Goal: Task Accomplishment & Management: Use online tool/utility

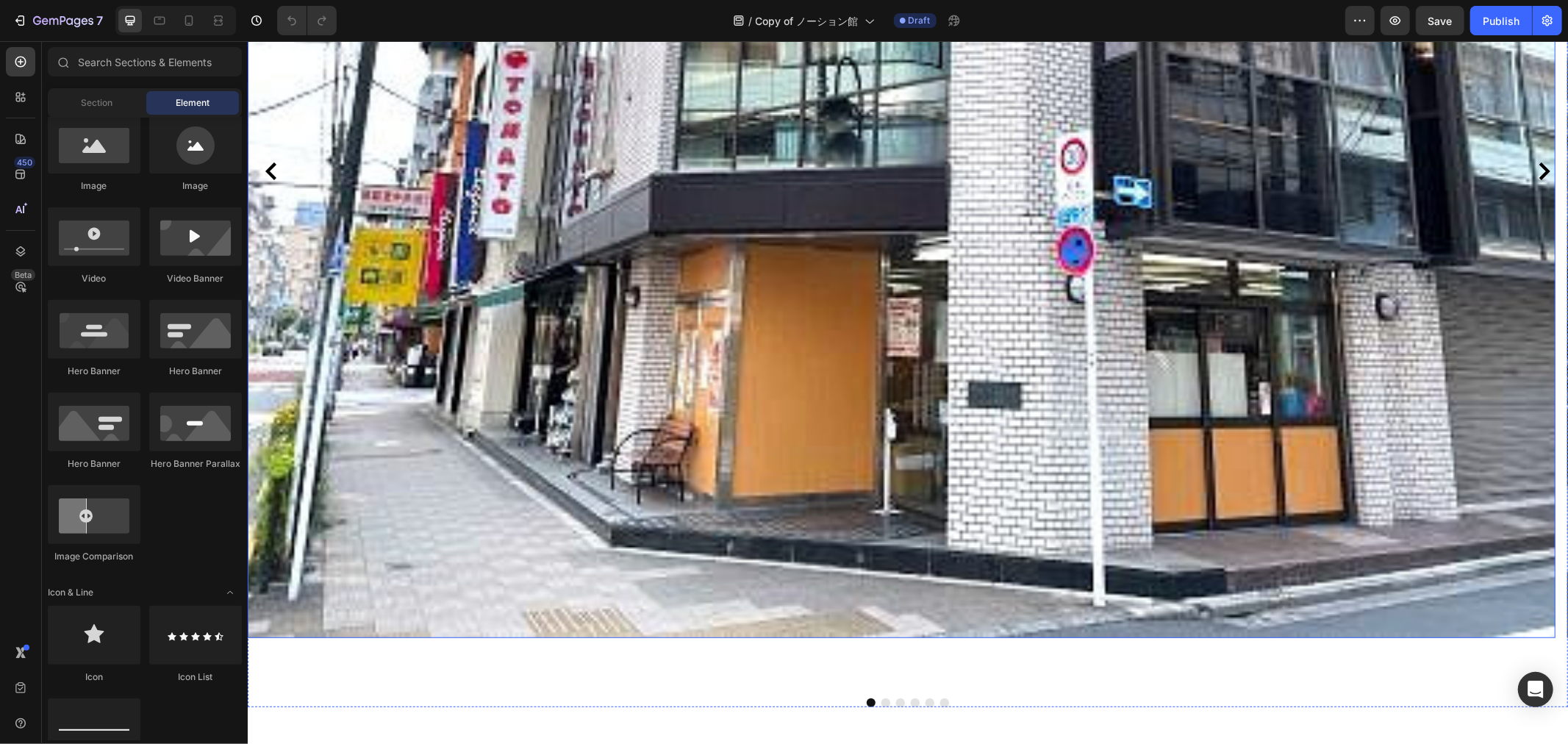
scroll to position [490, 0]
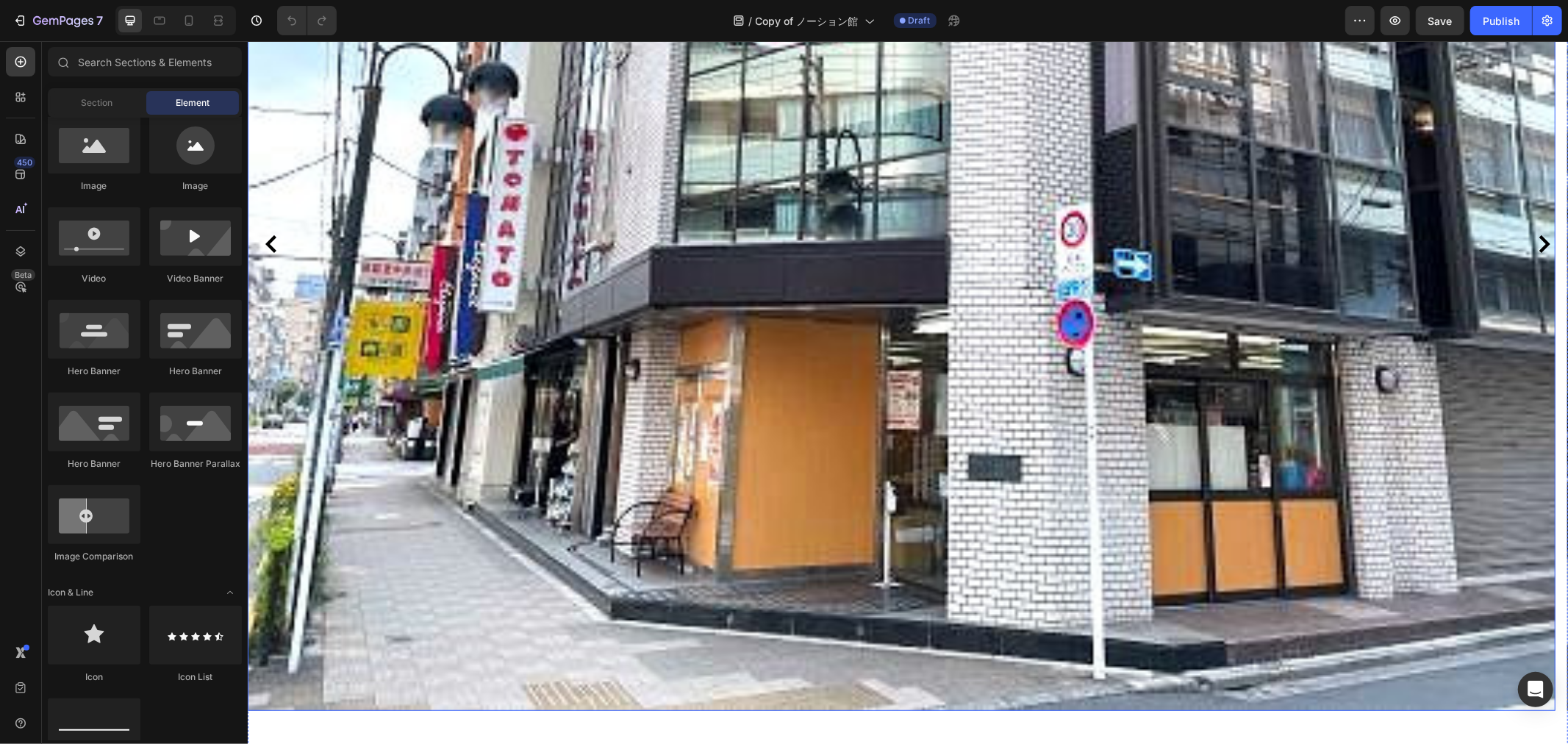
click at [274, 234] on icon "Carousel Back Arrow" at bounding box center [271, 243] width 18 height 18
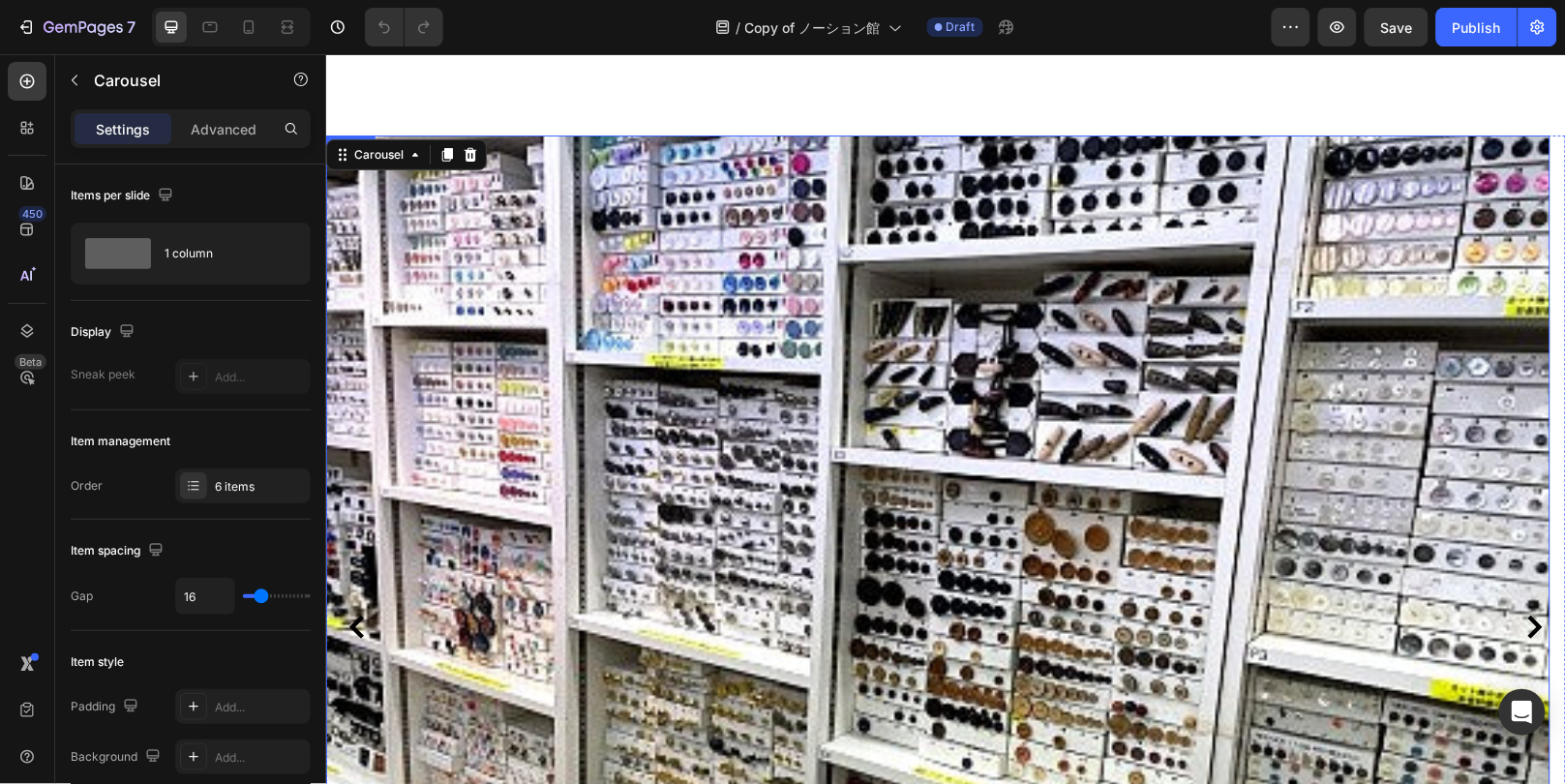
scroll to position [350, 0]
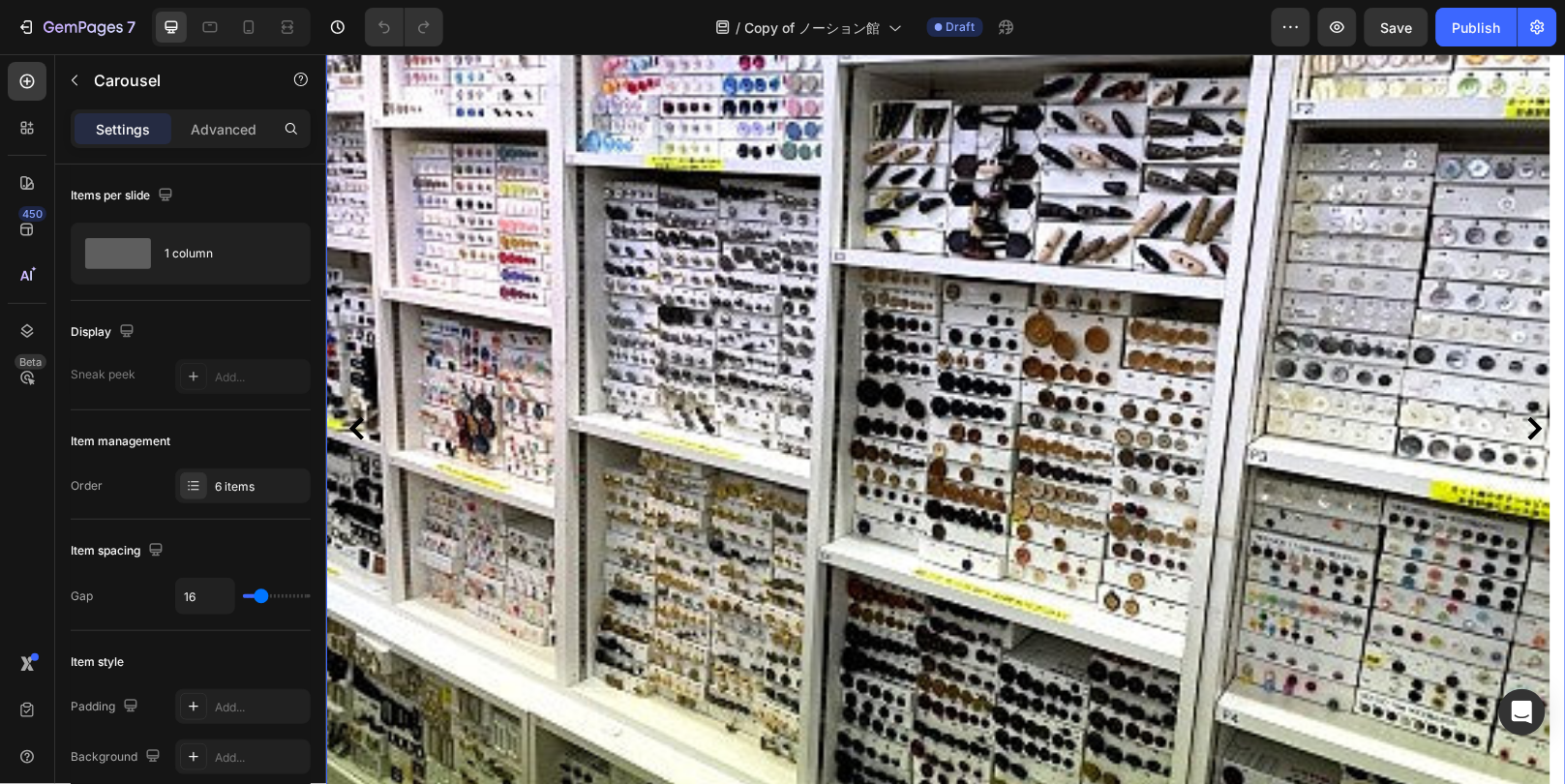
click at [363, 416] on icon "Carousel Back Arrow" at bounding box center [356, 428] width 23 height 23
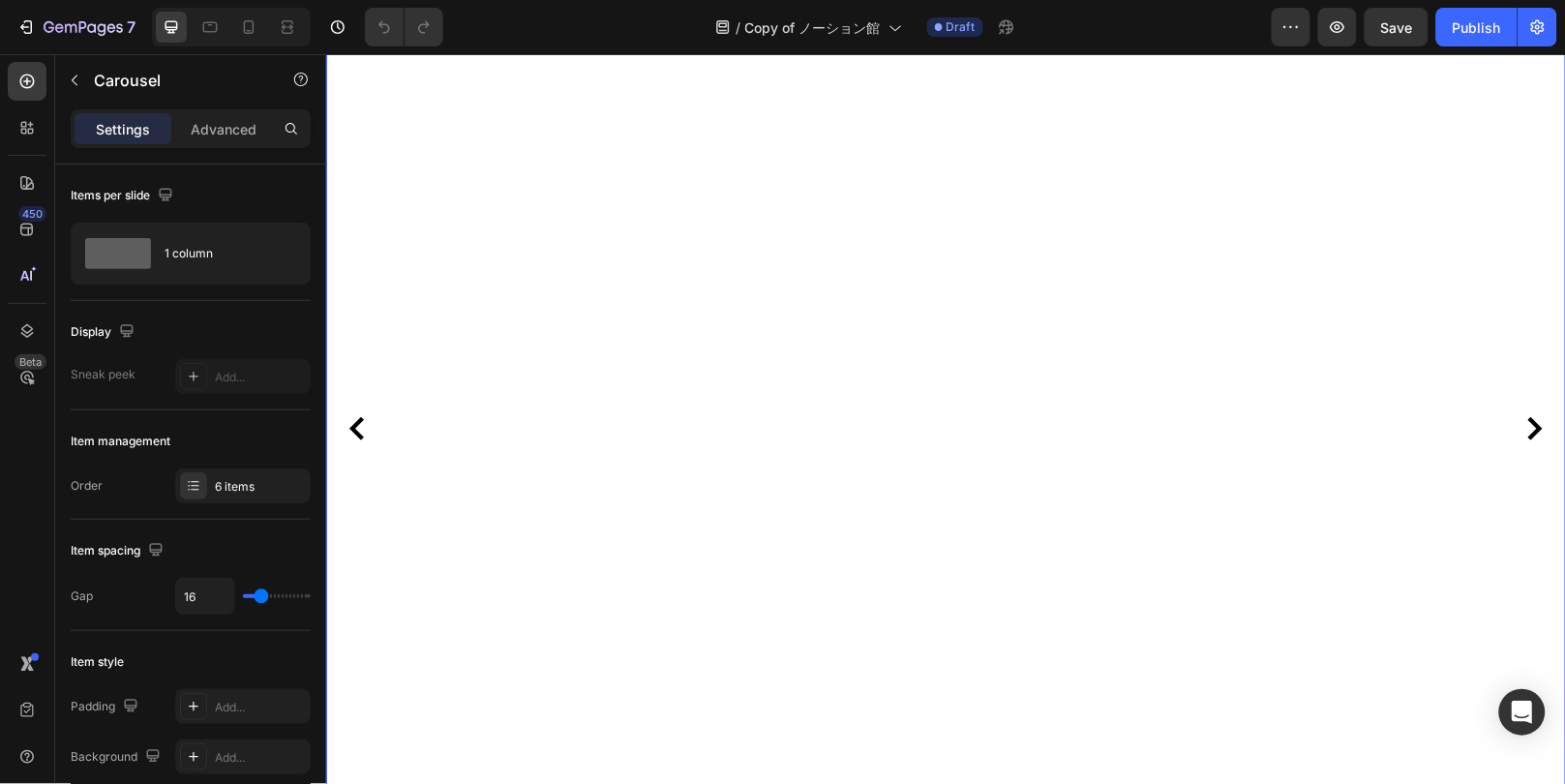
click at [363, 416] on icon "Carousel Back Arrow" at bounding box center [356, 428] width 23 height 23
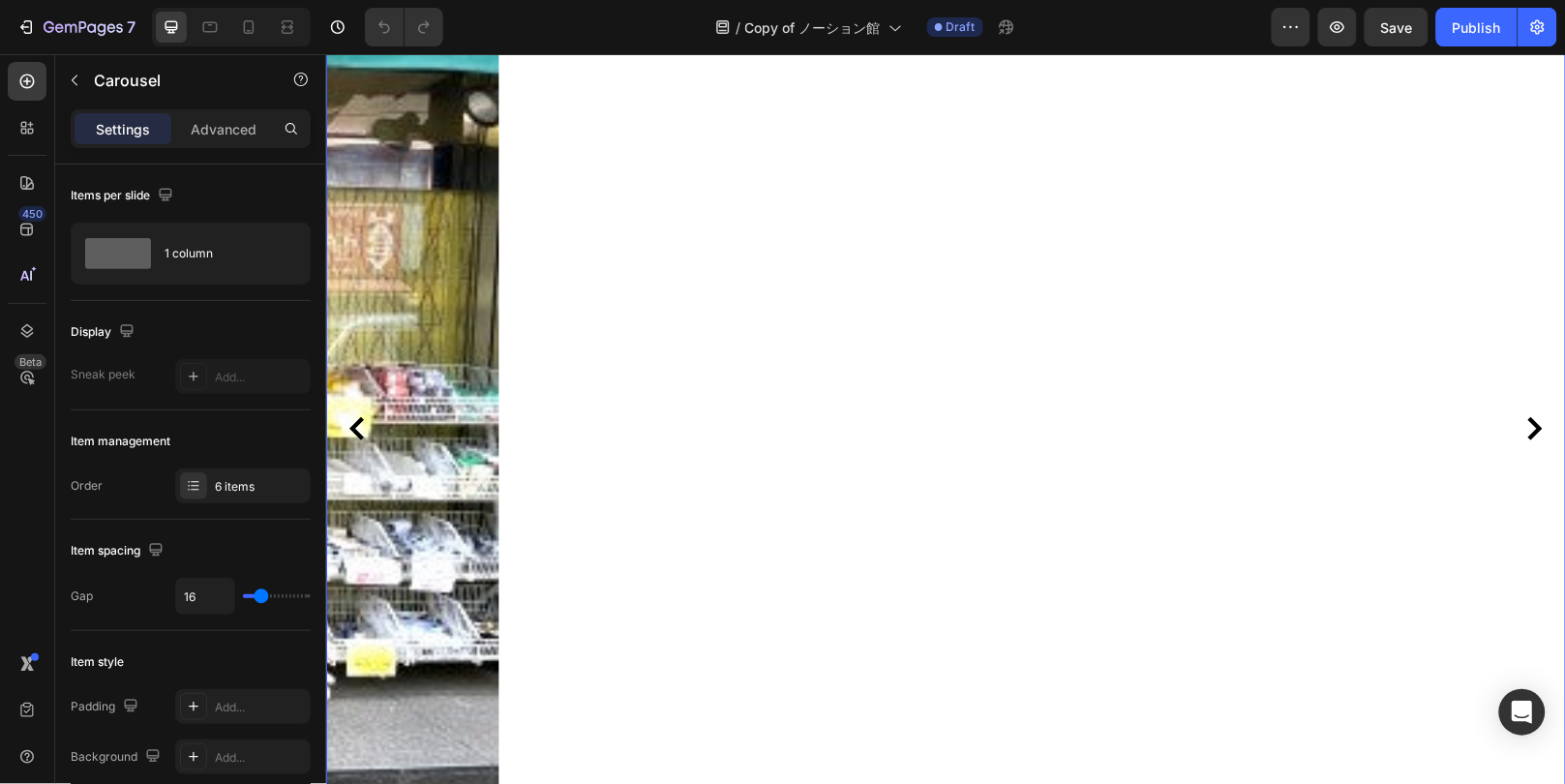
scroll to position [374, 0]
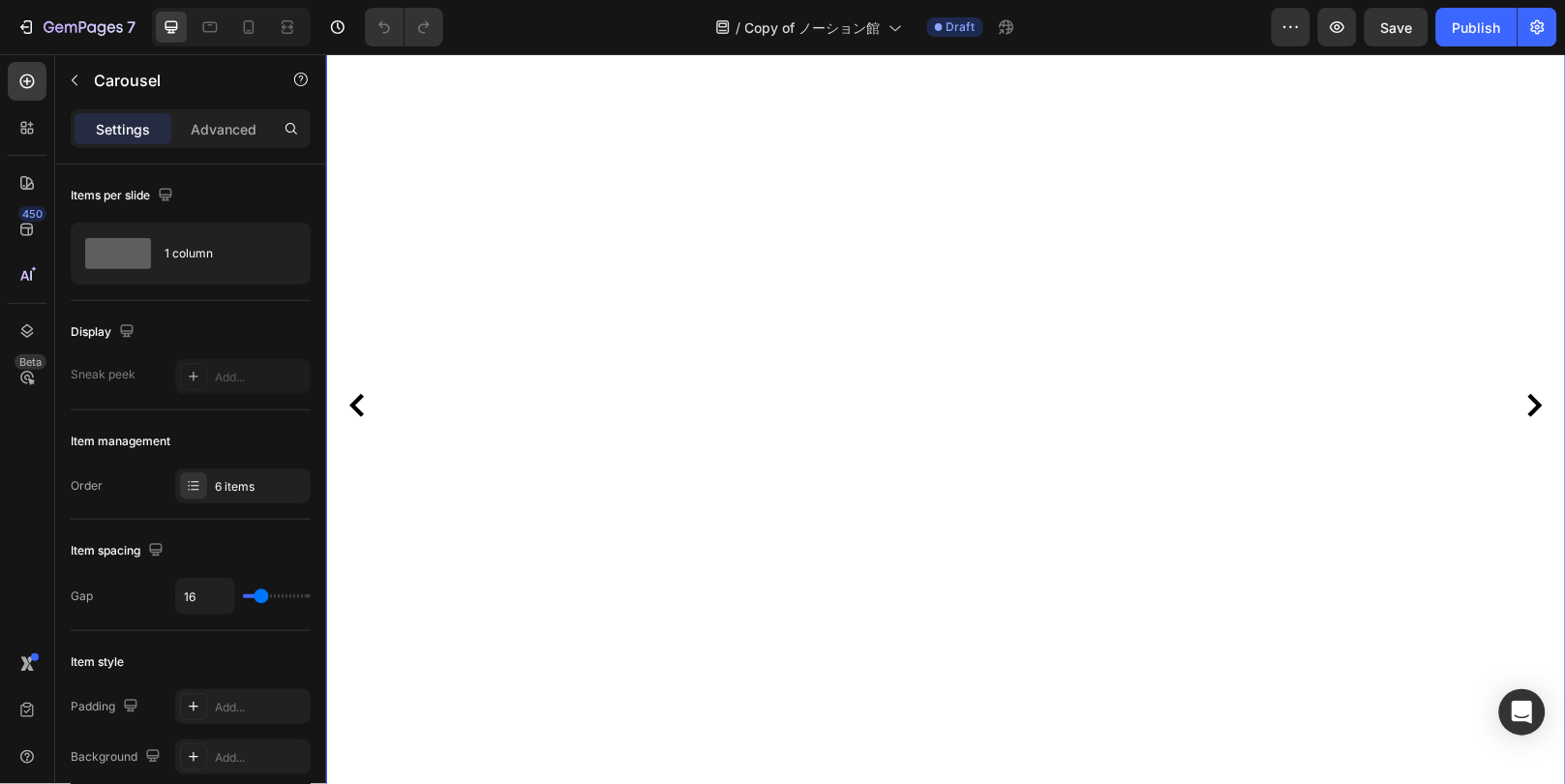
click at [1522, 404] on icon "Carousel Next Arrow" at bounding box center [1534, 405] width 23 height 23
click at [370, 408] on button "Carousel Back Arrow" at bounding box center [356, 405] width 31 height 31
click at [1322, 36] on button "button" at bounding box center [1338, 27] width 39 height 39
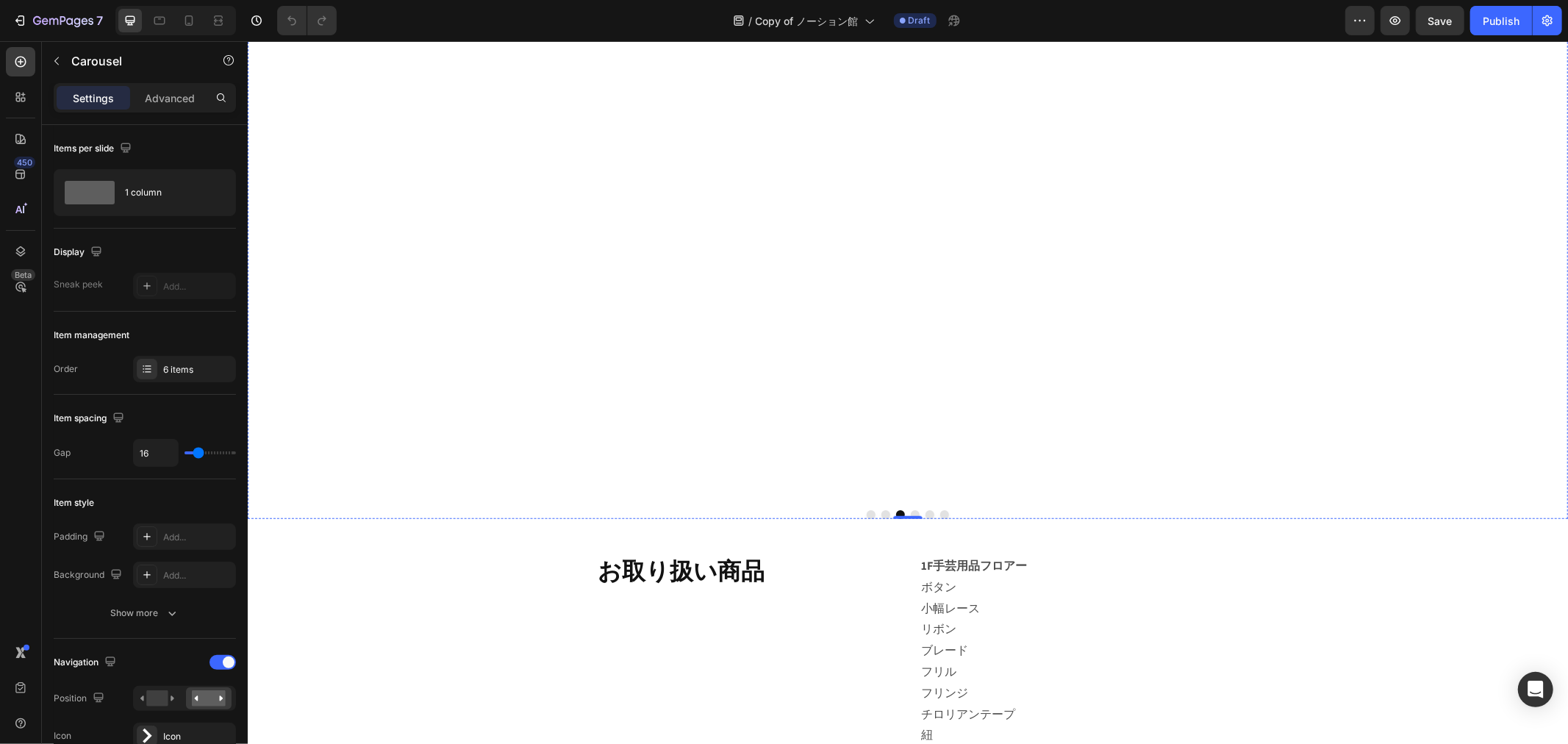
scroll to position [753, 0]
click at [180, 364] on div "6 items" at bounding box center [198, 370] width 69 height 13
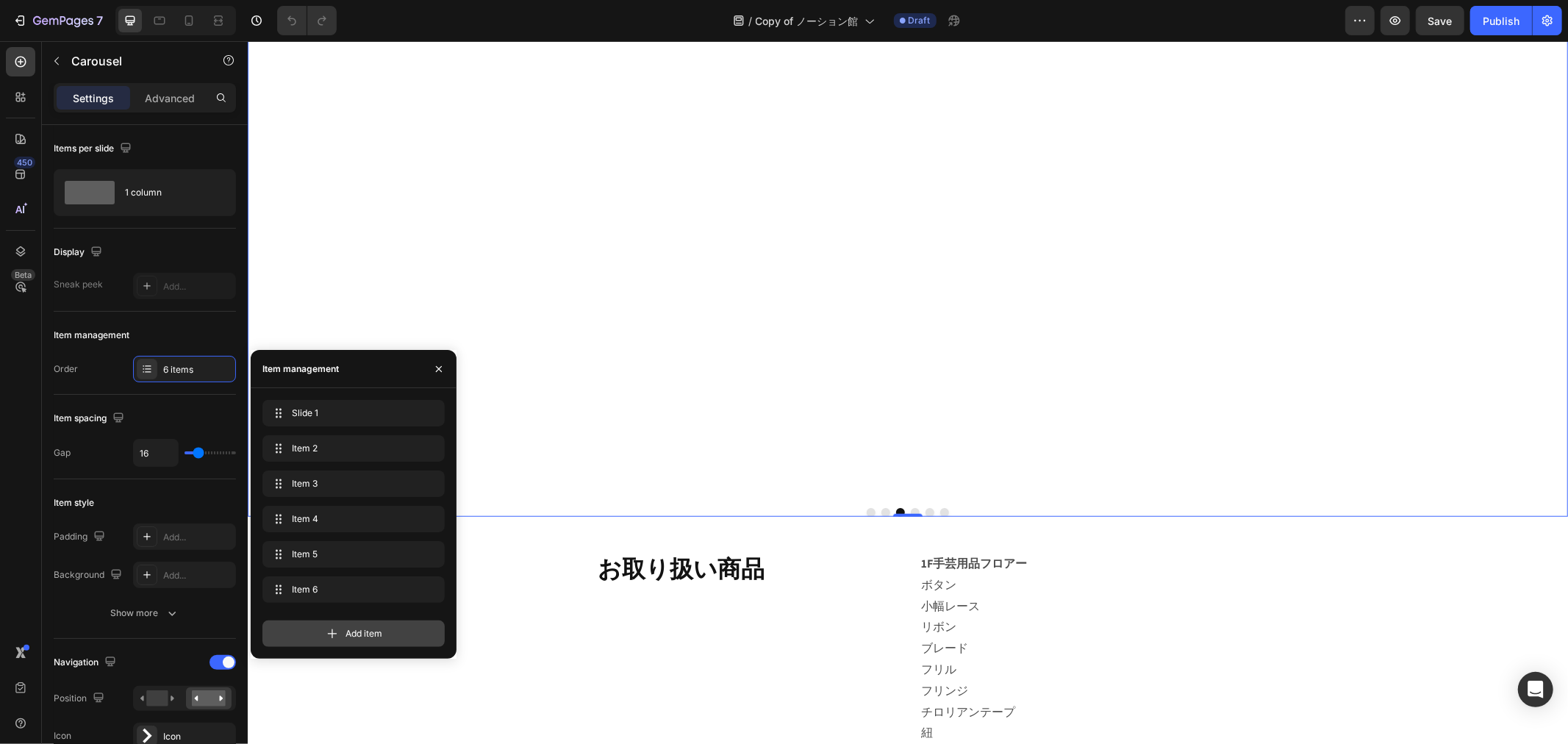
click at [349, 620] on div "Add item" at bounding box center [353, 628] width 182 height 38
click at [357, 629] on span "Add item" at bounding box center [364, 633] width 37 height 13
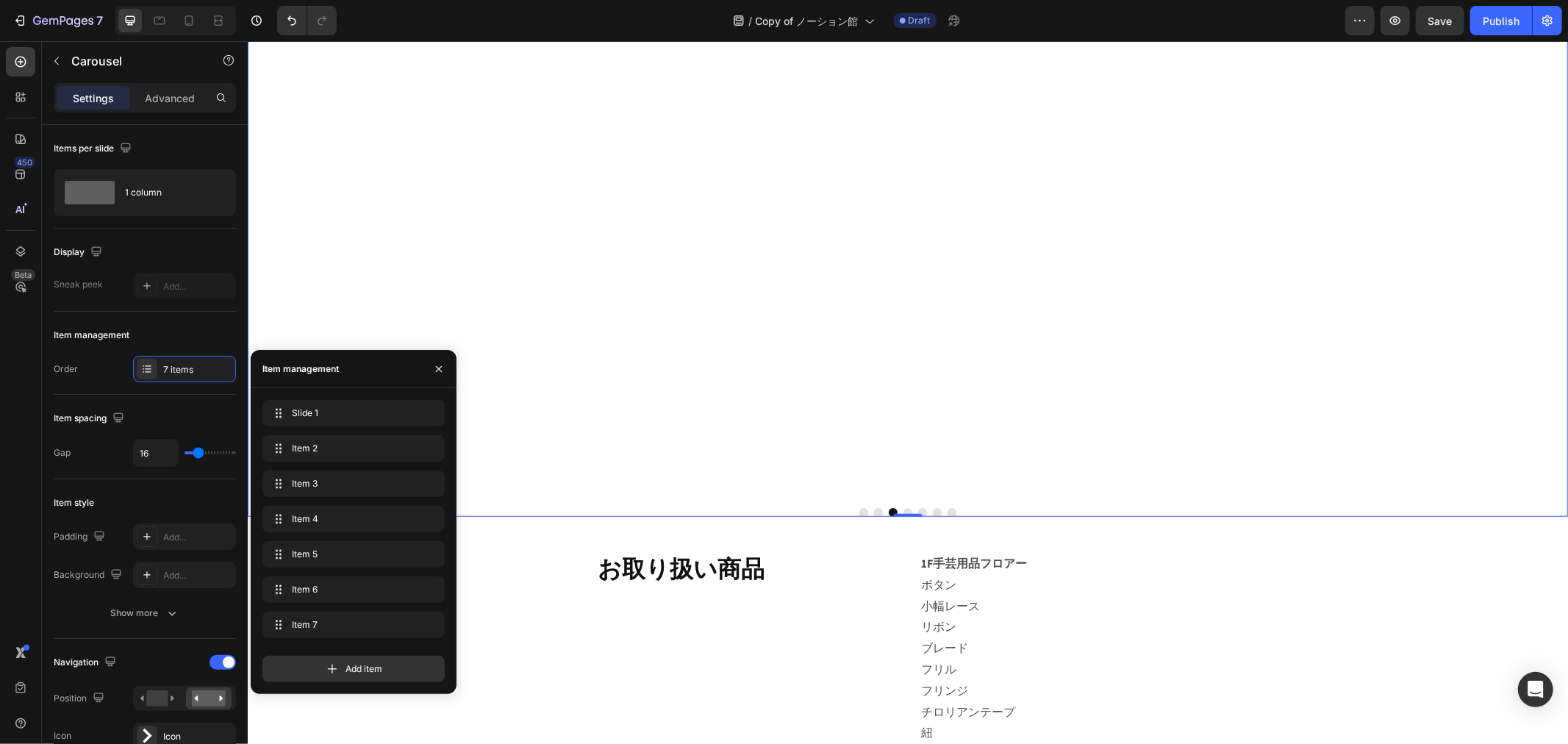
click at [947, 510] on button "Dot" at bounding box center [951, 512] width 9 height 9
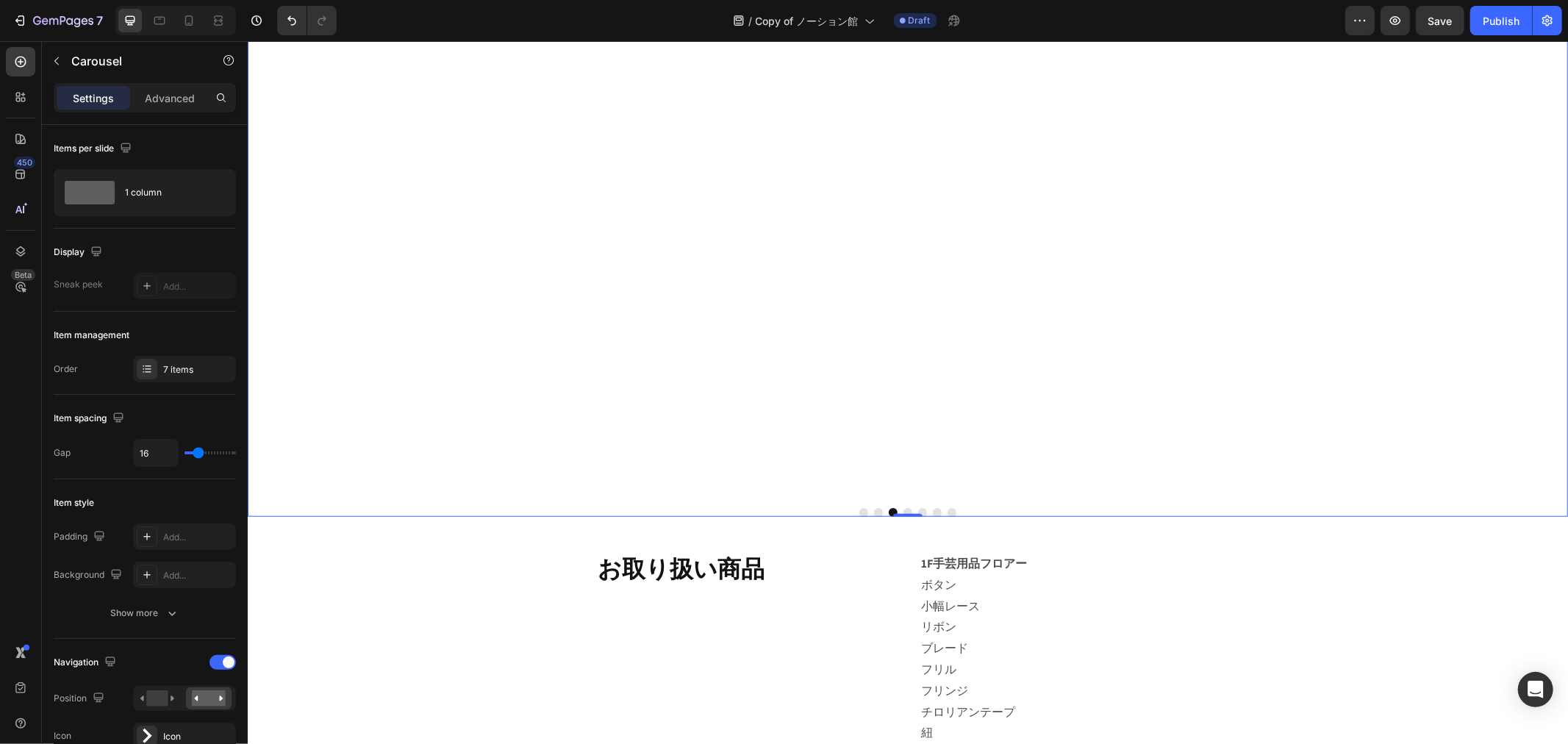
click at [947, 510] on button "Dot" at bounding box center [951, 512] width 9 height 9
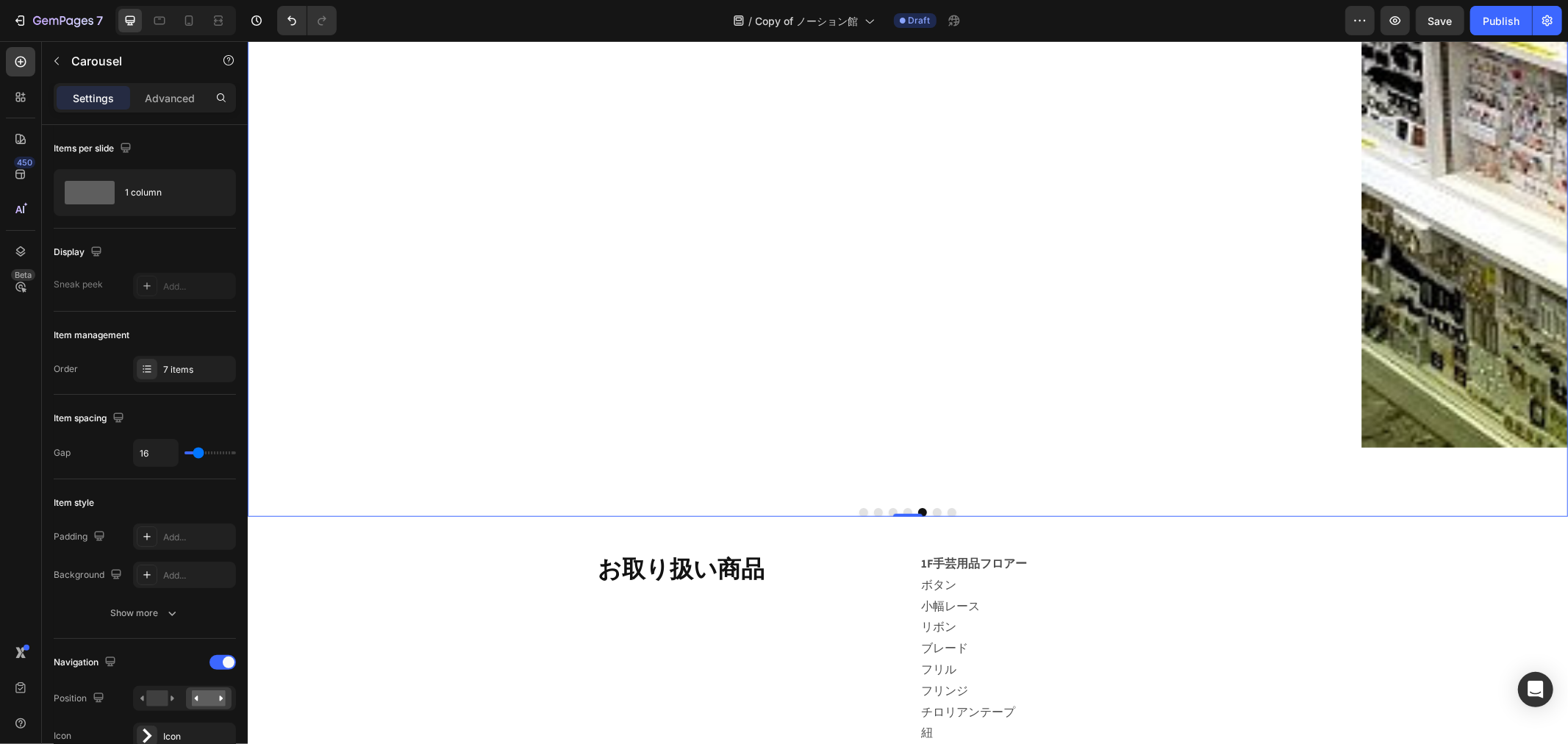
click at [947, 510] on button "Dot" at bounding box center [951, 512] width 9 height 9
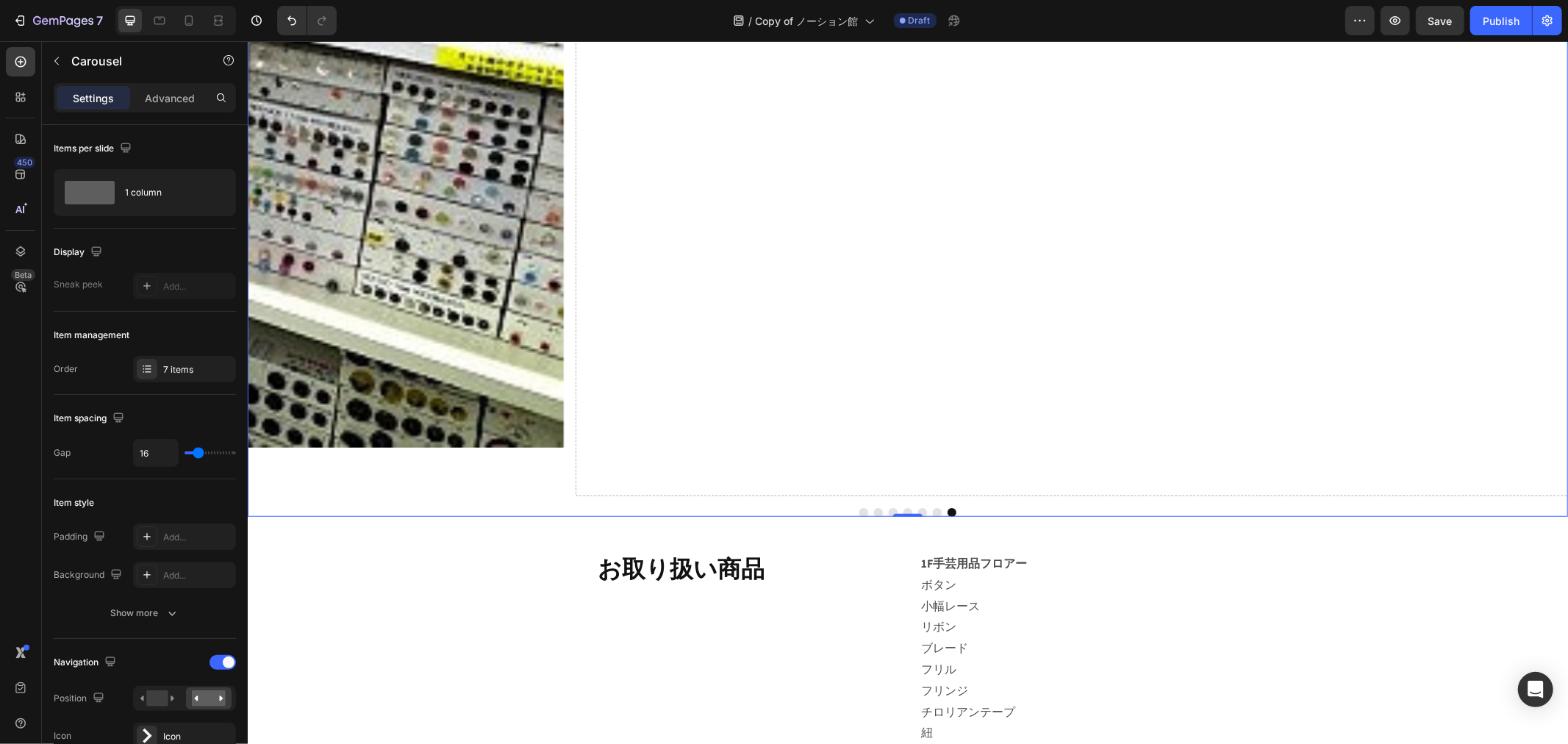
click at [947, 510] on button "Dot" at bounding box center [951, 512] width 9 height 9
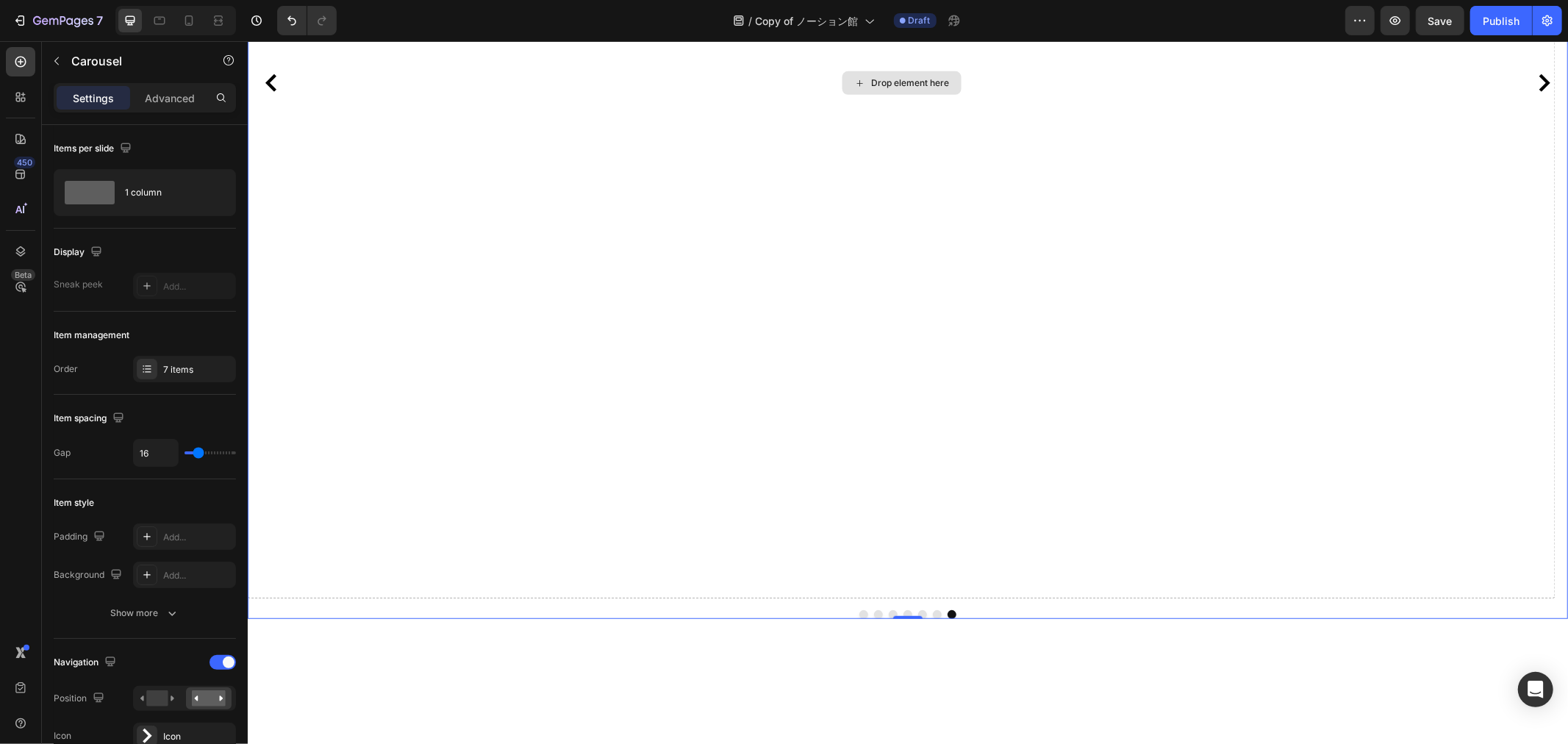
scroll to position [426, 0]
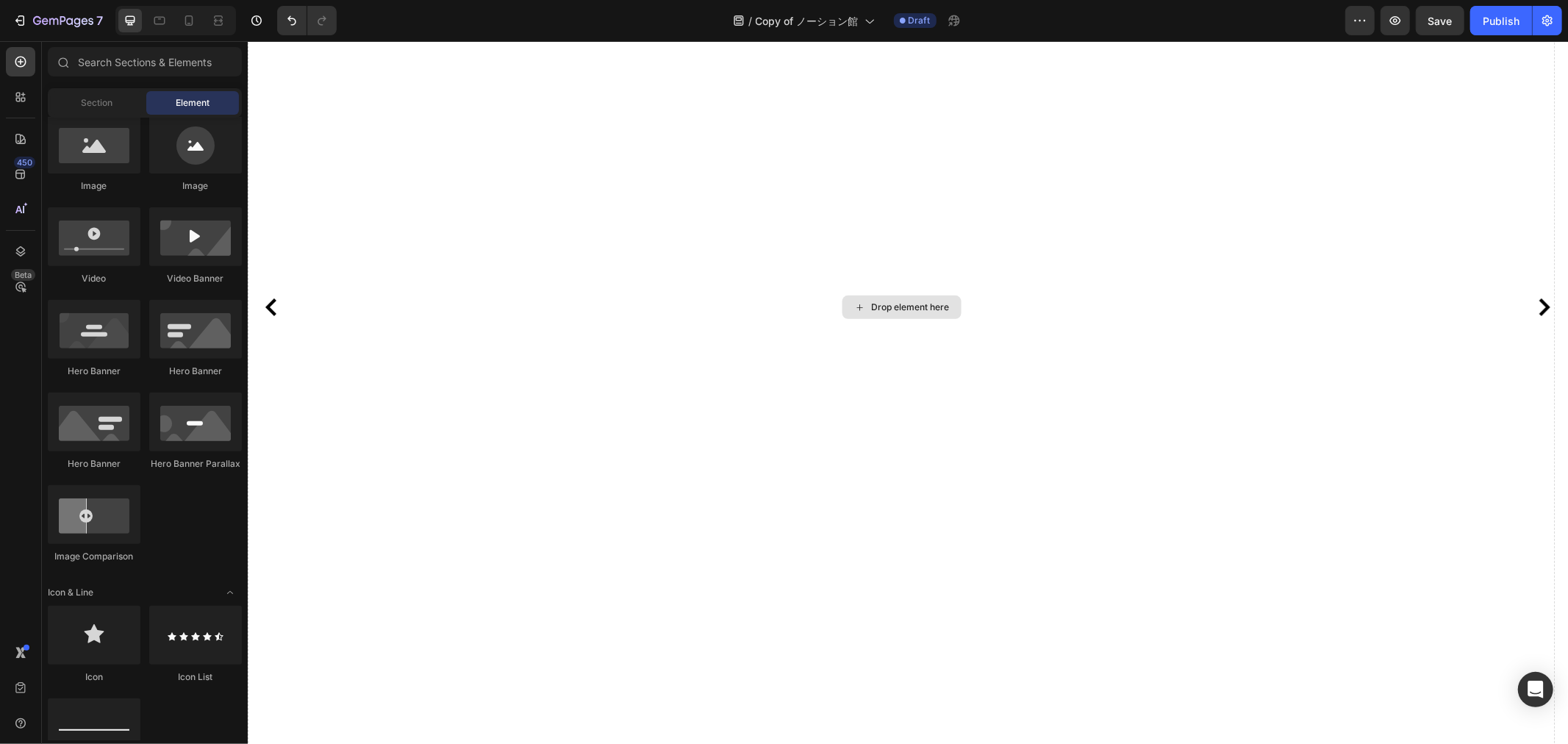
click at [906, 313] on div "Drop element here" at bounding box center [901, 307] width 119 height 24
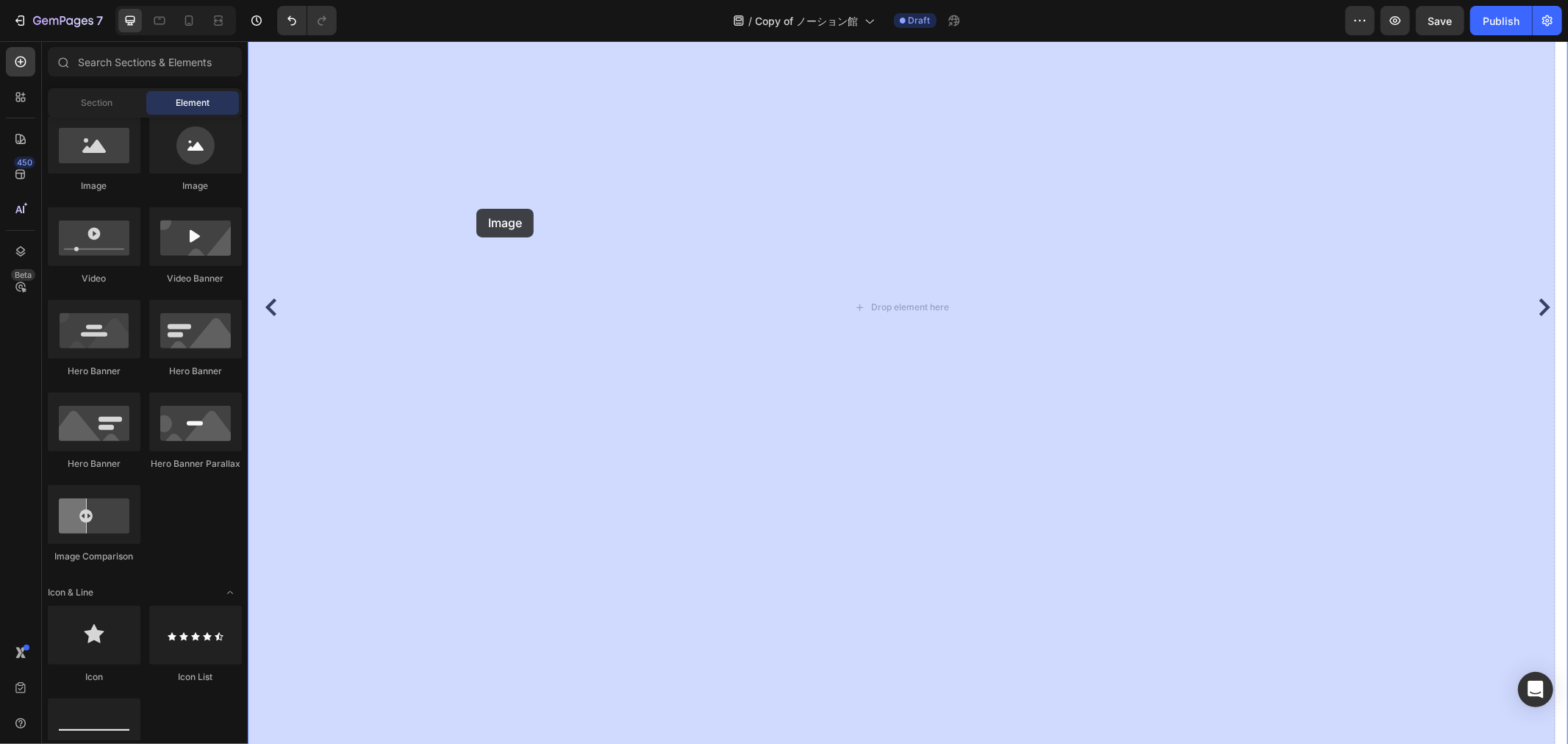
drag, startPoint x: 345, startPoint y: 217, endPoint x: 313, endPoint y: 199, distance: 36.7
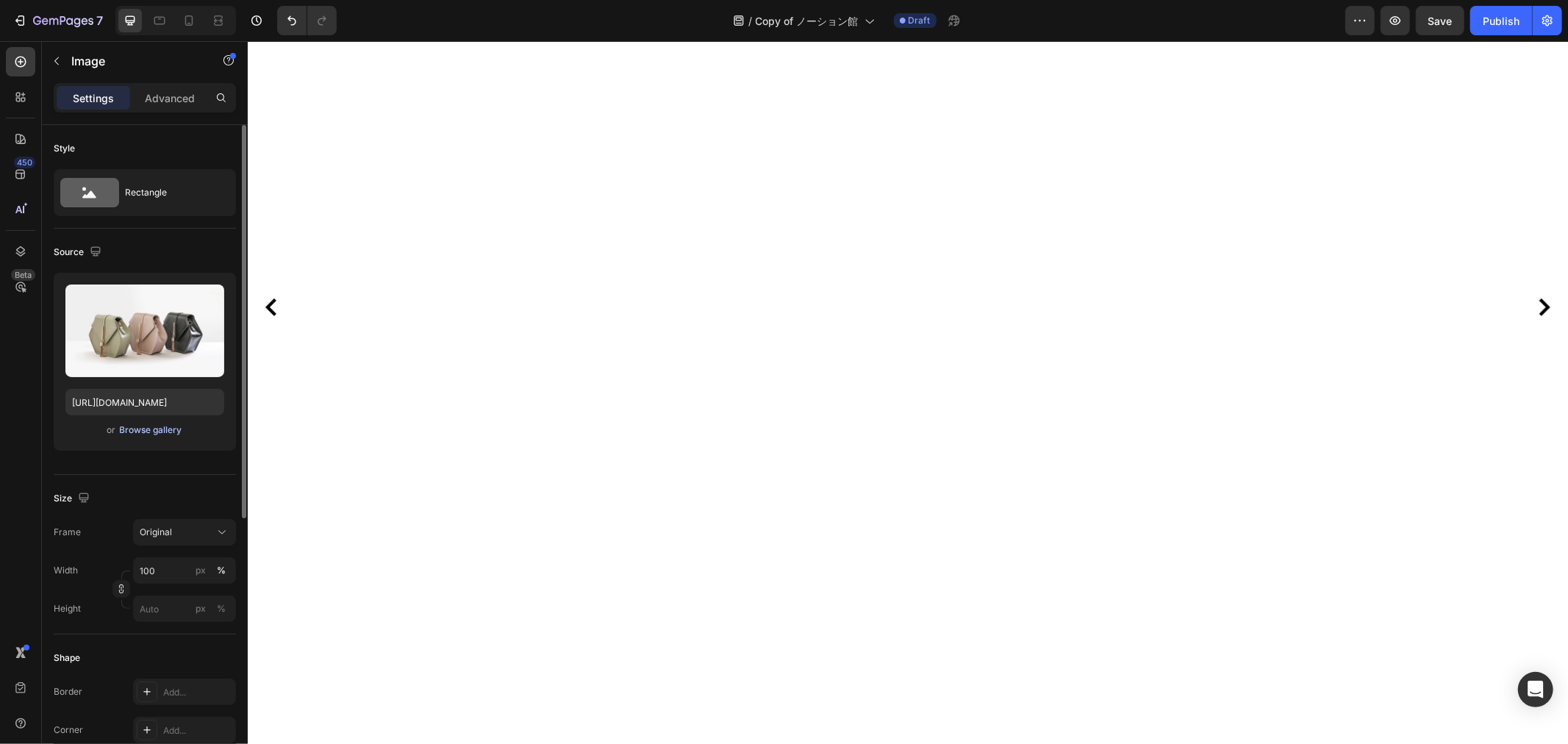
click at [151, 436] on div "Browse gallery" at bounding box center [151, 430] width 63 height 13
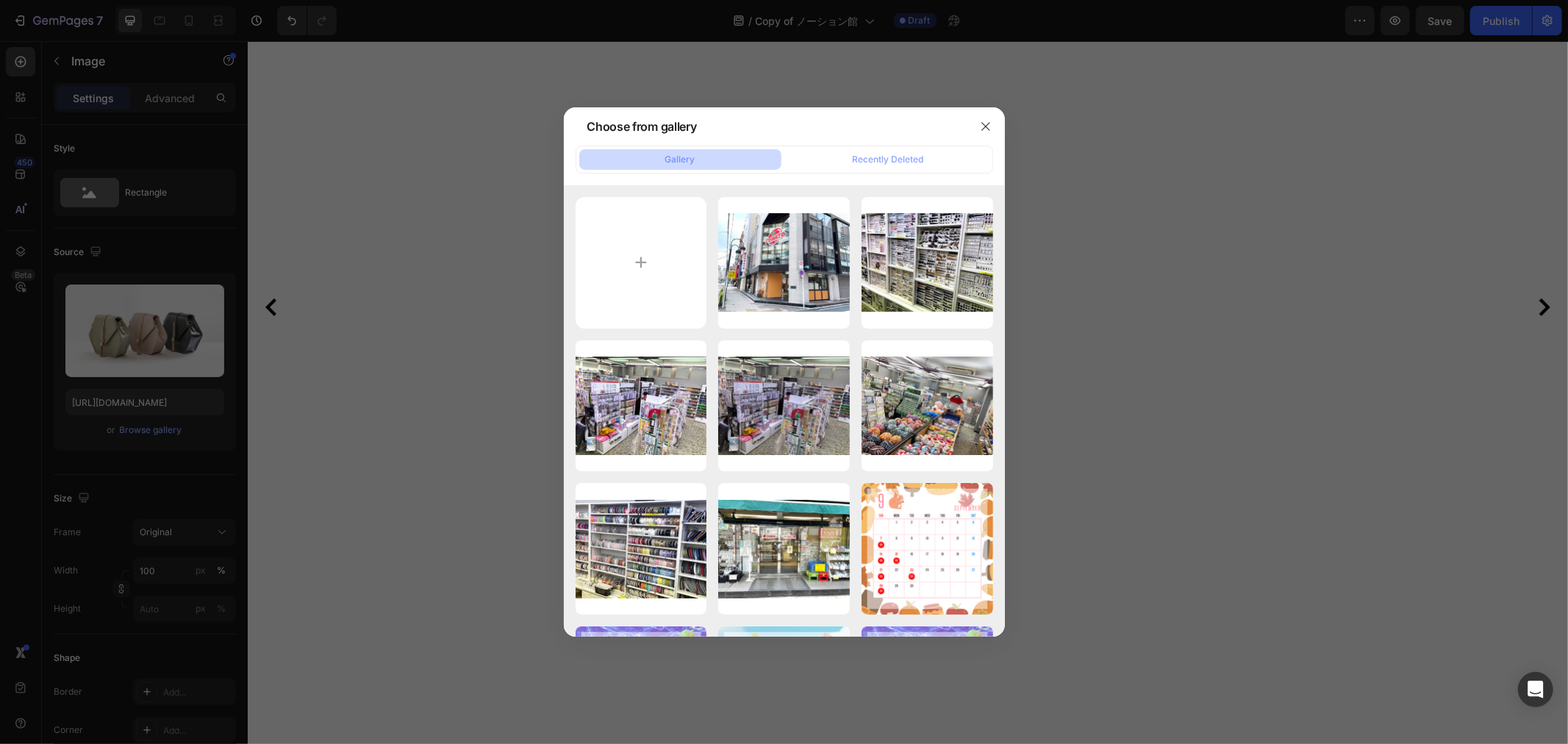
type input "C:\fakepath\IMG_8100編集.jpg"
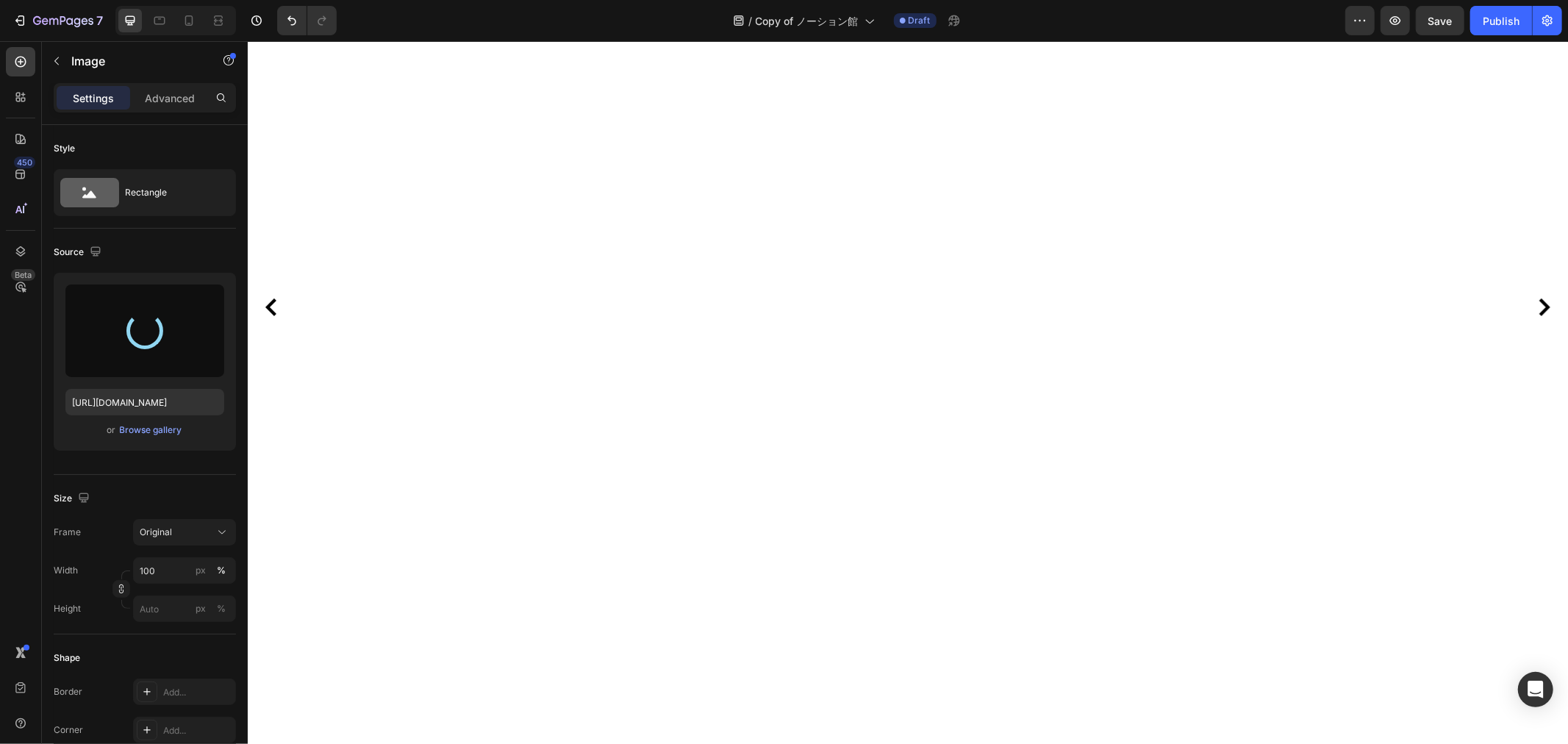
type input "[URL][DOMAIN_NAME]"
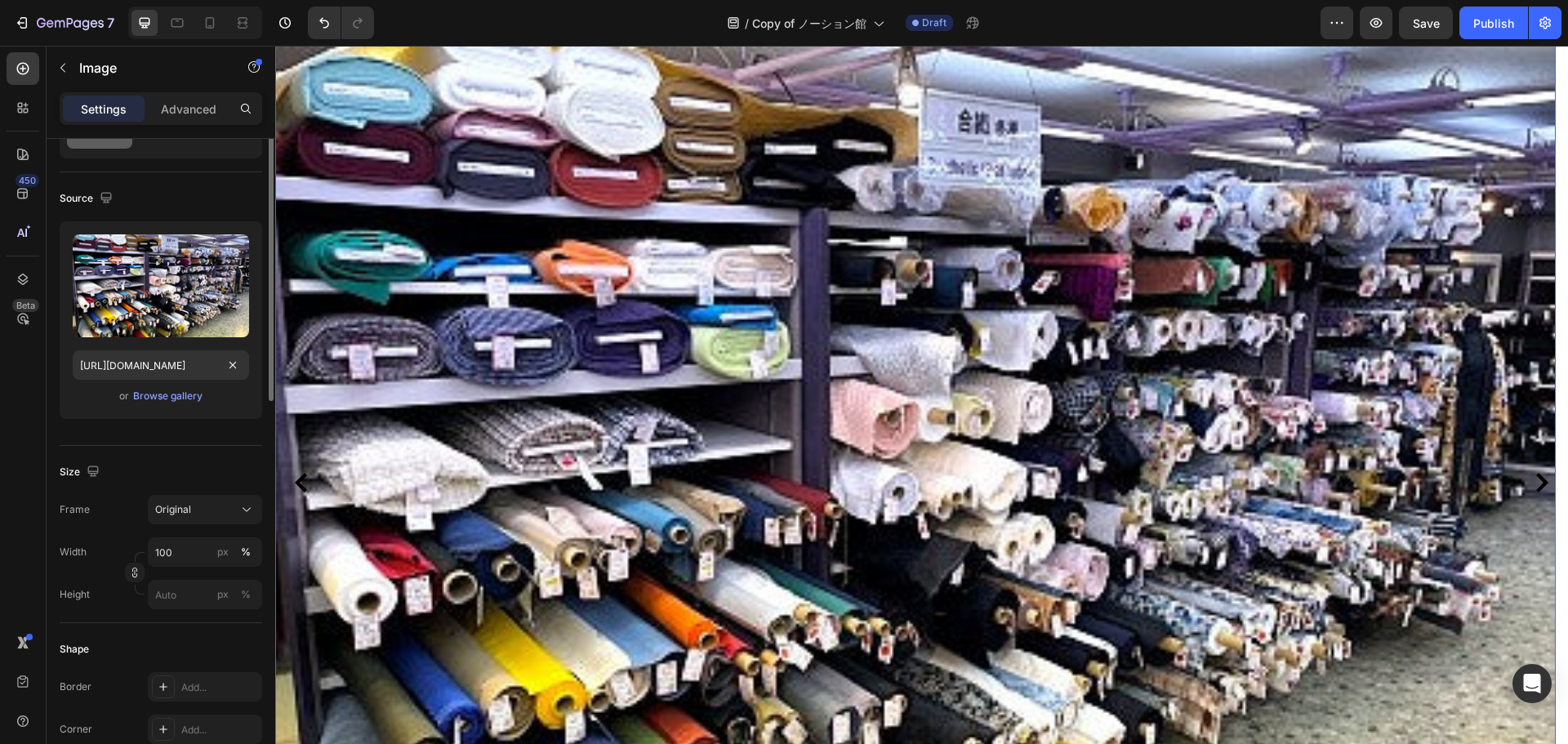
scroll to position [0, 0]
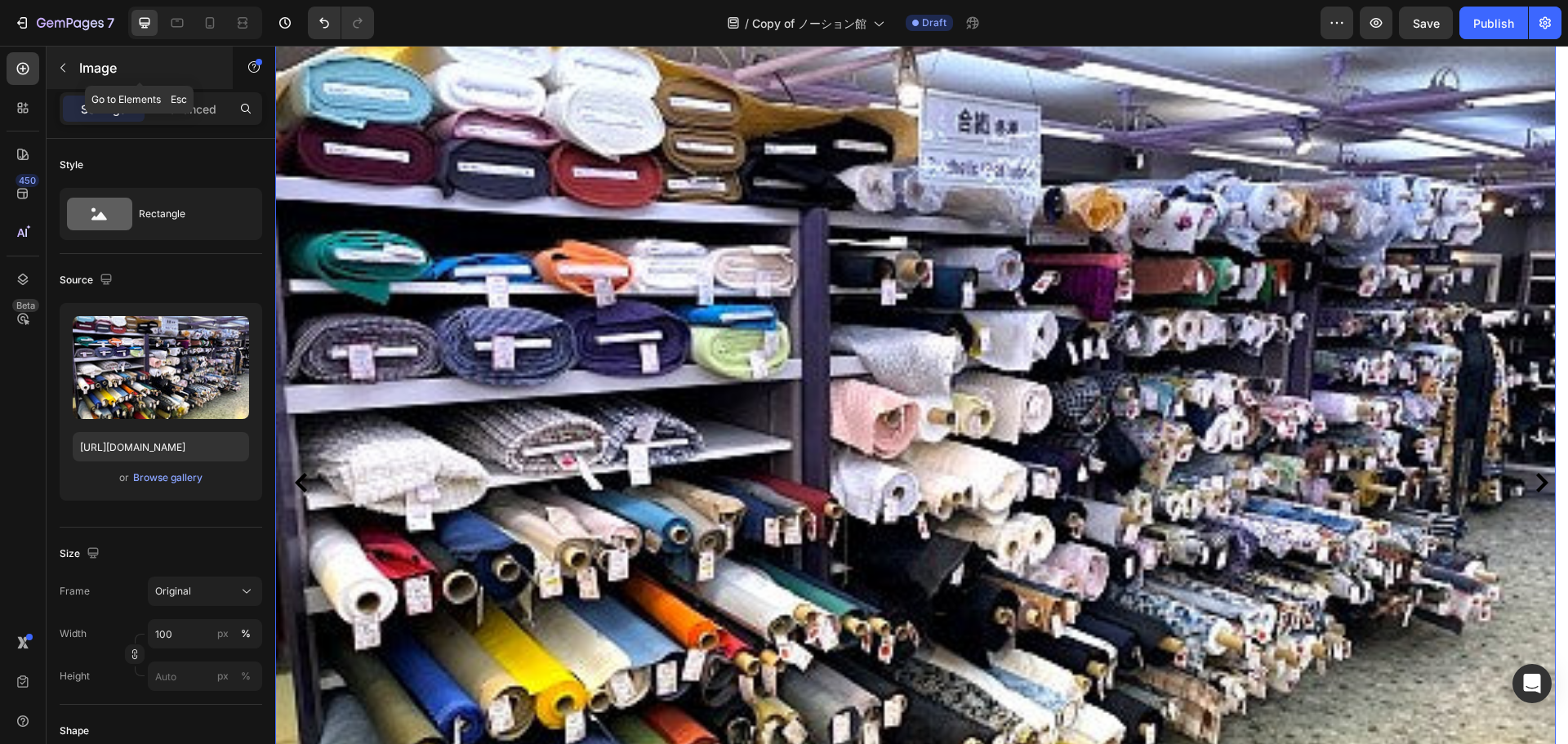
click at [64, 75] on button "button" at bounding box center [63, 68] width 26 height 26
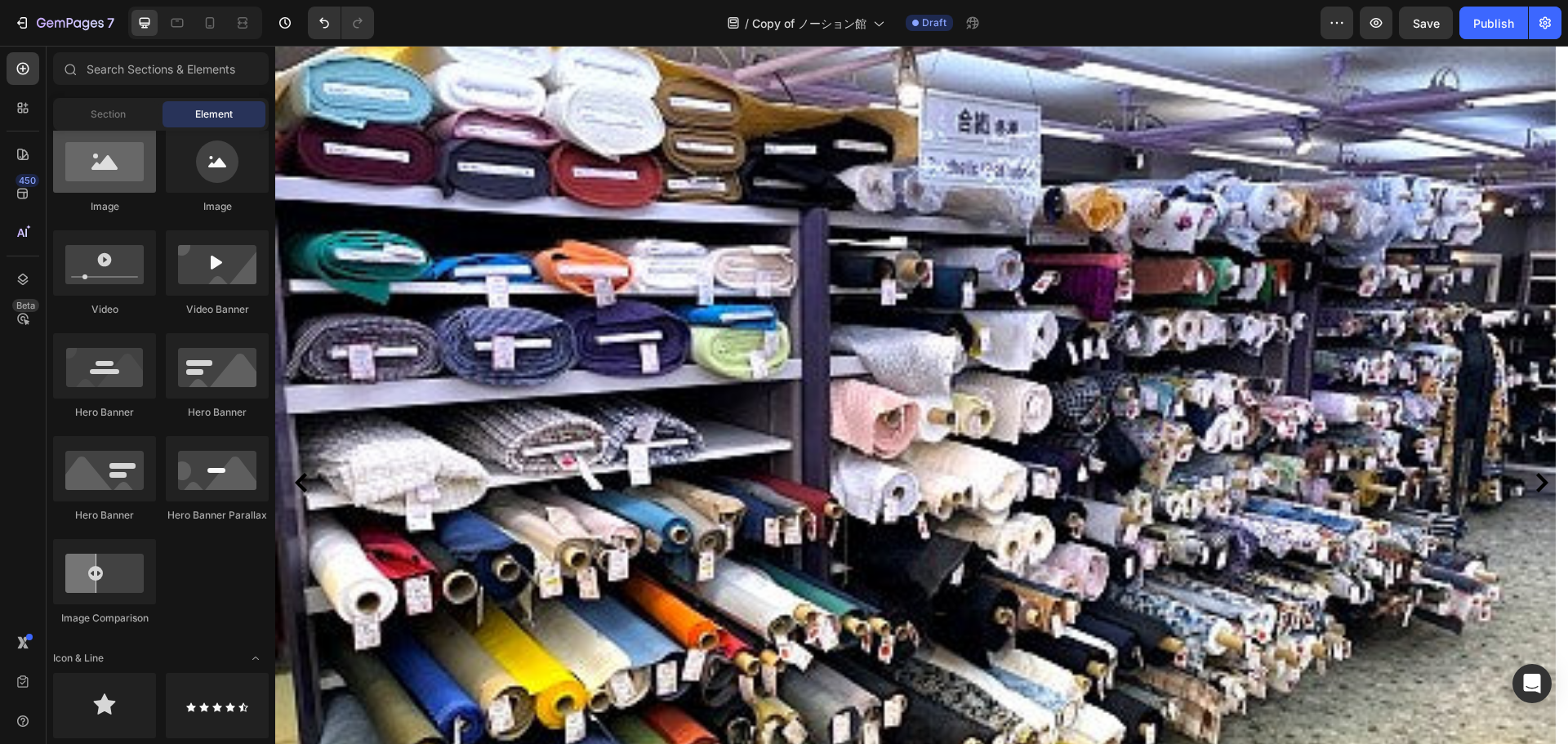
scroll to position [327, 0]
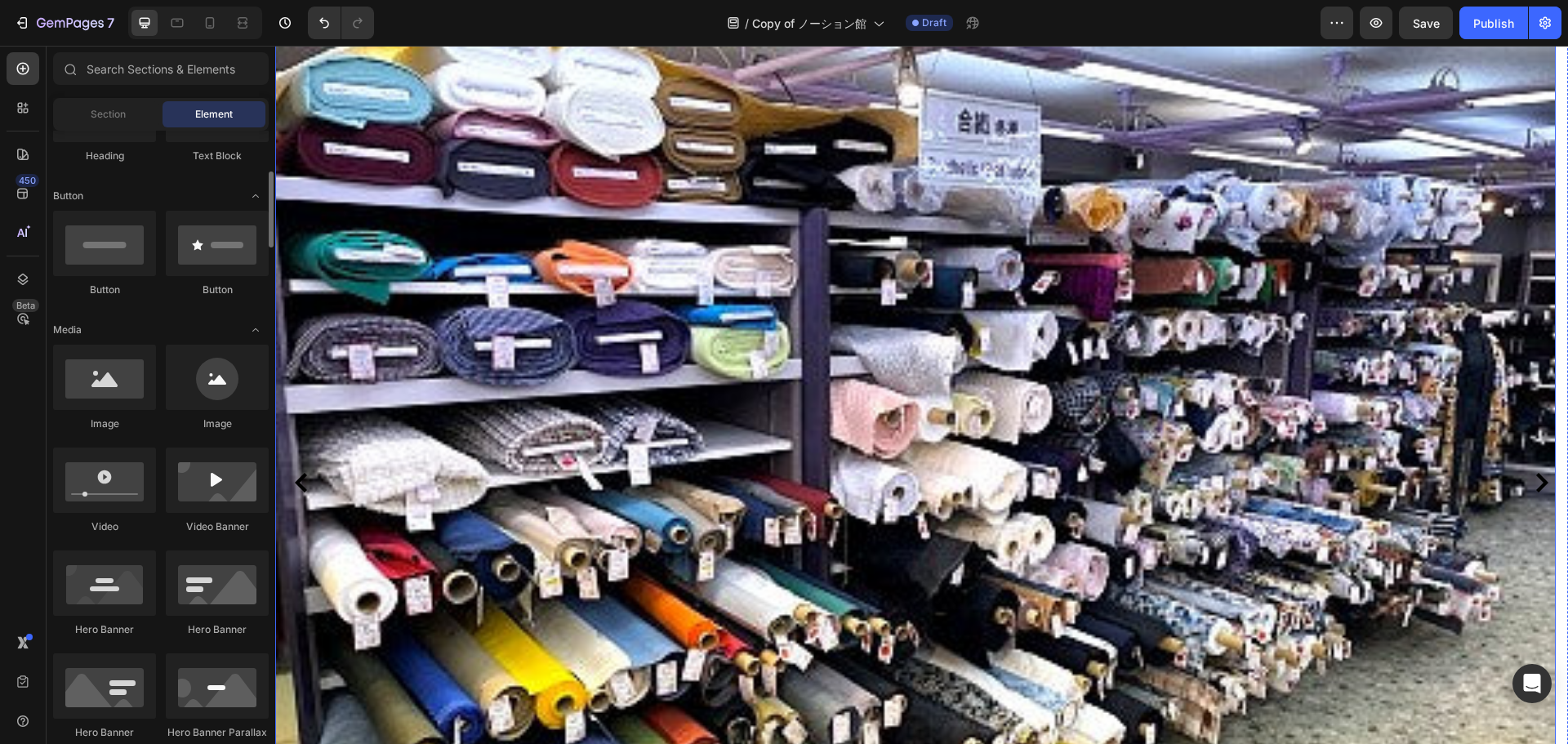
click at [929, 324] on img at bounding box center [915, 456] width 1280 height 963
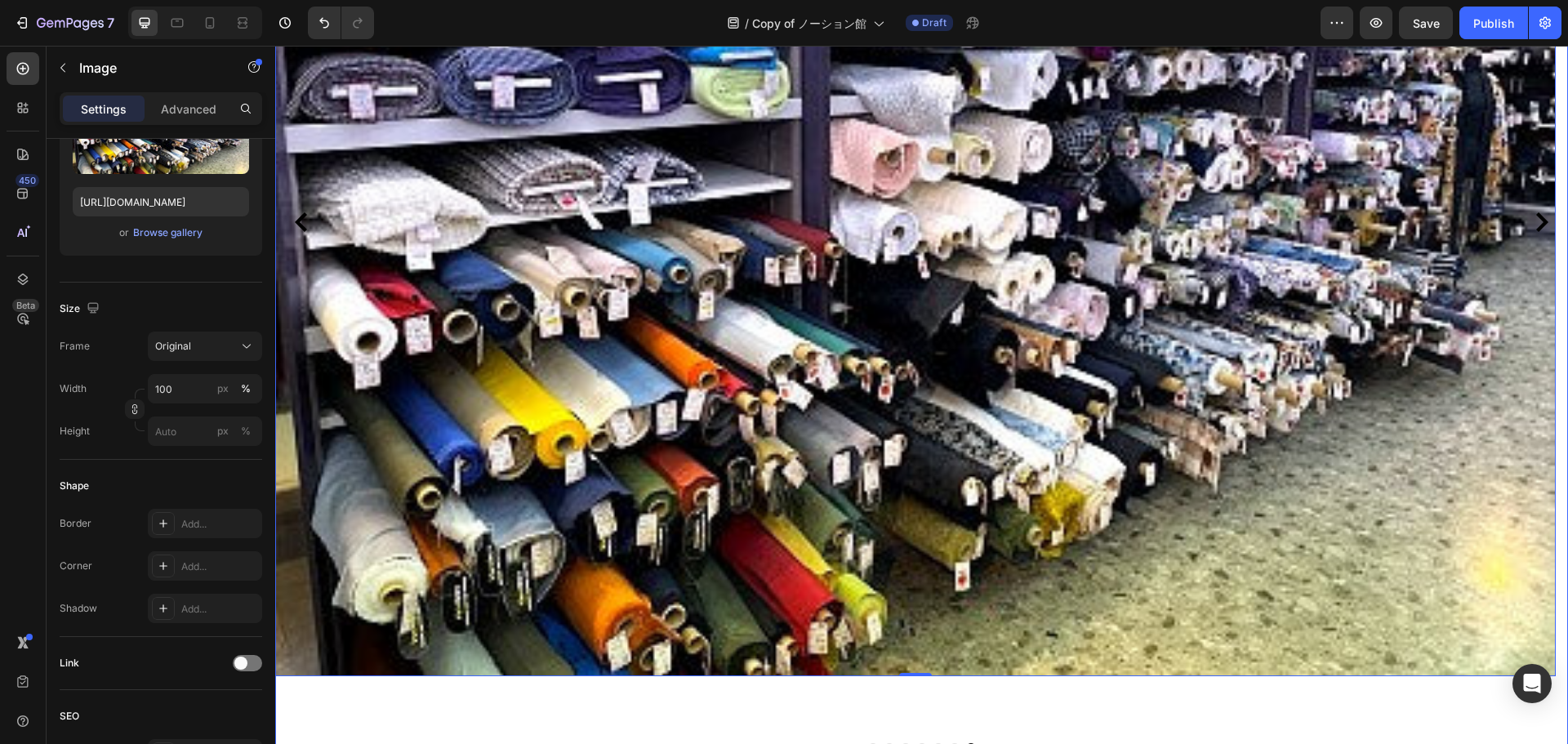
scroll to position [677, 0]
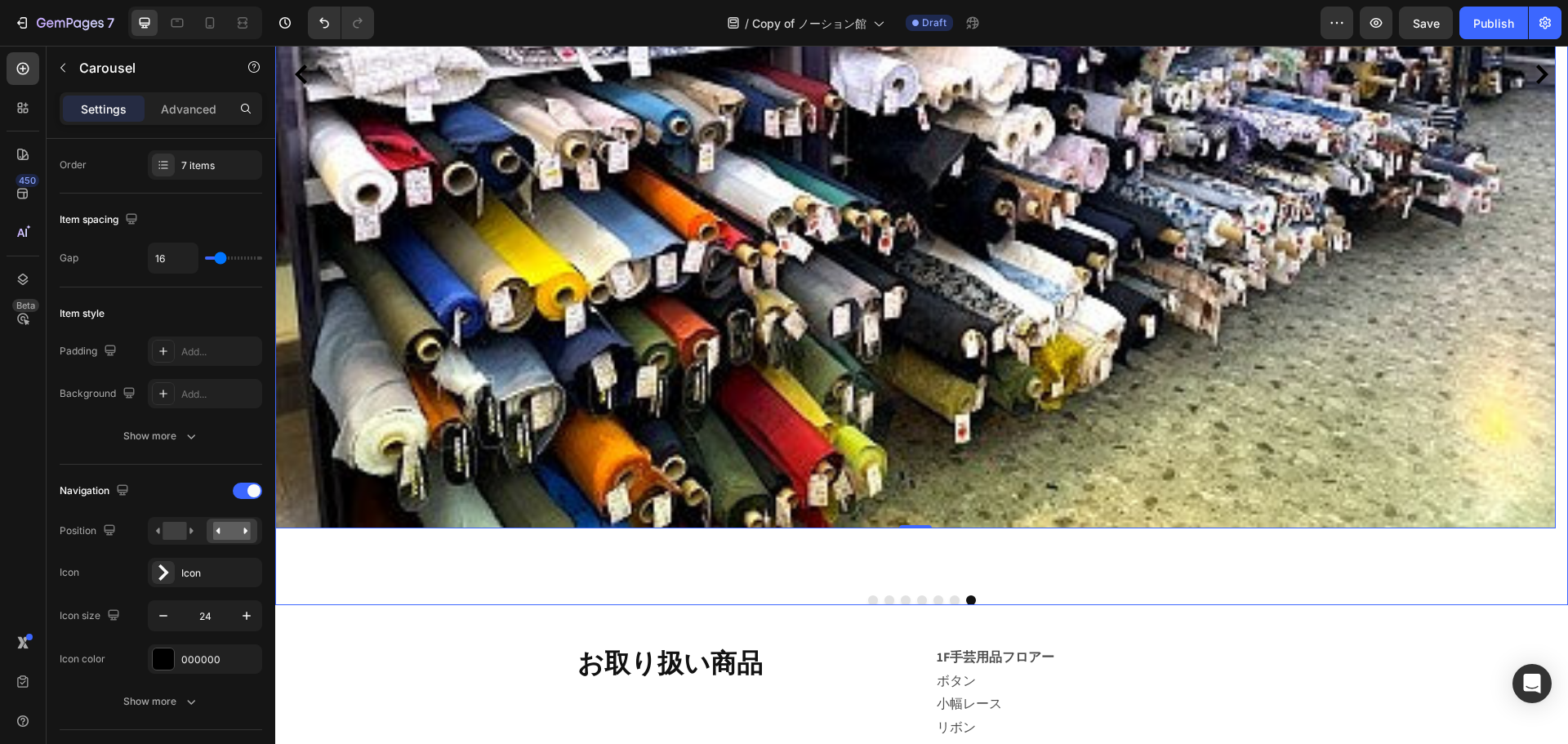
click at [909, 596] on div at bounding box center [922, 601] width 1293 height 10
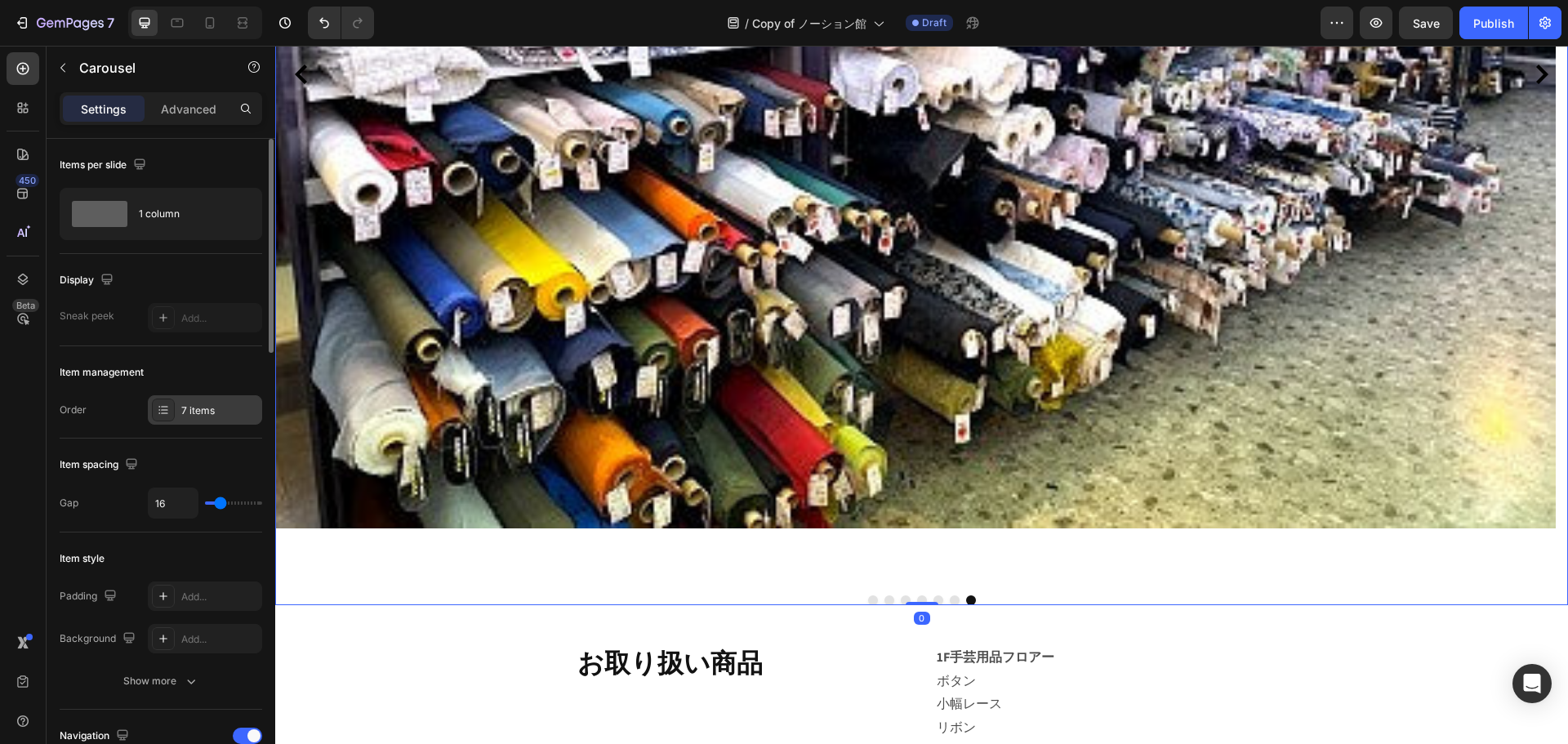
click at [195, 413] on div "7 items" at bounding box center [220, 411] width 77 height 15
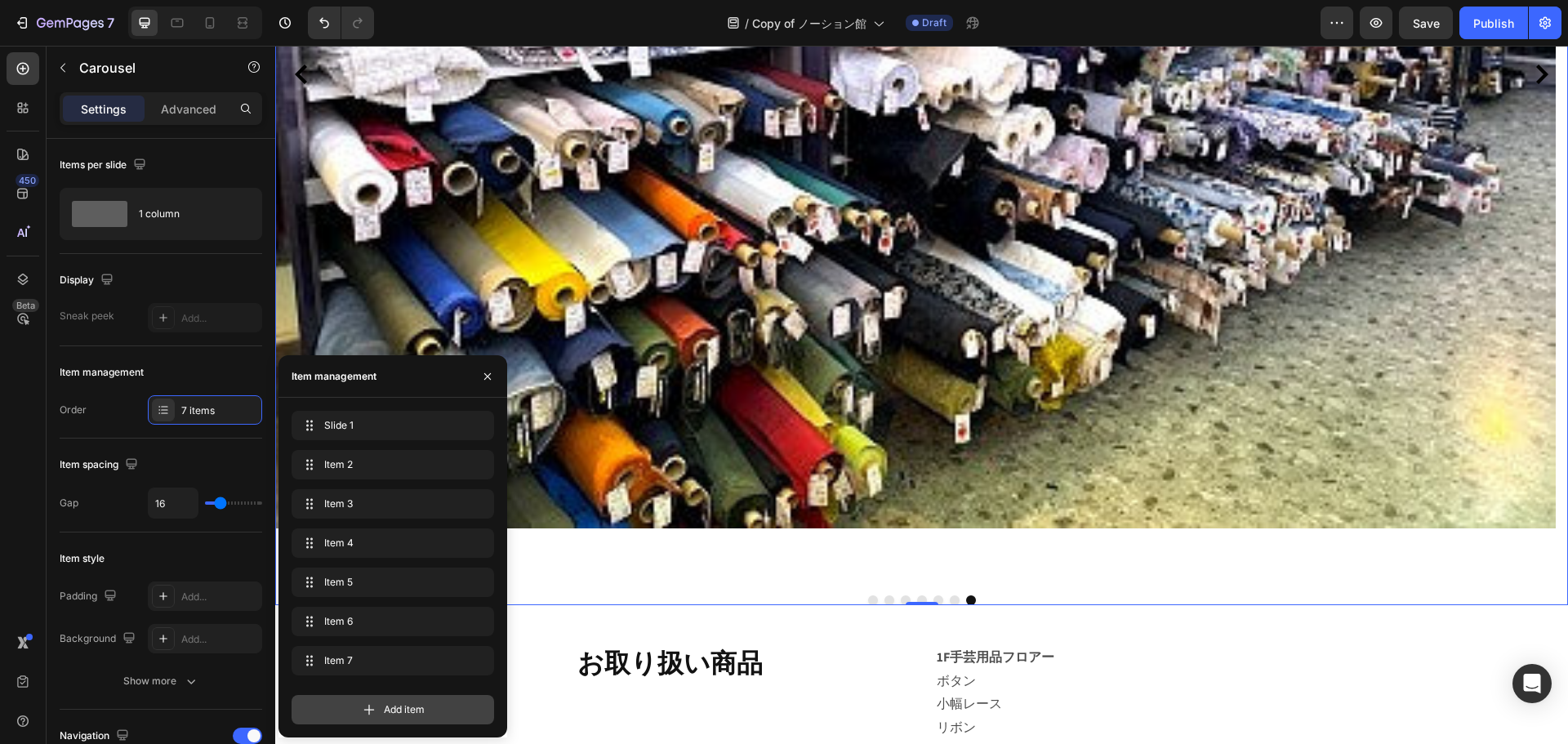
click at [384, 707] on span "Add item" at bounding box center [405, 710] width 41 height 15
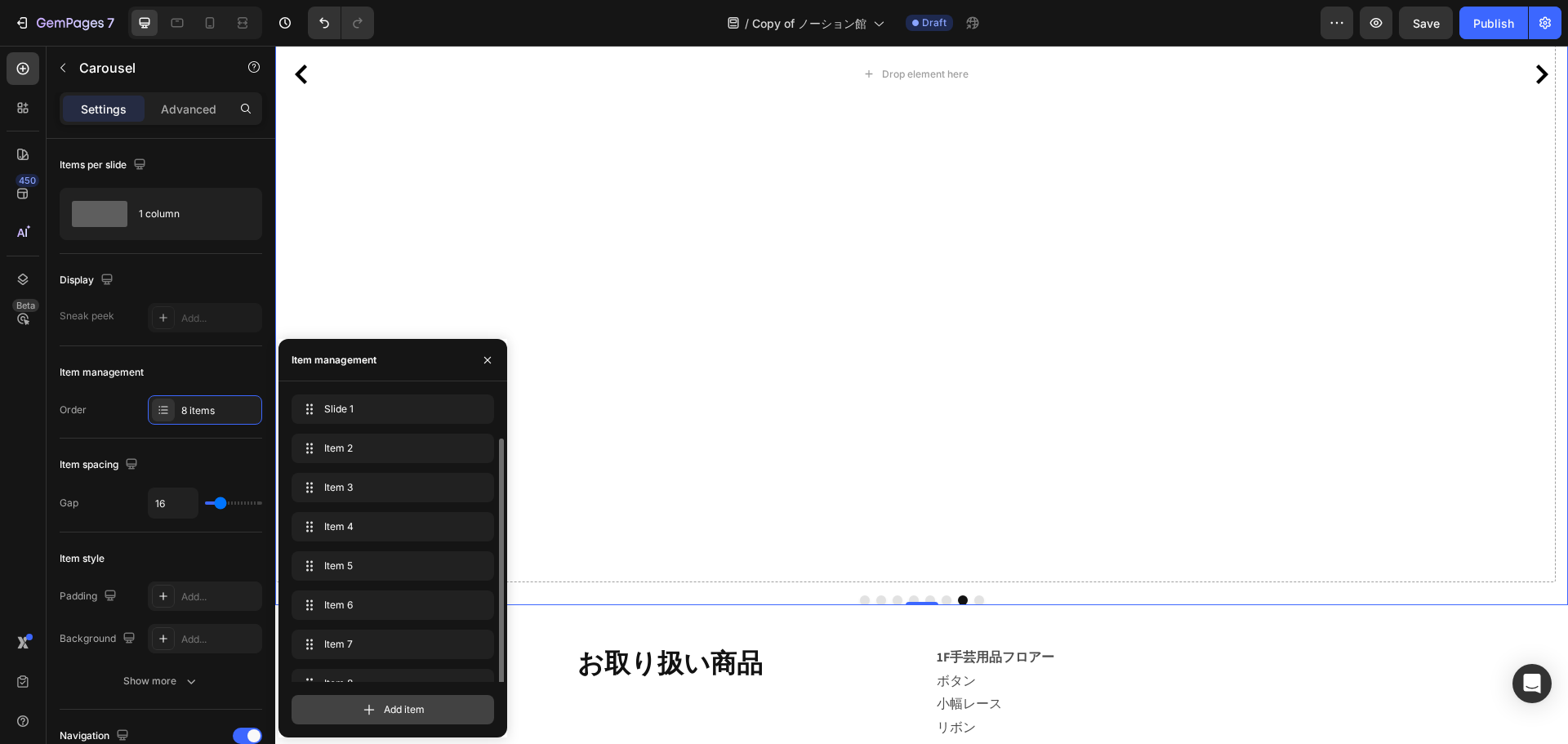
scroll to position [23, 0]
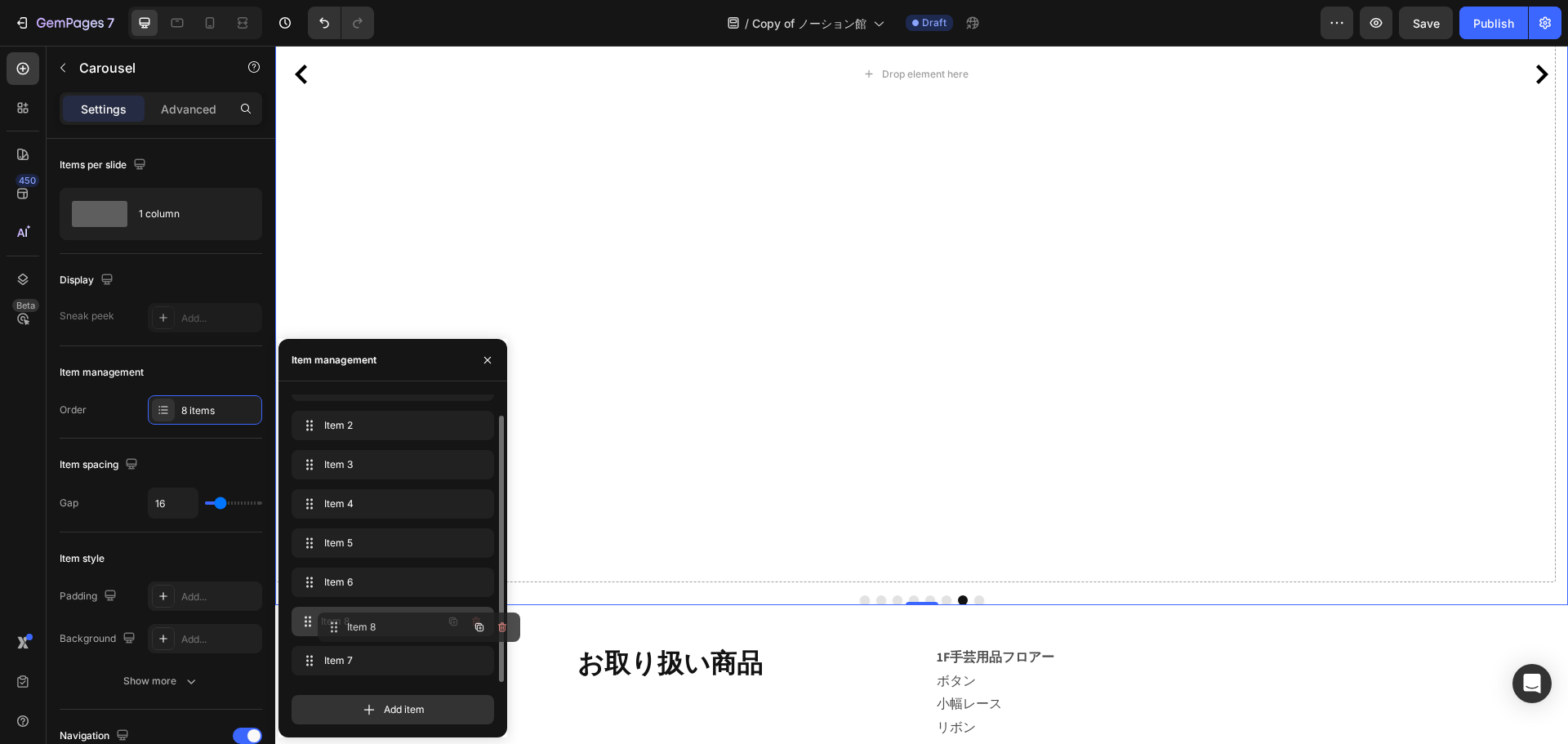
drag, startPoint x: 315, startPoint y: 656, endPoint x: 342, endPoint y: 623, distance: 42.6
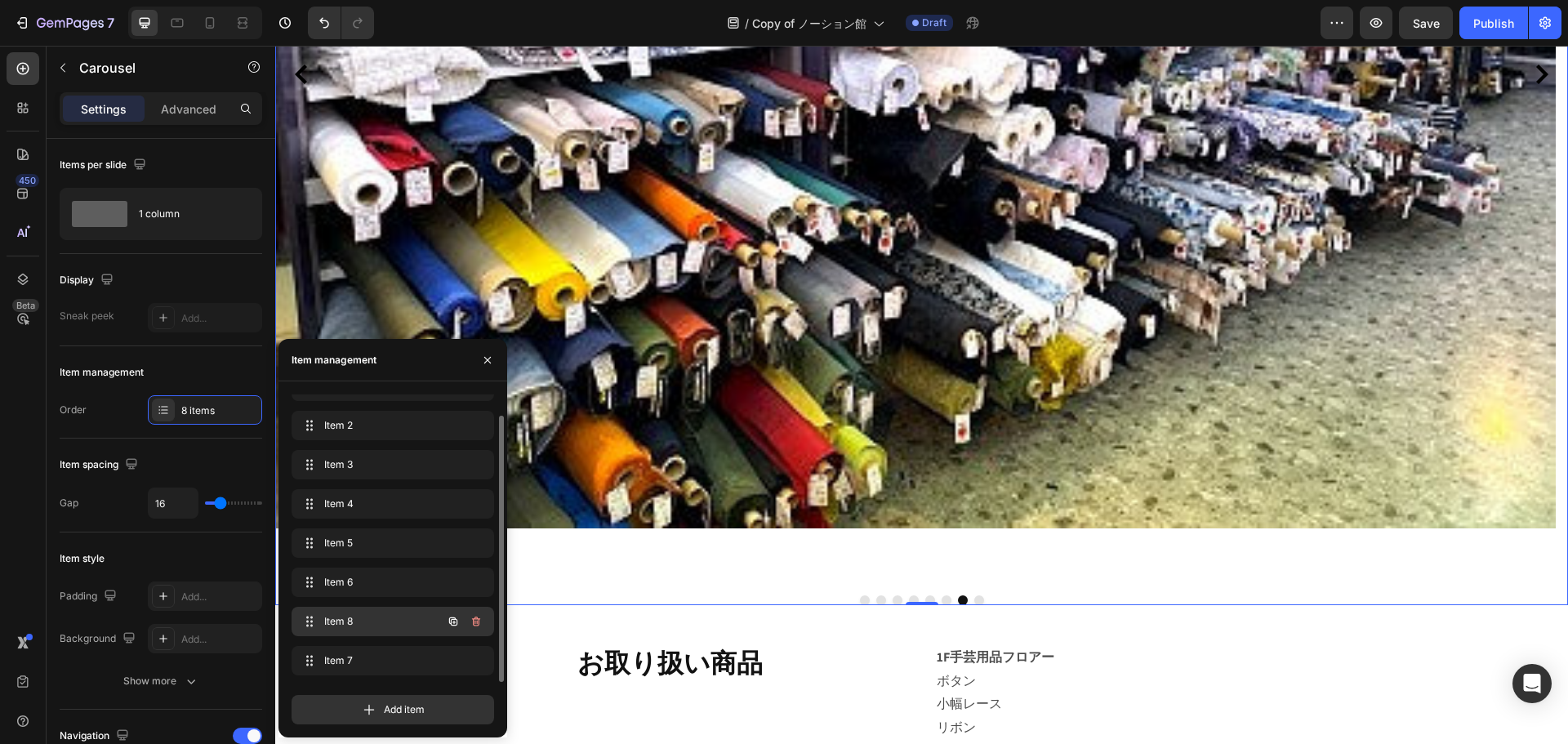
click at [401, 619] on span "Item 8" at bounding box center [370, 622] width 93 height 15
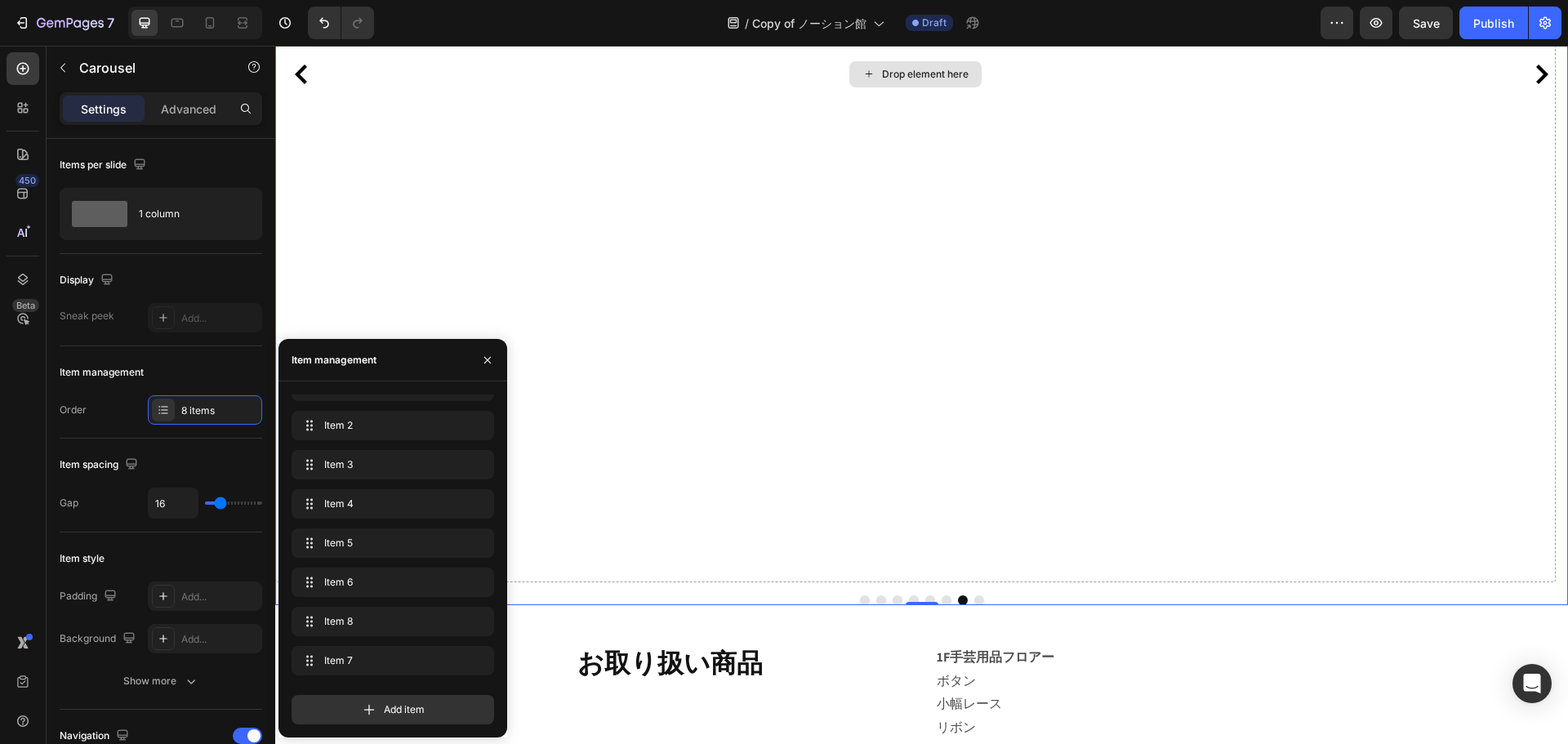
click at [813, 394] on div "Drop element here" at bounding box center [915, 75] width 1280 height 1016
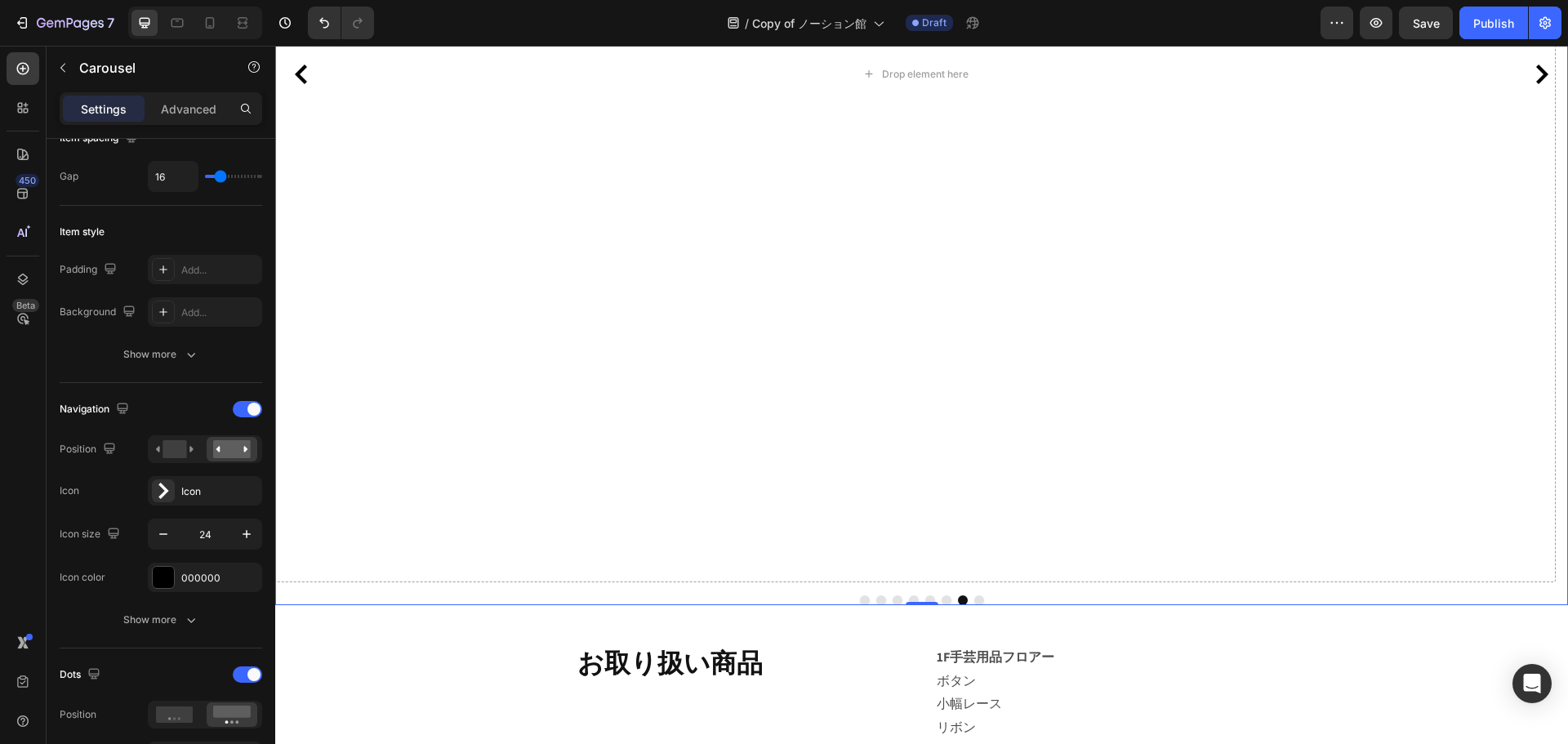
scroll to position [0, 0]
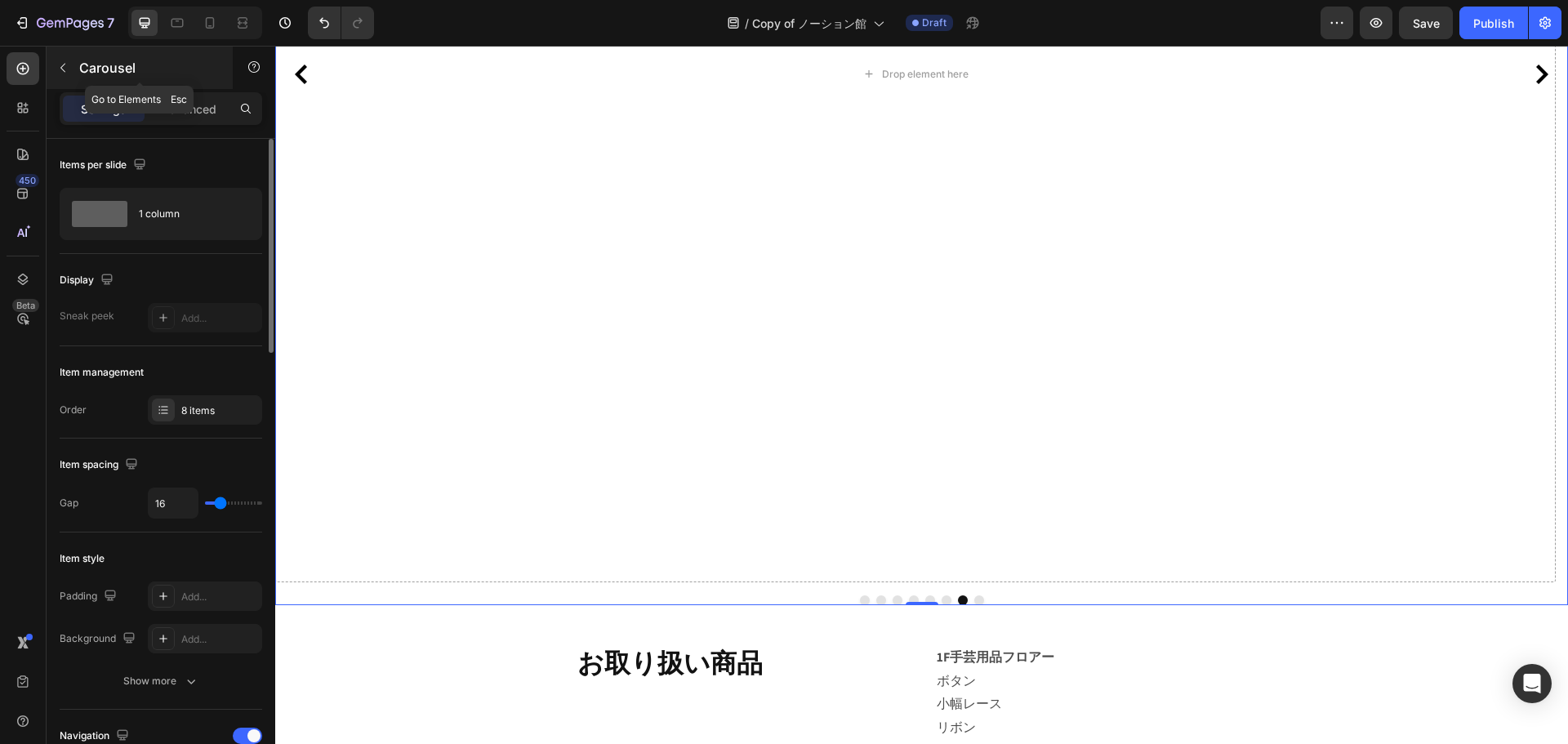
click at [83, 70] on p "Carousel" at bounding box center [148, 68] width 138 height 20
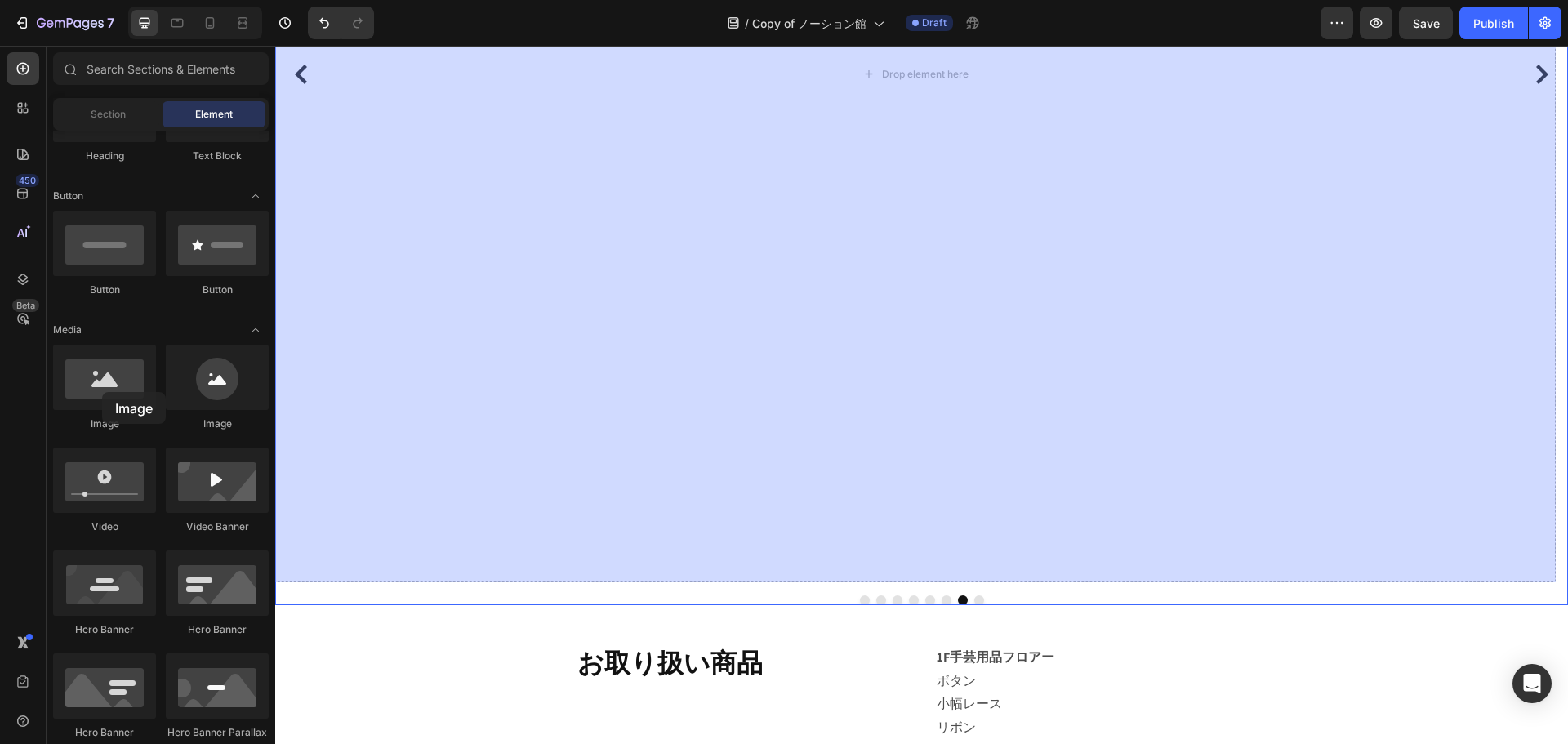
drag, startPoint x: 378, startPoint y: 438, endPoint x: 773, endPoint y: 286, distance: 423.2
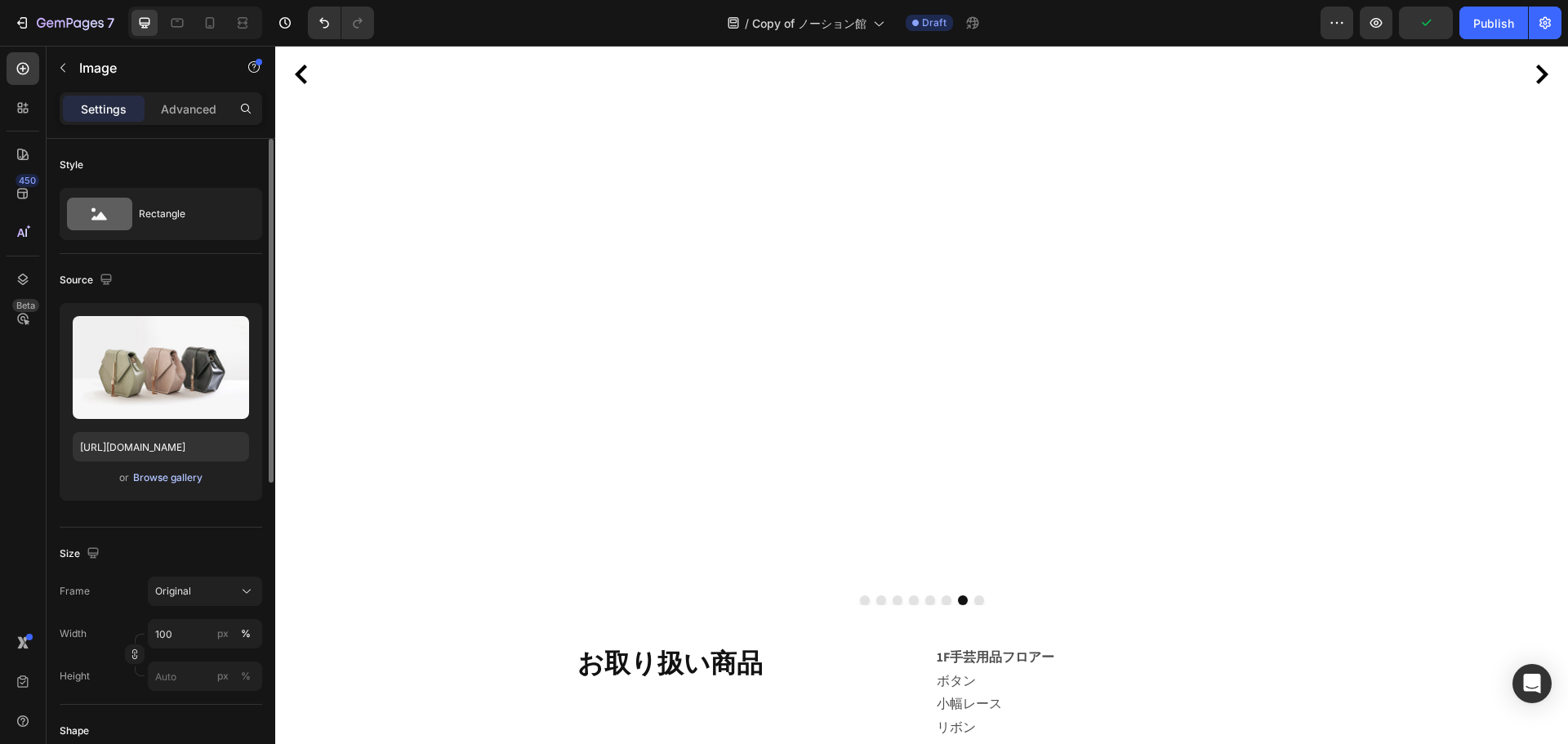
click at [196, 482] on div "Browse gallery" at bounding box center [168, 478] width 70 height 15
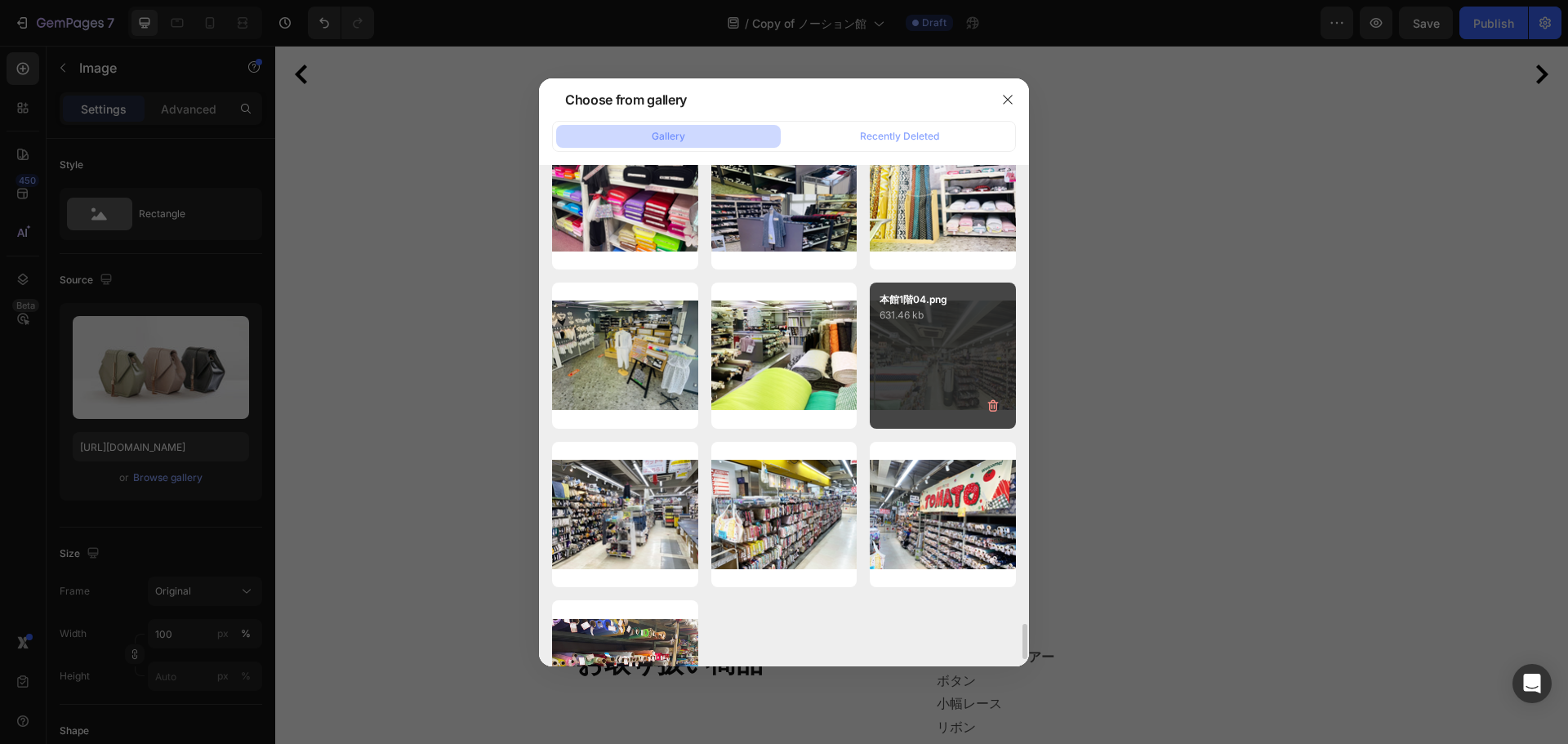
scroll to position [6334, 0]
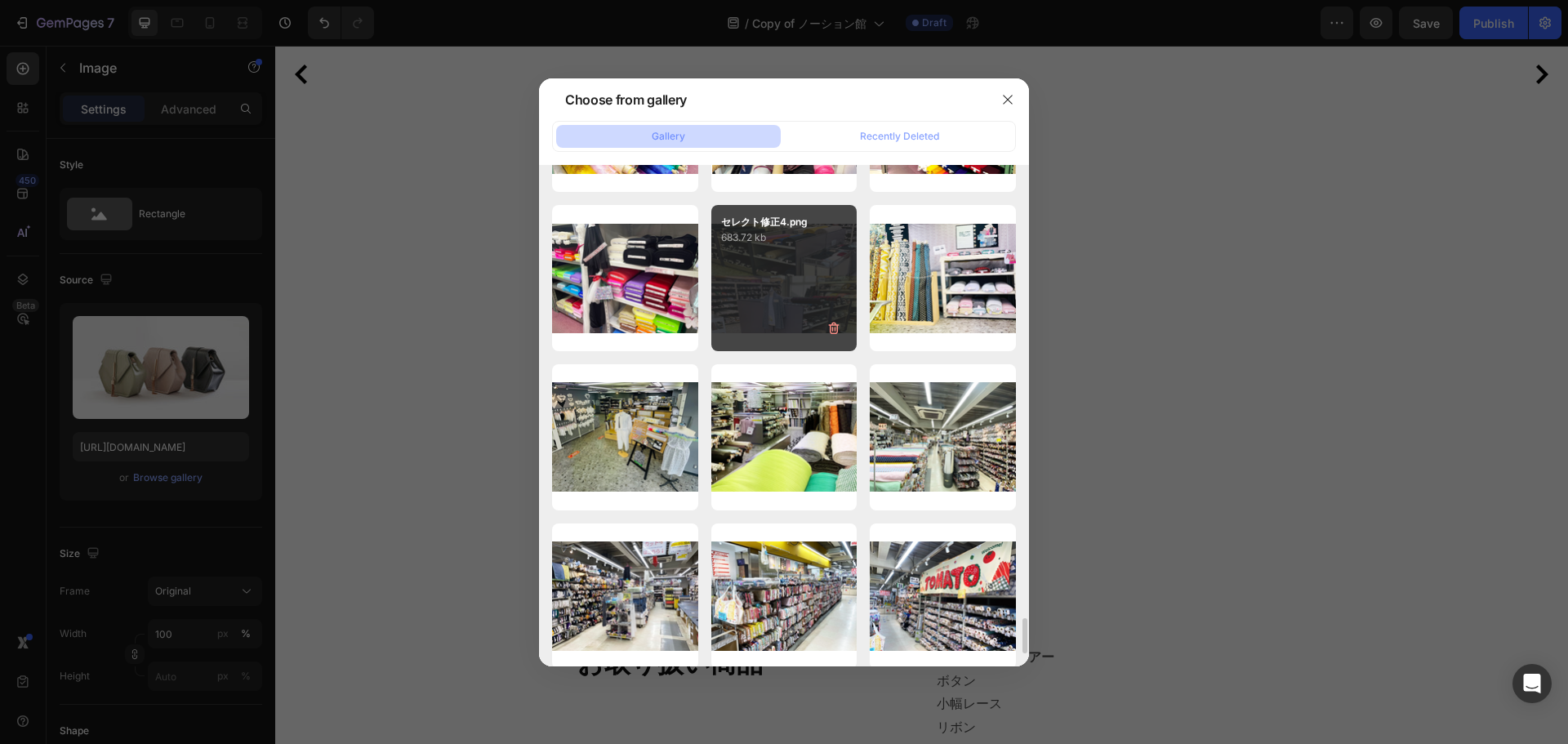
click at [816, 319] on div "セレクト修正4.png 683.72 kb" at bounding box center [784, 278] width 146 height 146
type input "[URL][DOMAIN_NAME]"
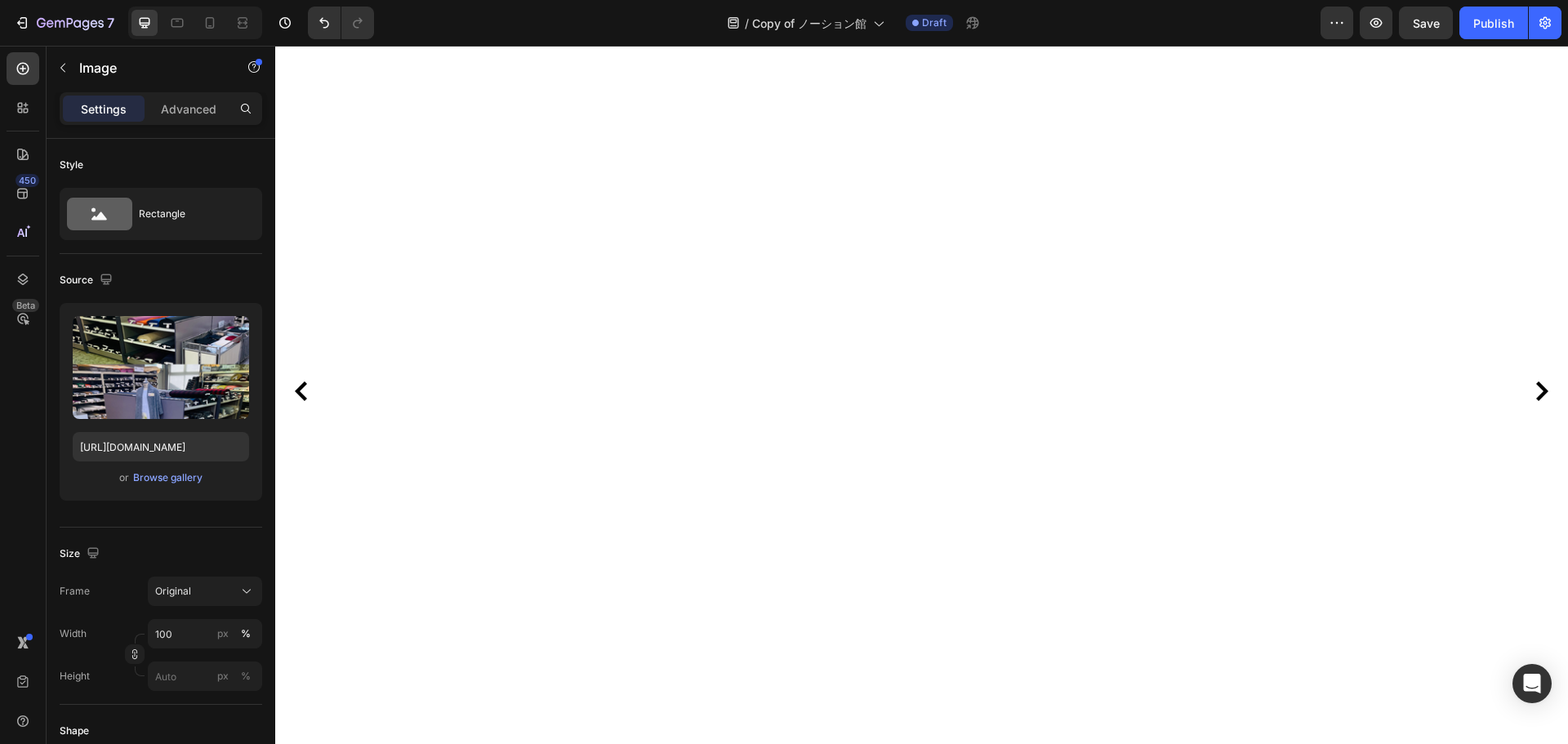
scroll to position [595, 0]
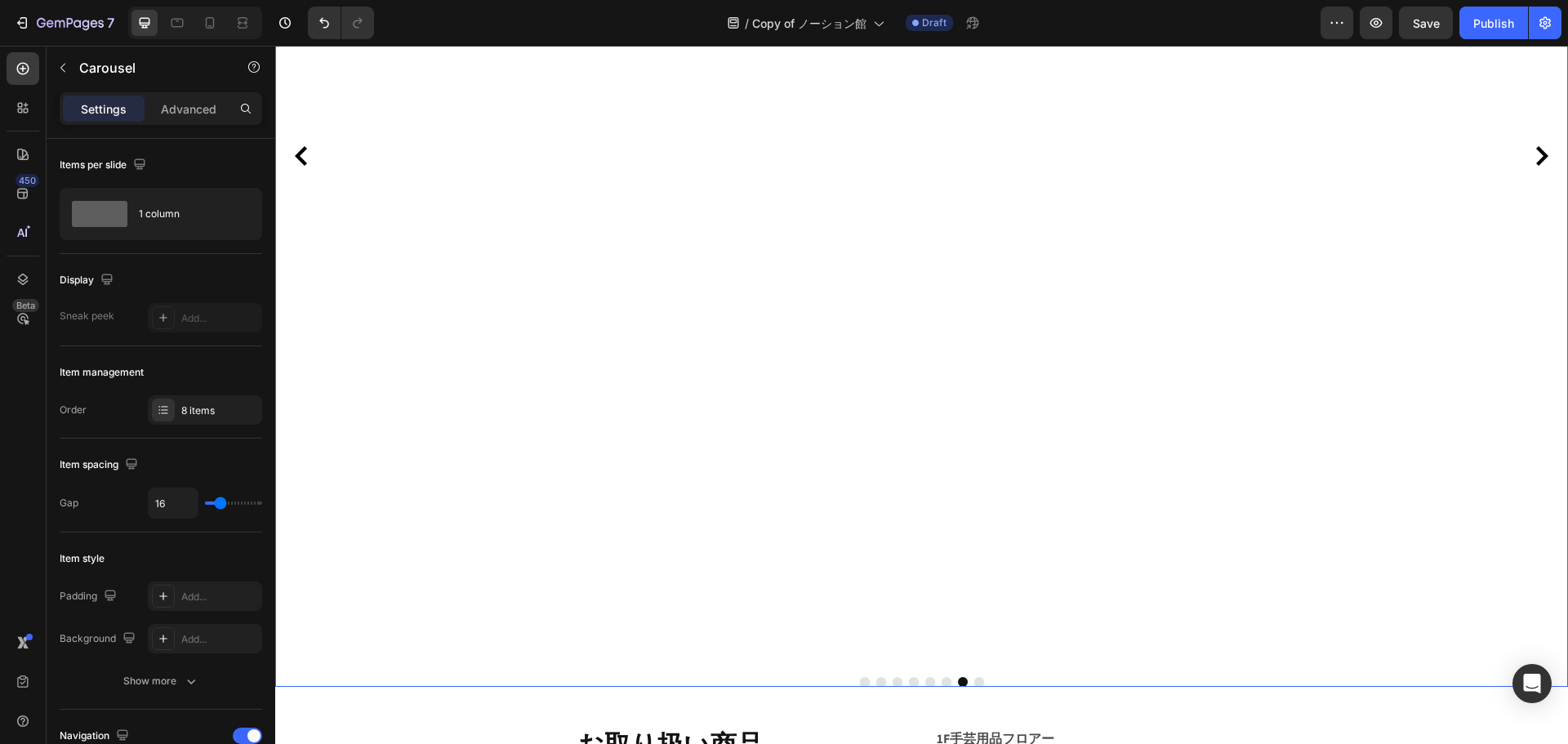
click at [1532, 158] on icon "Carousel Next Arrow" at bounding box center [1542, 156] width 20 height 20
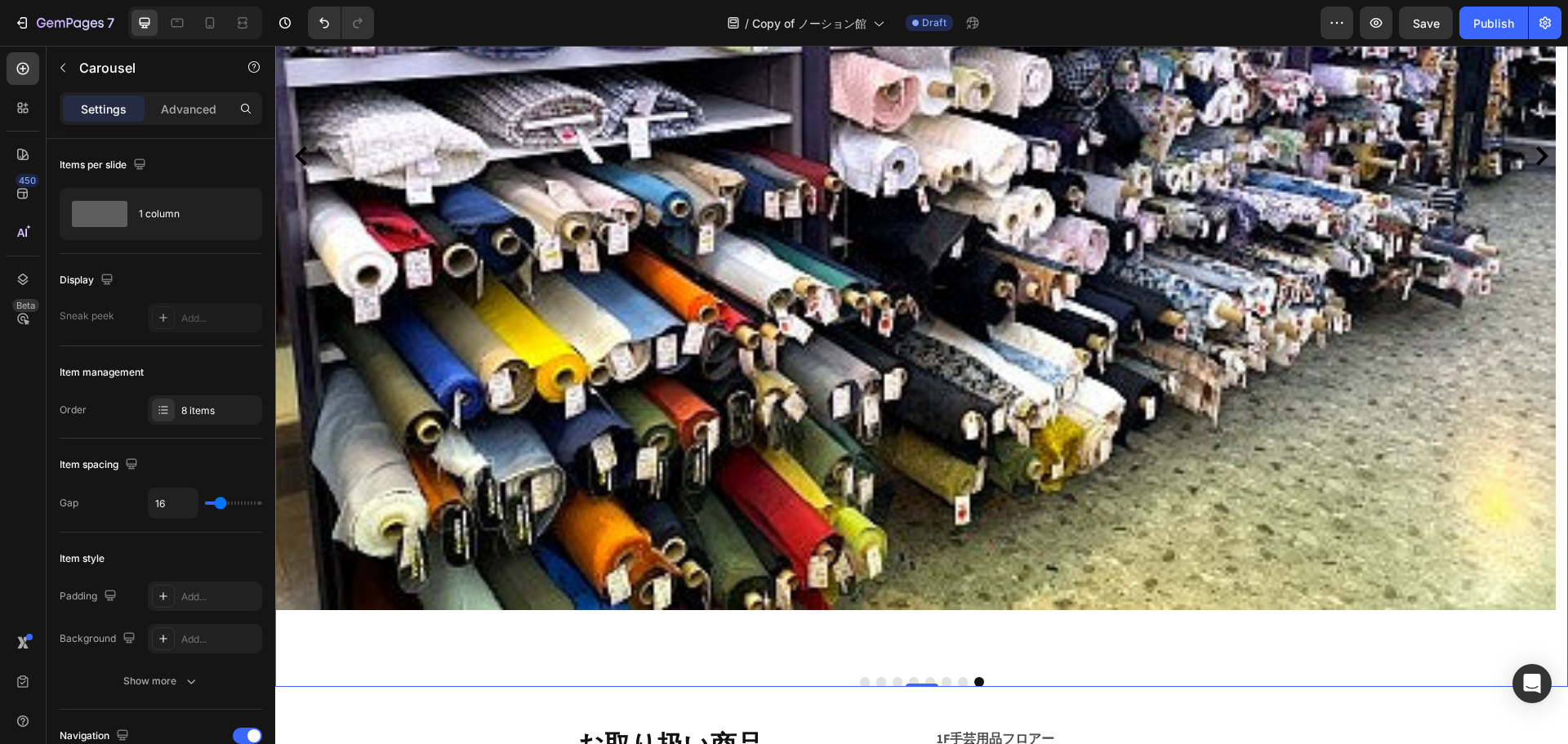
click at [301, 158] on icon "Carousel Back Arrow" at bounding box center [301, 156] width 12 height 20
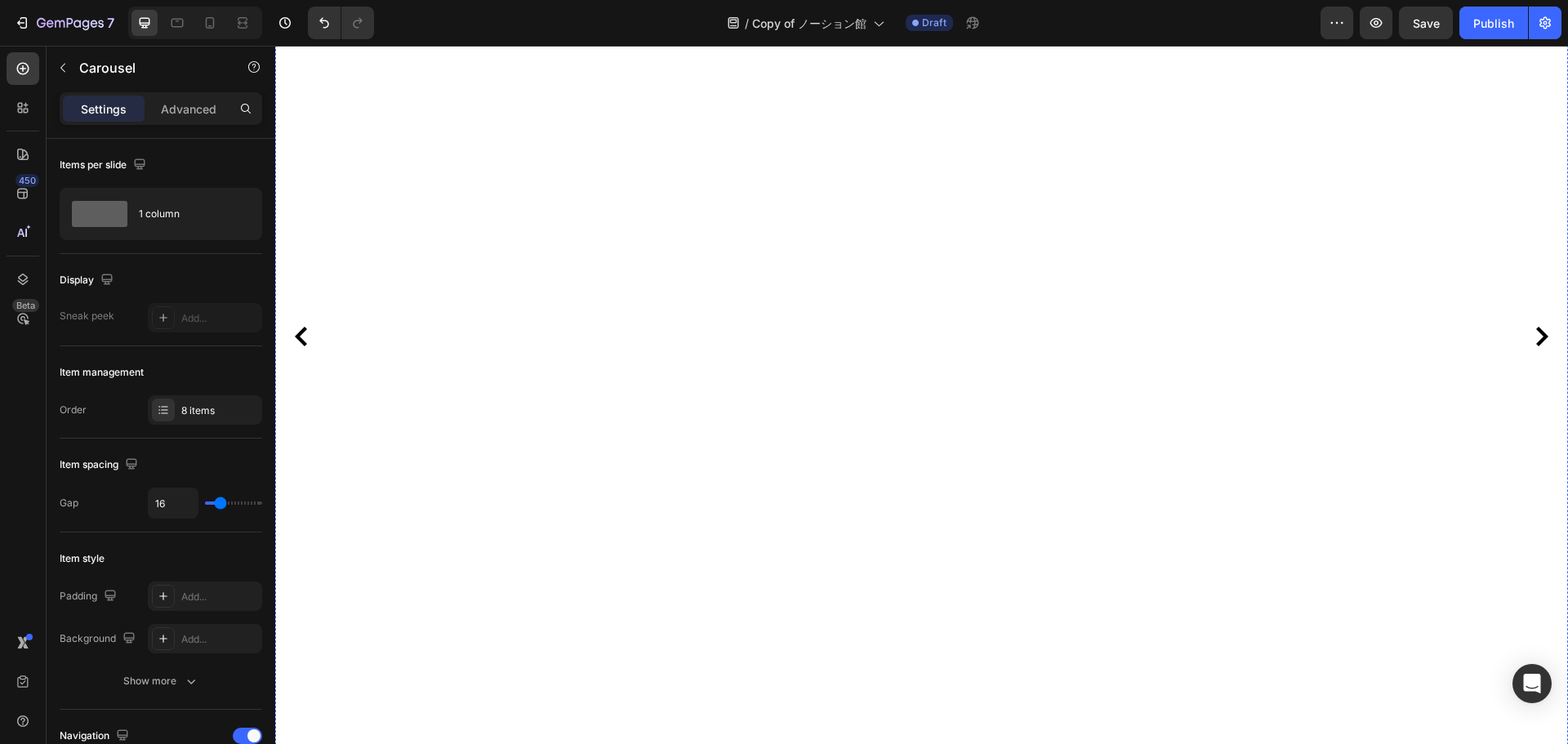
scroll to position [409, 0]
click at [182, 421] on div "8 items" at bounding box center [205, 411] width 115 height 29
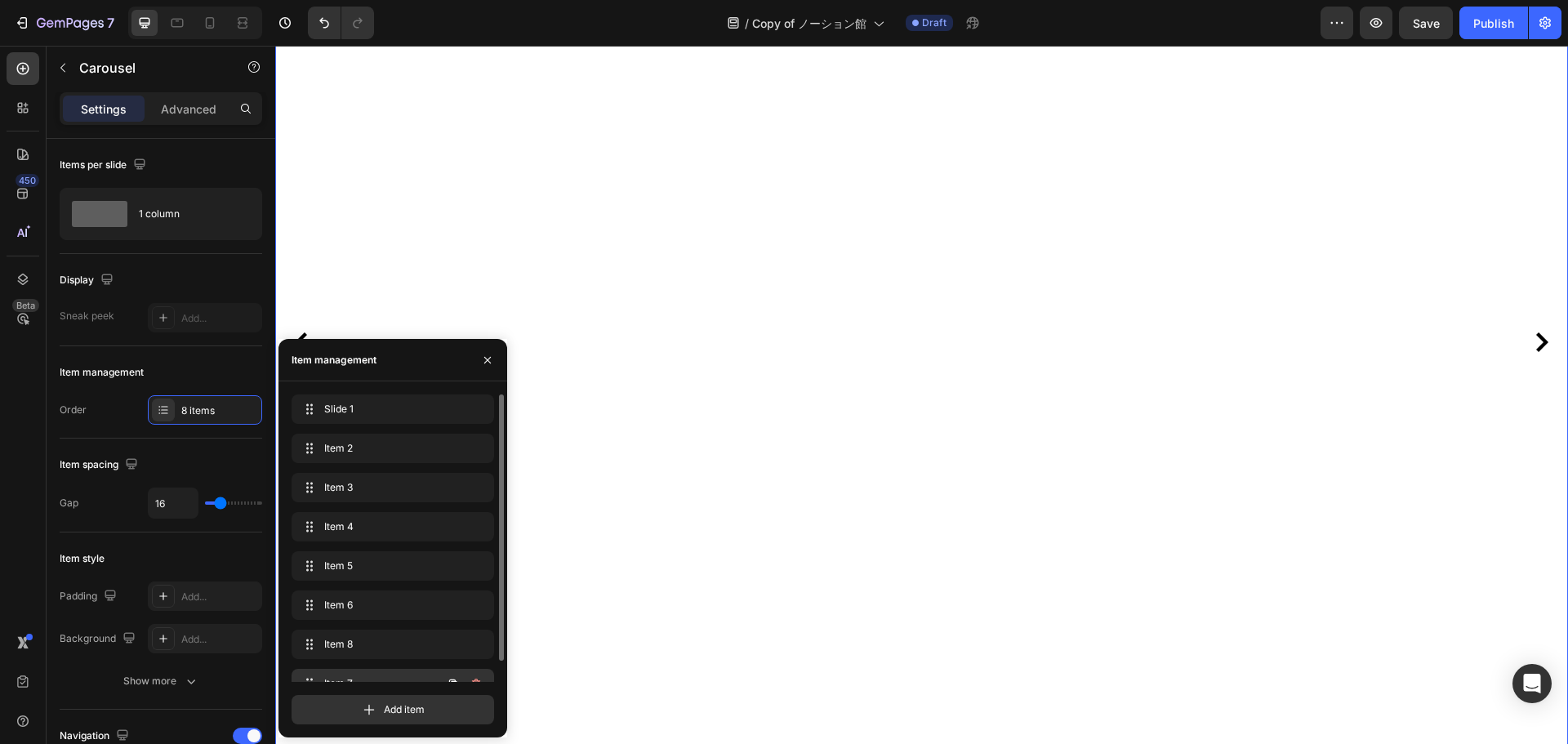
scroll to position [23, 0]
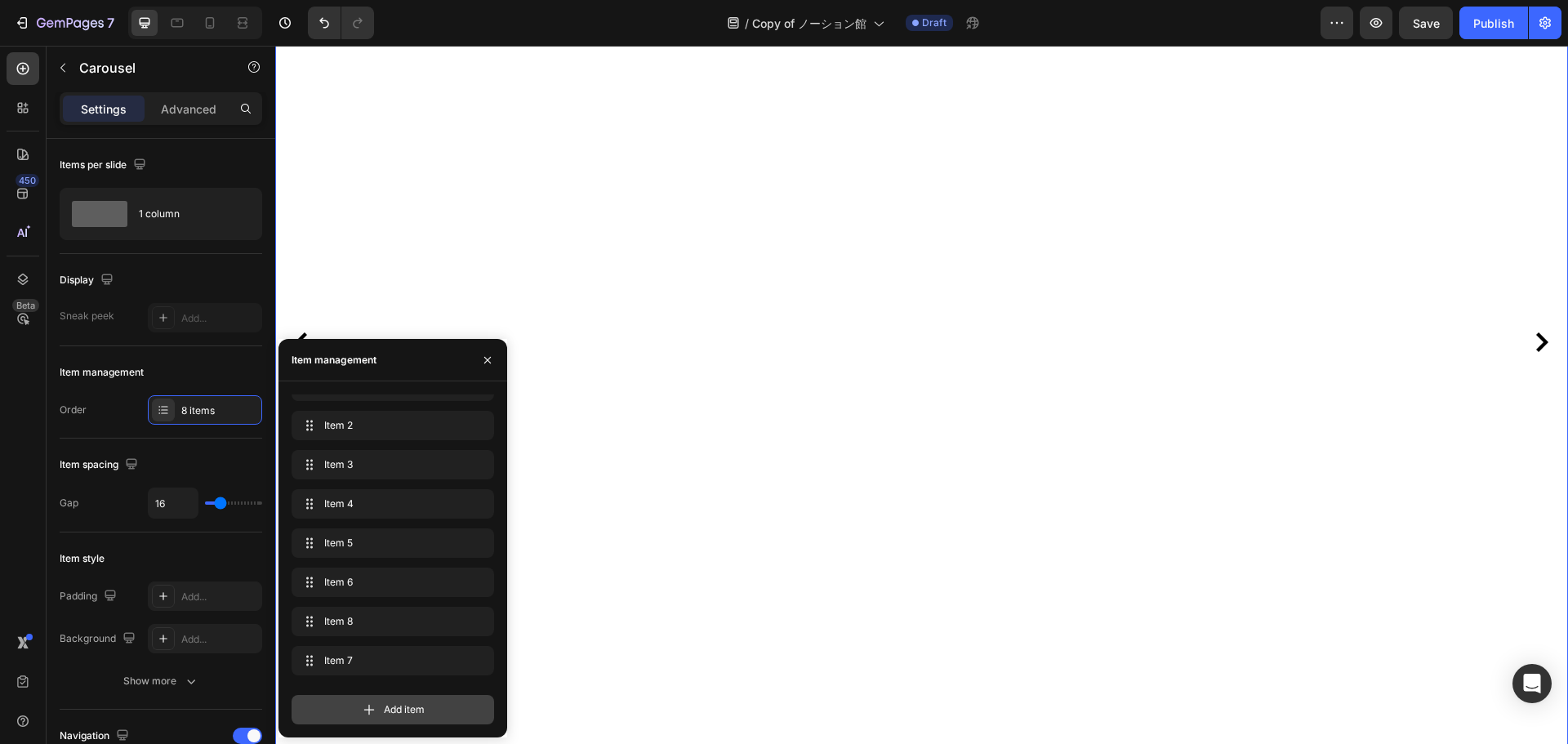
click at [372, 710] on icon at bounding box center [369, 710] width 16 height 16
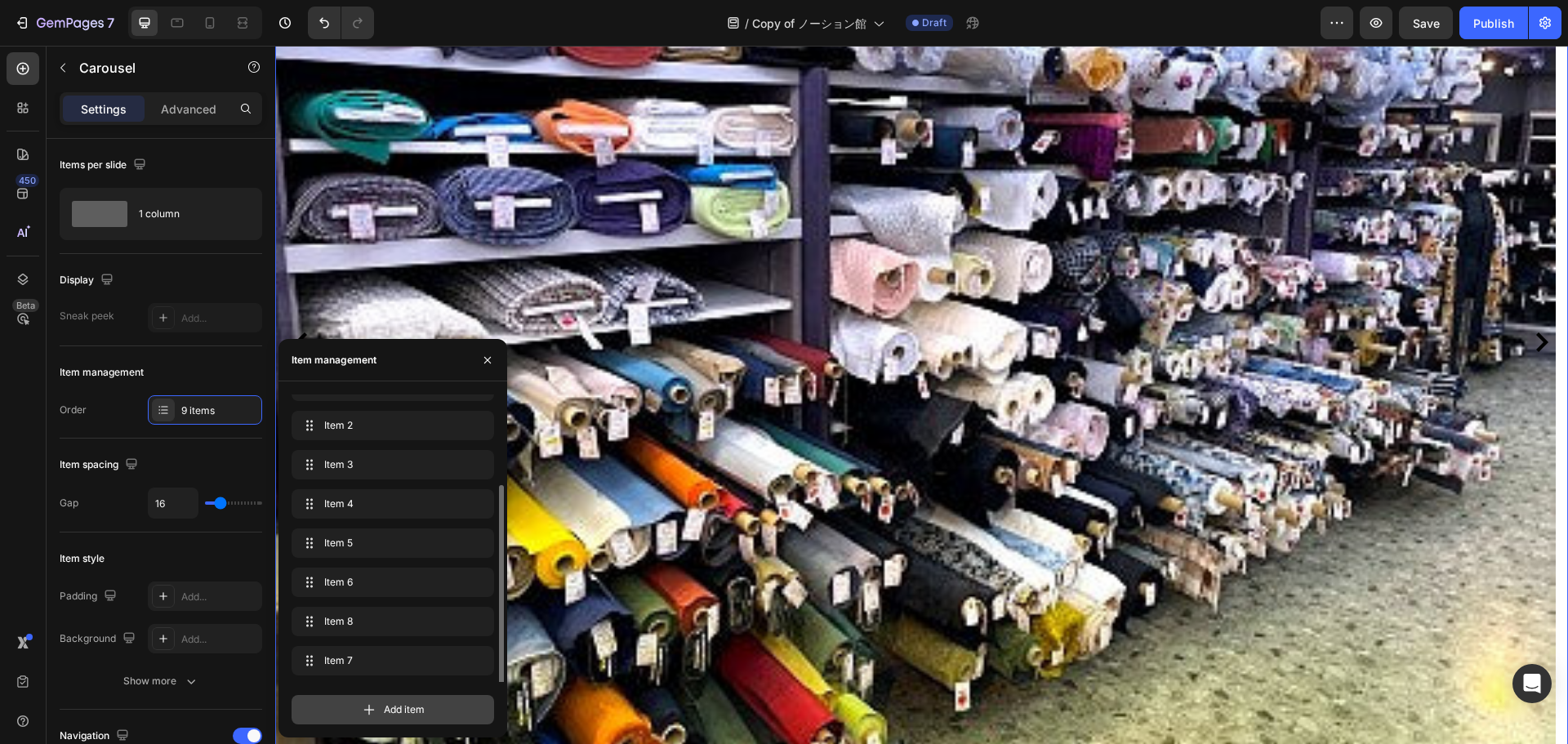
scroll to position [62, 0]
drag, startPoint x: 374, startPoint y: 666, endPoint x: 270, endPoint y: 547, distance: 158.0
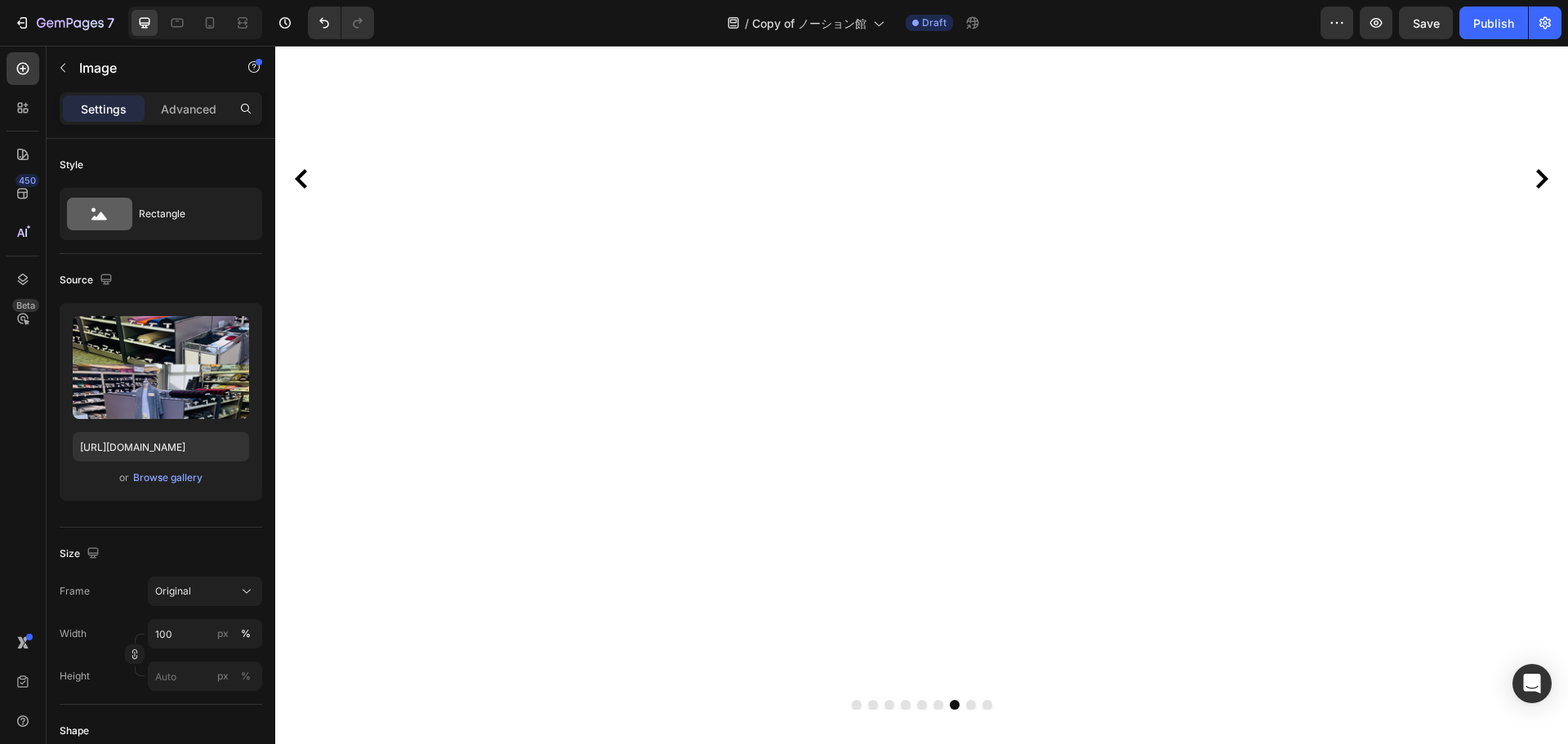
scroll to position [735, 0]
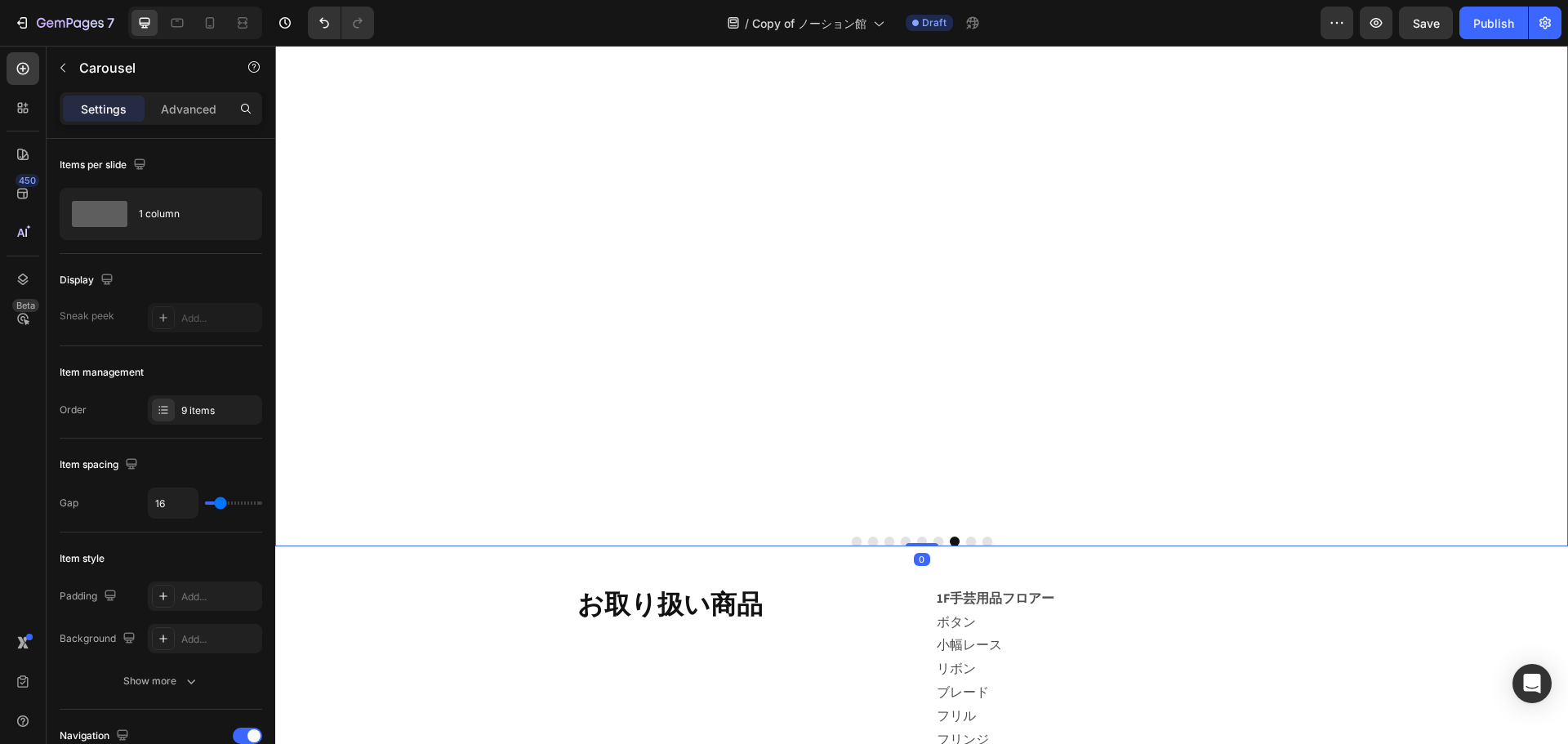
click at [923, 542] on div at bounding box center [922, 542] width 1293 height 10
click at [927, 544] on div at bounding box center [922, 544] width 33 height 5
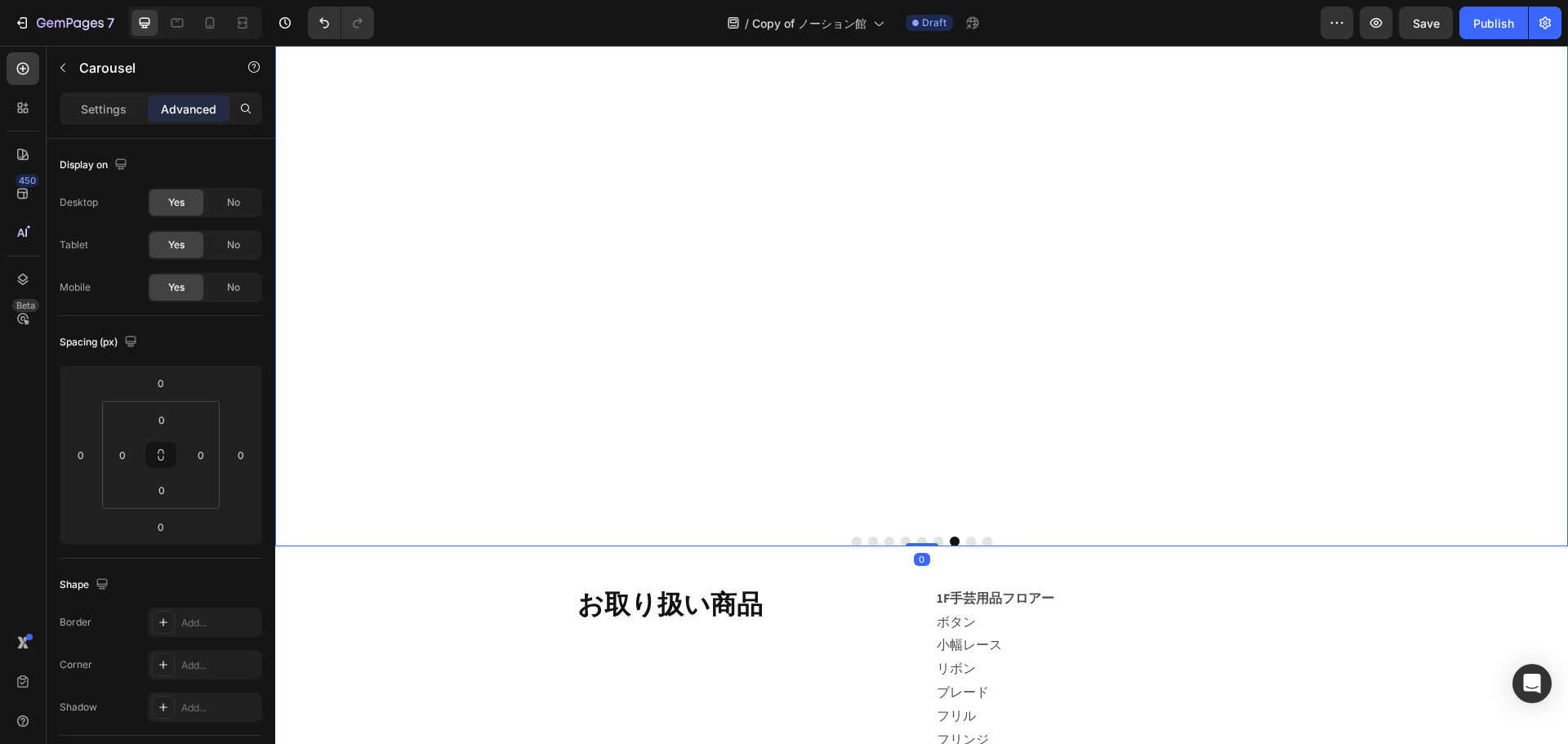
click at [934, 540] on button "Dot" at bounding box center [939, 542] width 10 height 10
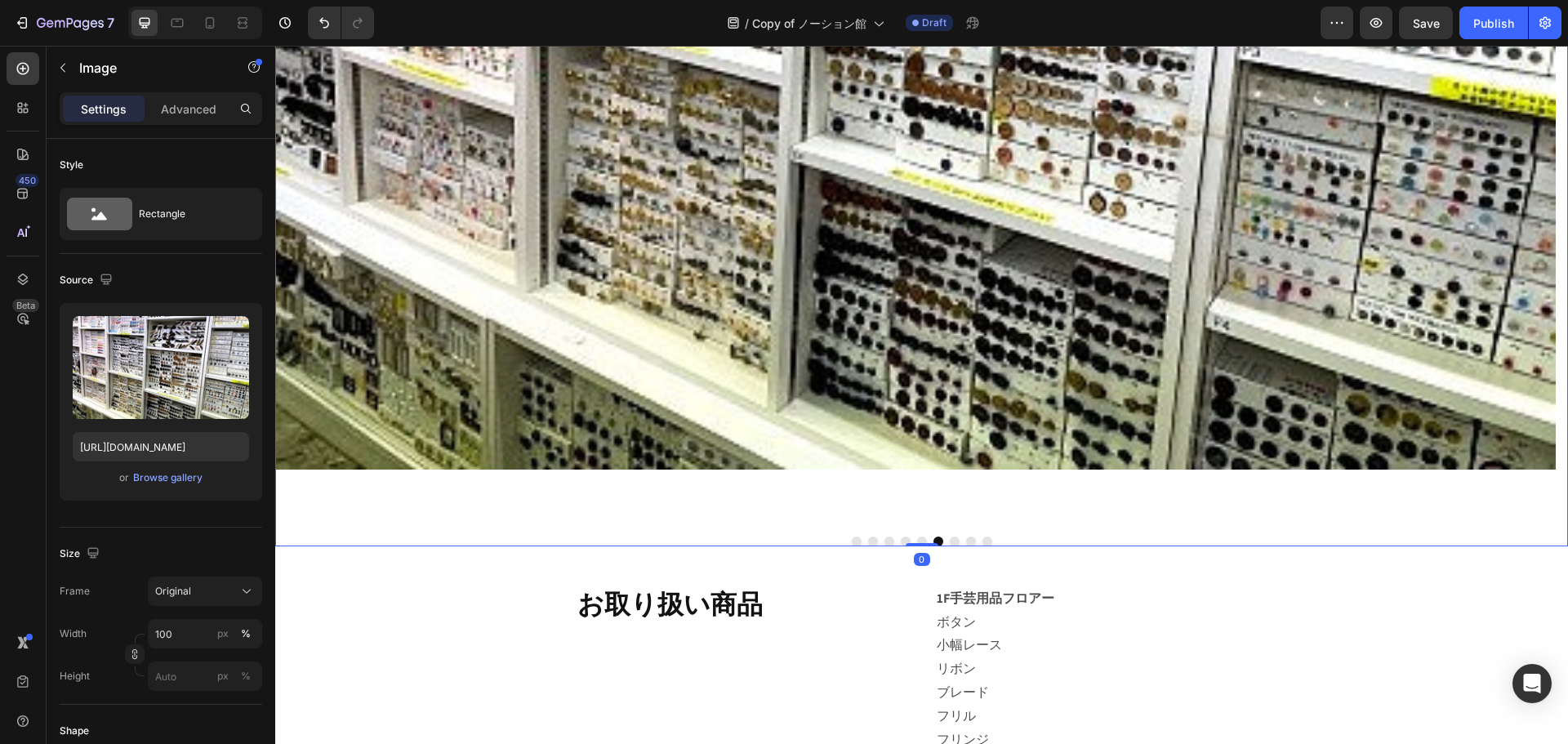
click at [940, 542] on div at bounding box center [922, 542] width 1293 height 10
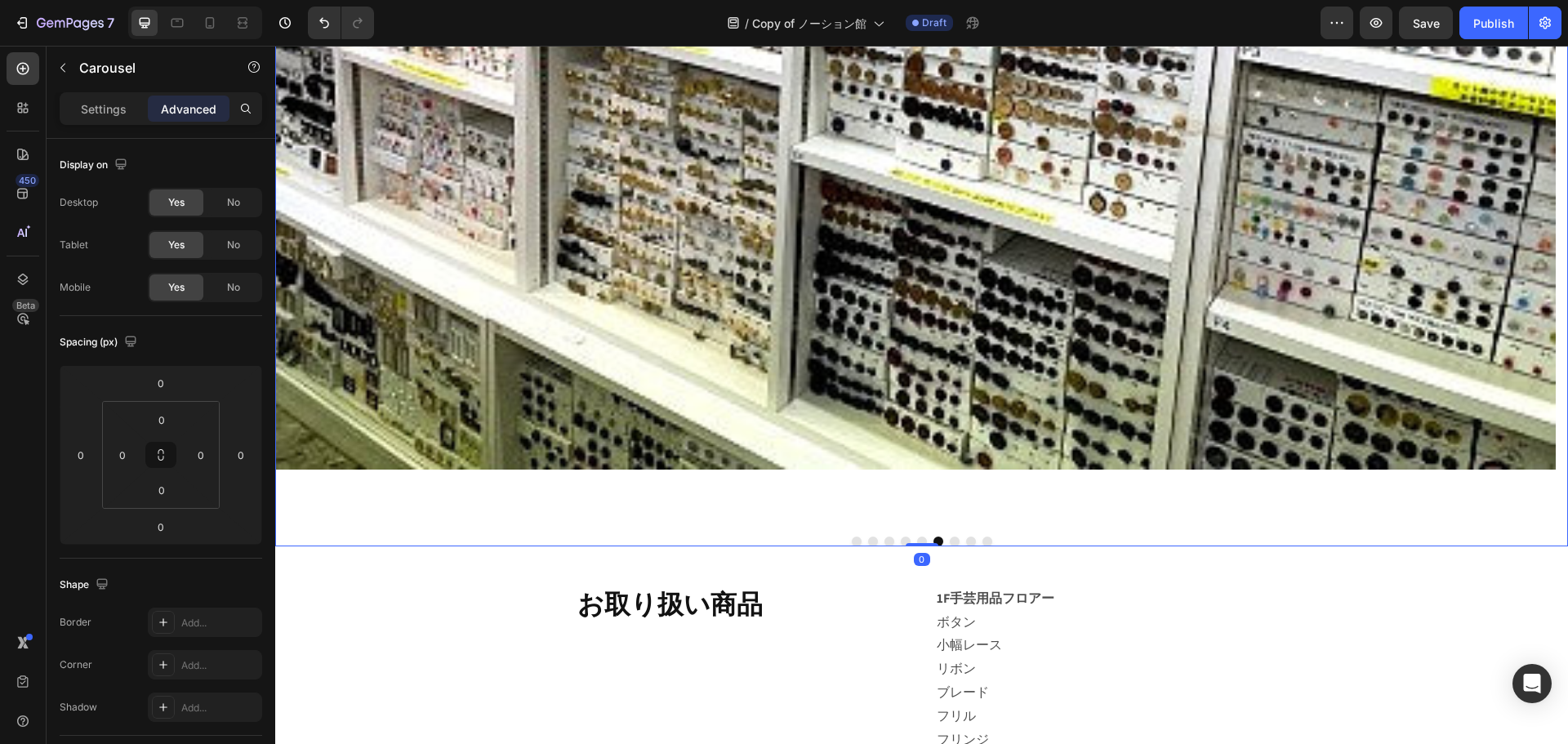
click at [950, 542] on button "Dot" at bounding box center [955, 542] width 10 height 10
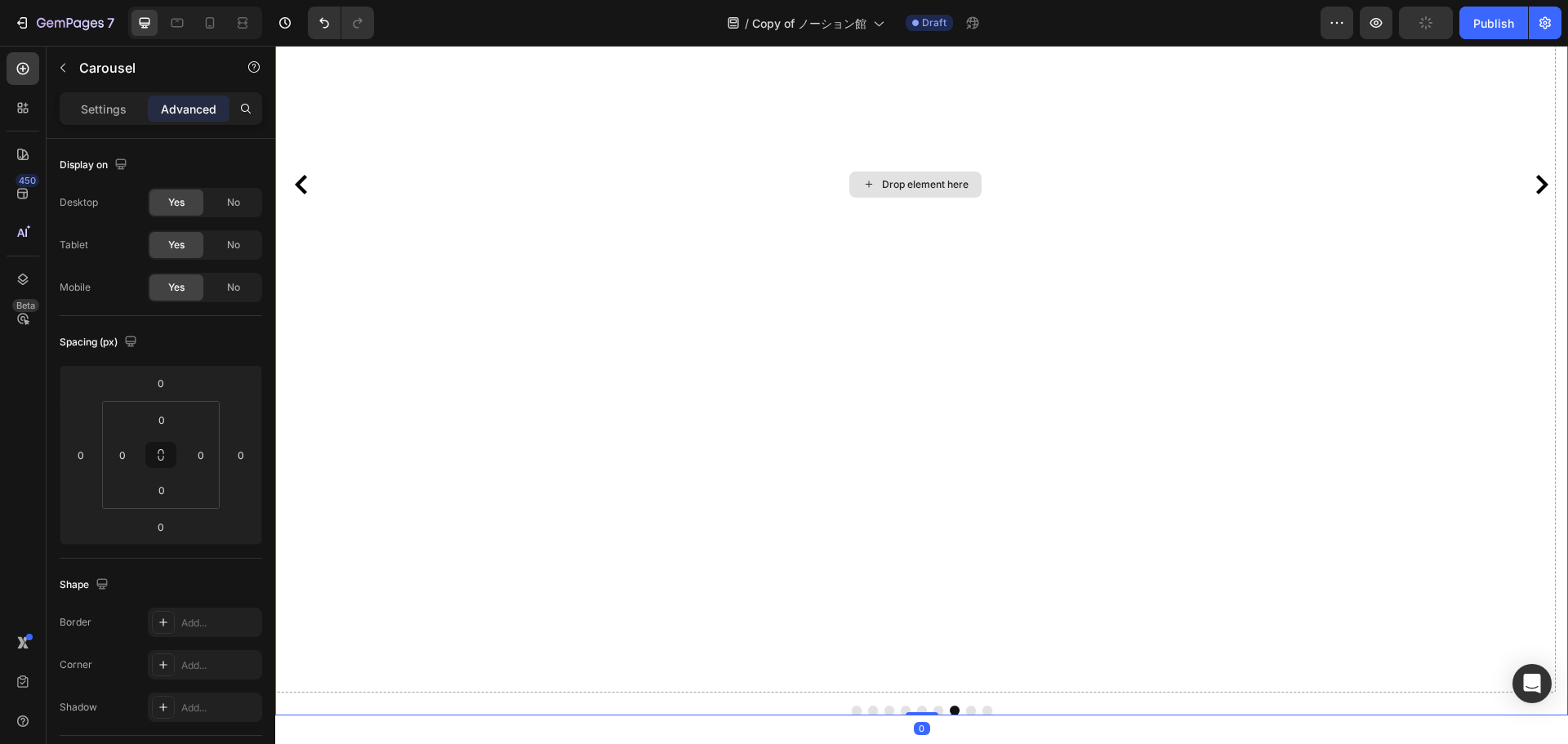
scroll to position [409, 0]
click at [909, 345] on div "Image Image 手芸用品や洋裁資材を始め、装飾材料なども揃うお店 Text block Image Image Image Image Drop el…" at bounding box center [922, 343] width 1293 height 1016
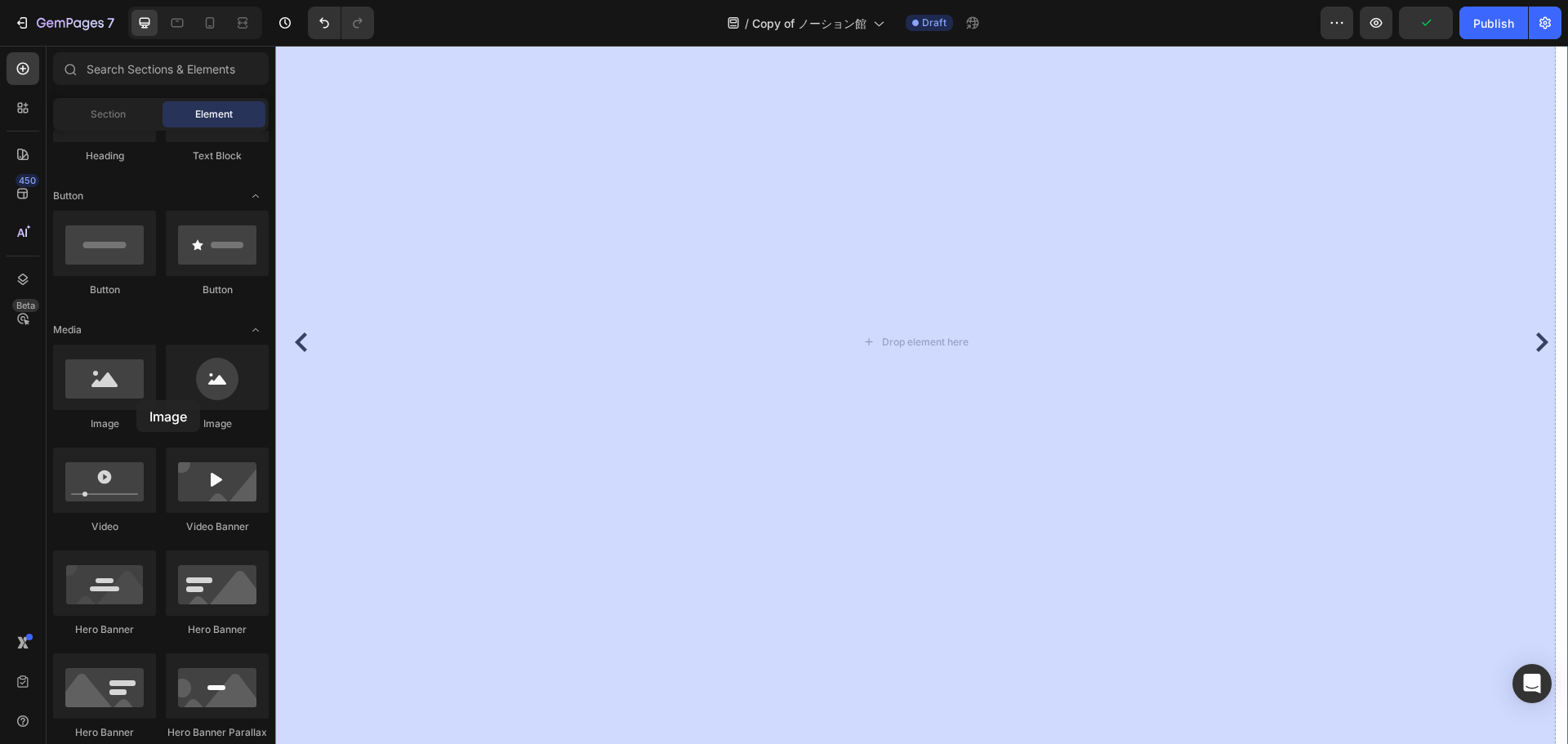
drag, startPoint x: 389, startPoint y: 451, endPoint x: 324, endPoint y: 379, distance: 97.0
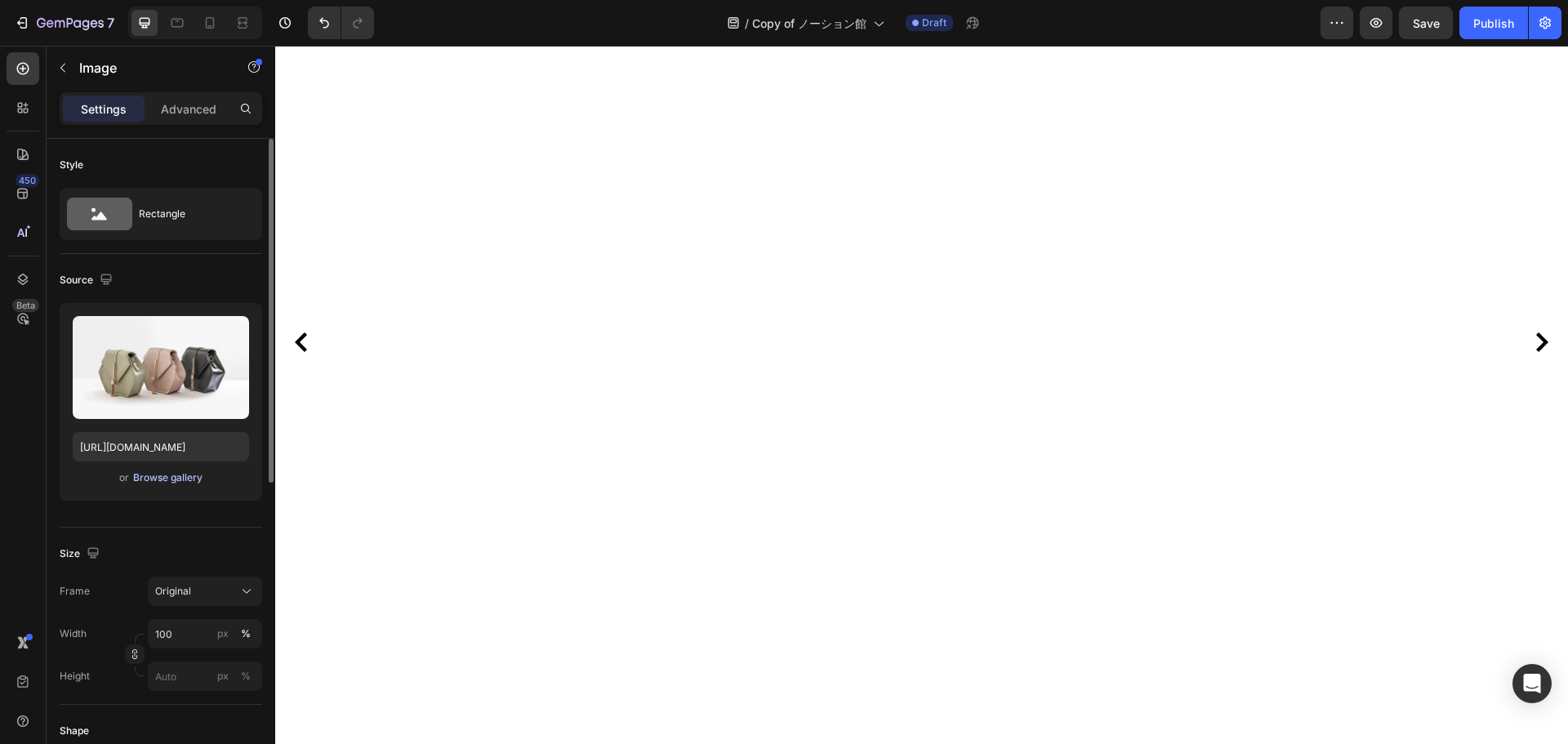
click at [166, 477] on div "Browse gallery" at bounding box center [168, 478] width 70 height 15
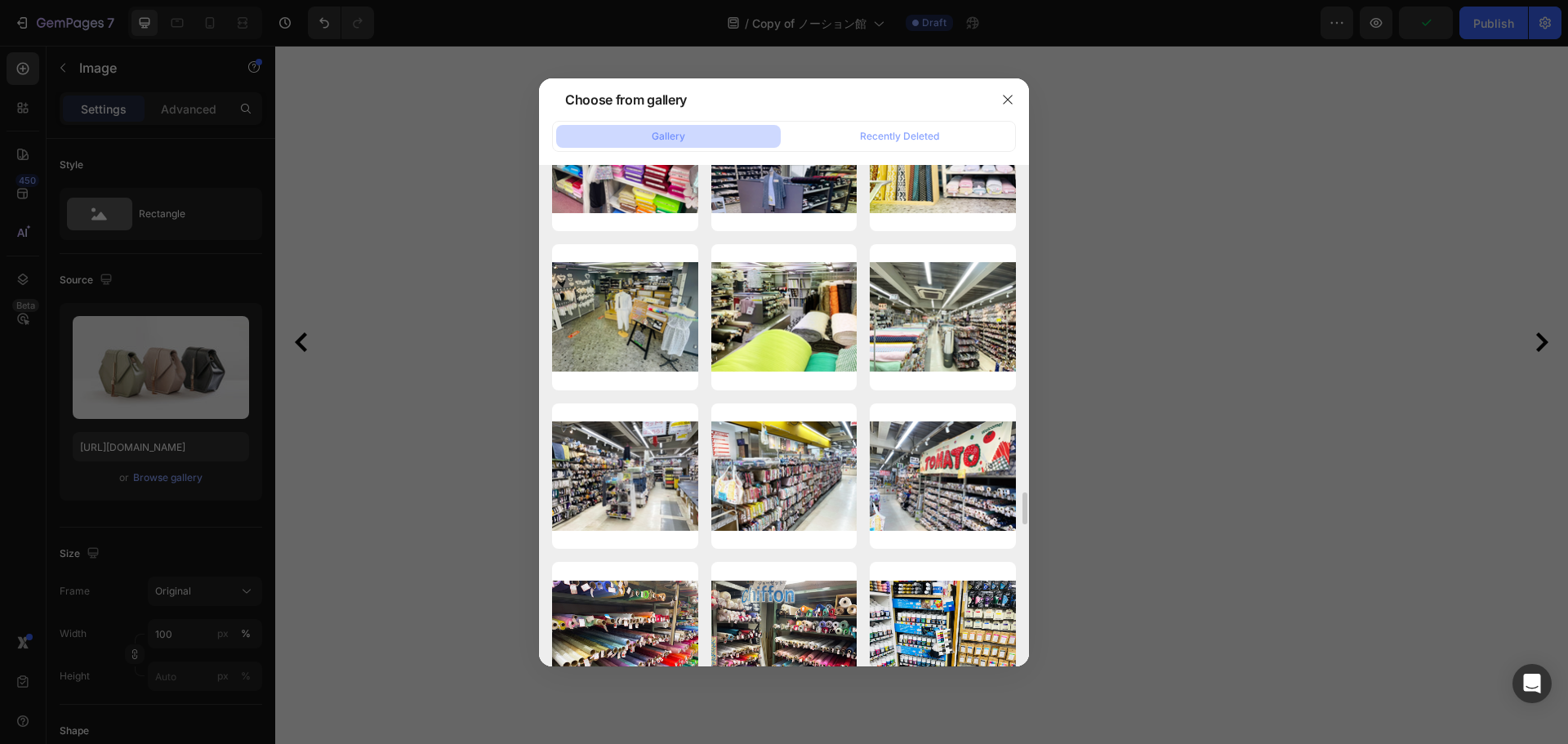
scroll to position [6372, 0]
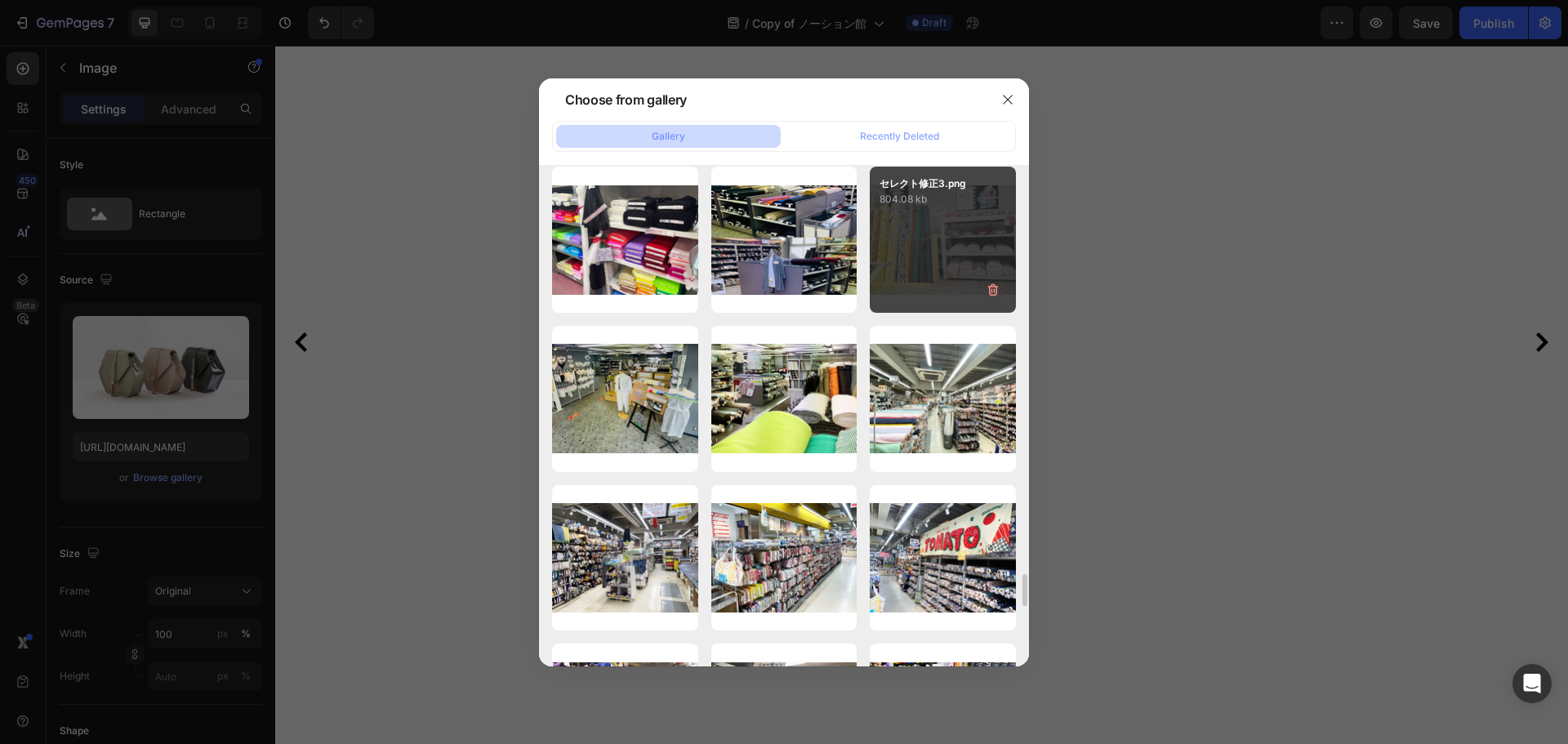
click at [936, 257] on div "セレクト修正3.png 804.08 kb" at bounding box center [943, 239] width 146 height 146
type input "[URL][DOMAIN_NAME]"
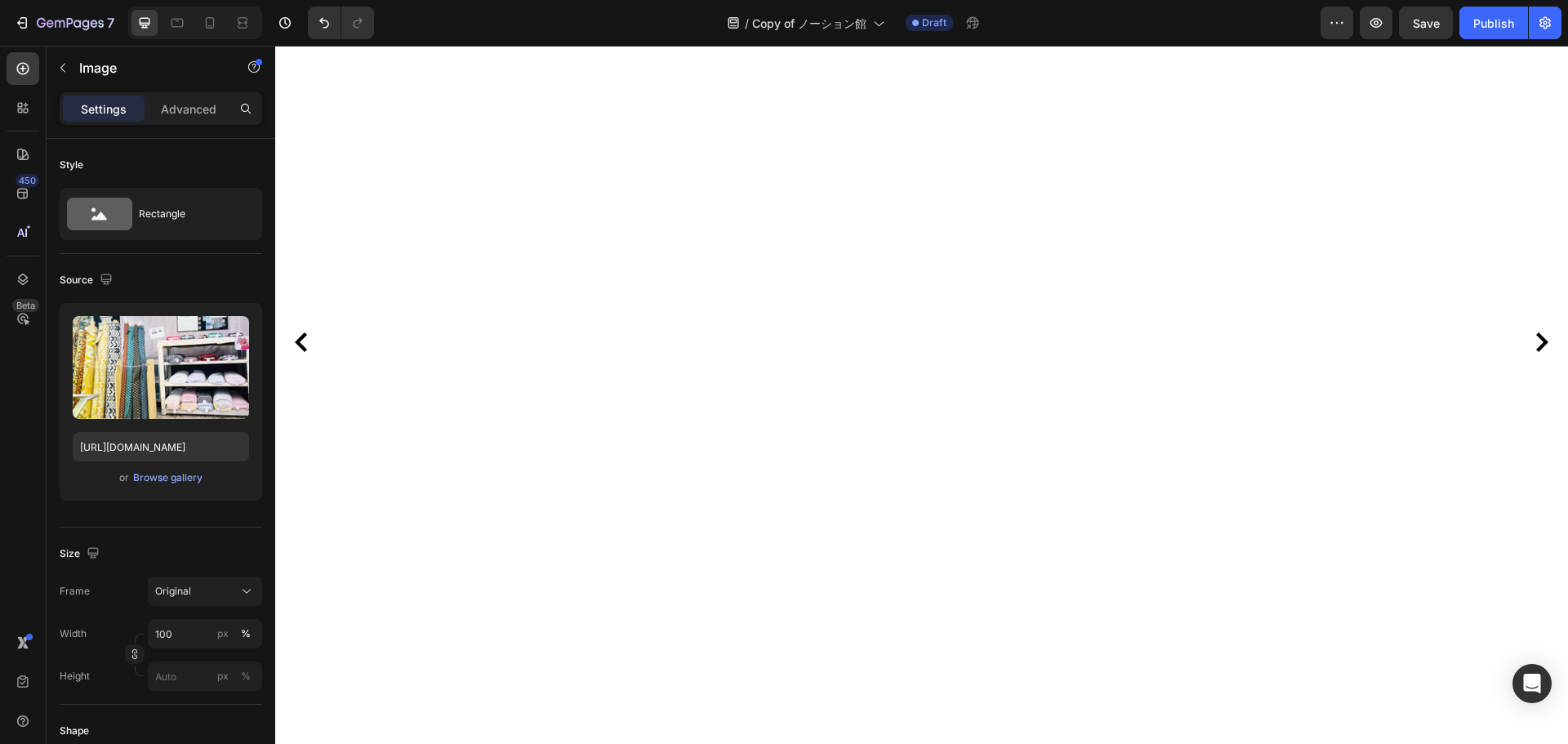
scroll to position [654, 0]
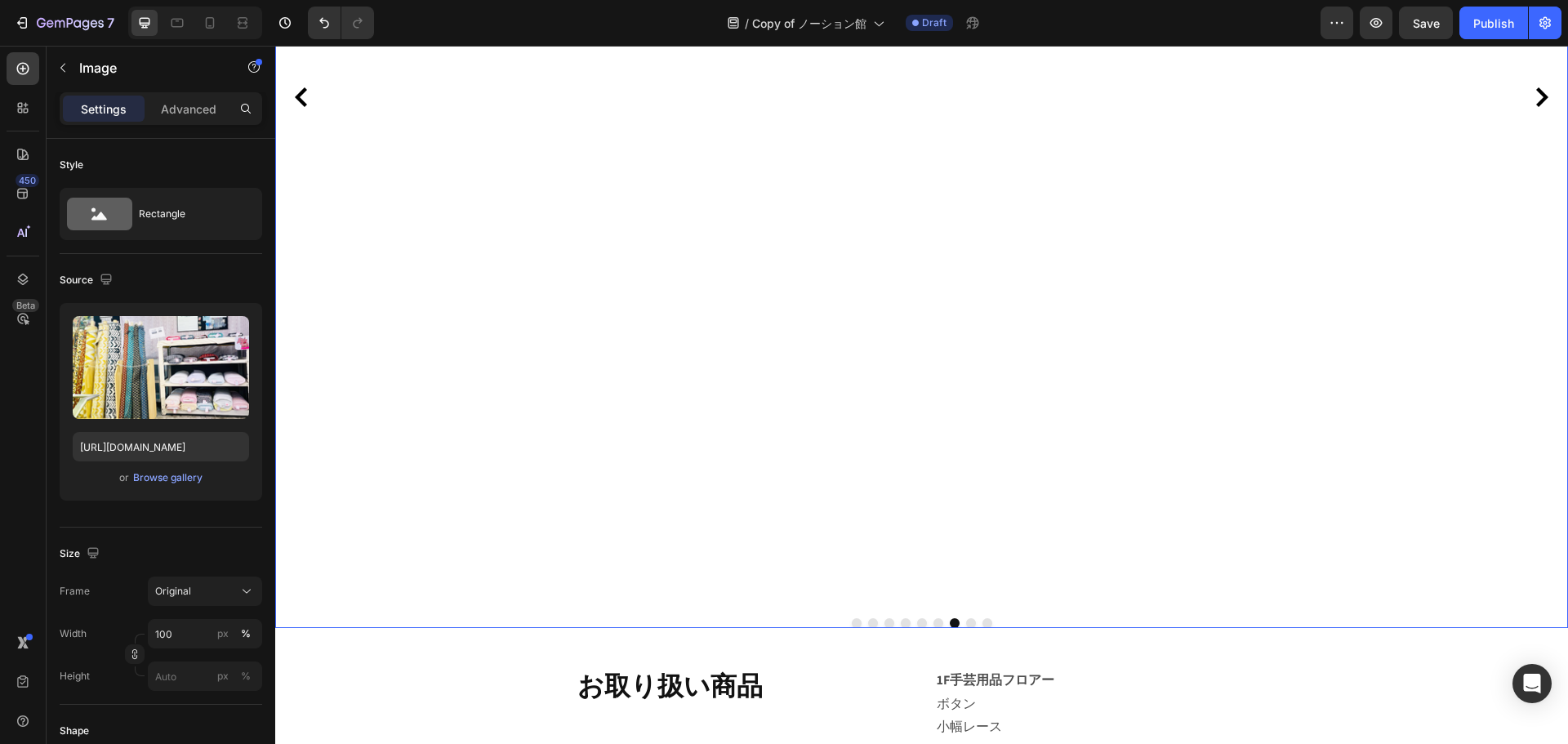
click at [982, 621] on button "Dot" at bounding box center [987, 624] width 10 height 10
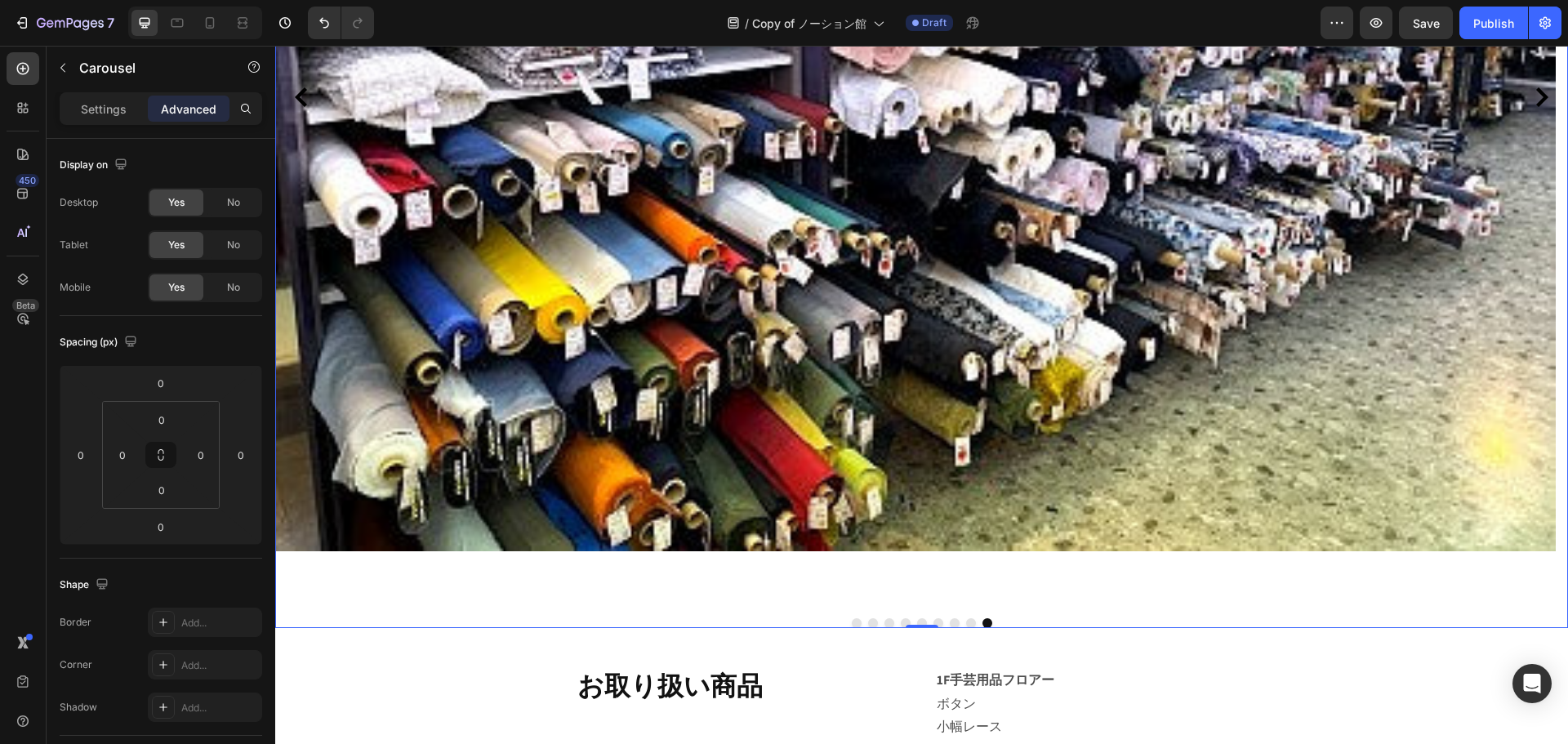
click at [924, 623] on div at bounding box center [922, 624] width 1293 height 10
click at [920, 624] on button "Dot" at bounding box center [922, 624] width 10 height 10
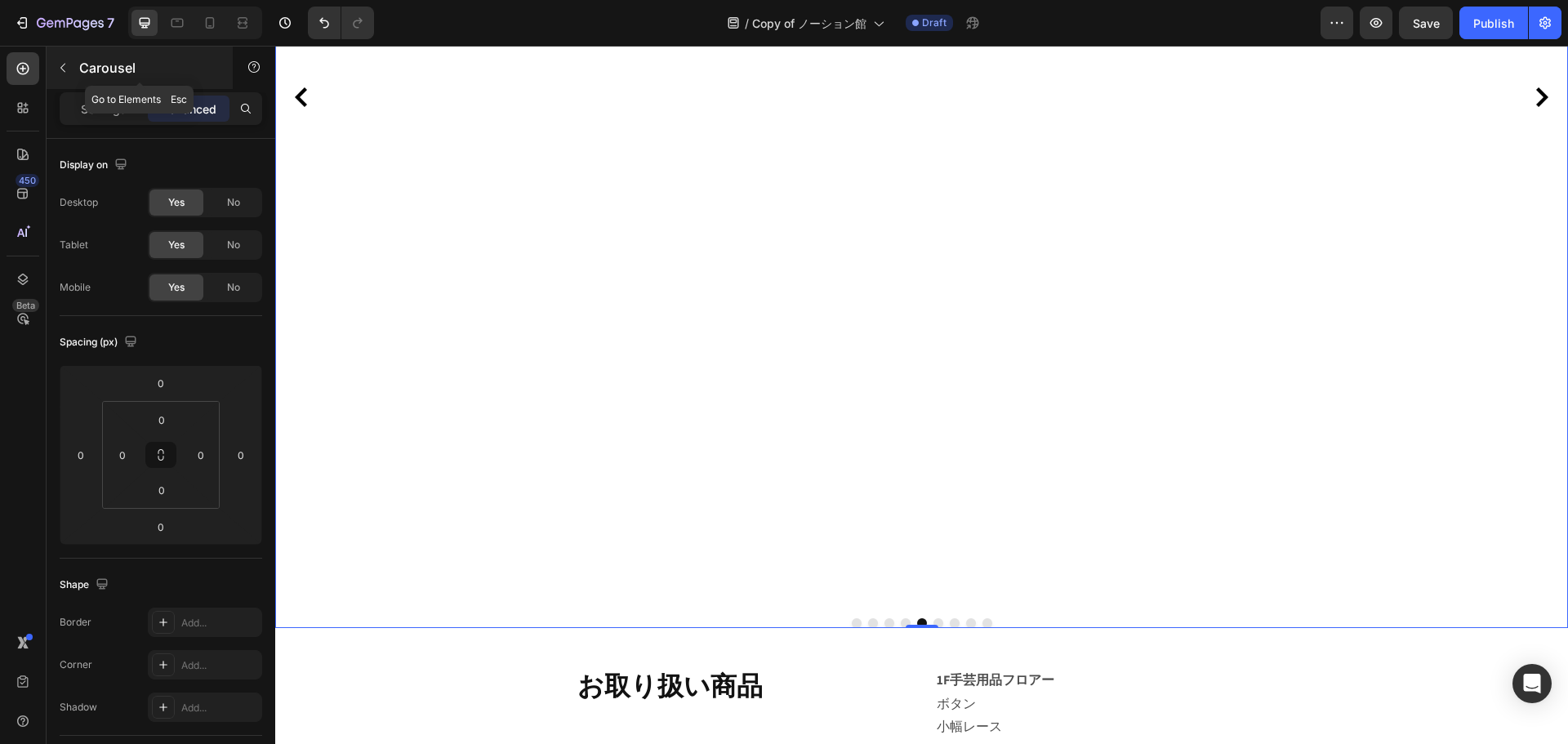
click at [62, 65] on icon "button" at bounding box center [63, 68] width 13 height 13
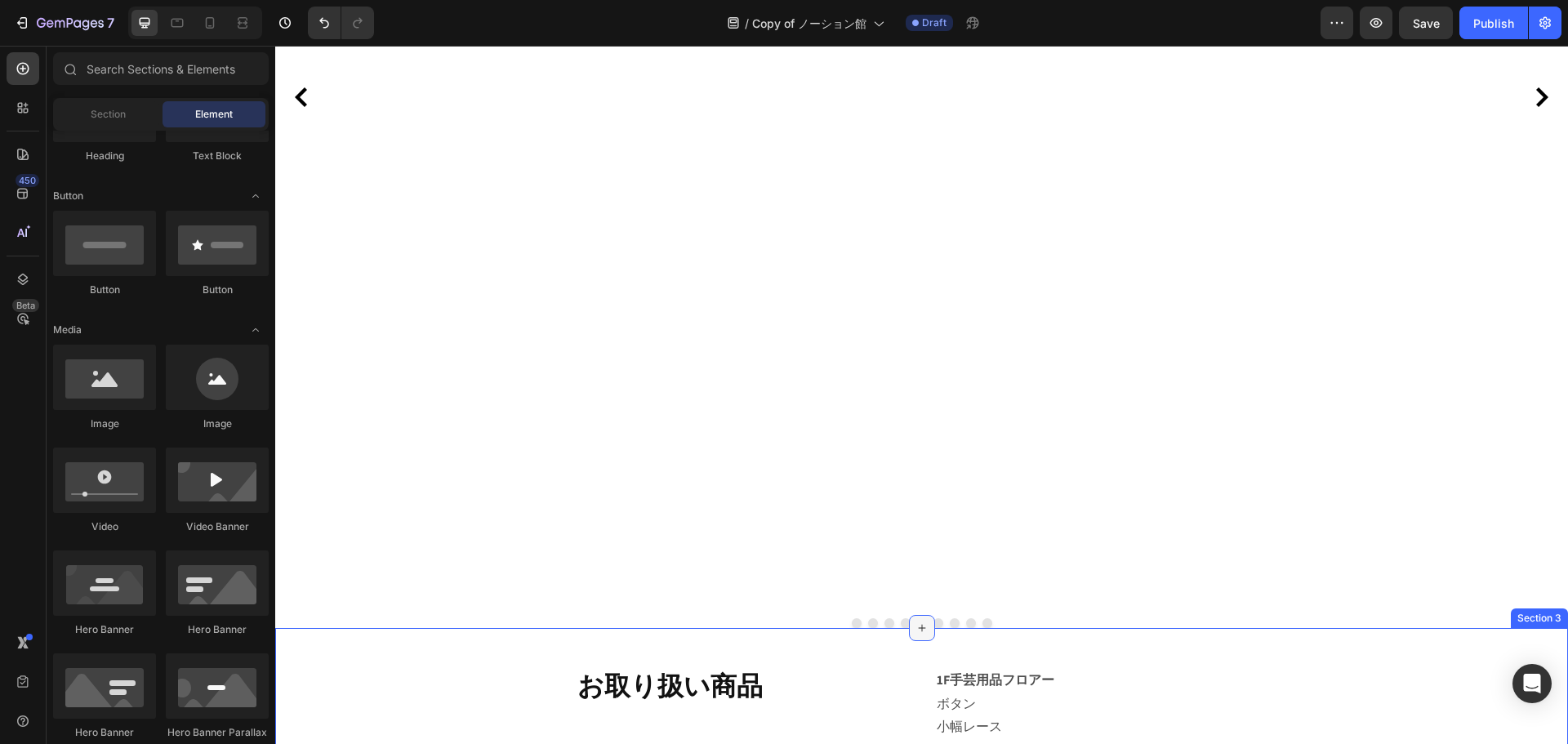
click at [909, 630] on div at bounding box center [922, 628] width 26 height 26
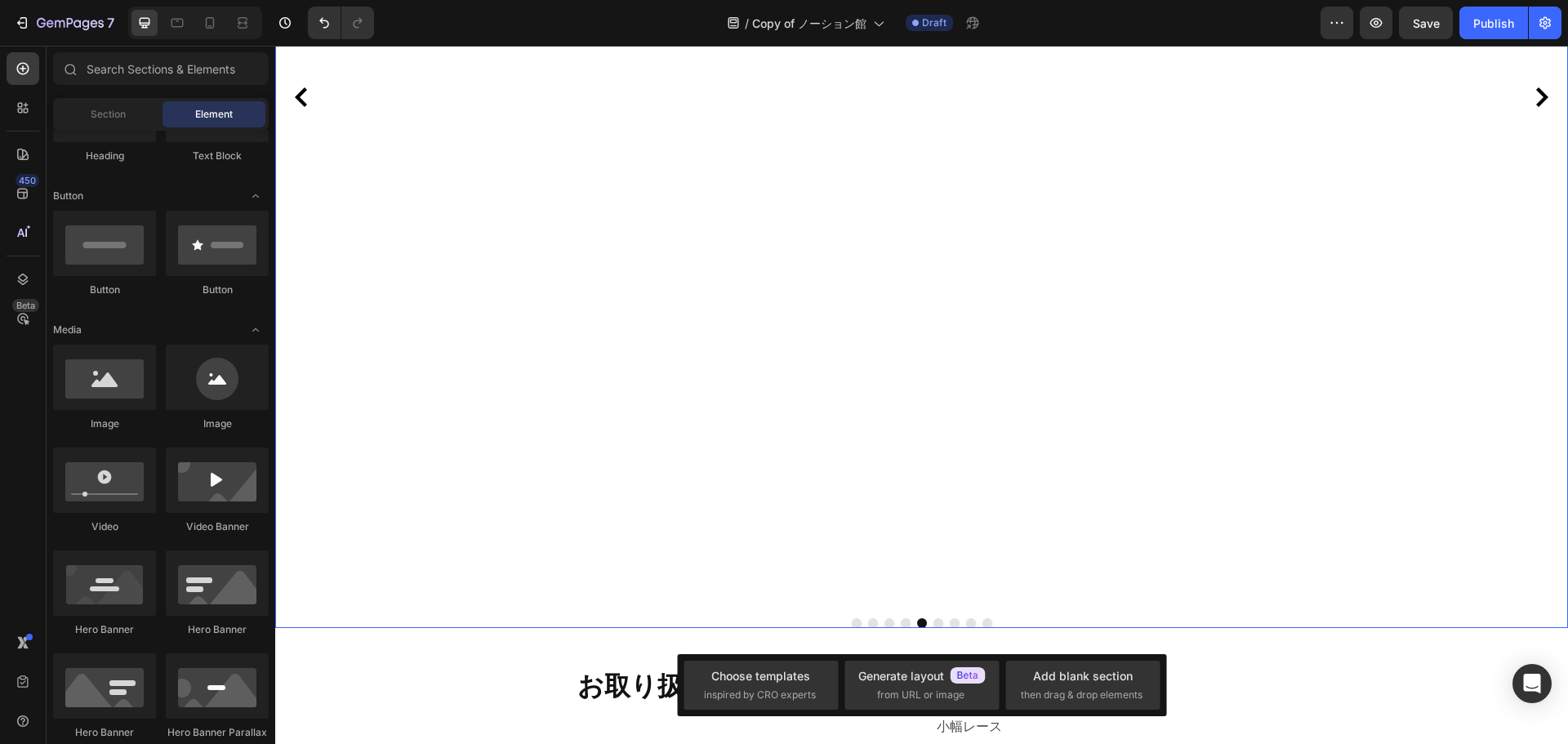
click at [887, 624] on button "Dot" at bounding box center [890, 624] width 10 height 10
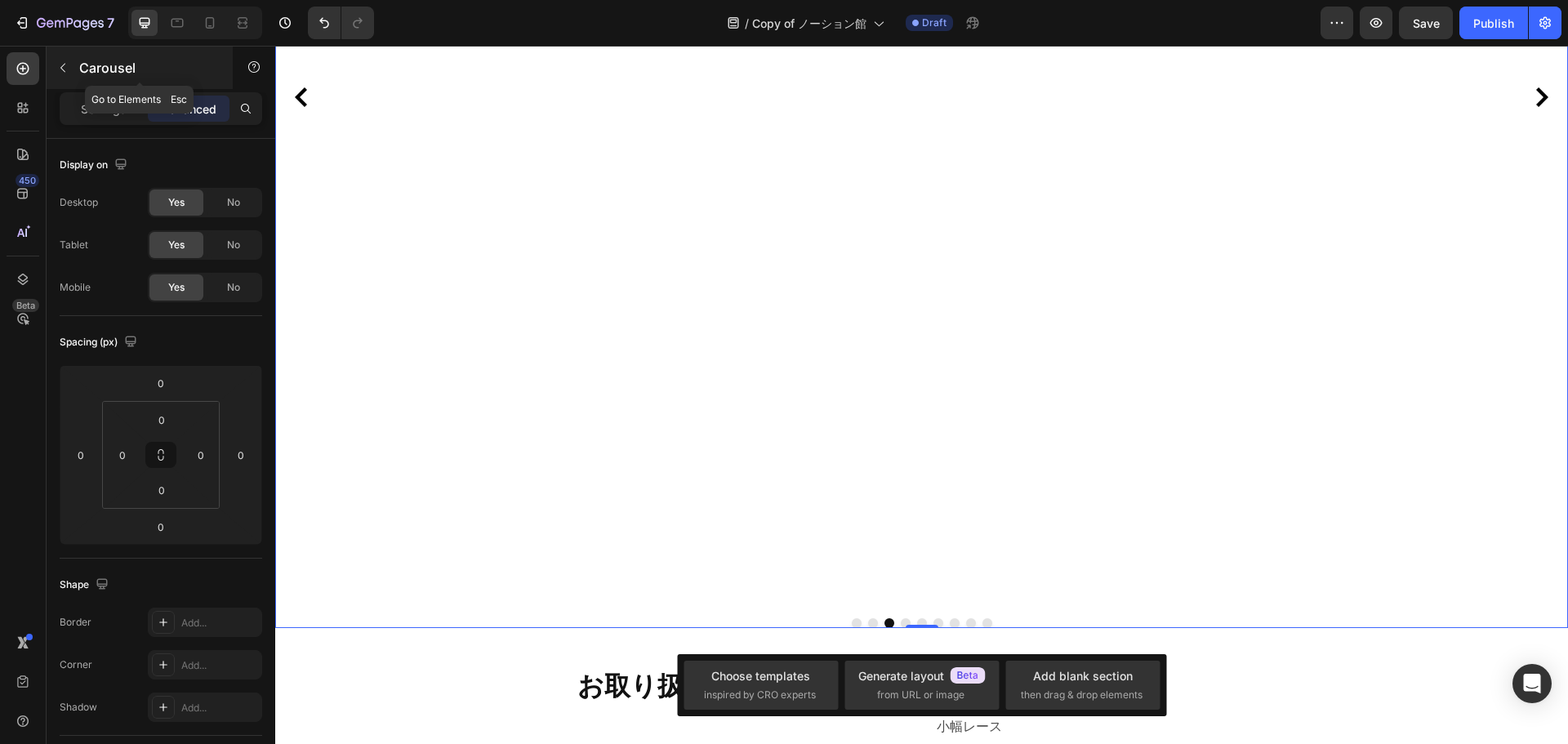
click at [70, 71] on button "button" at bounding box center [63, 68] width 26 height 26
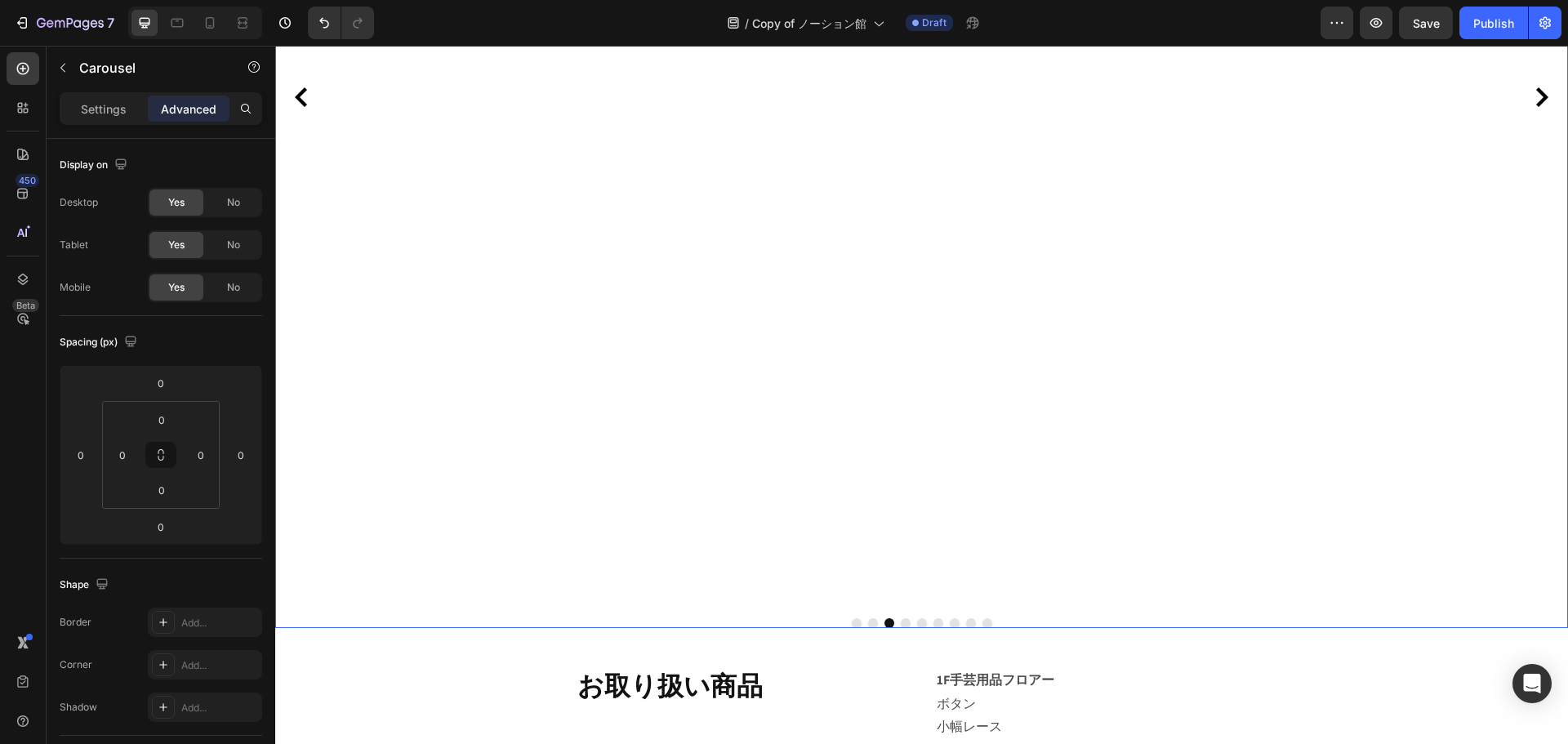
click at [909, 624] on div "Image Image 手芸用品や洋裁資材を始め、装飾材料なども揃うお店 Text block Image Image Image Image Image I…" at bounding box center [922, 108] width 1293 height 1039
click at [918, 620] on button "Dot" at bounding box center [922, 624] width 10 height 10
click at [82, 68] on p "Carousel" at bounding box center [148, 68] width 138 height 20
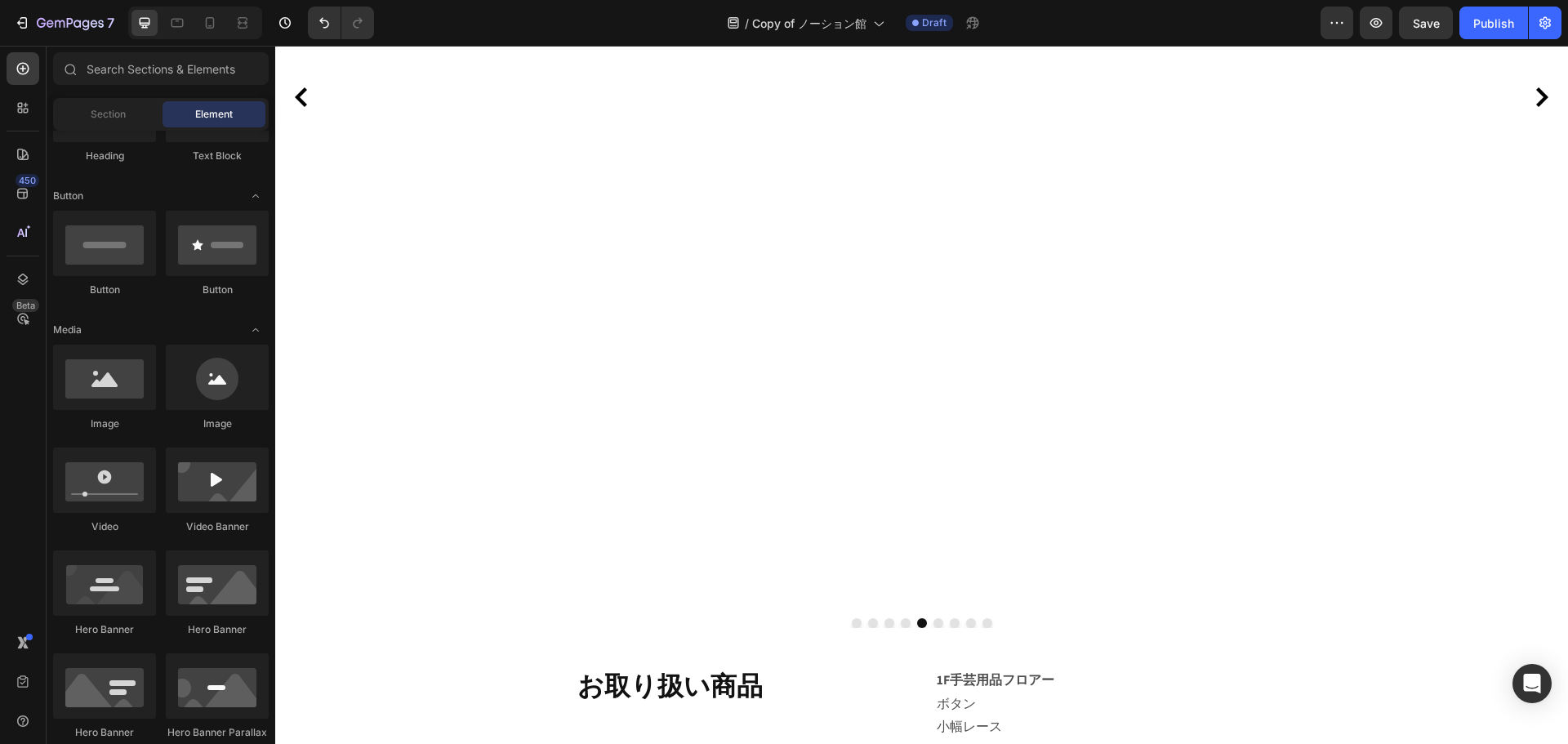
click at [82, 68] on div at bounding box center [70, 69] width 33 height 33
click at [895, 615] on div "Image Image 手芸用品や洋裁資材を始め、装飾材料なども揃うお店 Text block Image Image Image Image Image I…" at bounding box center [922, 108] width 1293 height 1039
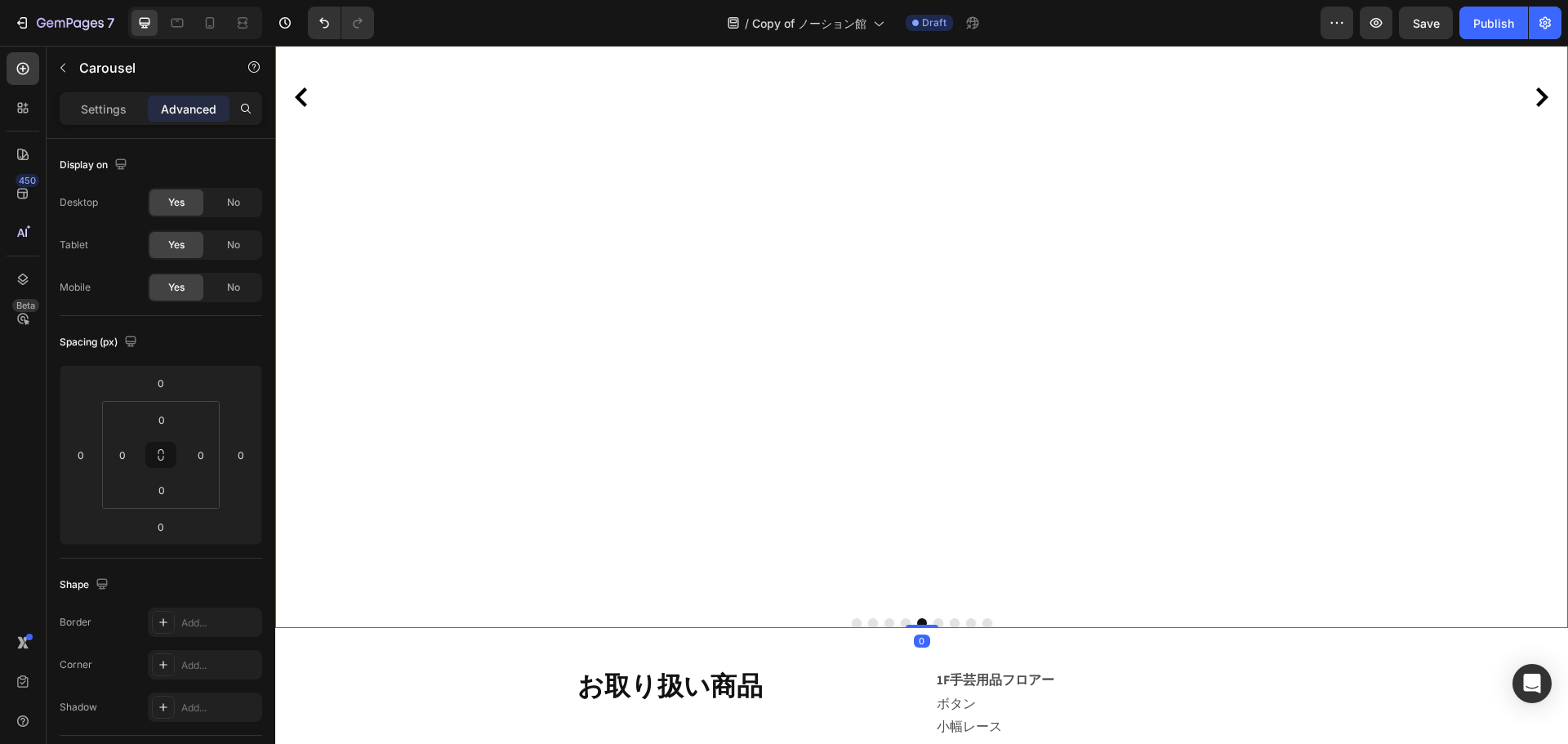
click at [901, 620] on button "Dot" at bounding box center [906, 624] width 10 height 10
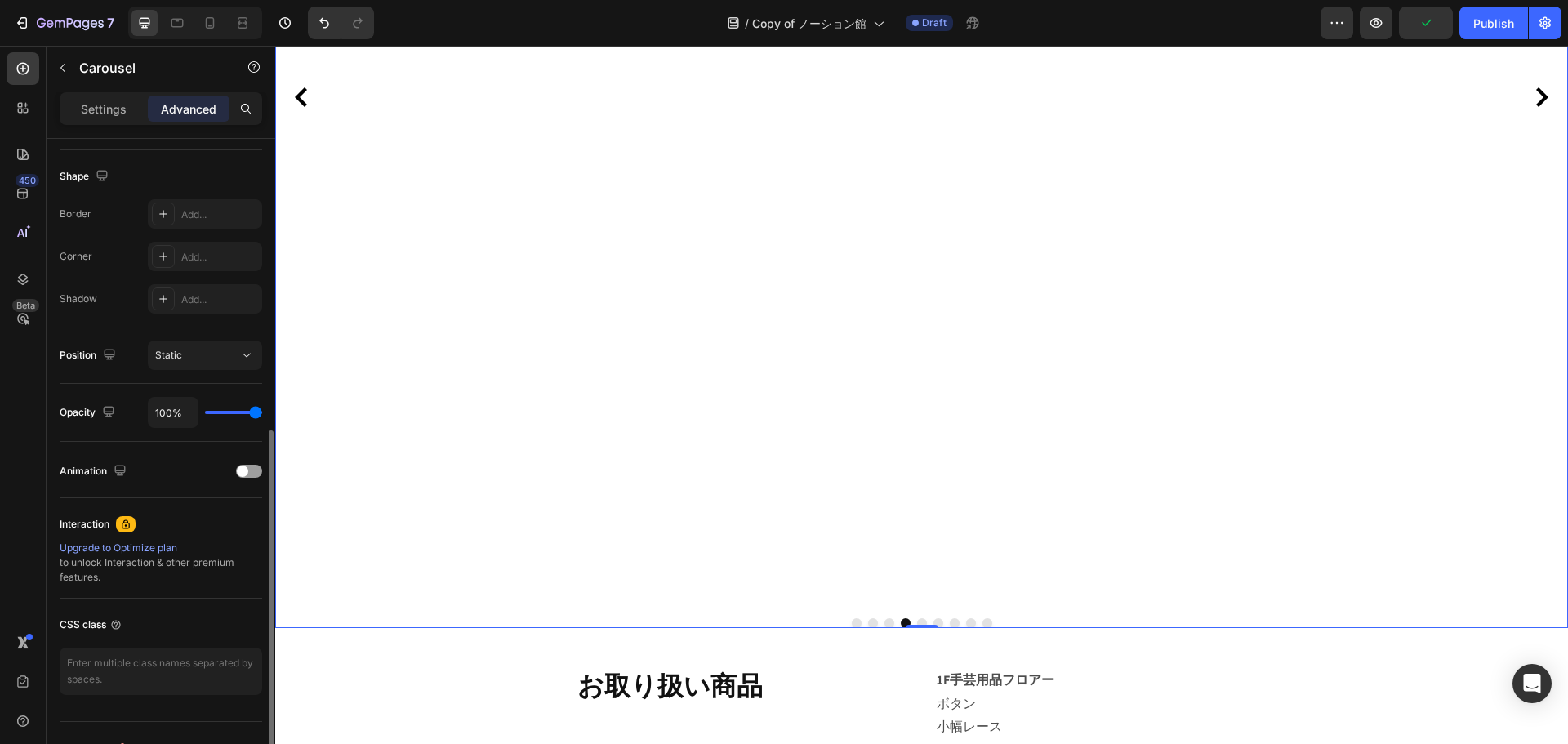
scroll to position [438, 0]
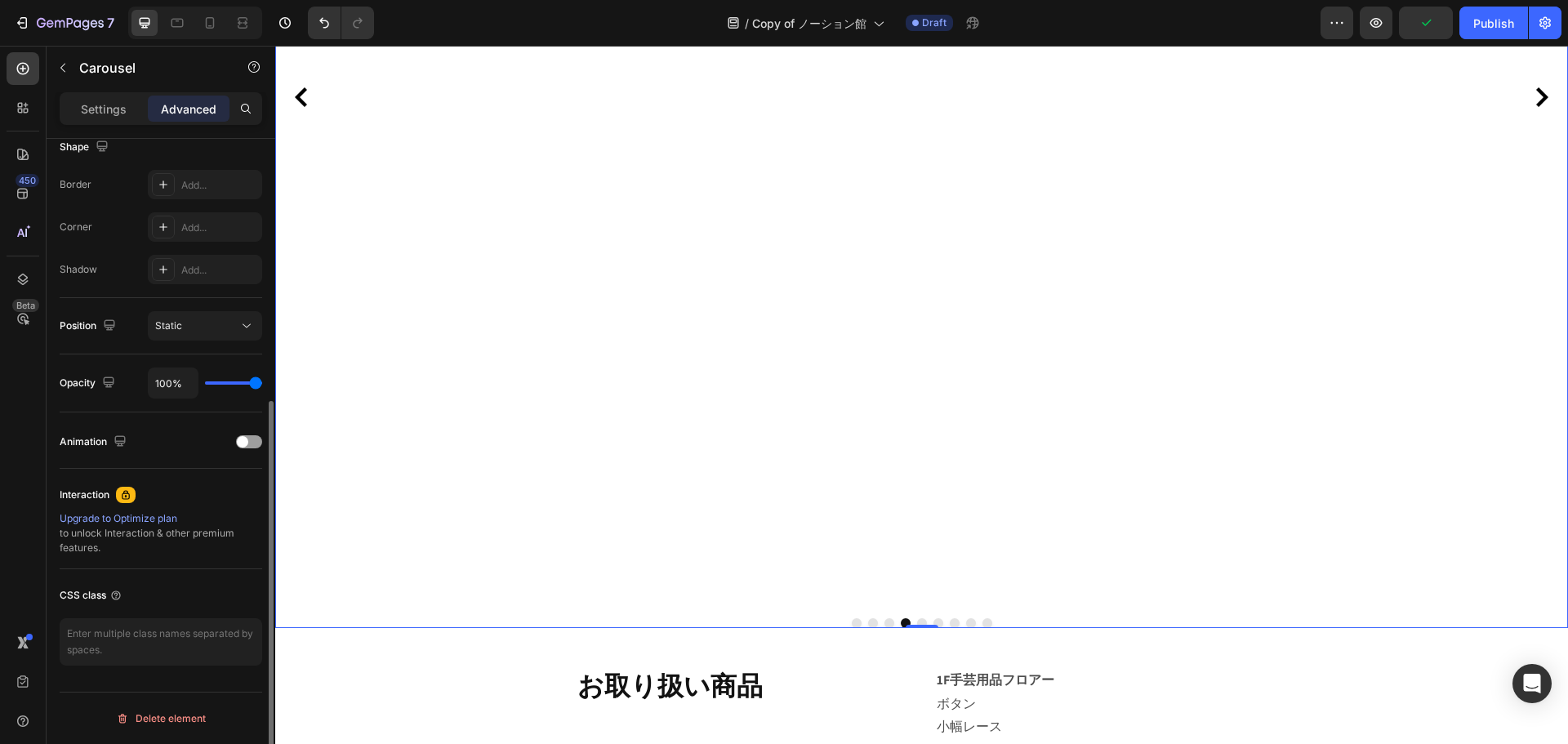
click at [934, 619] on button "Dot" at bounding box center [939, 624] width 10 height 10
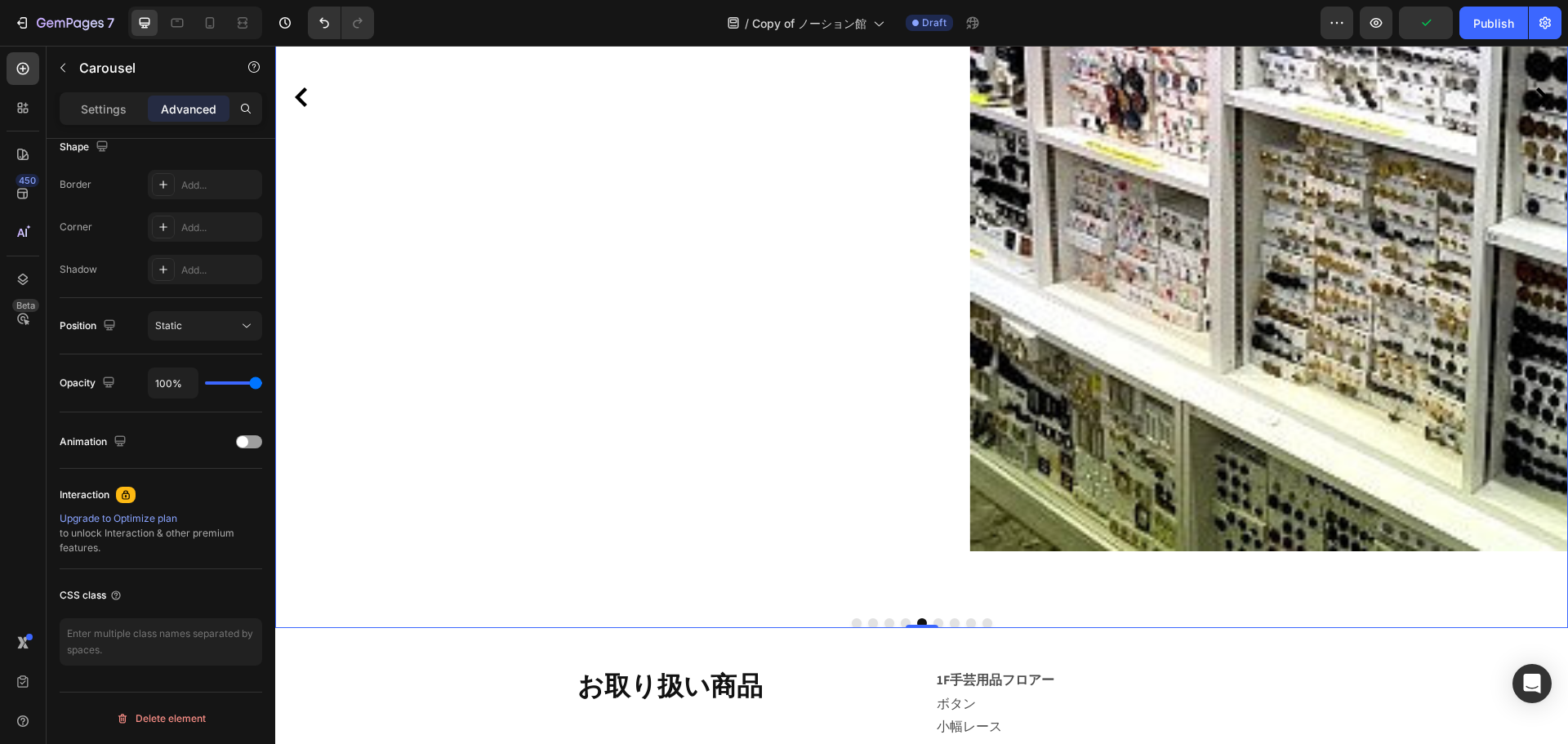
click at [934, 619] on button "Dot" at bounding box center [939, 624] width 10 height 10
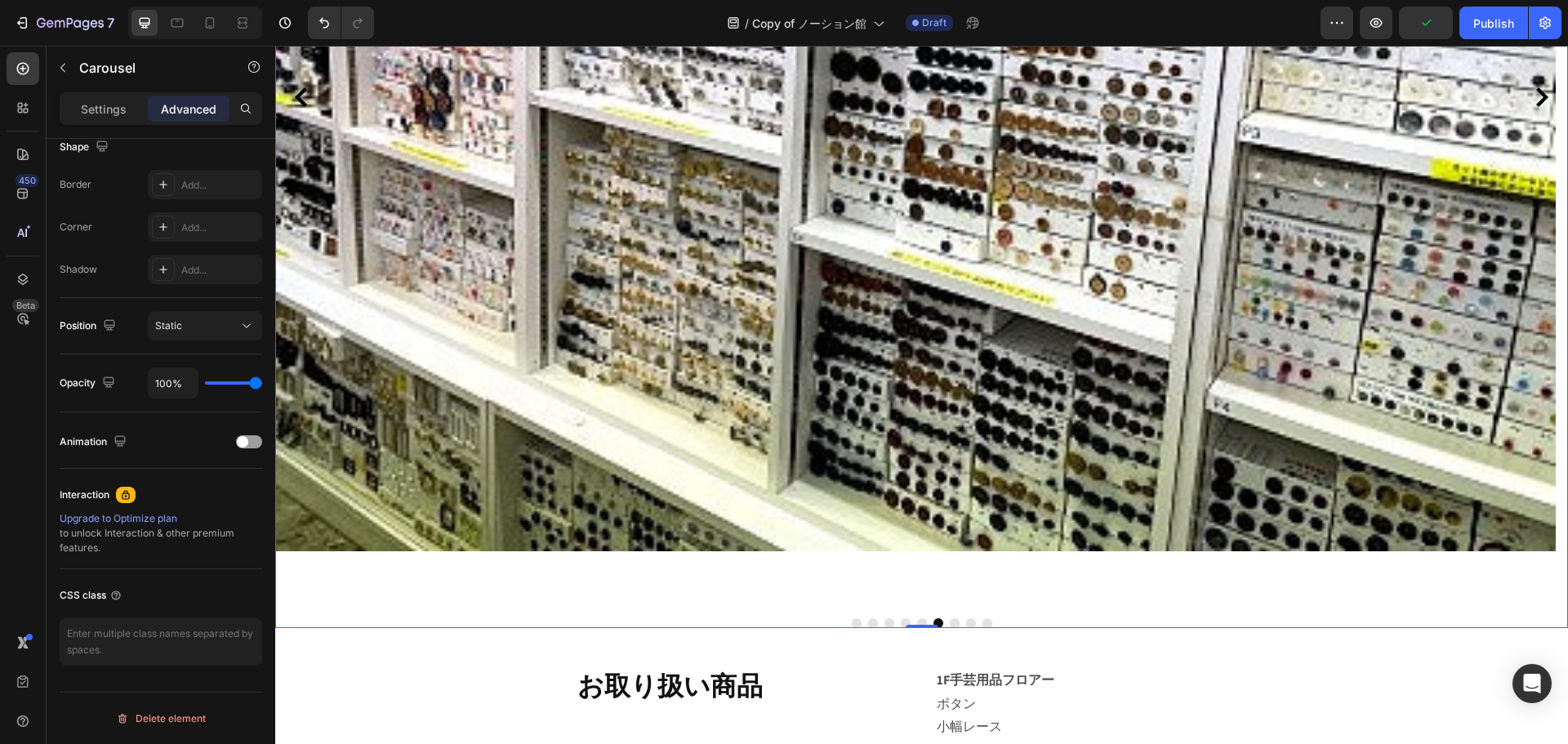
click at [934, 619] on button "Dot" at bounding box center [939, 624] width 10 height 10
click at [920, 624] on button "Dot" at bounding box center [922, 624] width 10 height 10
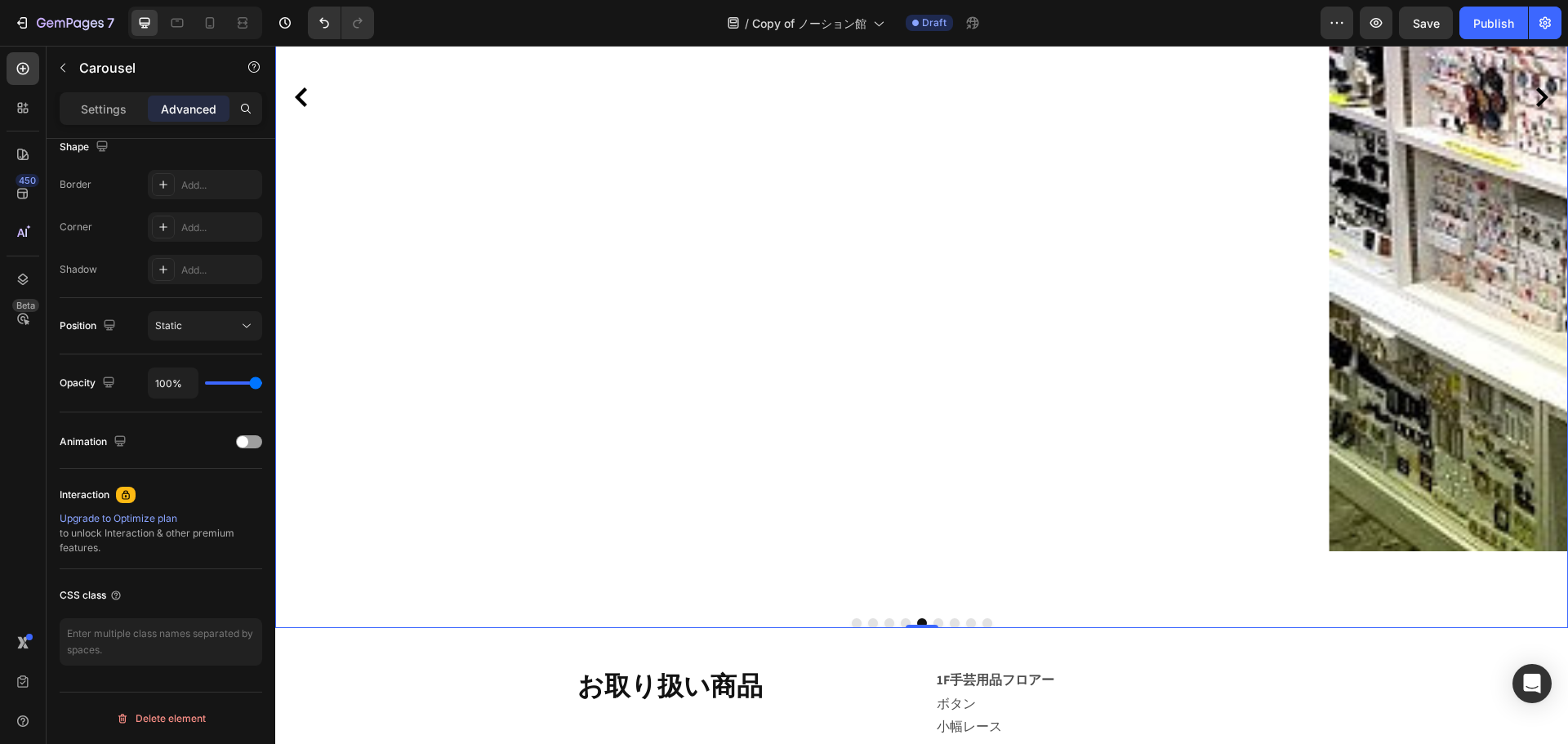
click at [909, 622] on div at bounding box center [922, 624] width 1293 height 10
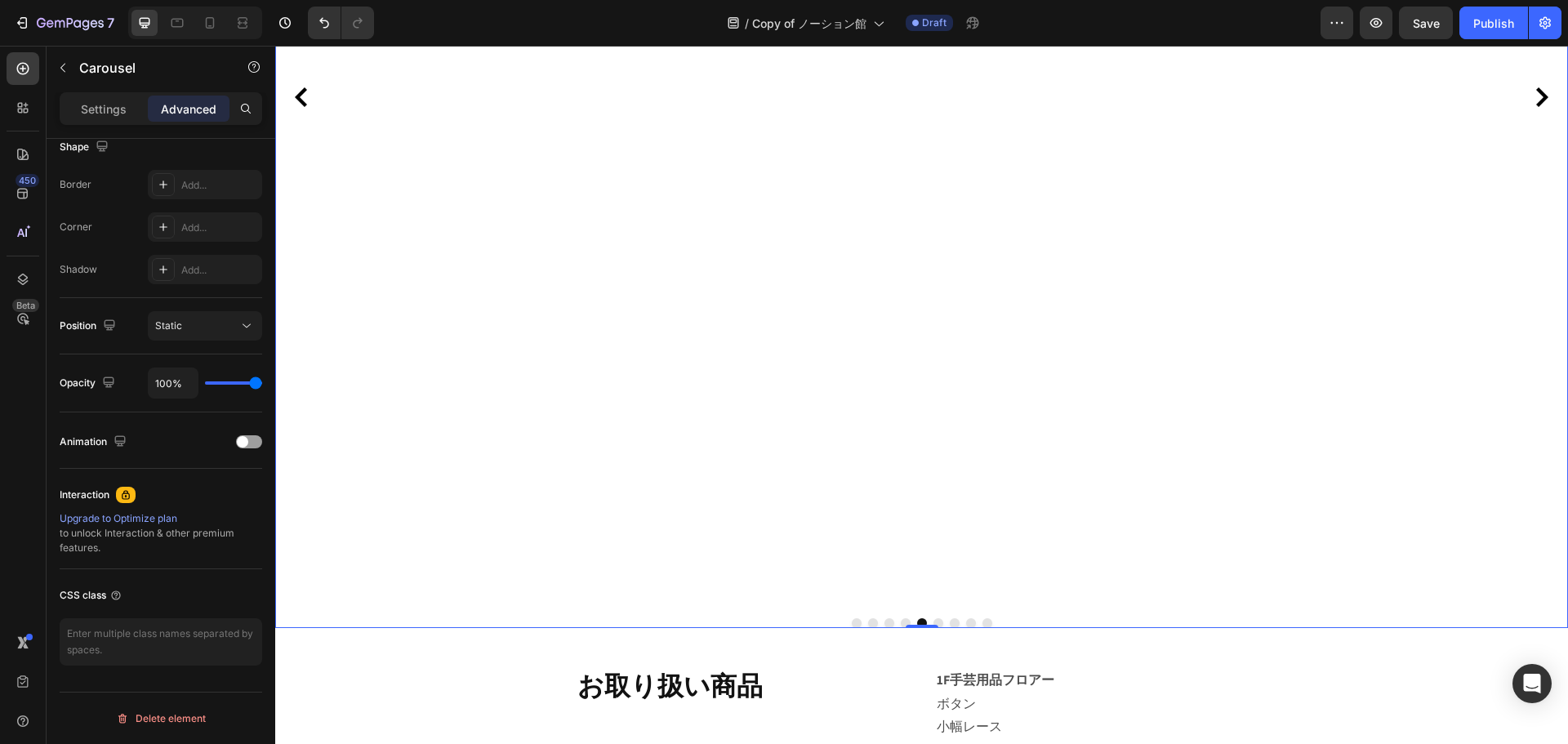
click at [901, 621] on button "Dot" at bounding box center [906, 624] width 10 height 10
click at [872, 619] on div at bounding box center [922, 624] width 1293 height 10
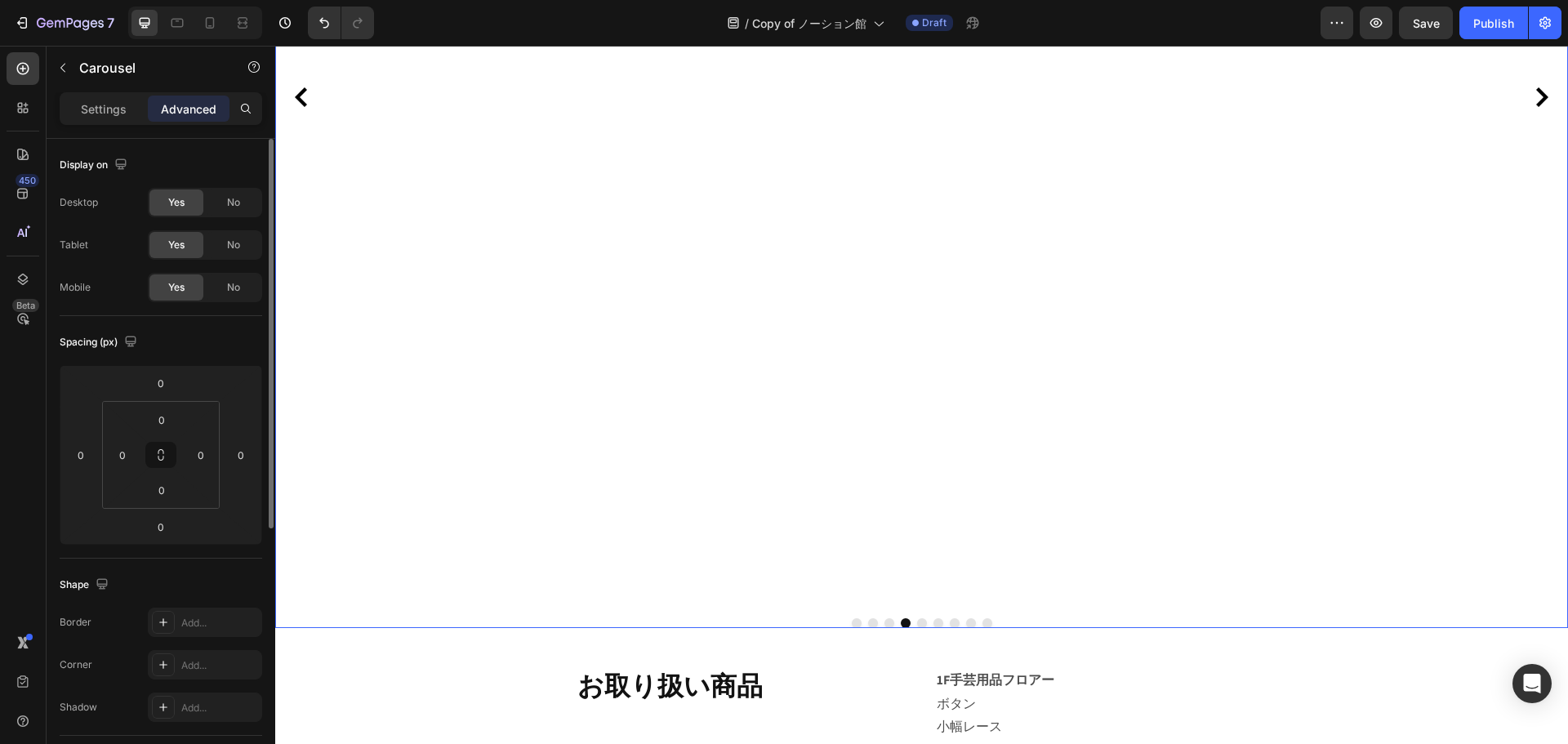
click at [816, 572] on div "Image 0" at bounding box center [915, 97] width 1280 height 1016
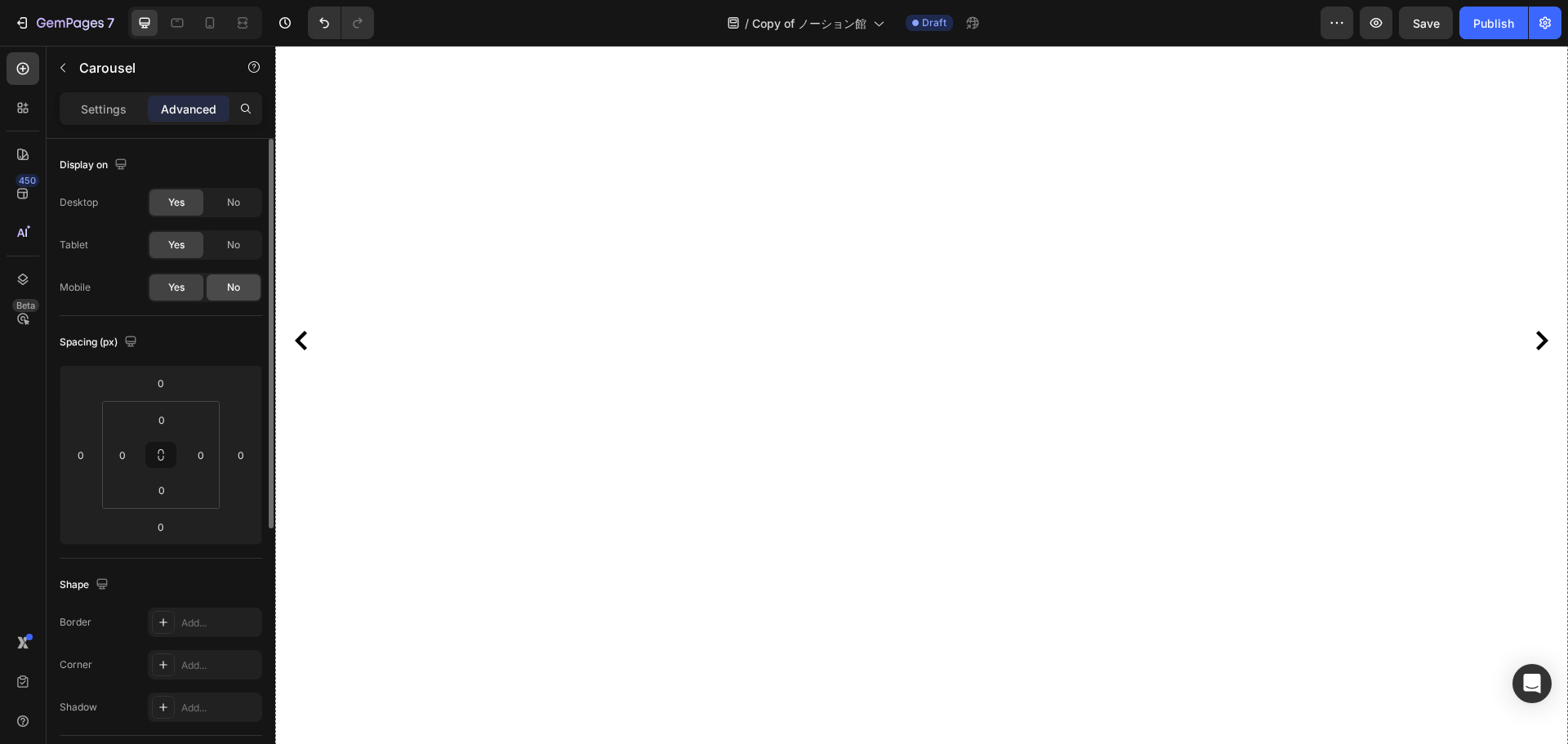
scroll to position [409, 0]
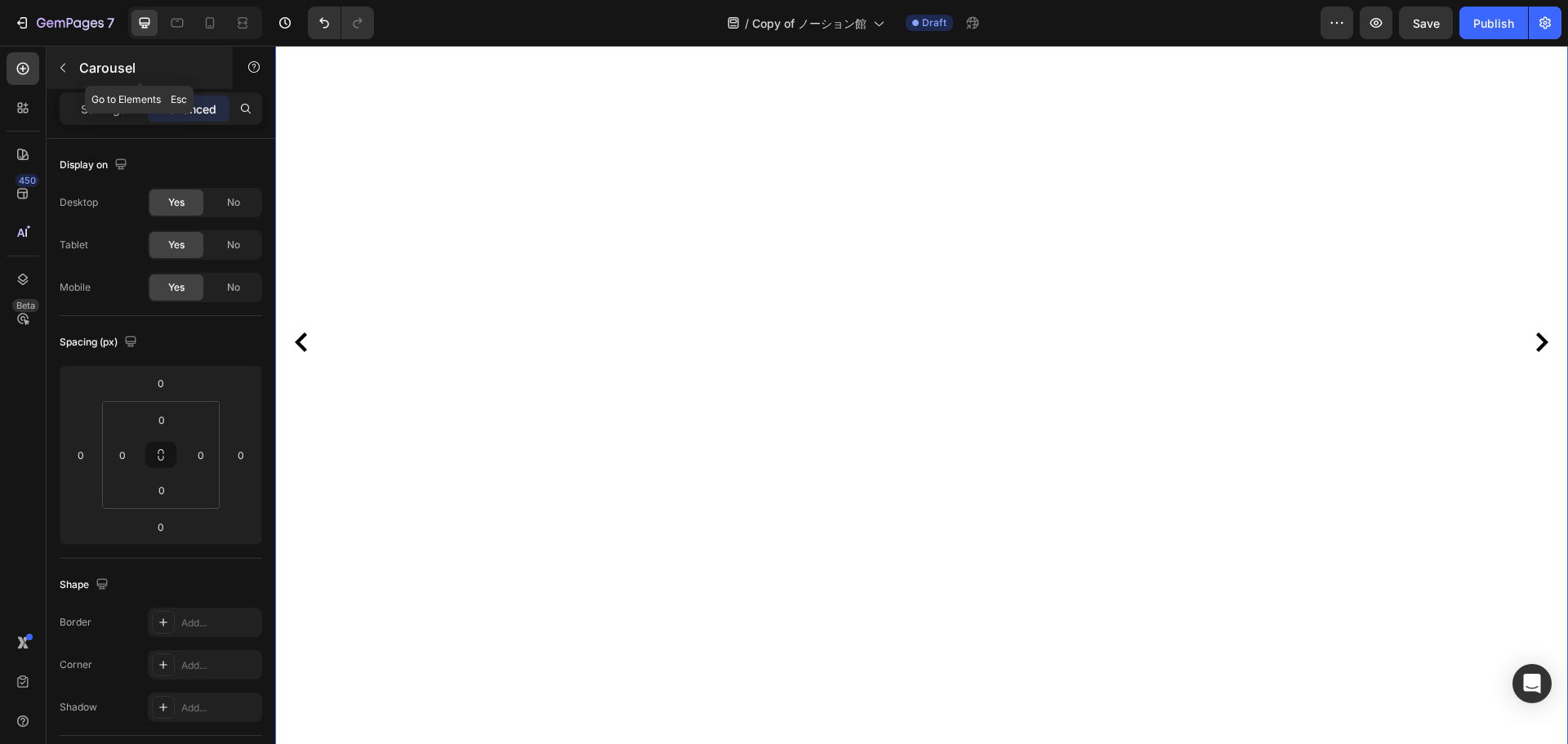
click at [76, 69] on div "Carousel" at bounding box center [139, 68] width 186 height 43
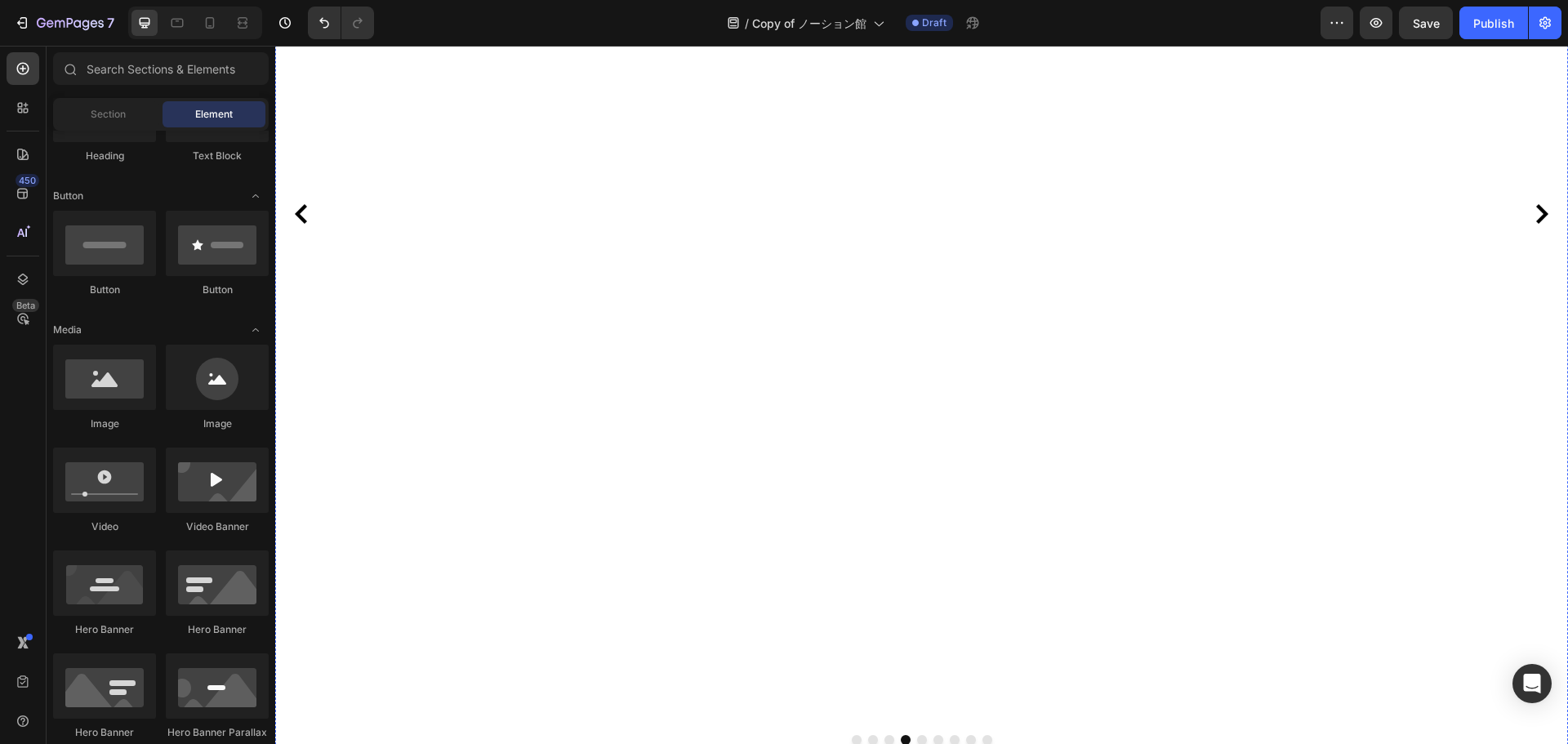
scroll to position [735, 0]
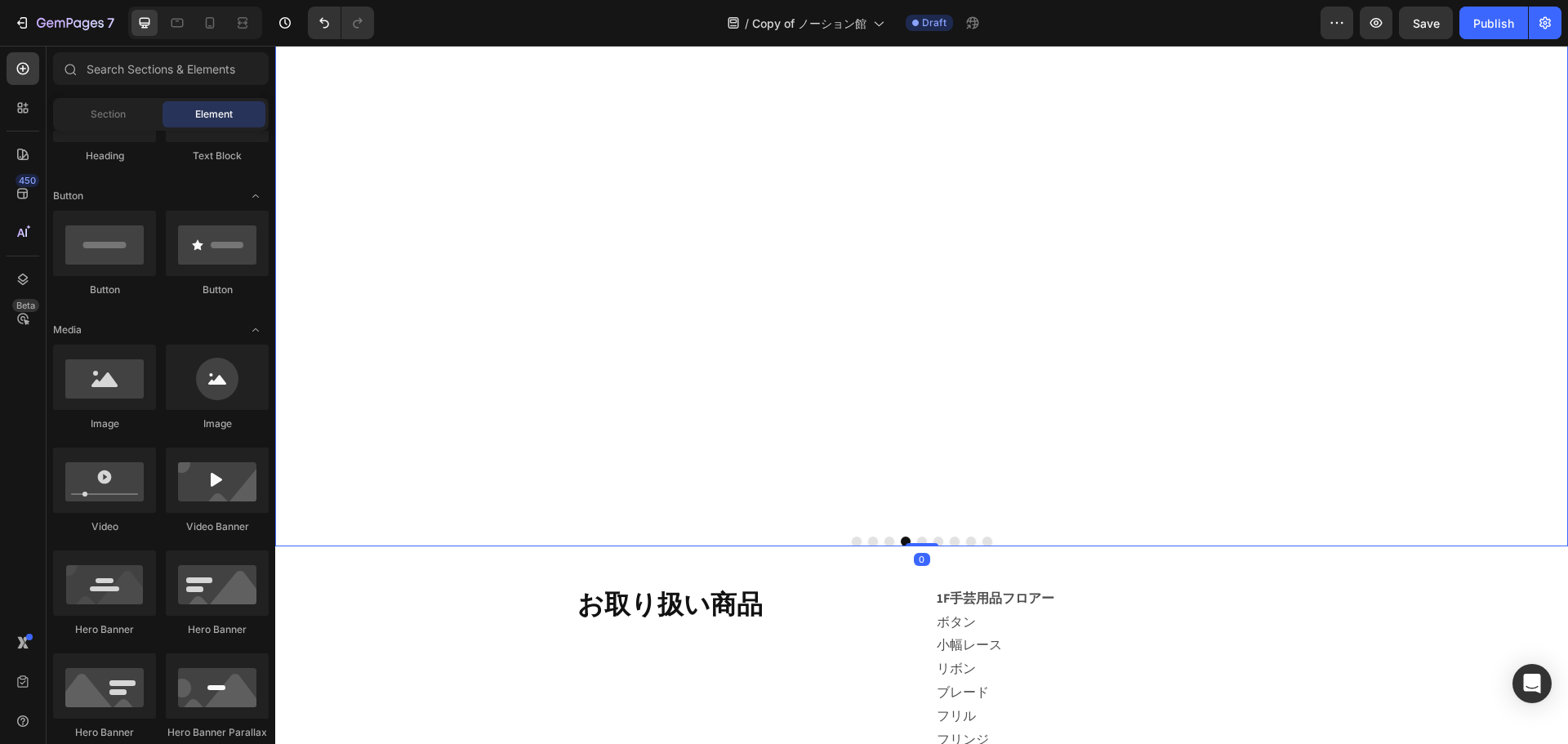
click at [809, 470] on div "Image" at bounding box center [915, 16] width 1280 height 1016
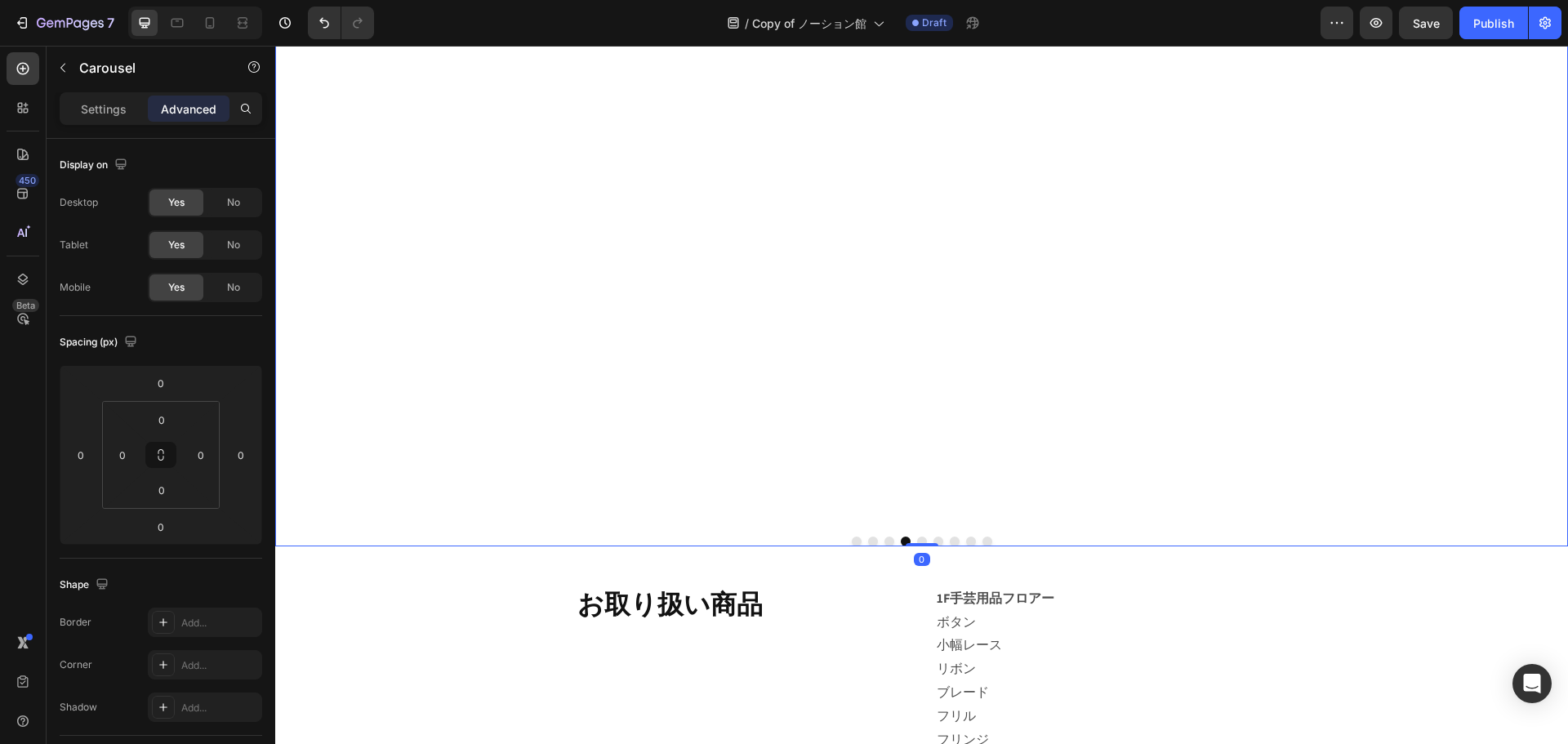
click at [882, 535] on div "Image Image 手芸用品や洋裁資材を始め、装飾材料なども揃うお店 Text block Image Image Image Image Image I…" at bounding box center [922, 27] width 1293 height 1039
click at [885, 538] on button "Dot" at bounding box center [890, 542] width 10 height 10
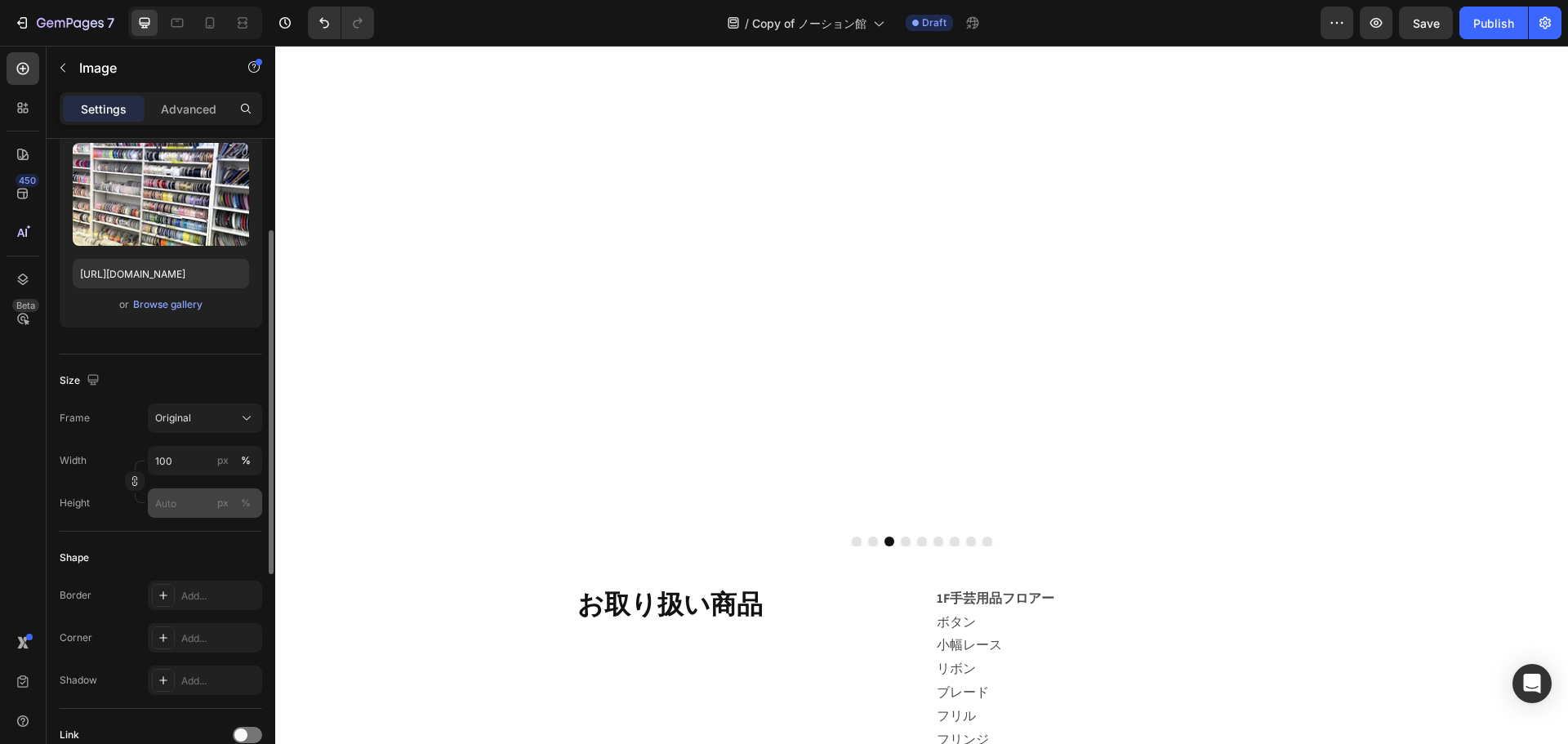
scroll to position [0, 0]
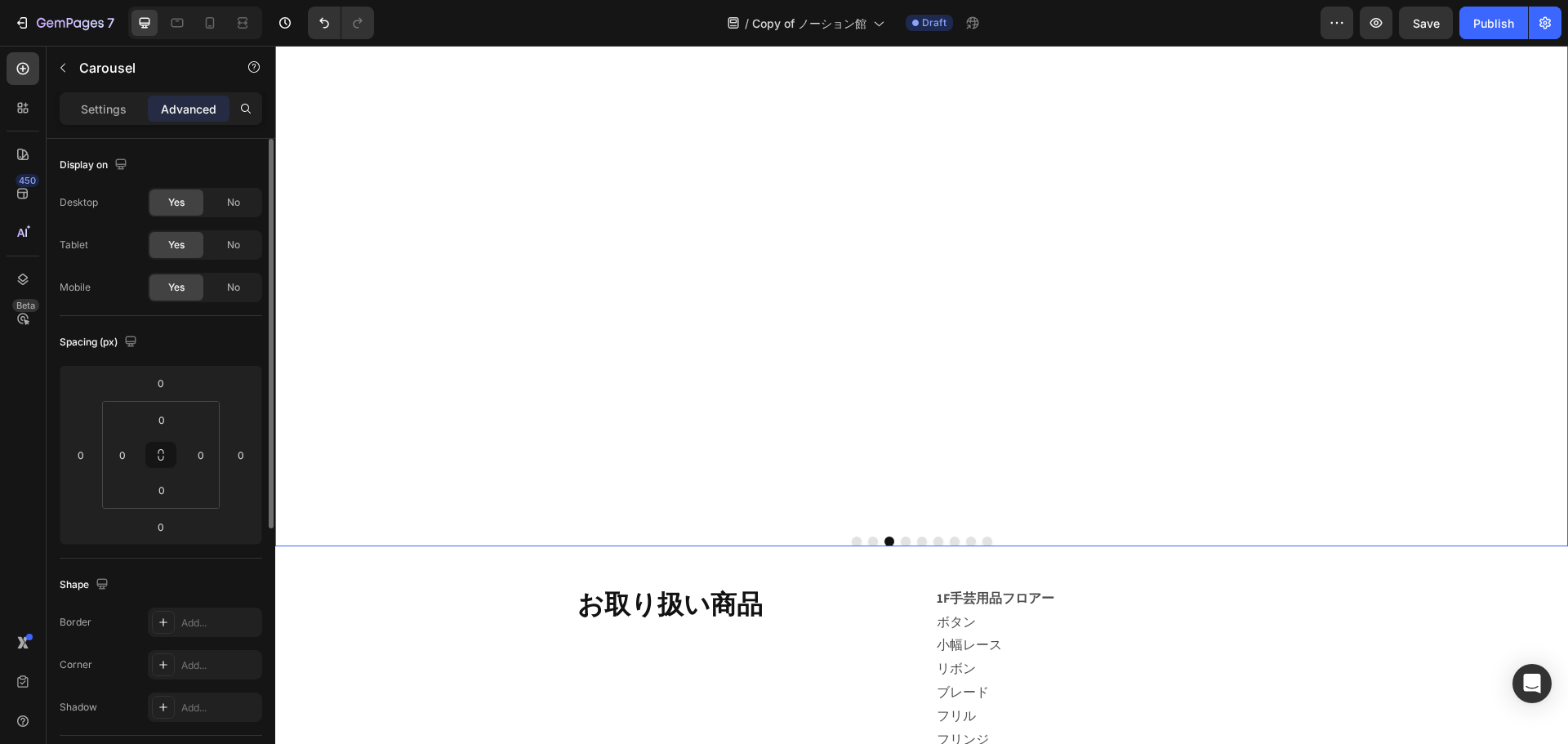
click at [936, 538] on div at bounding box center [922, 542] width 1293 height 10
click at [936, 539] on button "Dot" at bounding box center [939, 542] width 10 height 10
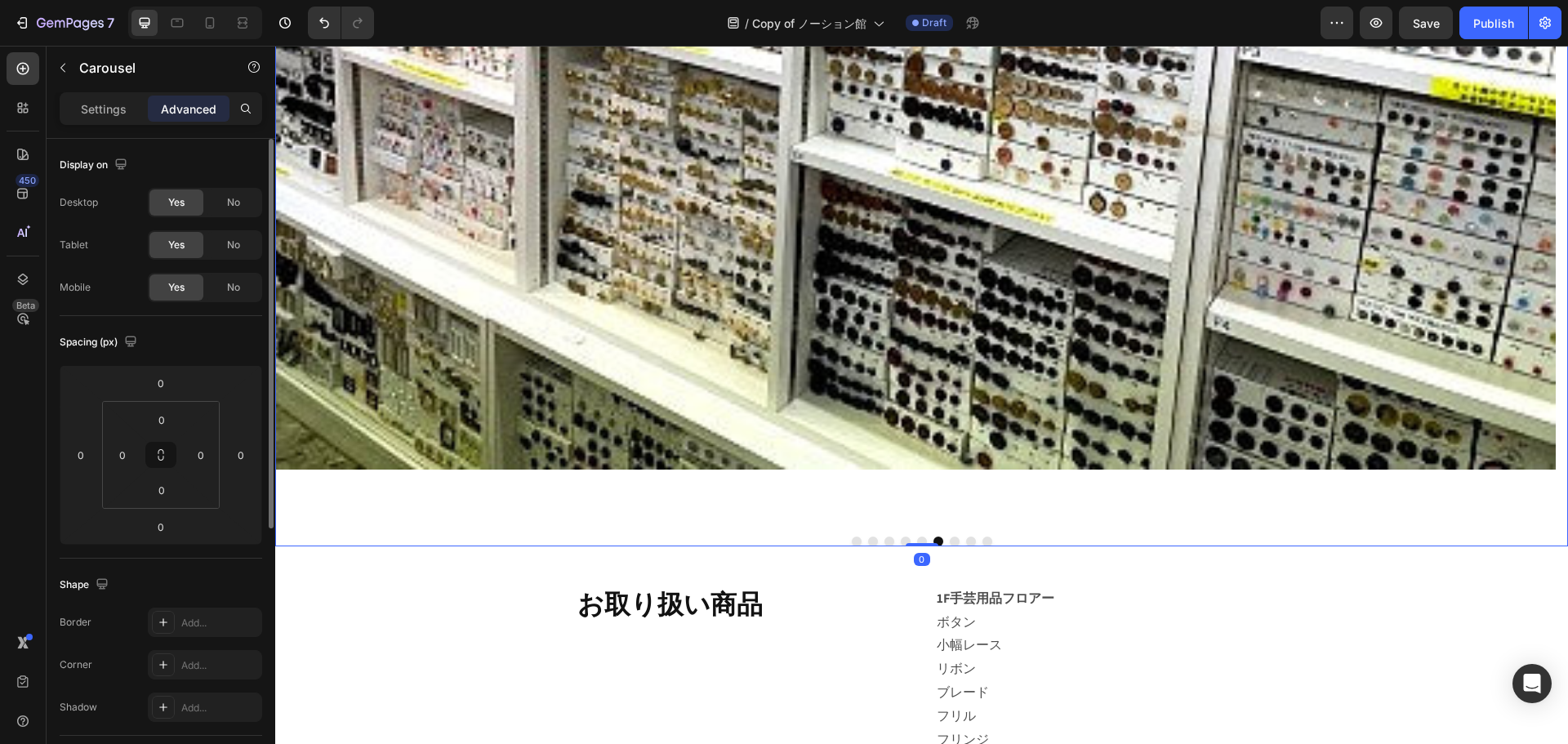
click at [936, 539] on button "Dot" at bounding box center [939, 542] width 10 height 10
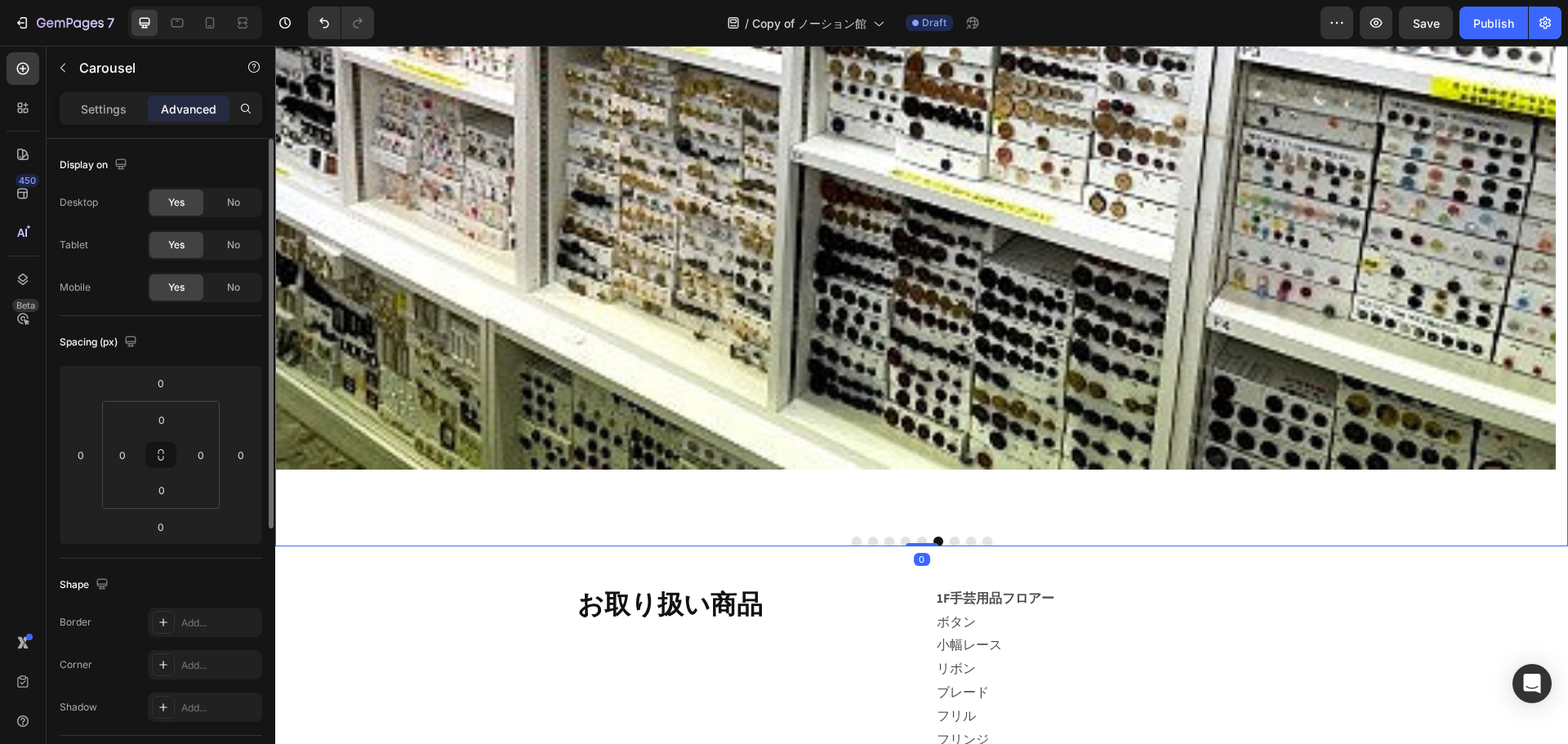
click at [967, 541] on button "Dot" at bounding box center [972, 542] width 10 height 10
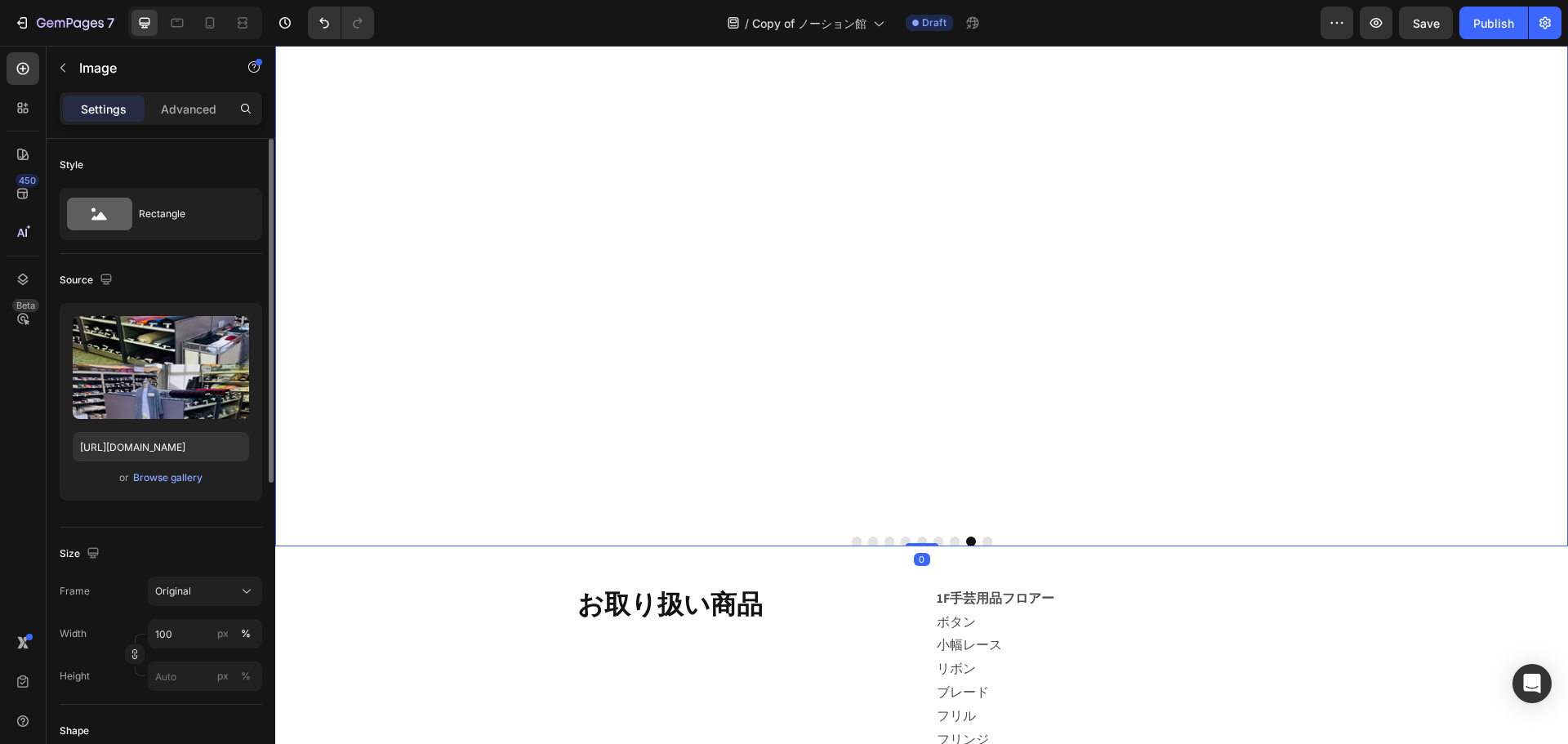
click at [935, 537] on div at bounding box center [922, 542] width 1293 height 10
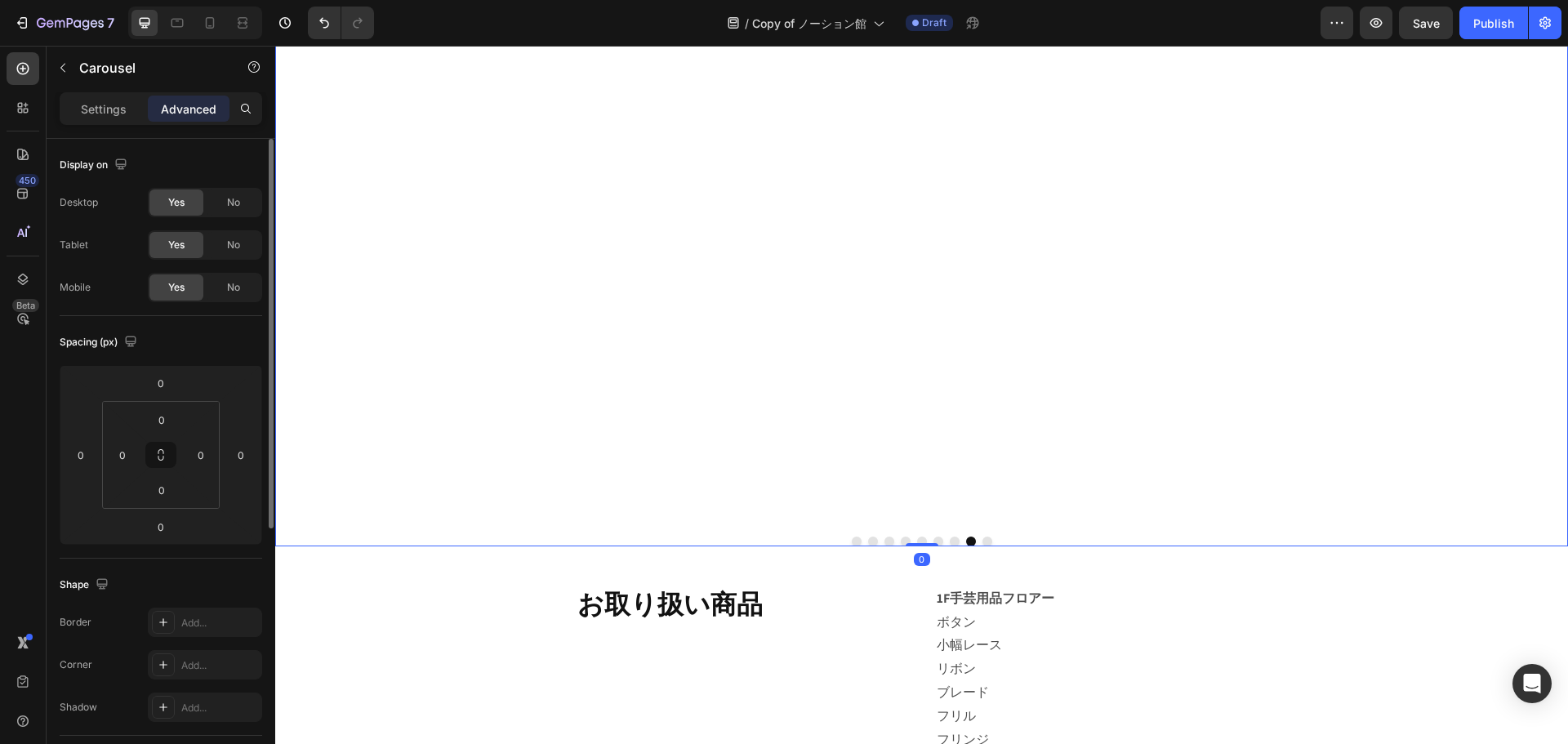
click at [934, 518] on div "Image" at bounding box center [915, 16] width 1280 height 1016
click at [940, 537] on div at bounding box center [922, 542] width 1293 height 10
click at [942, 540] on div at bounding box center [922, 542] width 1293 height 10
click at [950, 541] on button "Dot" at bounding box center [955, 542] width 10 height 10
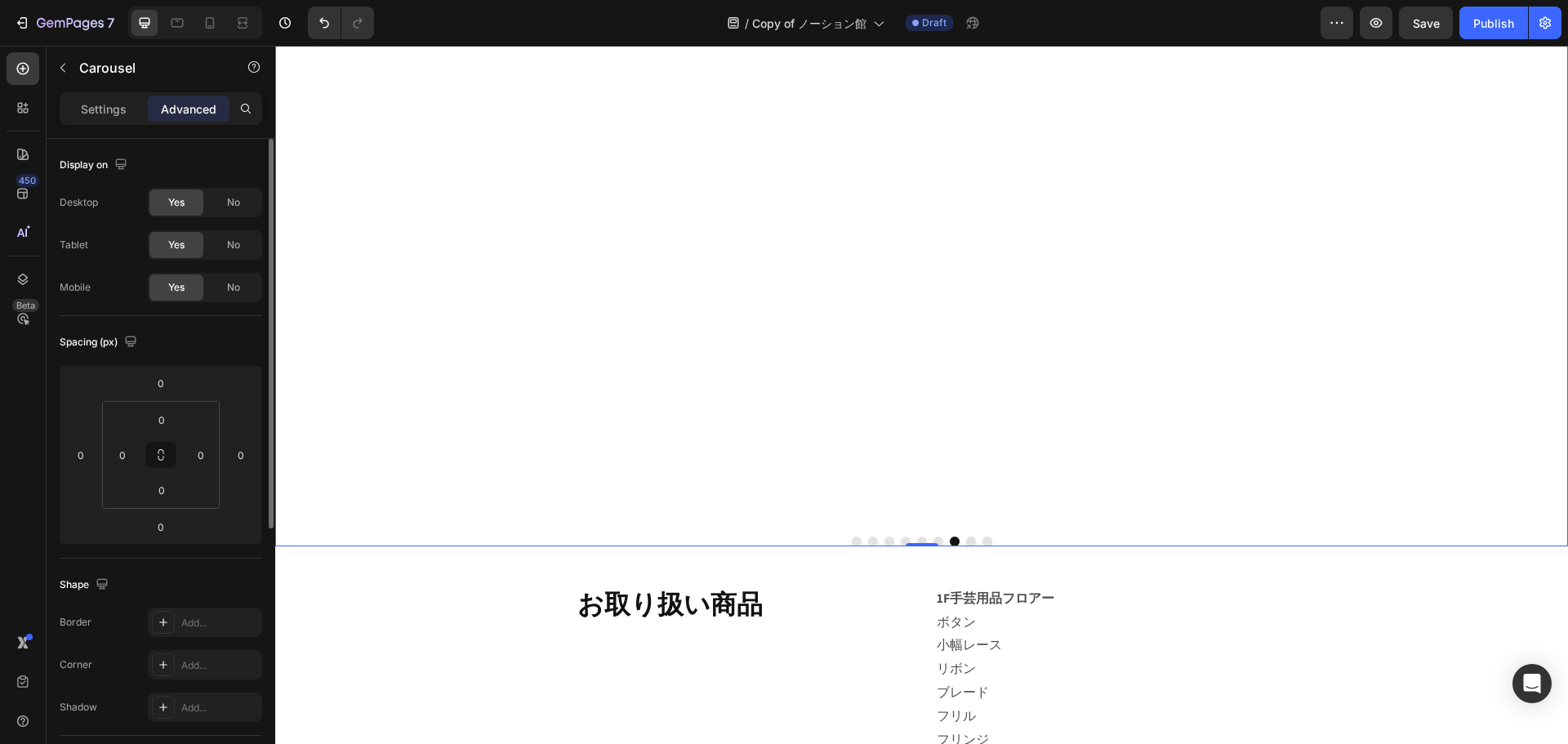
click at [950, 541] on button "Dot" at bounding box center [955, 542] width 10 height 10
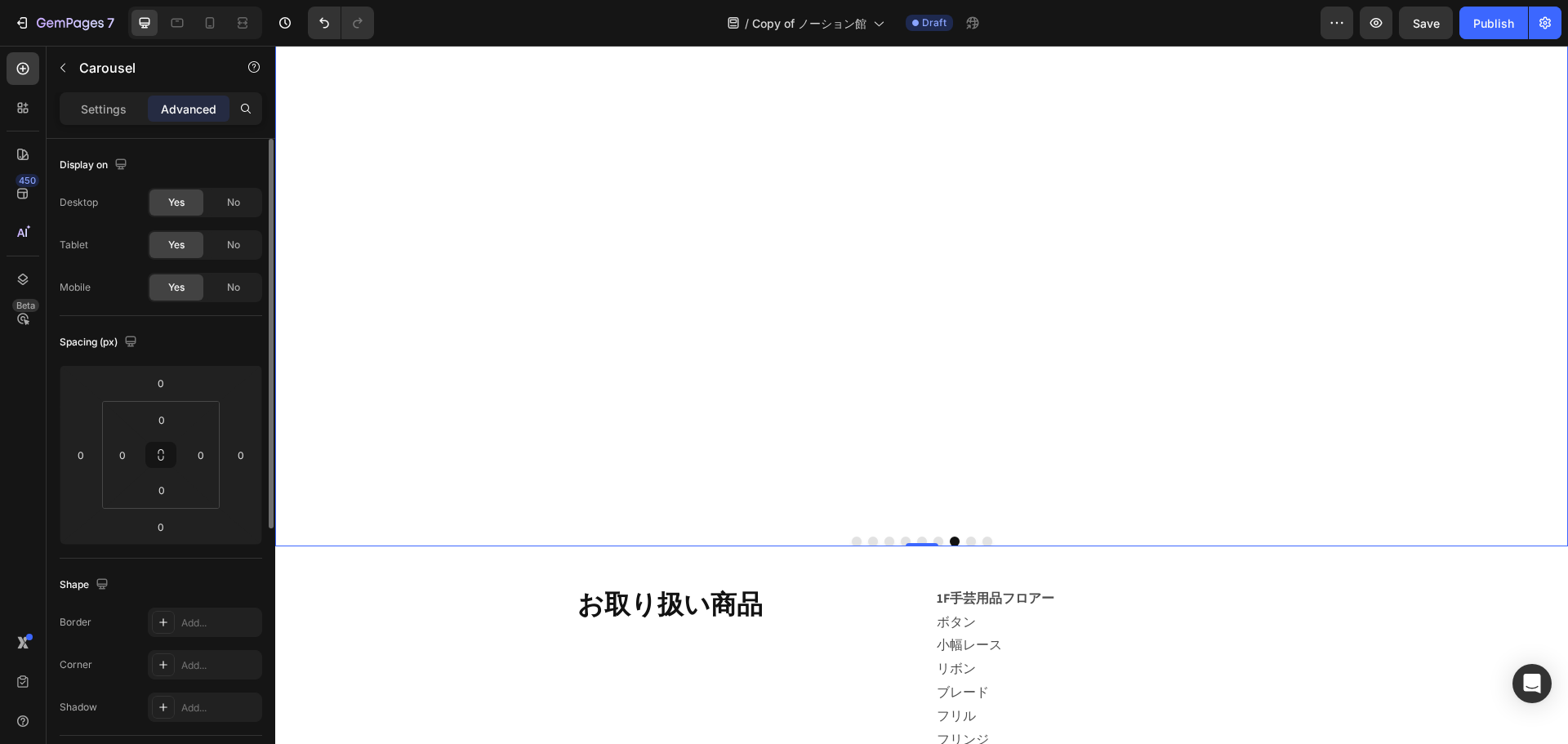
click at [950, 541] on button "Dot" at bounding box center [955, 542] width 10 height 10
click at [117, 114] on p "Settings" at bounding box center [104, 109] width 46 height 17
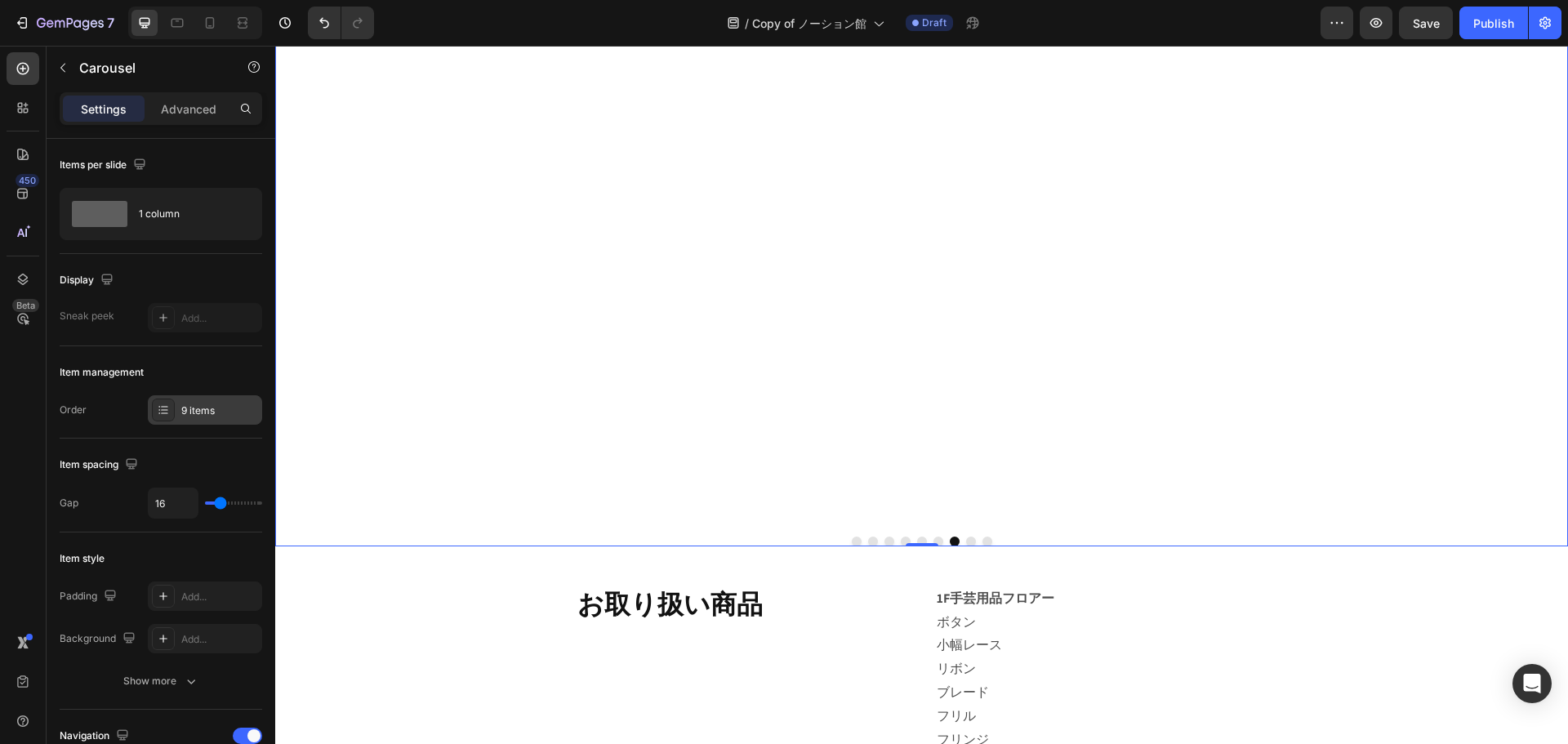
click at [187, 404] on div "9 items" at bounding box center [220, 411] width 77 height 15
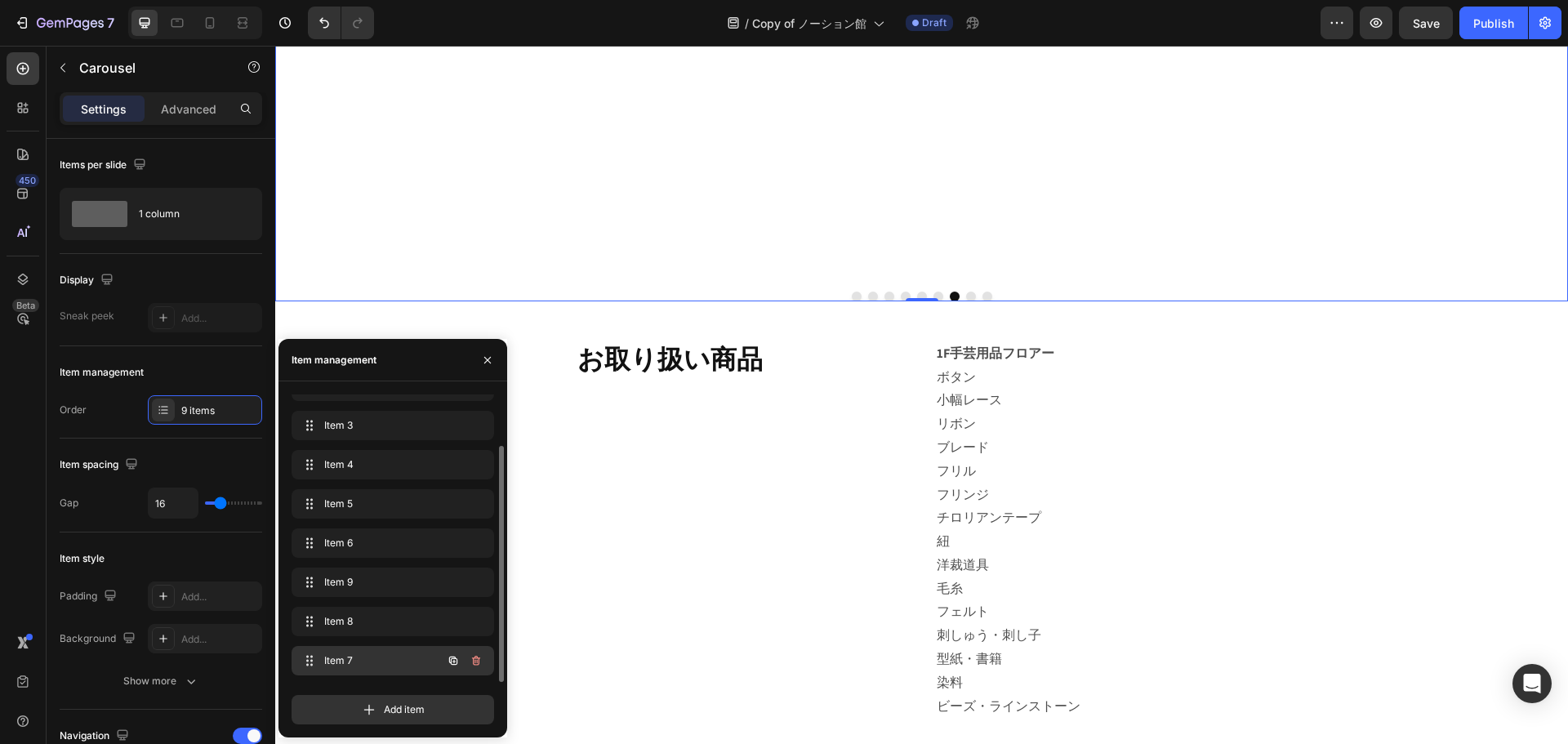
scroll to position [1062, 0]
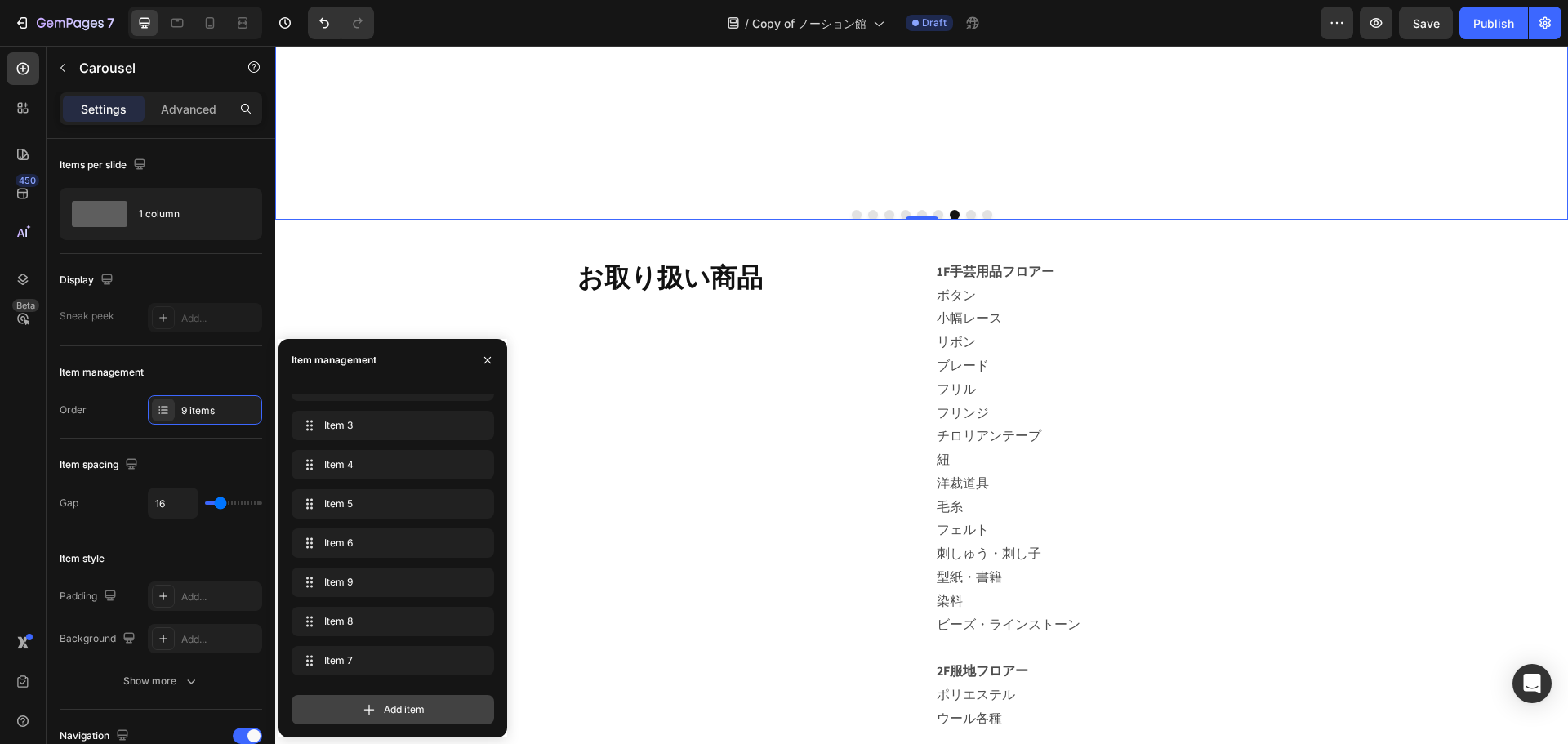
click at [391, 716] on span "Add item" at bounding box center [405, 710] width 41 height 15
click at [374, 708] on icon at bounding box center [369, 710] width 16 height 16
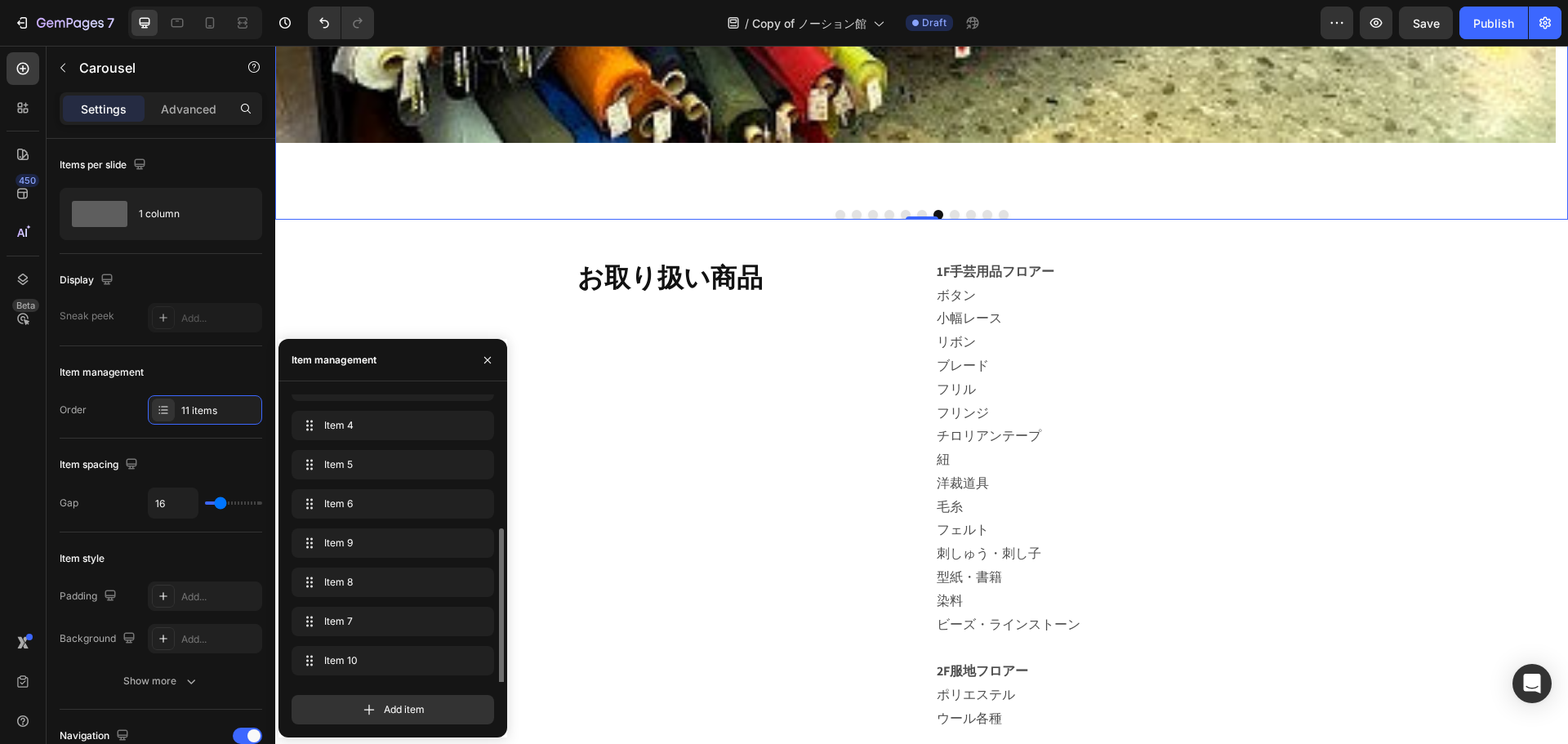
scroll to position [140, 0]
drag, startPoint x: 371, startPoint y: 622, endPoint x: 368, endPoint y: 507, distance: 115.0
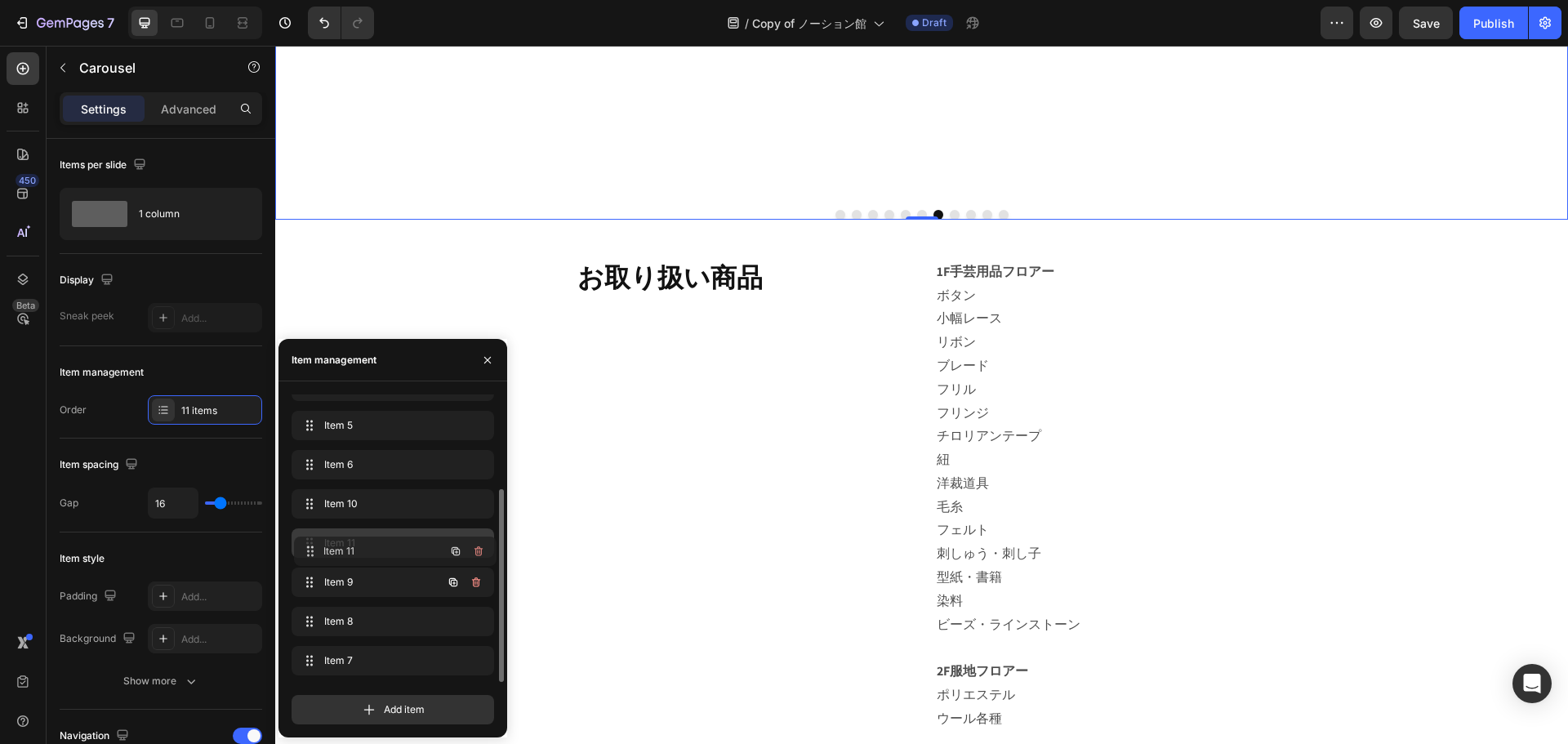
drag, startPoint x: 399, startPoint y: 669, endPoint x: 395, endPoint y: 577, distance: 92.1
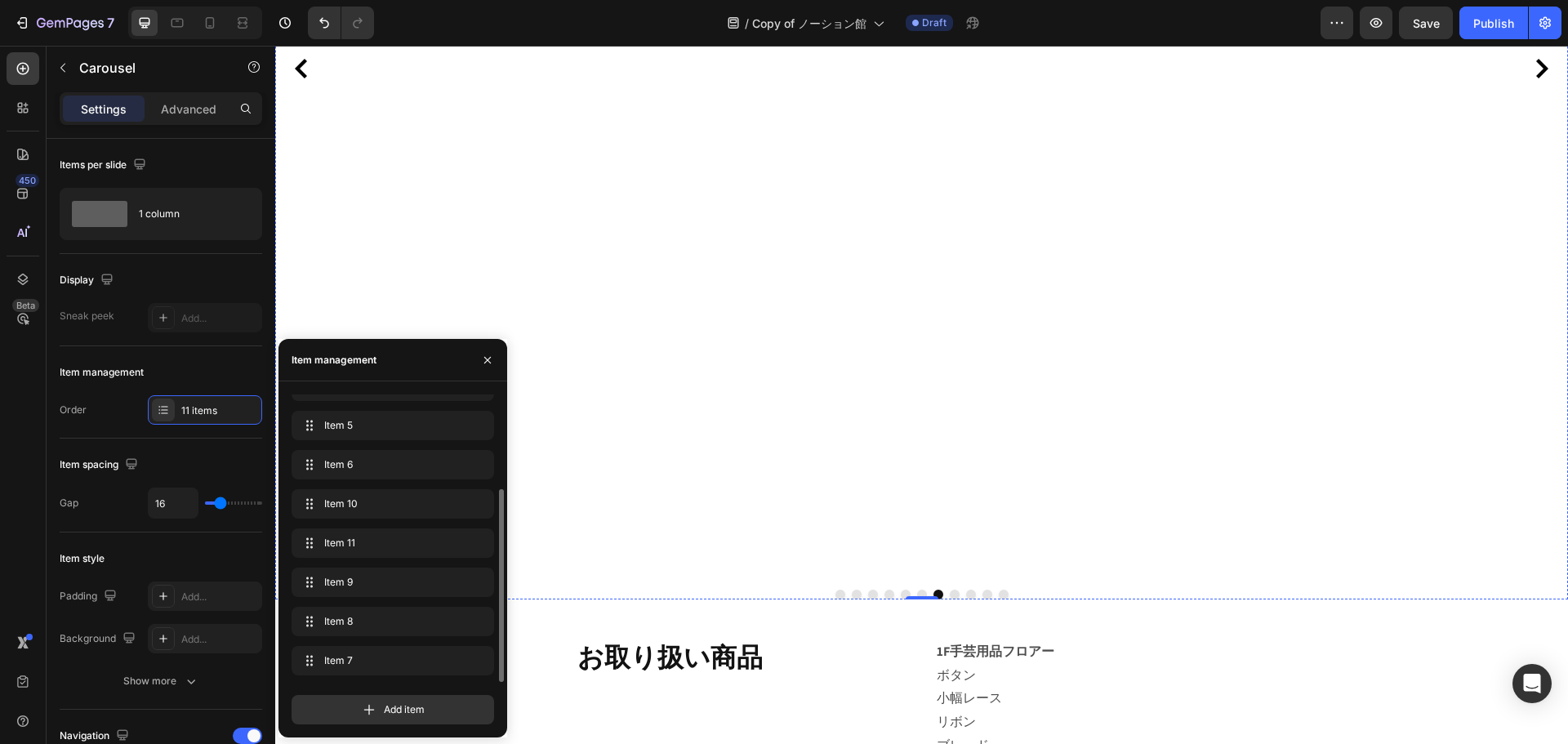
scroll to position [654, 0]
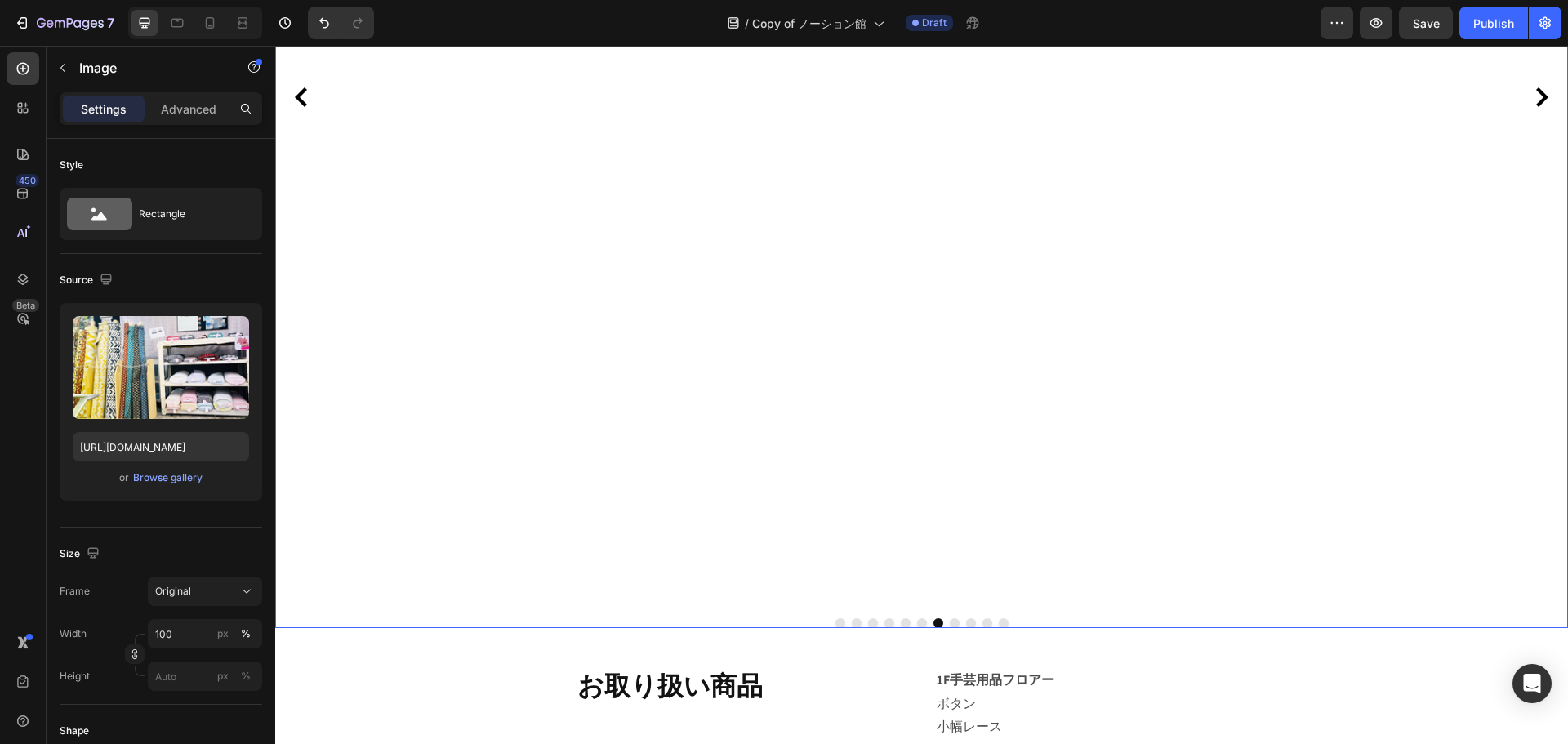
click at [310, 100] on icon "Carousel Back Arrow" at bounding box center [301, 98] width 20 height 20
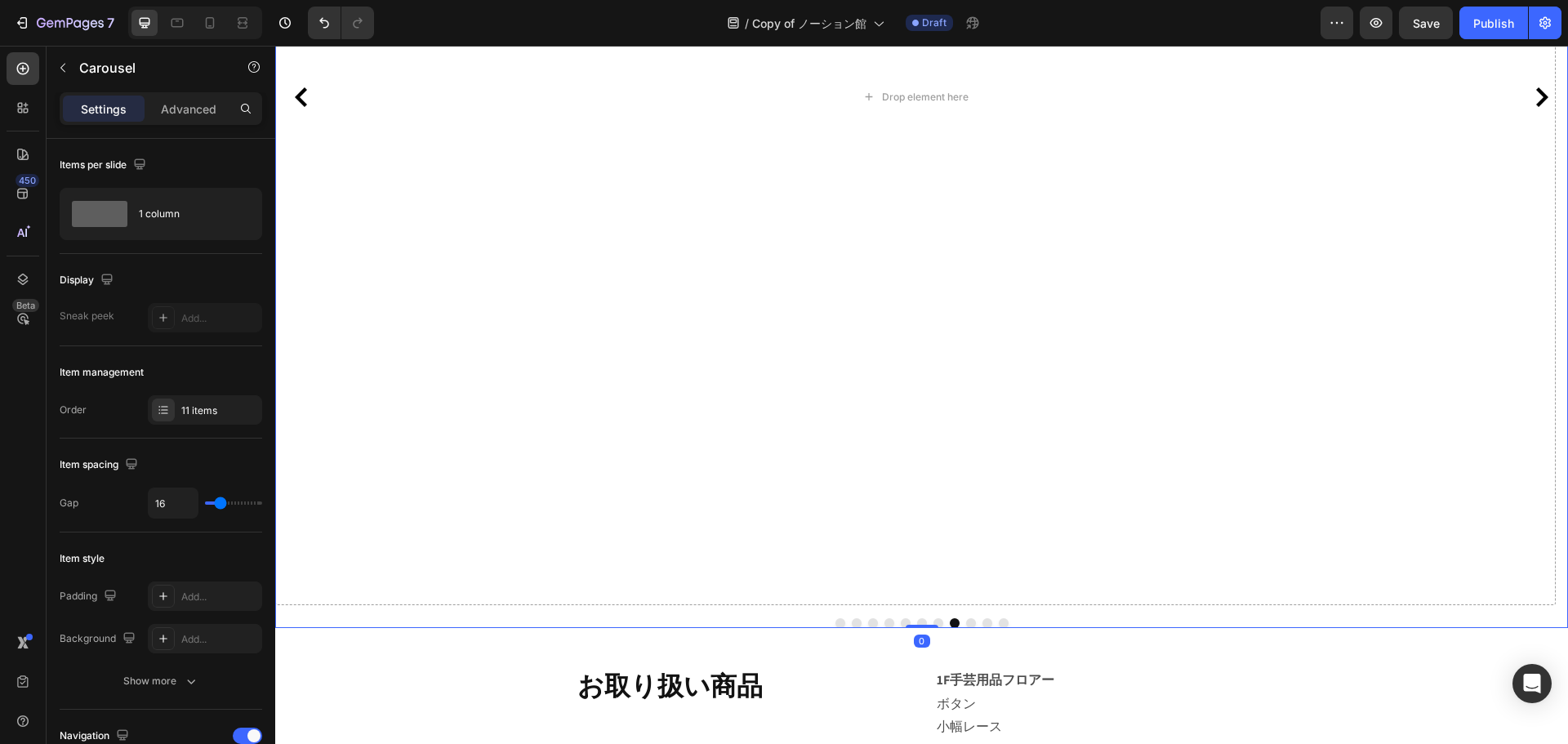
click at [310, 100] on icon "Carousel Back Arrow" at bounding box center [301, 98] width 20 height 20
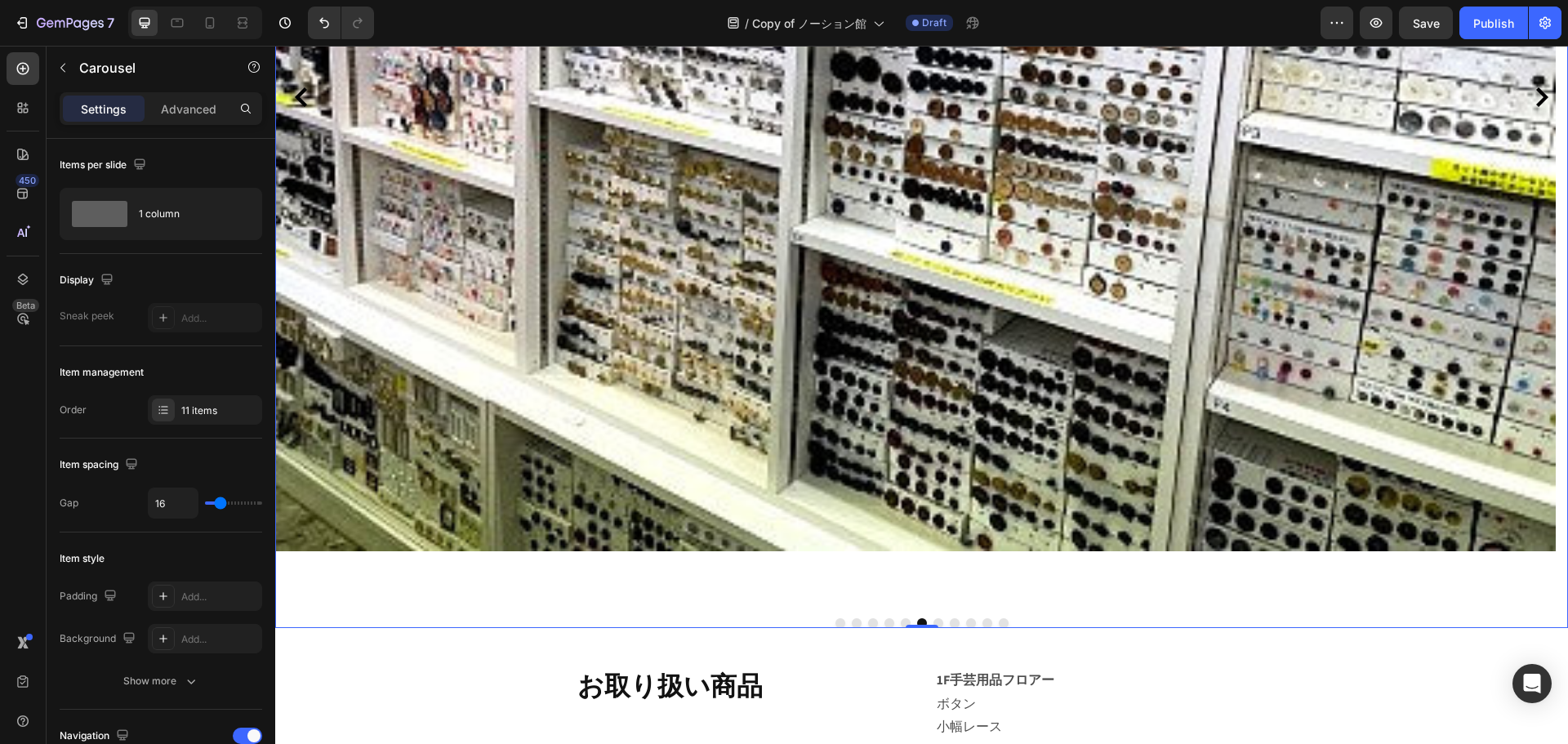
click at [1532, 104] on icon "Carousel Next Arrow" at bounding box center [1542, 98] width 20 height 20
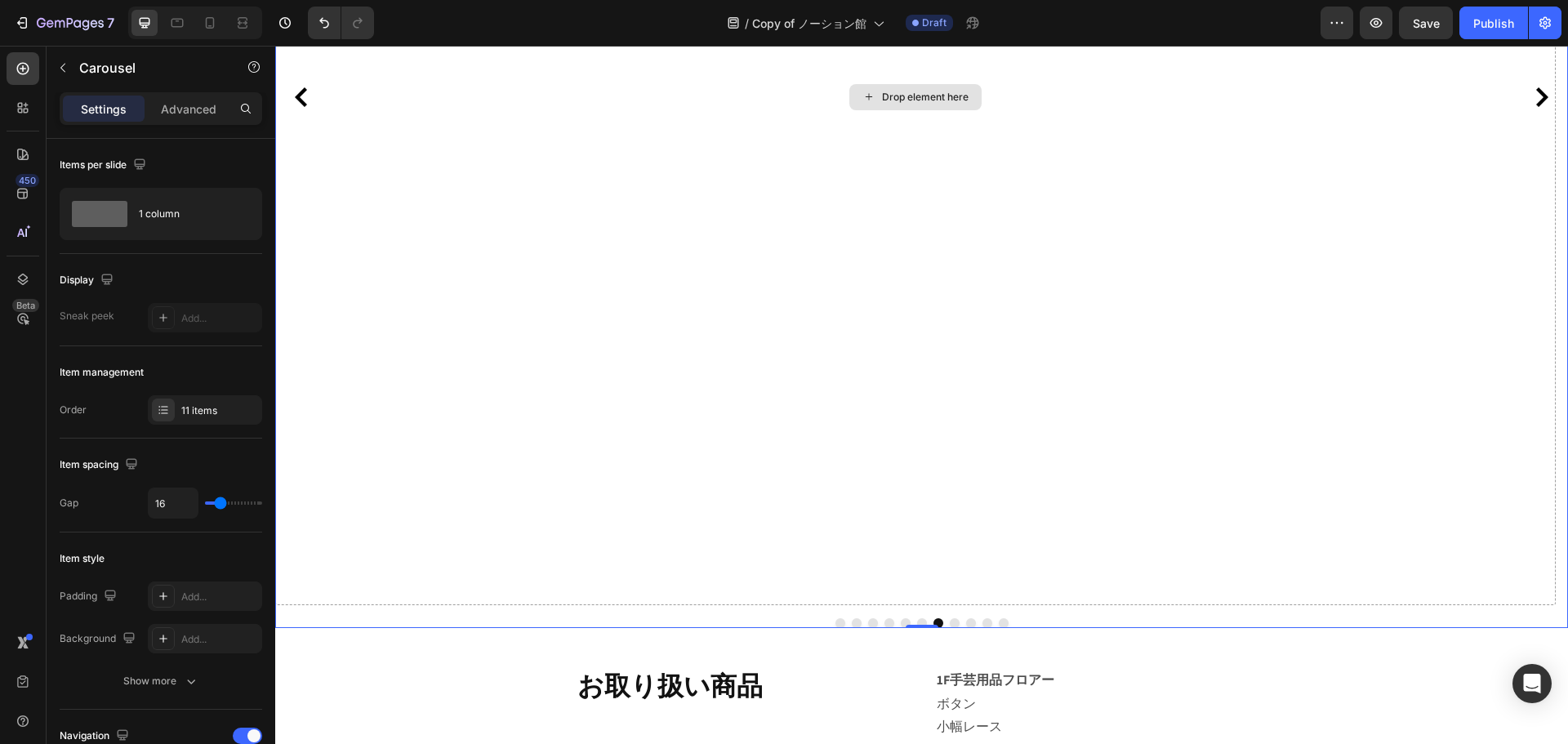
click at [575, 466] on div "Drop element here" at bounding box center [915, 97] width 1280 height 1016
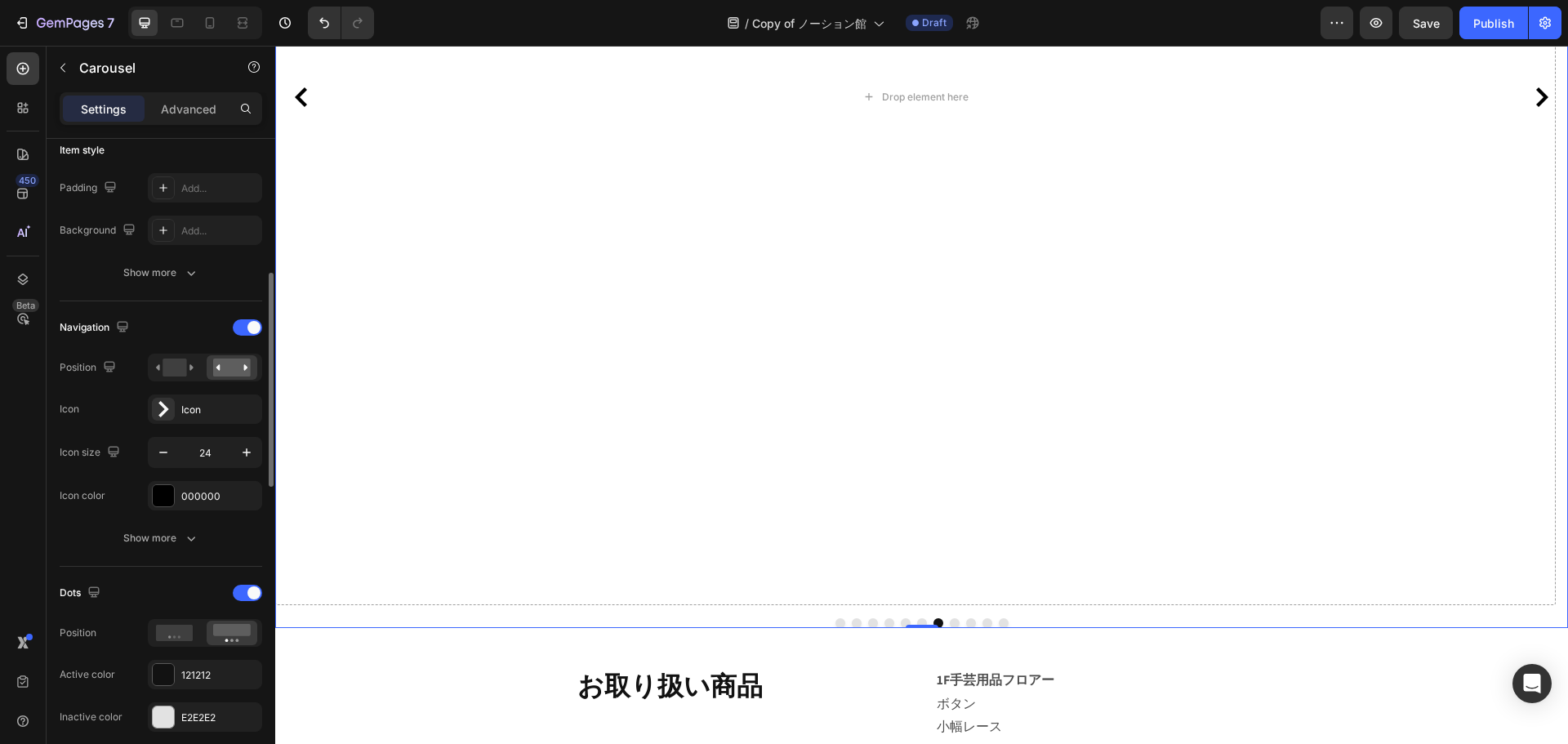
scroll to position [0, 0]
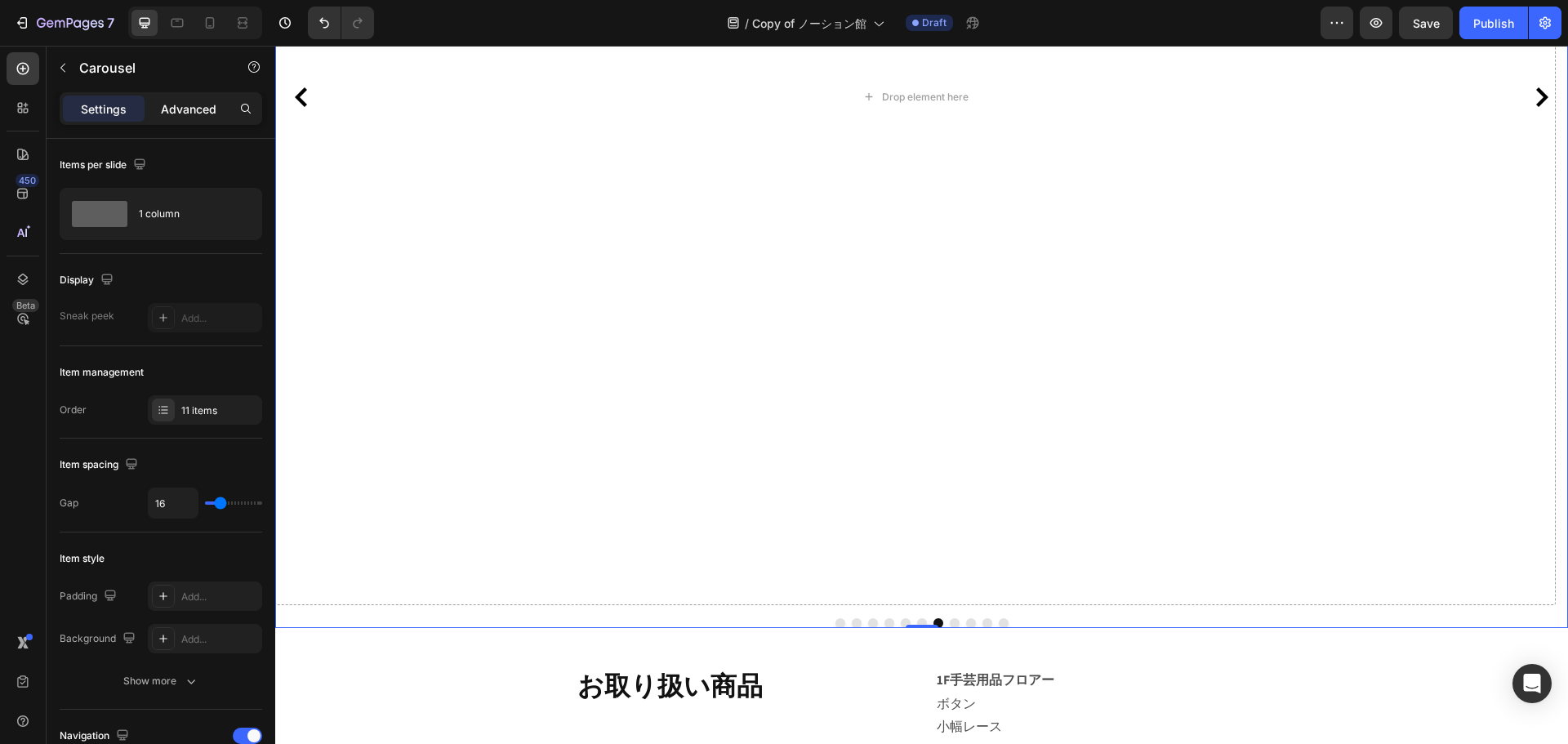
click at [190, 108] on p "Advanced" at bounding box center [188, 109] width 56 height 17
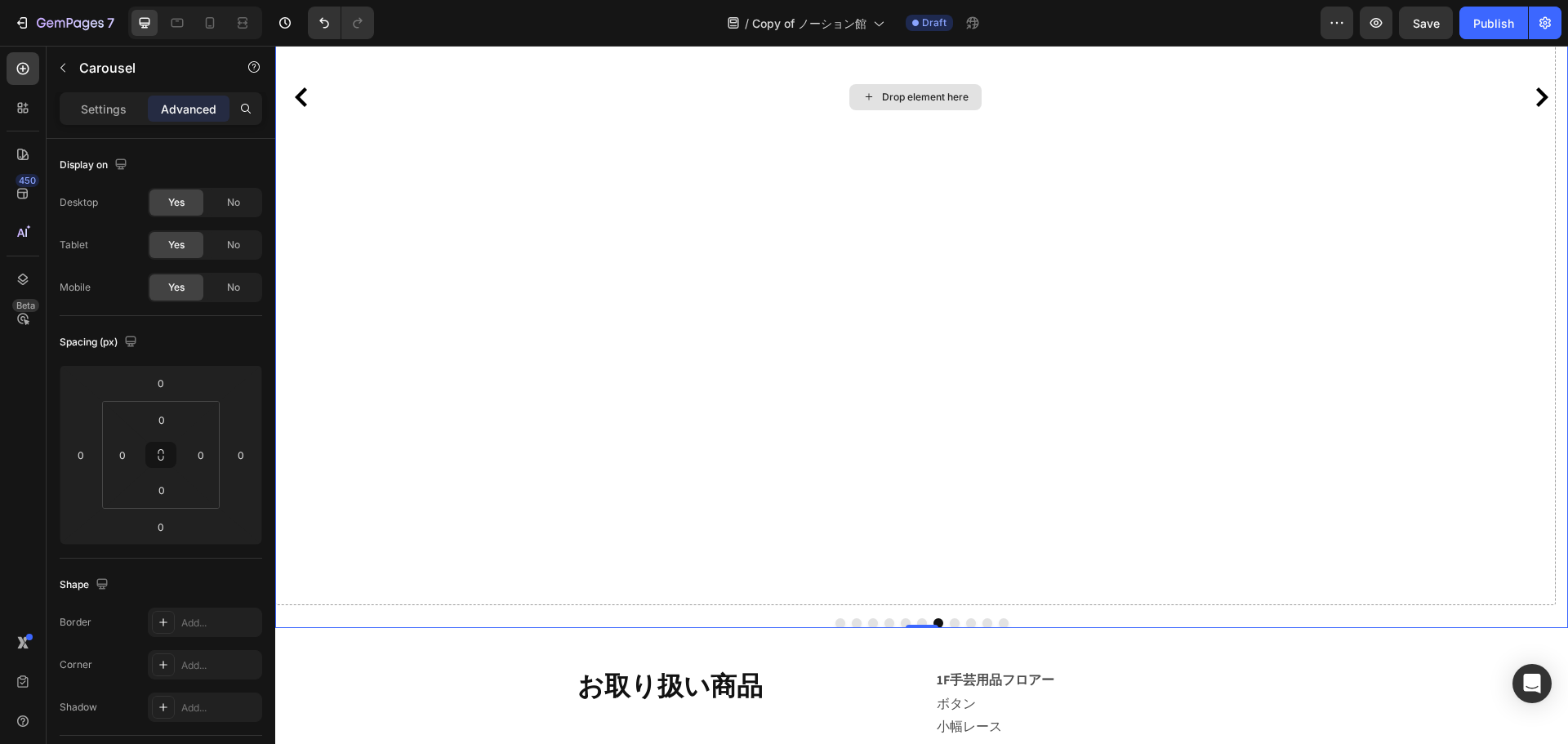
click at [904, 251] on div "Drop element here" at bounding box center [915, 97] width 1280 height 1016
click at [71, 70] on button "button" at bounding box center [63, 68] width 26 height 26
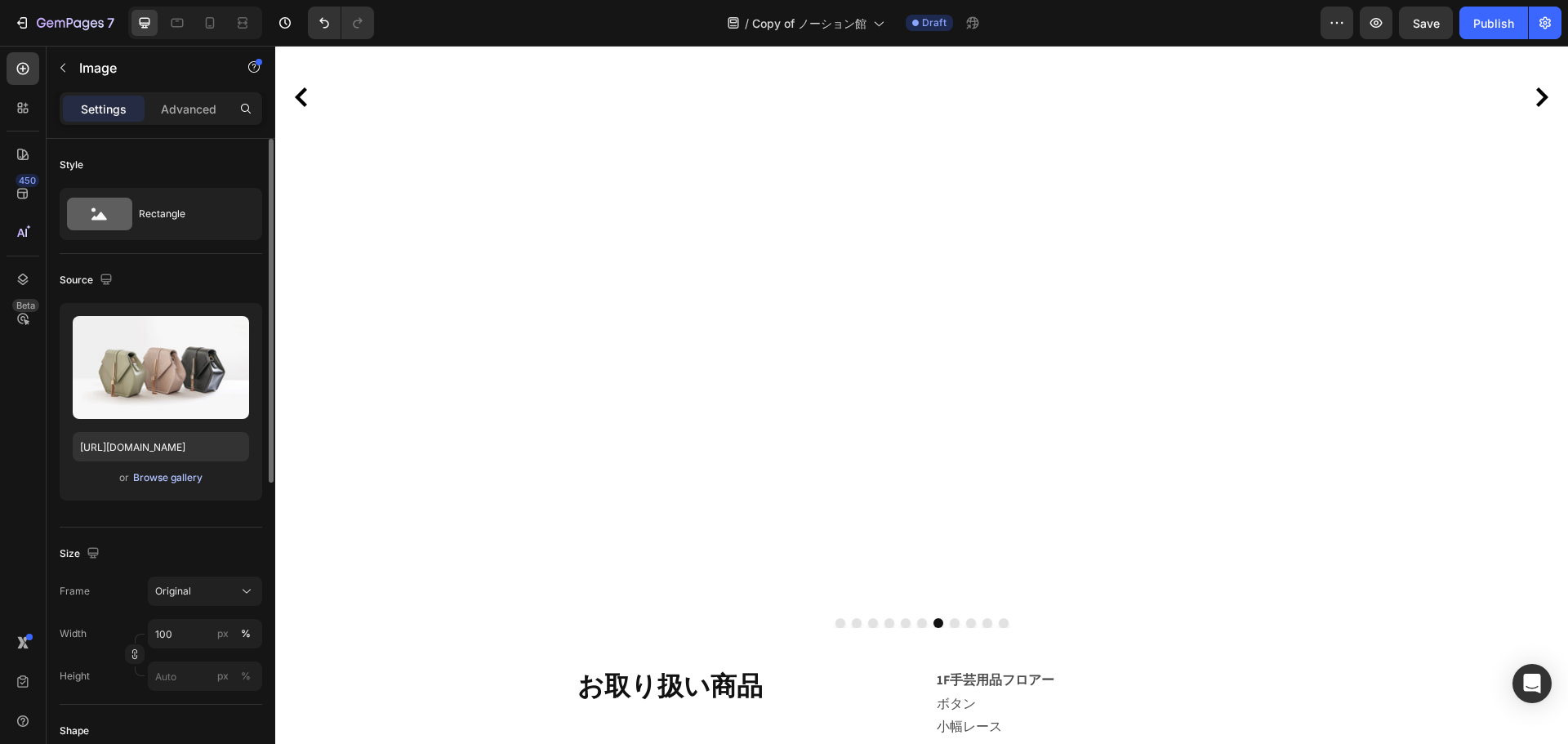
click at [143, 483] on div "Browse gallery" at bounding box center [168, 478] width 70 height 15
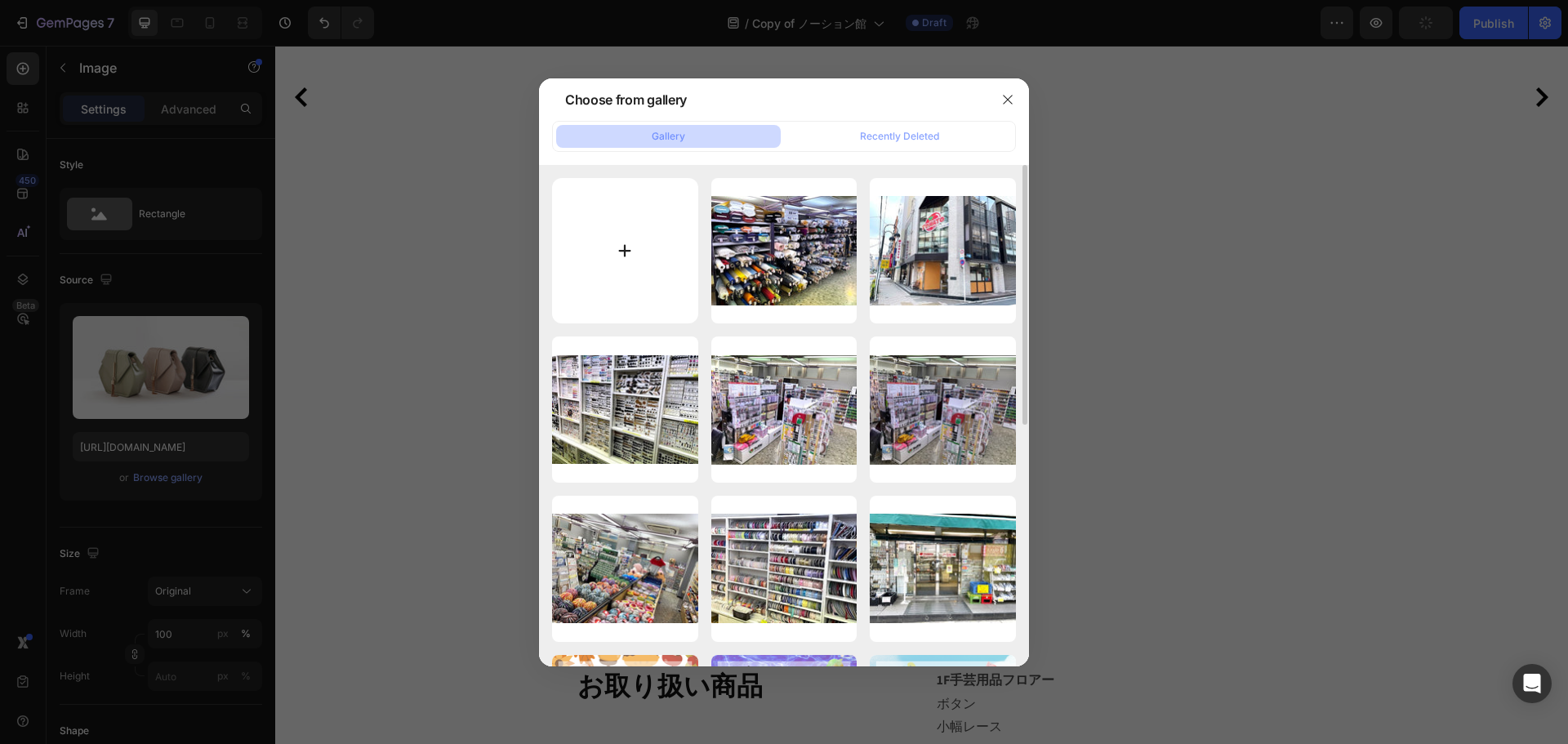
click at [637, 274] on input "file" at bounding box center [625, 251] width 146 height 146
type input "C:\fakepath\IMG_8103編集.jpg"
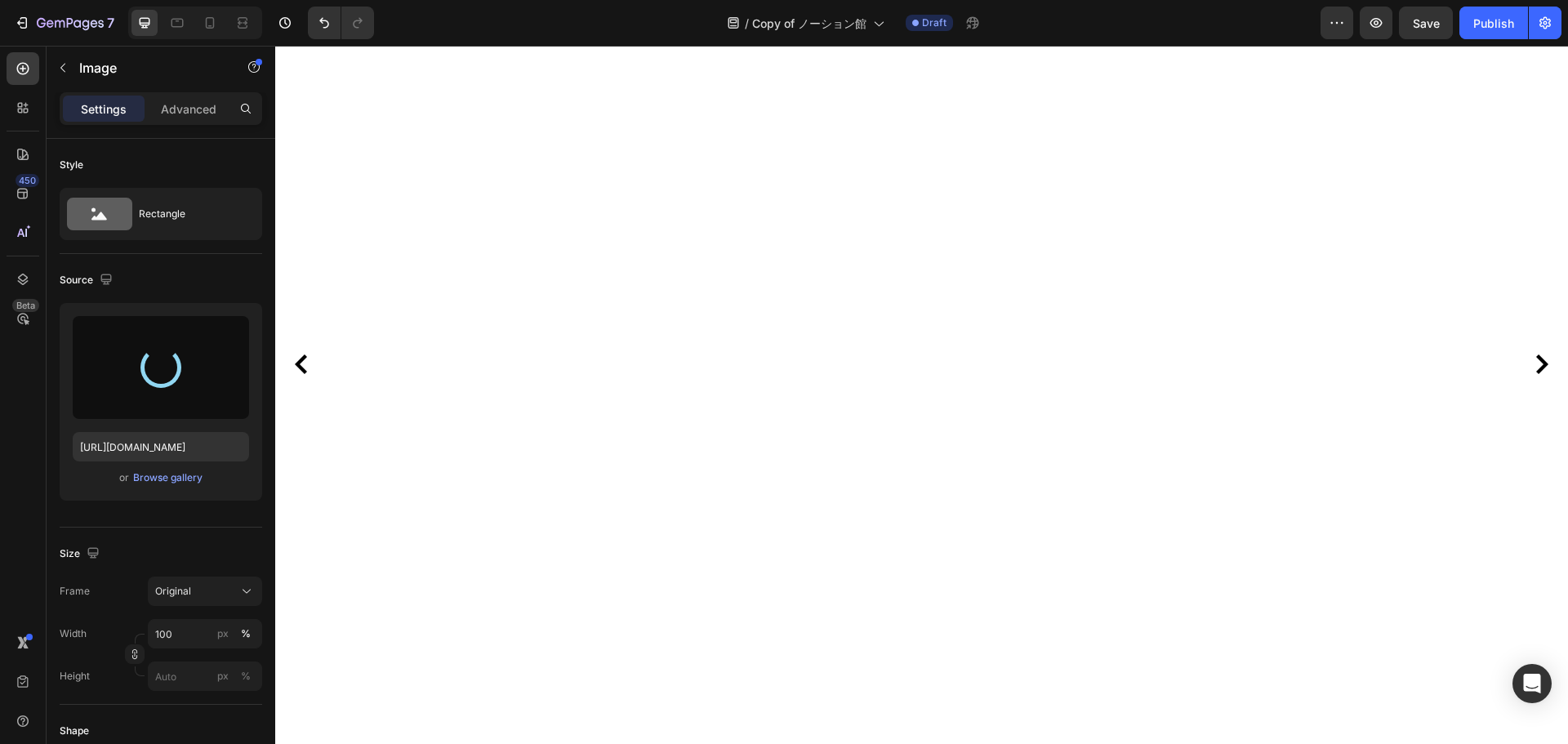
scroll to position [409, 0]
type input "[URL][DOMAIN_NAME]"
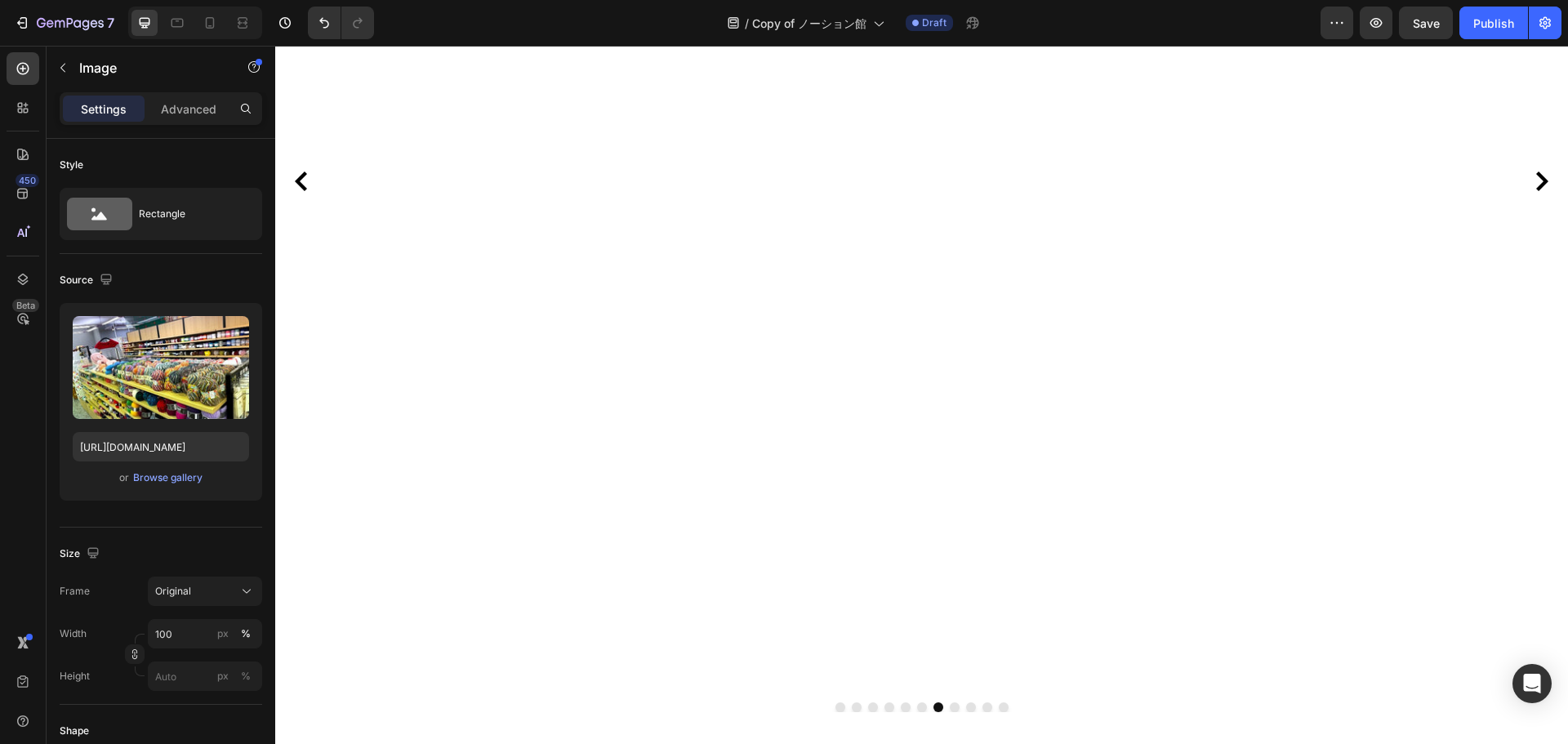
scroll to position [490, 0]
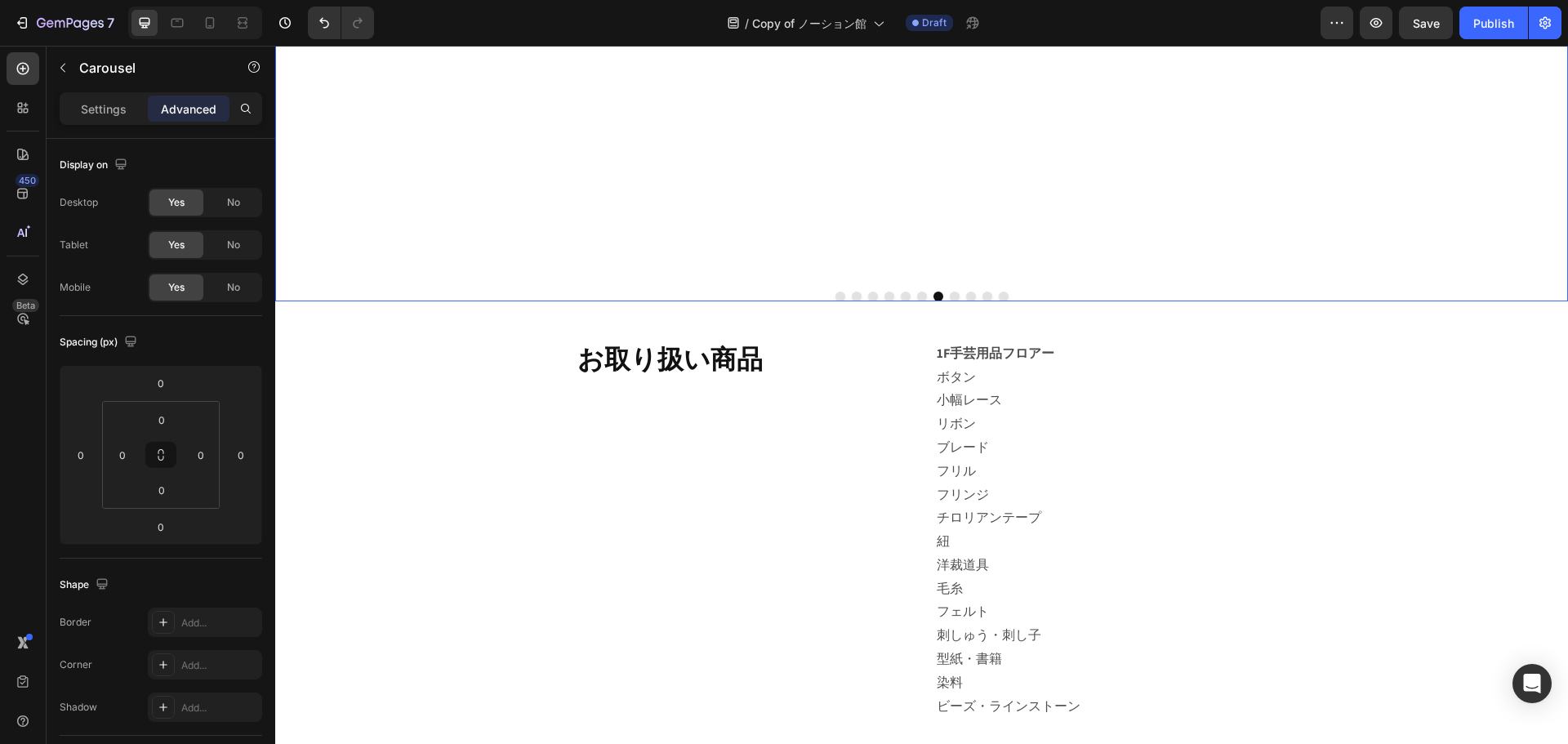
click at [950, 295] on button "Dot" at bounding box center [955, 297] width 10 height 10
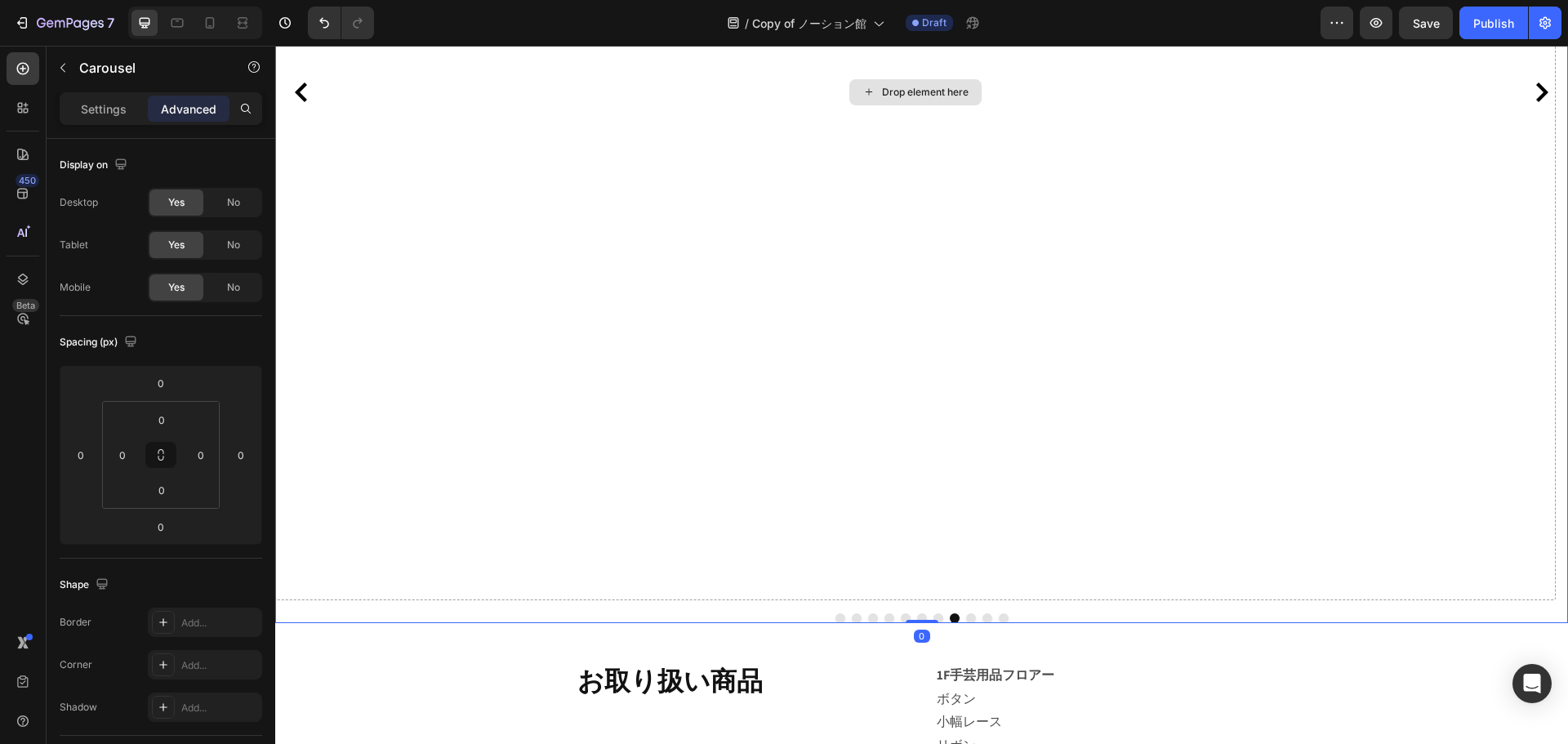
scroll to position [572, 0]
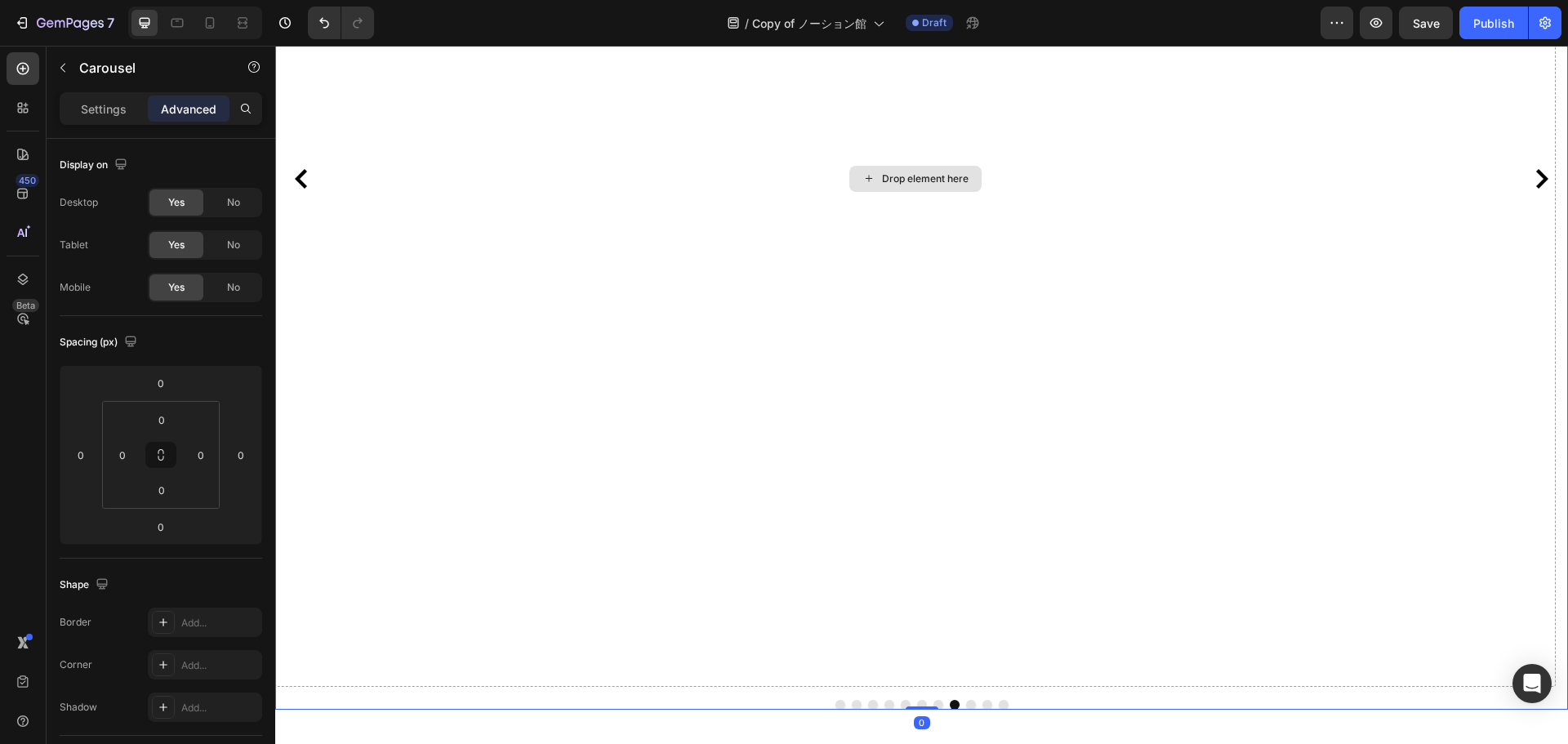
click at [943, 176] on div "Drop element here" at bounding box center [926, 179] width 87 height 13
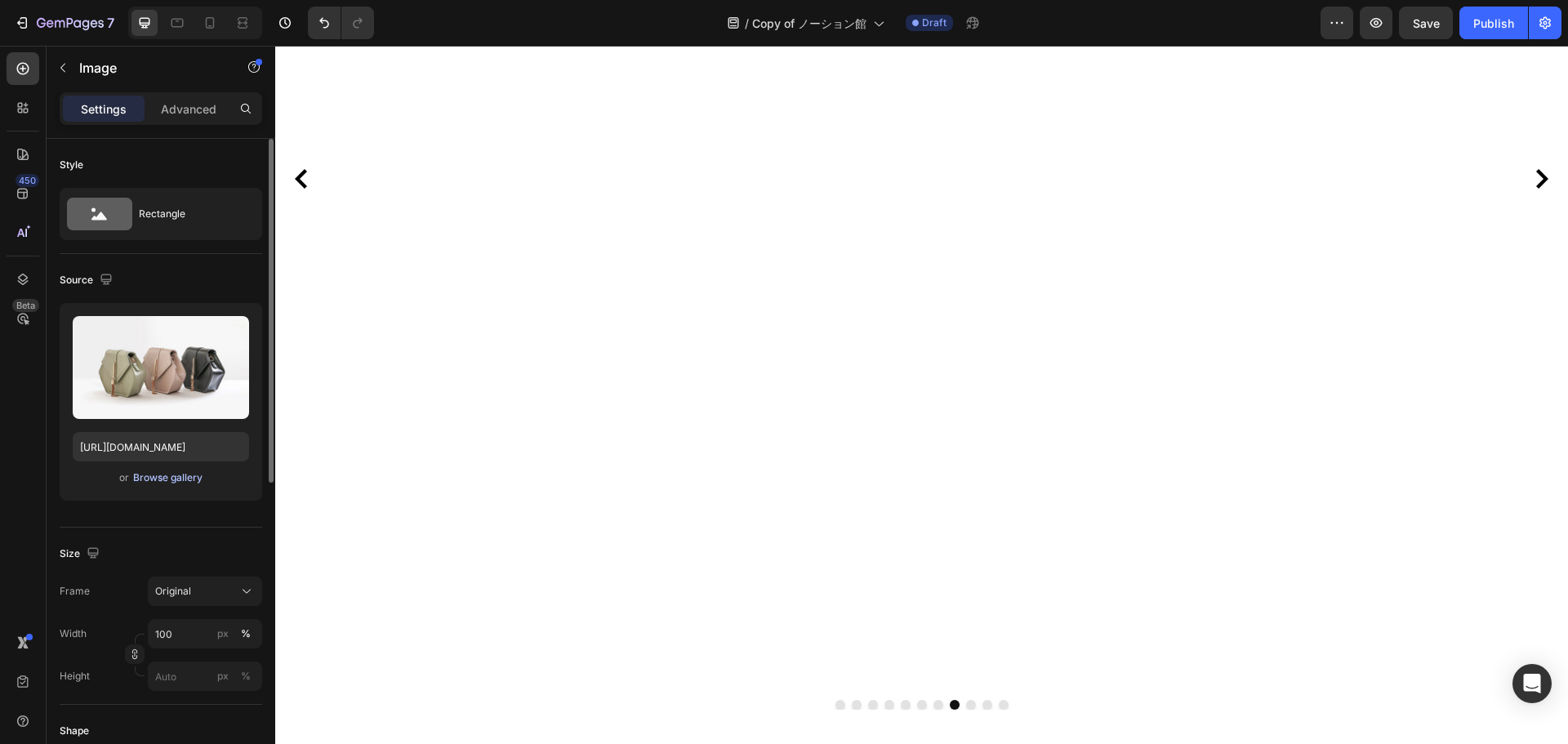
click at [159, 482] on div "Browse gallery" at bounding box center [168, 478] width 70 height 15
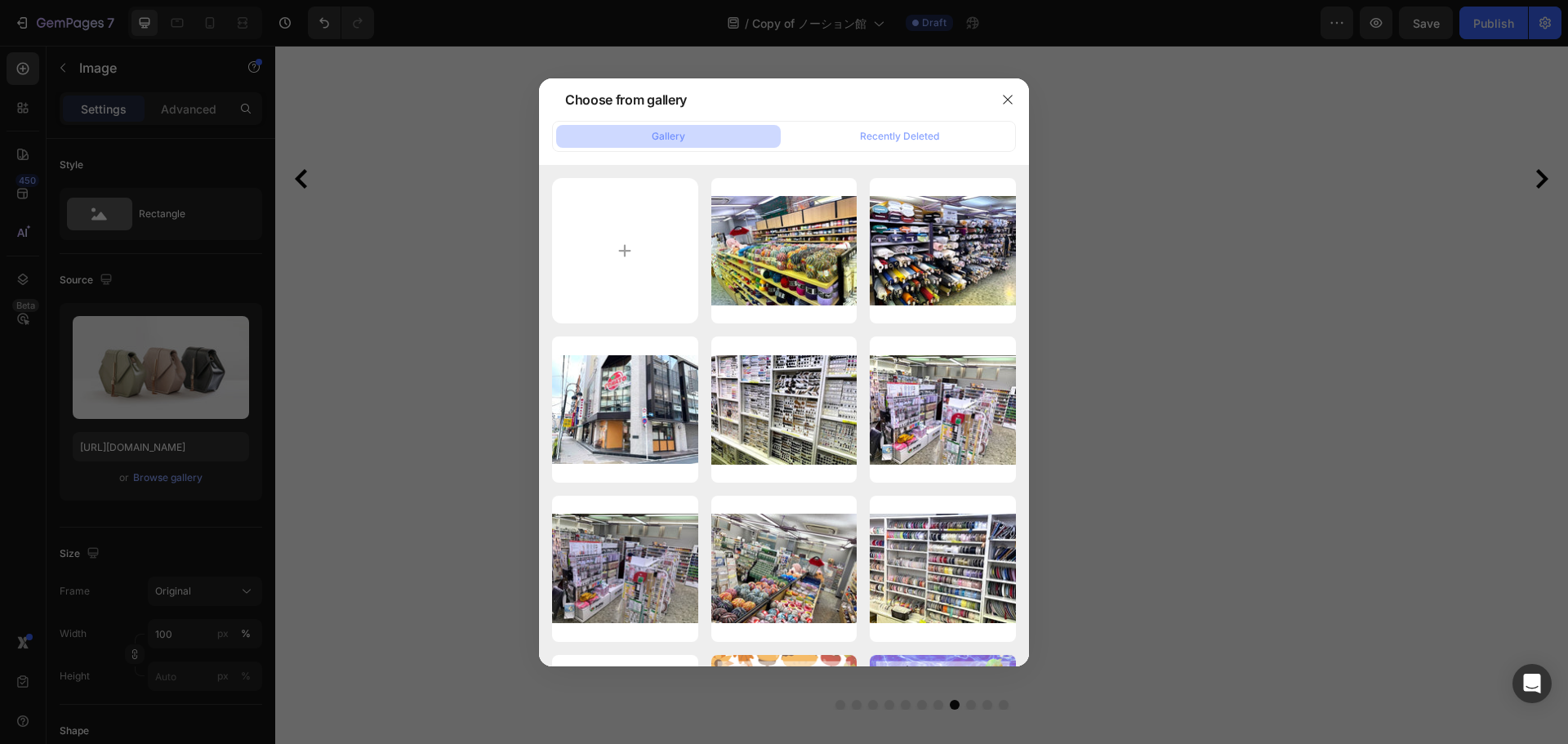
type input "C:\fakepath\IMG_8102編集.jpg"
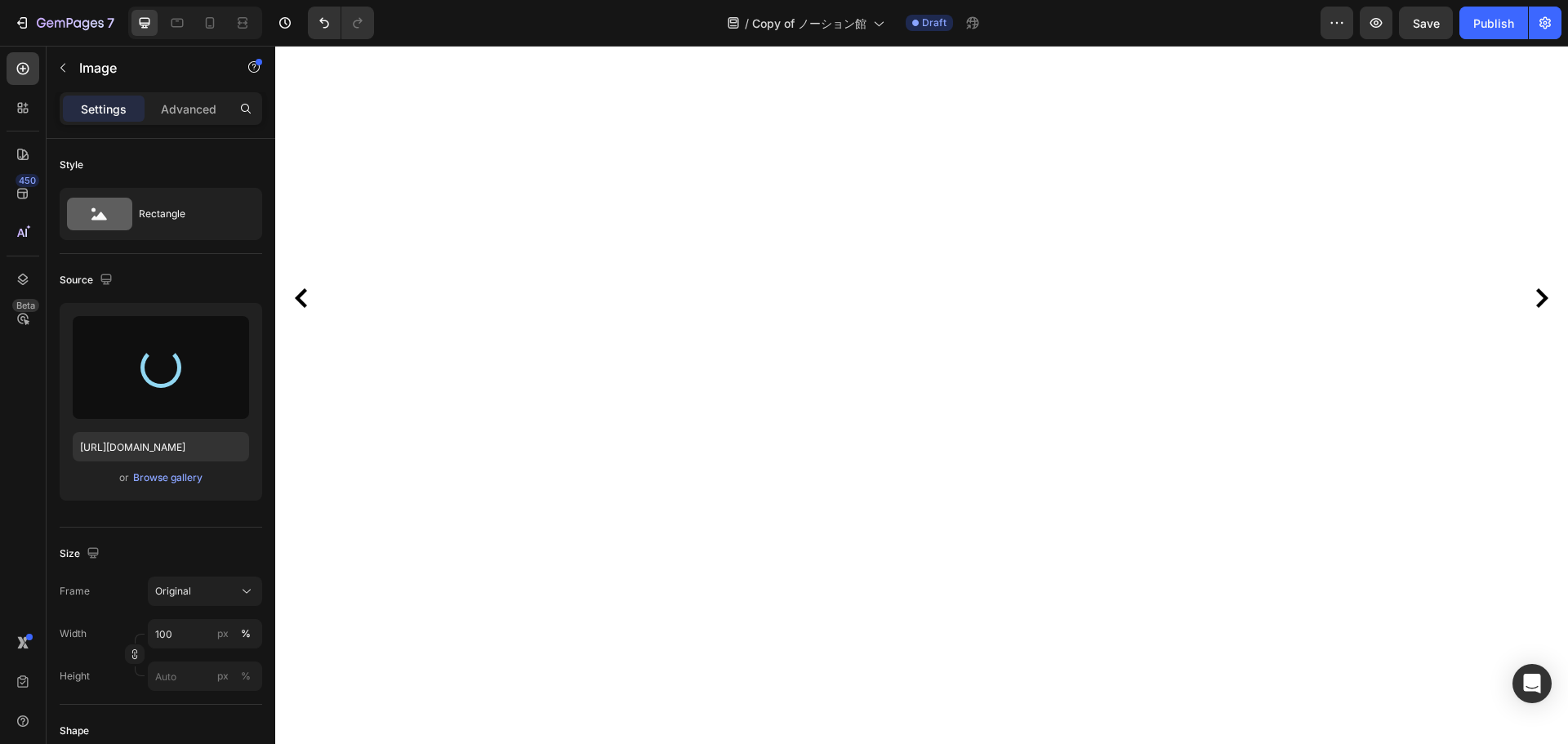
scroll to position [327, 0]
type input "[URL][DOMAIN_NAME]"
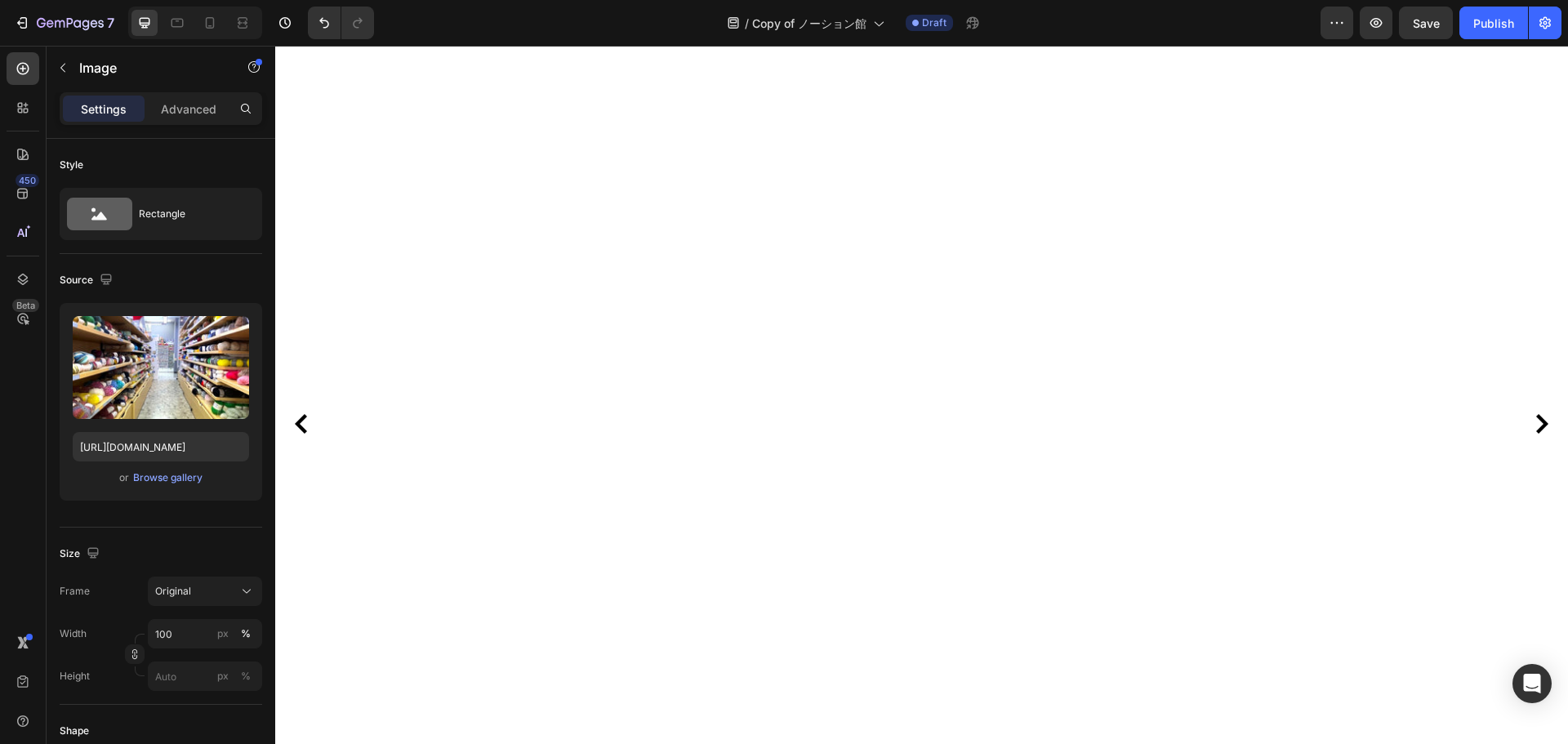
scroll to position [245, 0]
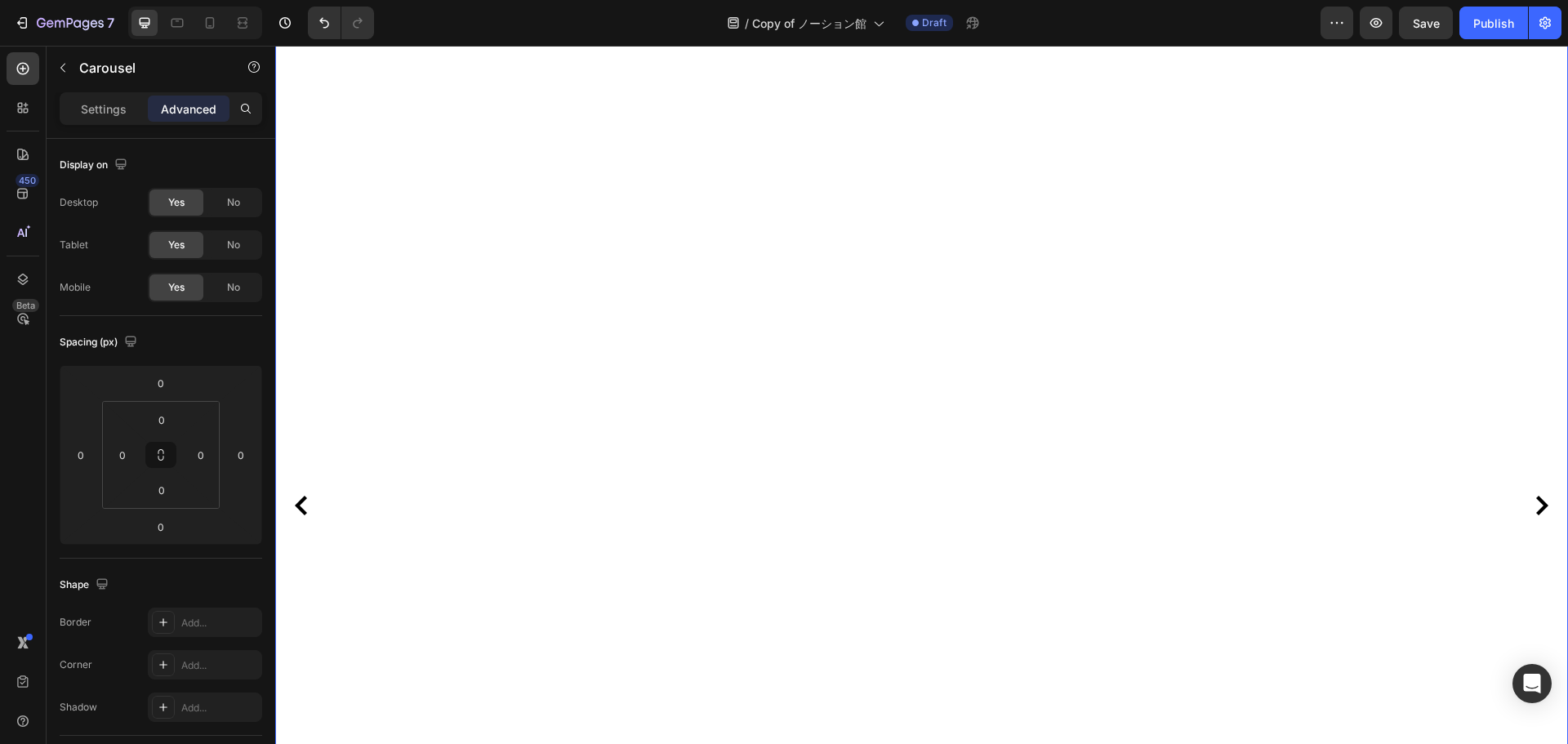
click at [1532, 497] on icon "Carousel Next Arrow" at bounding box center [1542, 506] width 20 height 20
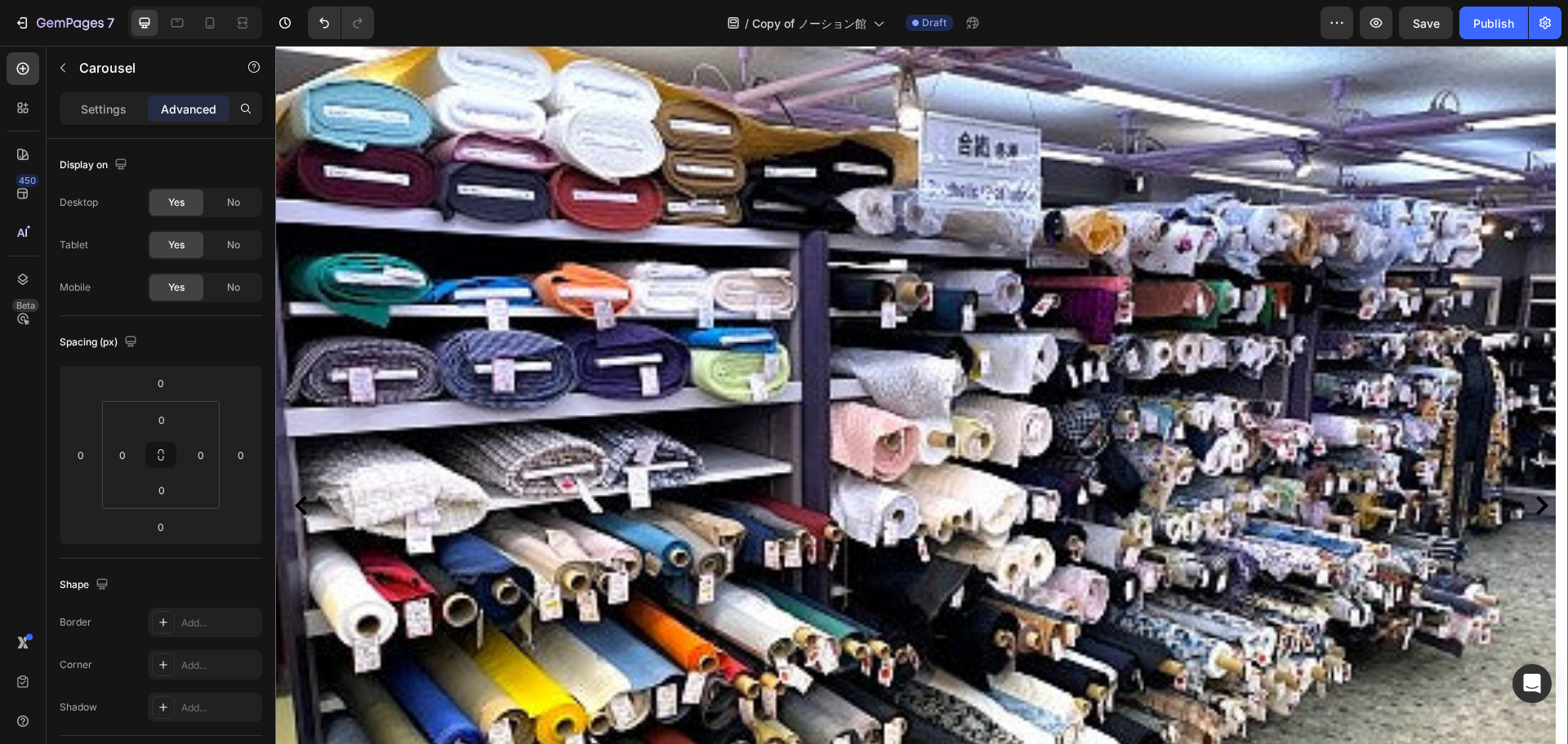
click at [1532, 497] on icon "Carousel Next Arrow" at bounding box center [1542, 506] width 20 height 20
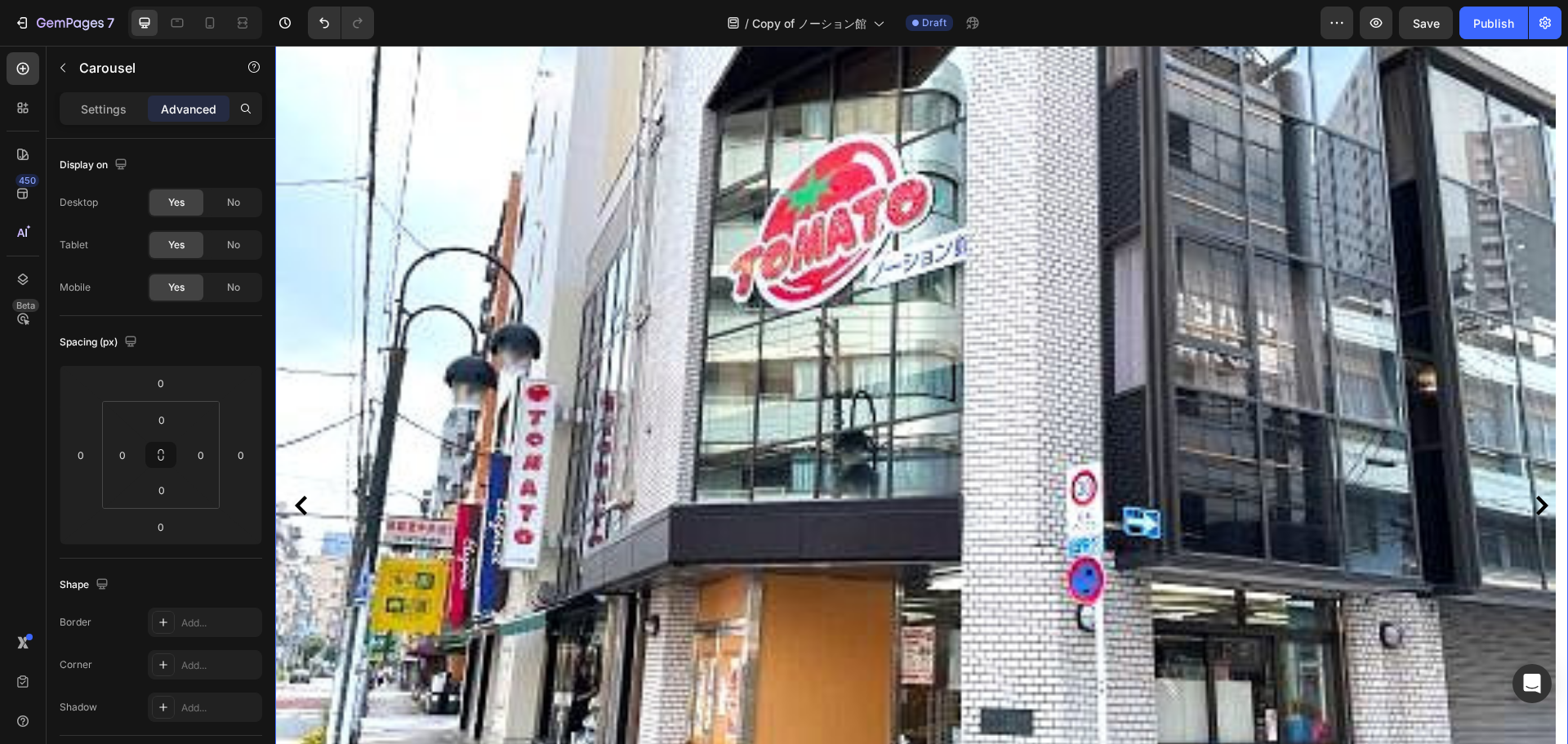
click at [1532, 497] on icon "Carousel Next Arrow" at bounding box center [1542, 506] width 20 height 20
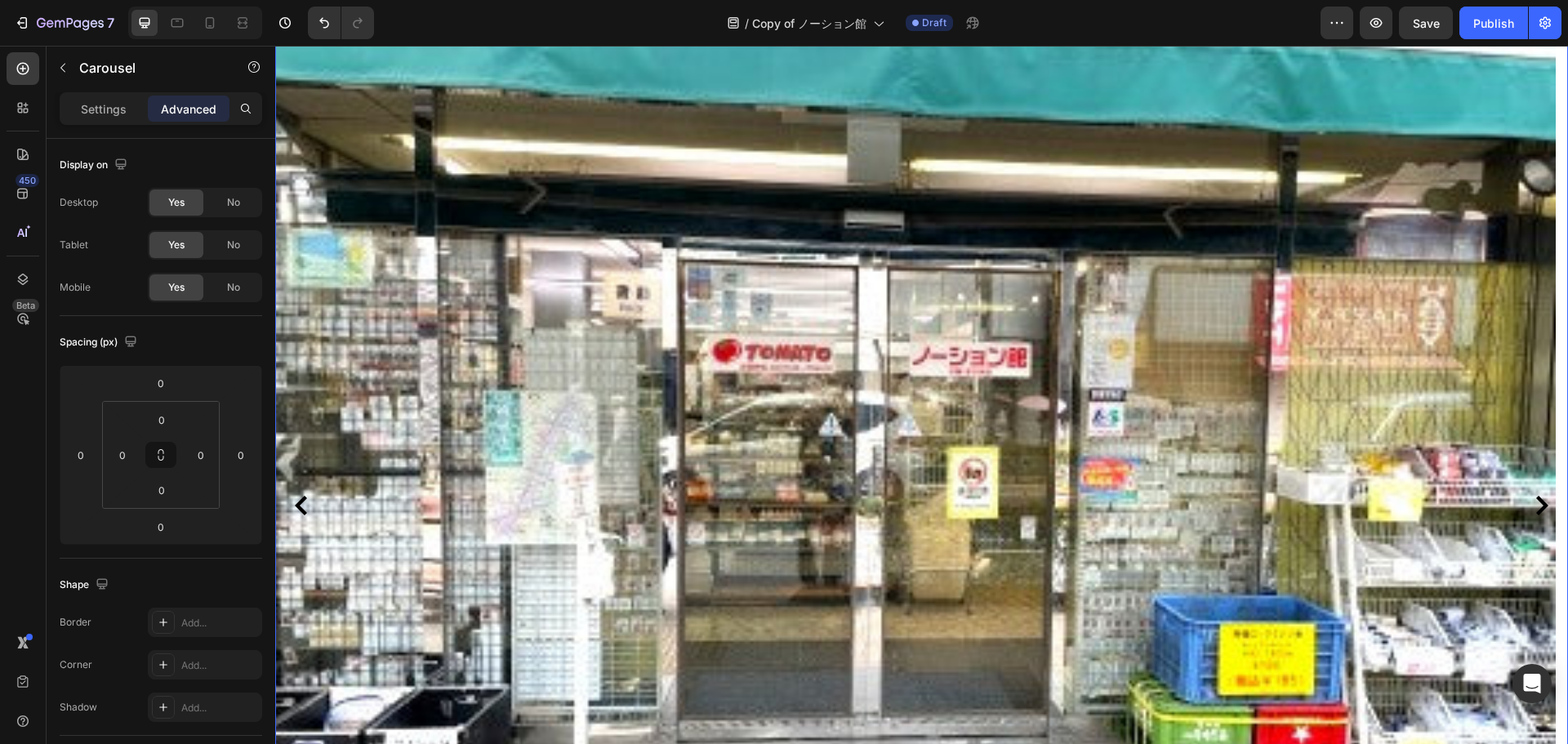
click at [298, 495] on button "Carousel Back Arrow" at bounding box center [301, 506] width 26 height 26
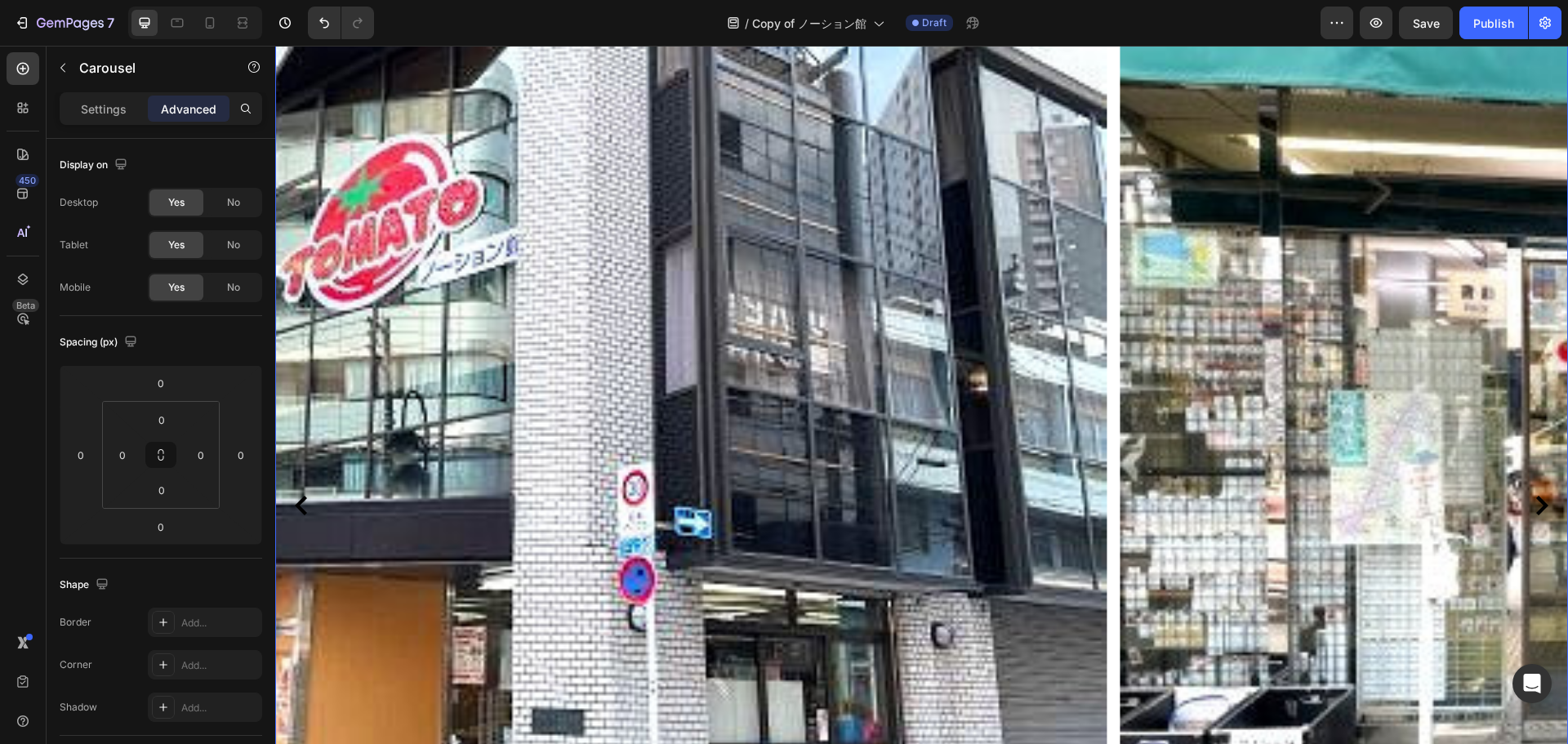
click at [299, 495] on button "Carousel Back Arrow" at bounding box center [301, 506] width 26 height 26
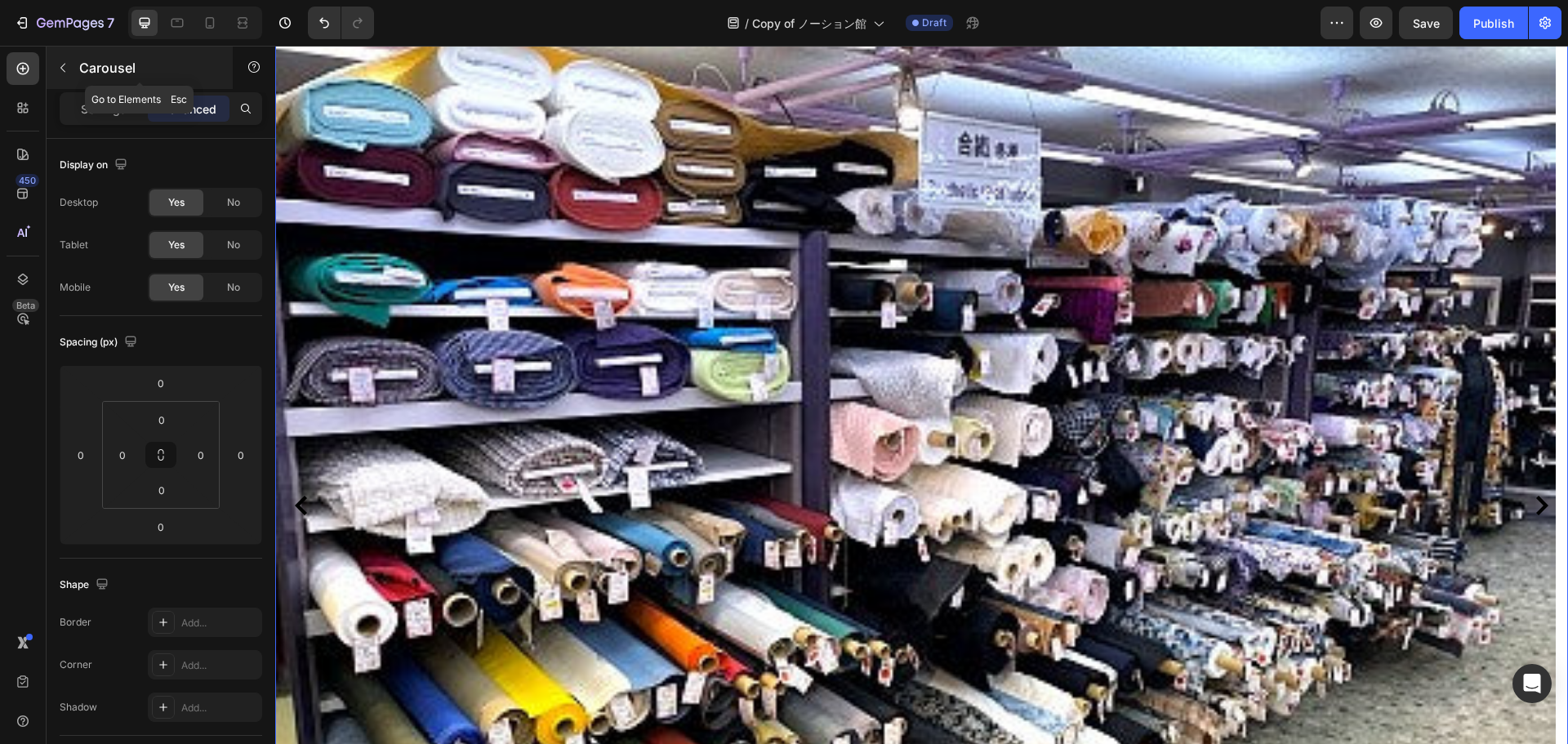
click at [67, 74] on icon "button" at bounding box center [63, 68] width 13 height 13
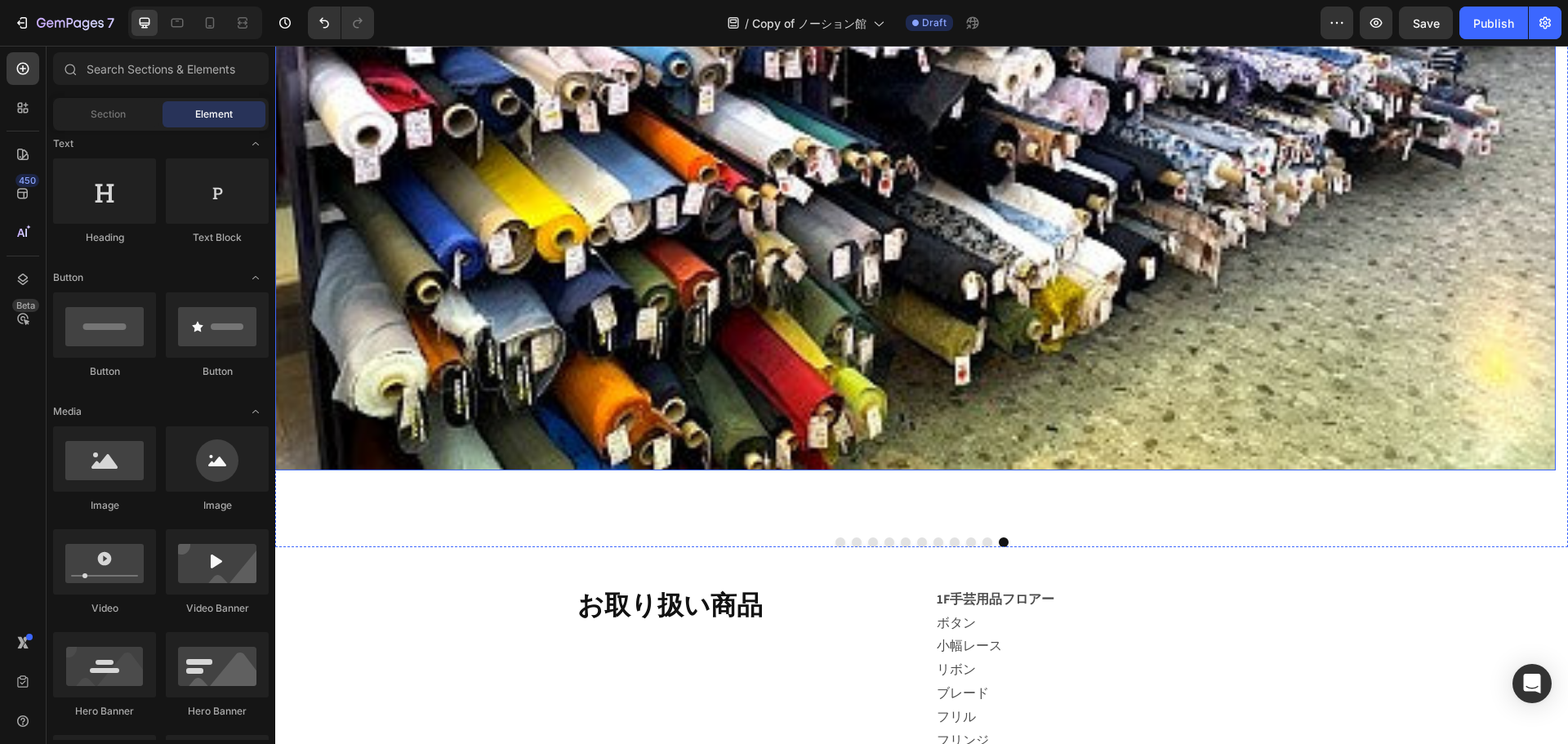
scroll to position [735, 0]
click at [965, 527] on div "Image Image 手芸用品や洋裁資材を始め、装飾材料なども揃うお店 Text block Image Image Image Image Image I…" at bounding box center [922, 27] width 1293 height 1039
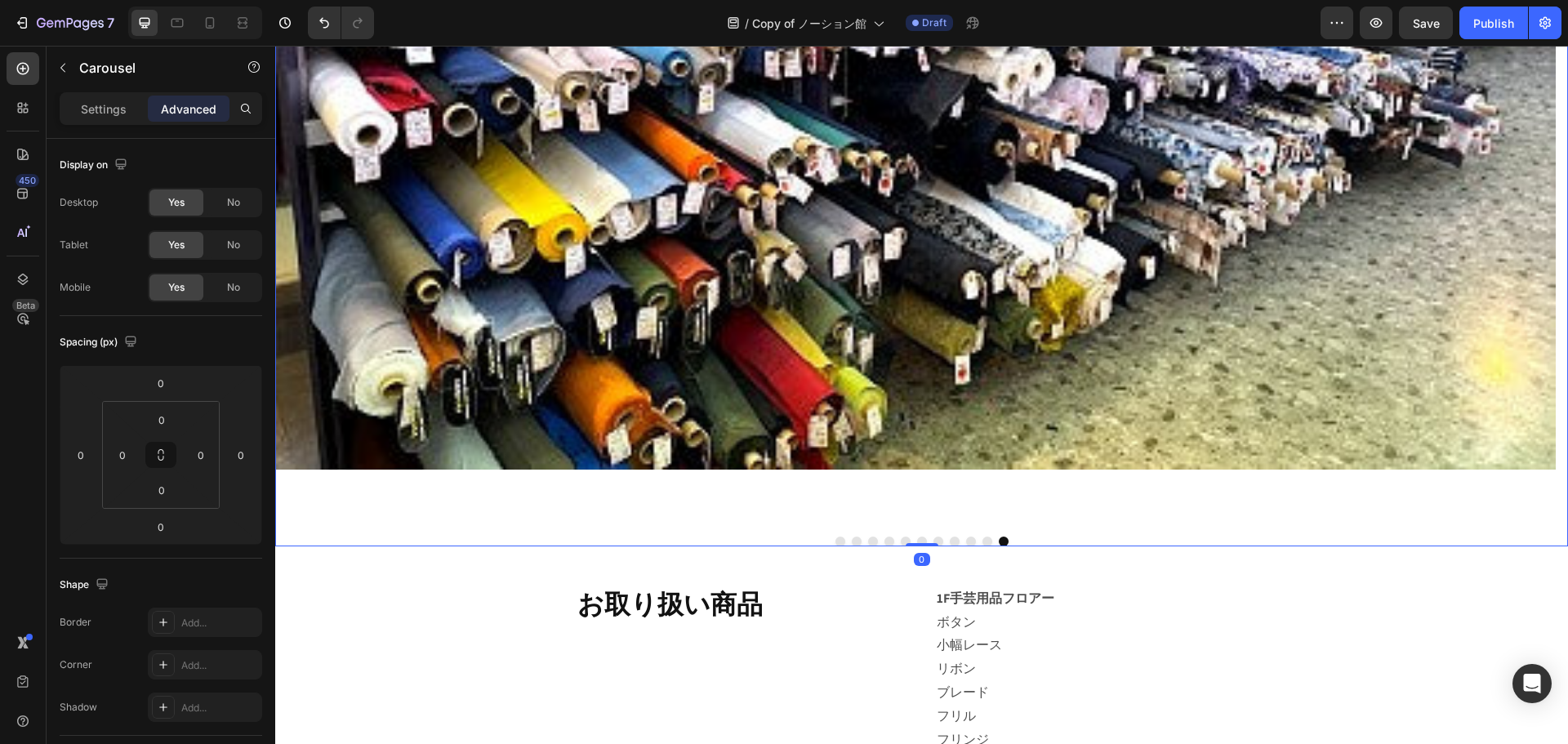
click at [1003, 542] on div at bounding box center [922, 542] width 1293 height 10
click at [999, 541] on button "Dot" at bounding box center [1004, 542] width 10 height 10
click at [115, 105] on p "Settings" at bounding box center [104, 109] width 46 height 17
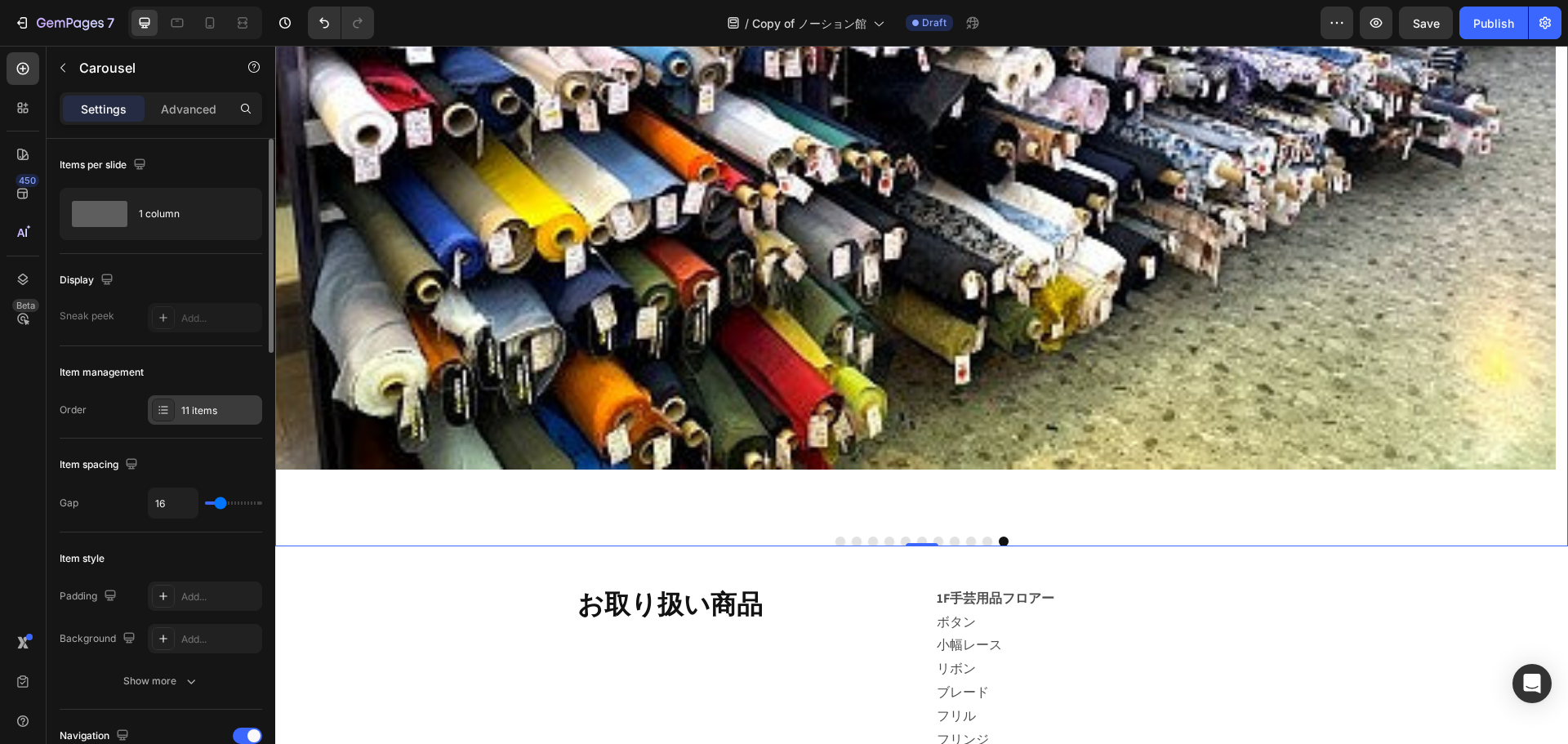
click at [233, 419] on div "11 items" at bounding box center [205, 411] width 115 height 29
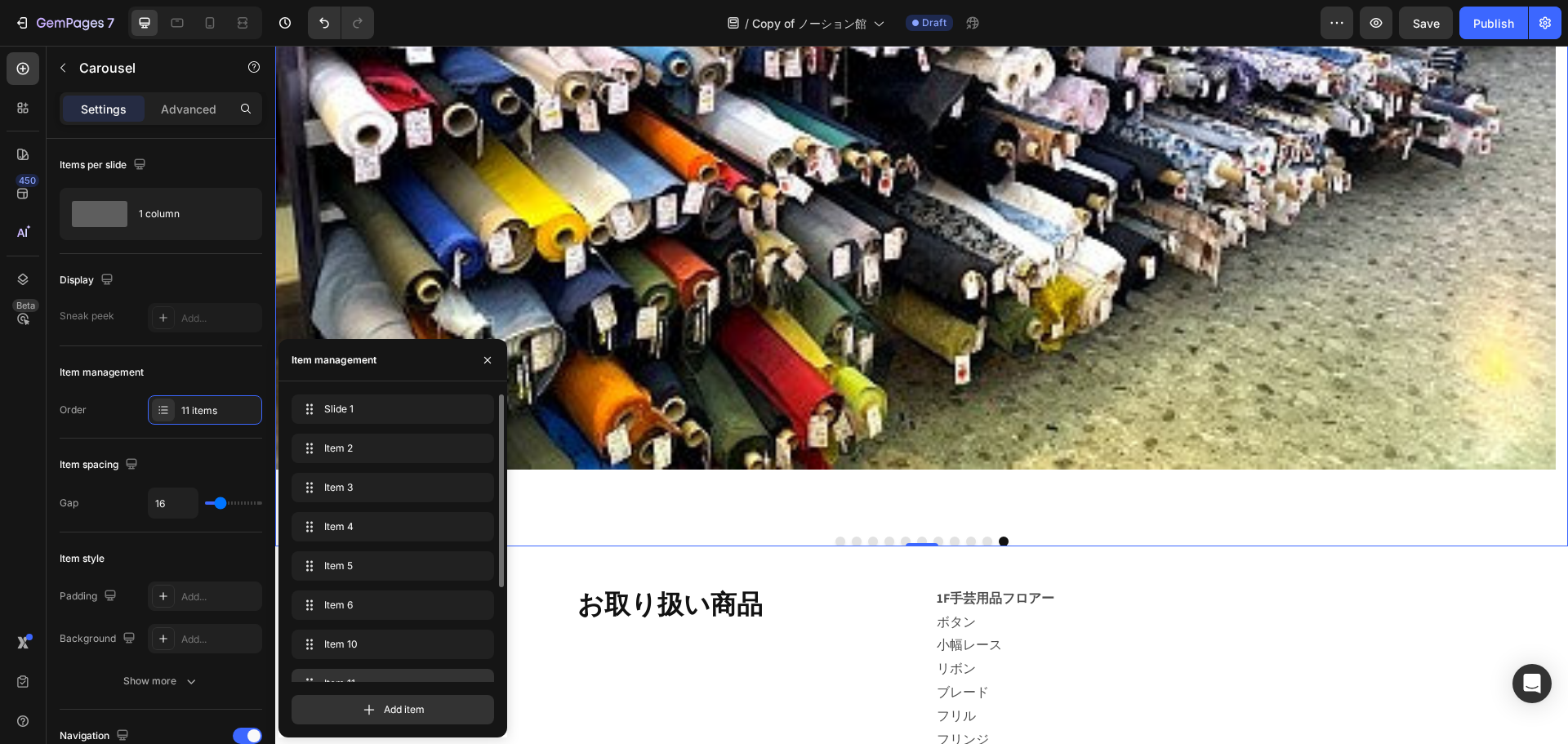
scroll to position [140, 0]
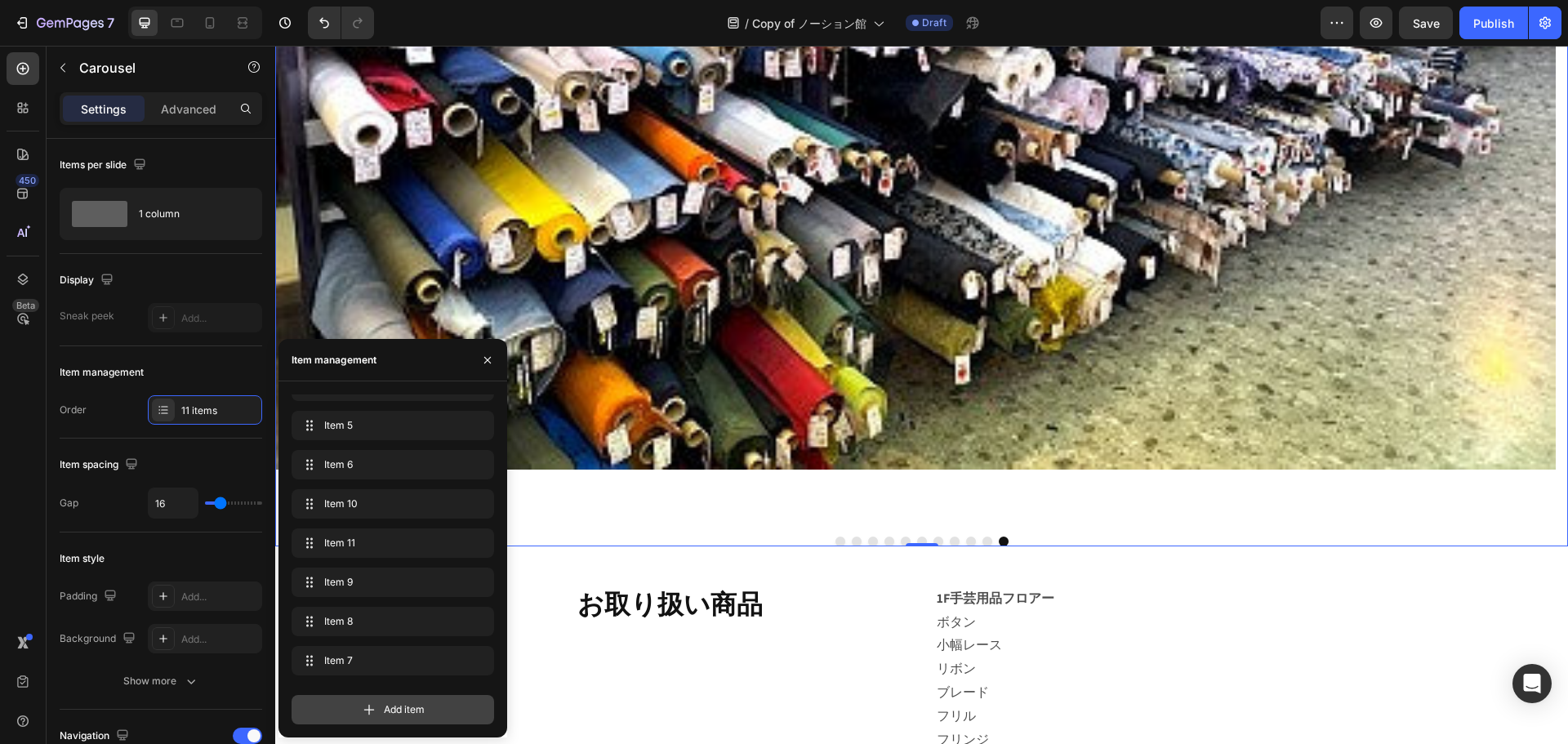
click at [354, 706] on div "Add item" at bounding box center [392, 710] width 202 height 29
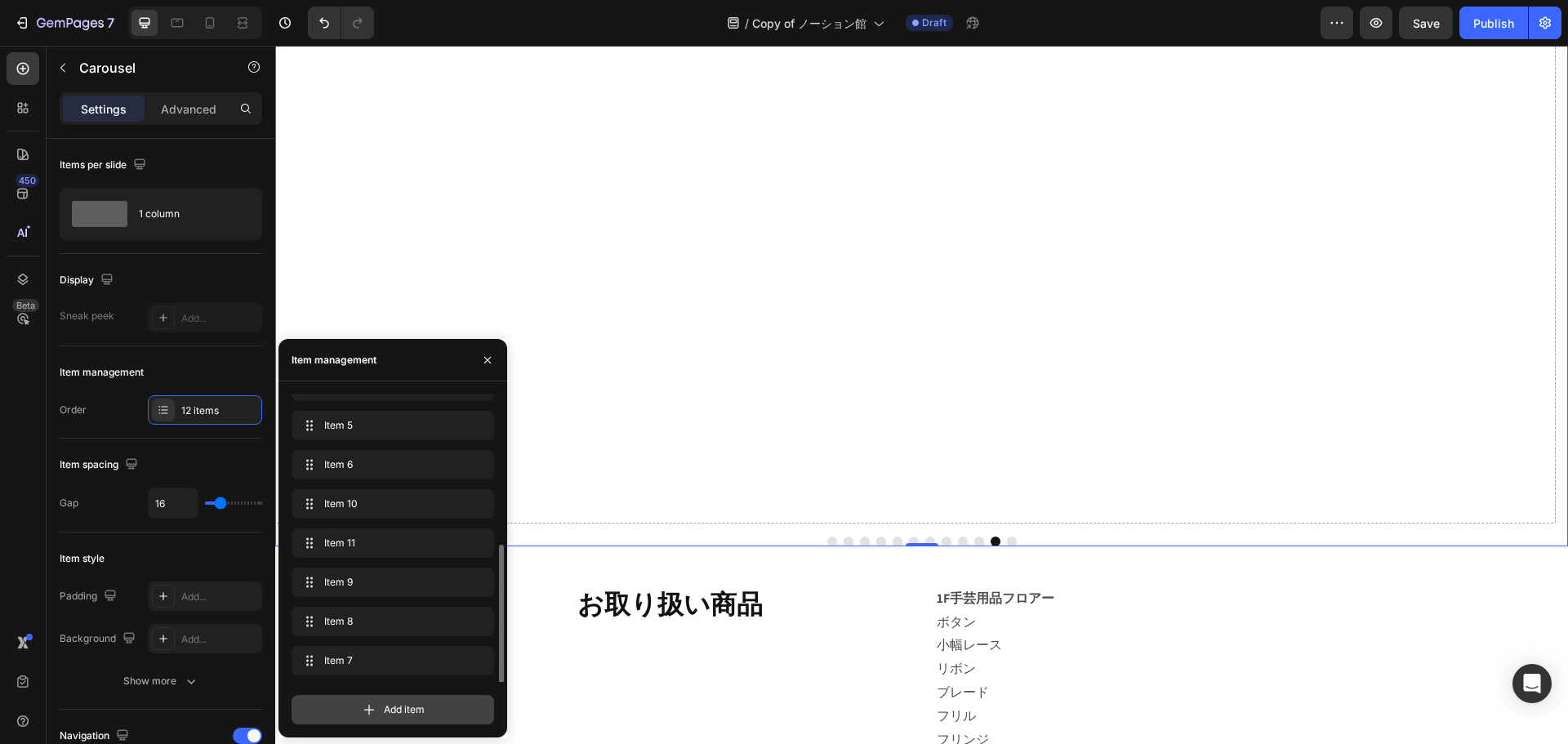
scroll to position [179, 0]
click at [378, 710] on div "Add item" at bounding box center [392, 710] width 202 height 29
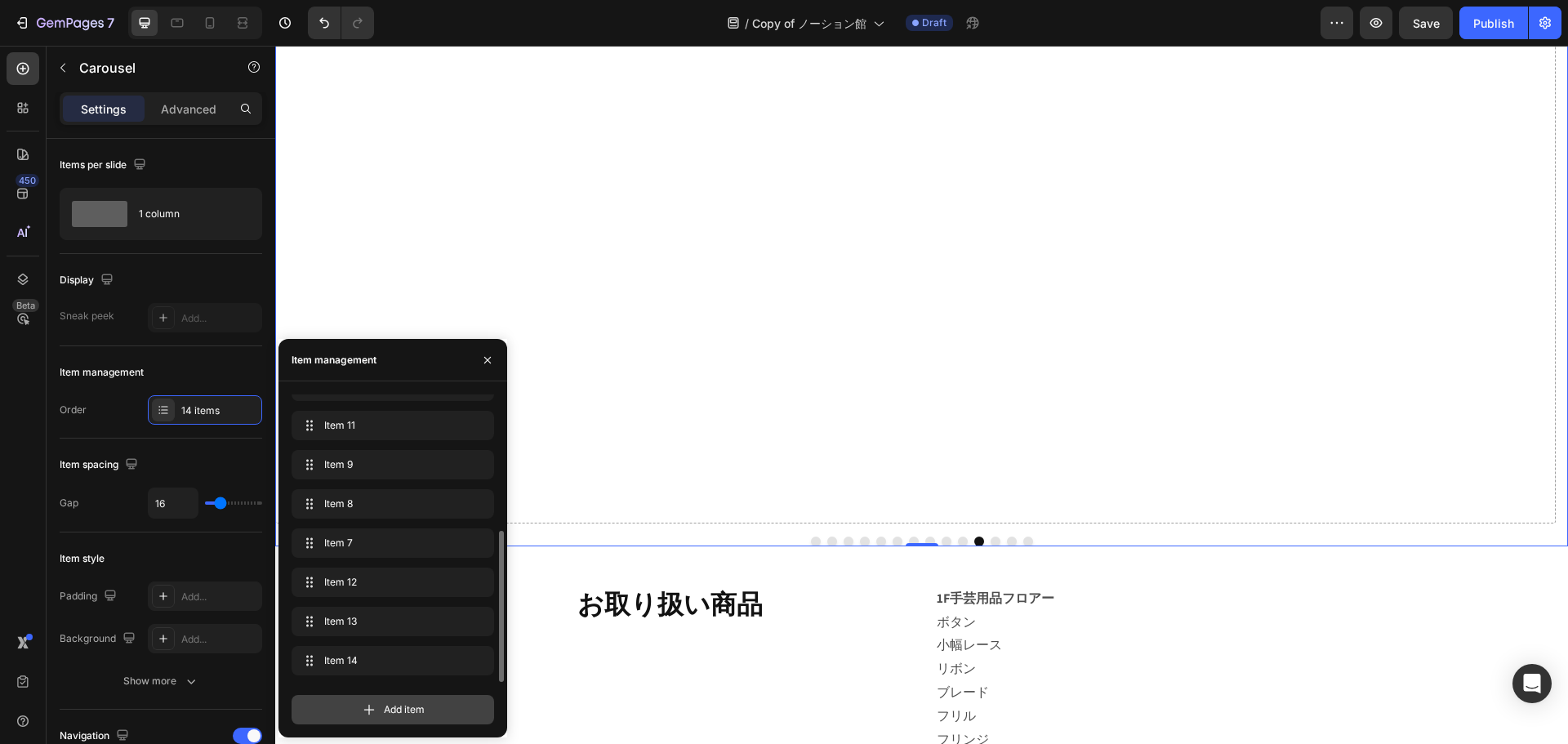
click at [378, 710] on div "Add item" at bounding box center [392, 710] width 202 height 29
click at [356, 533] on div "Item 12 Item 12" at bounding box center [369, 543] width 143 height 23
click at [366, 542] on span "Item 12" at bounding box center [370, 543] width 93 height 15
click at [1006, 273] on div "Drop element here" at bounding box center [915, 16] width 1280 height 1016
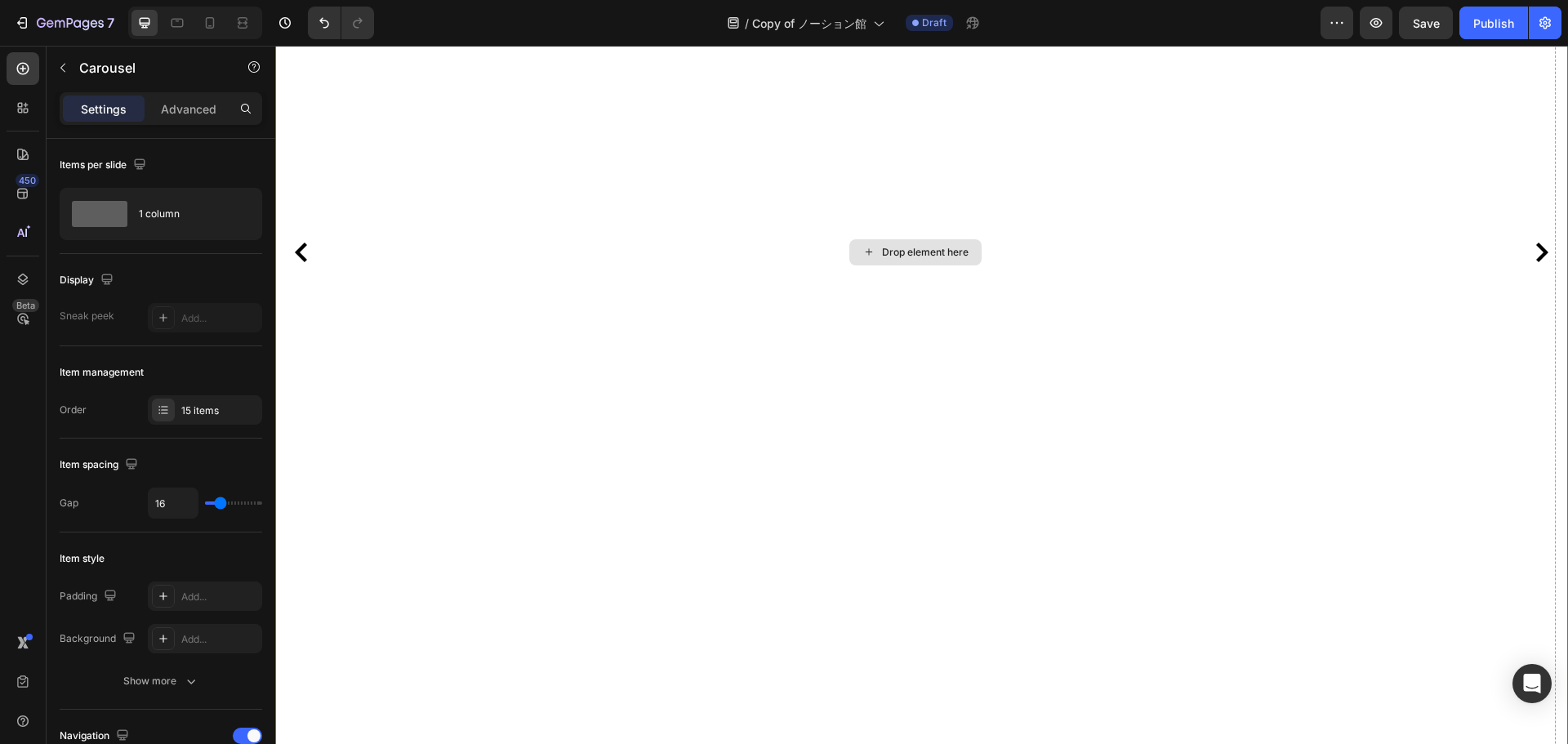
scroll to position [409, 0]
click at [165, 101] on p "Advanced" at bounding box center [188, 109] width 56 height 17
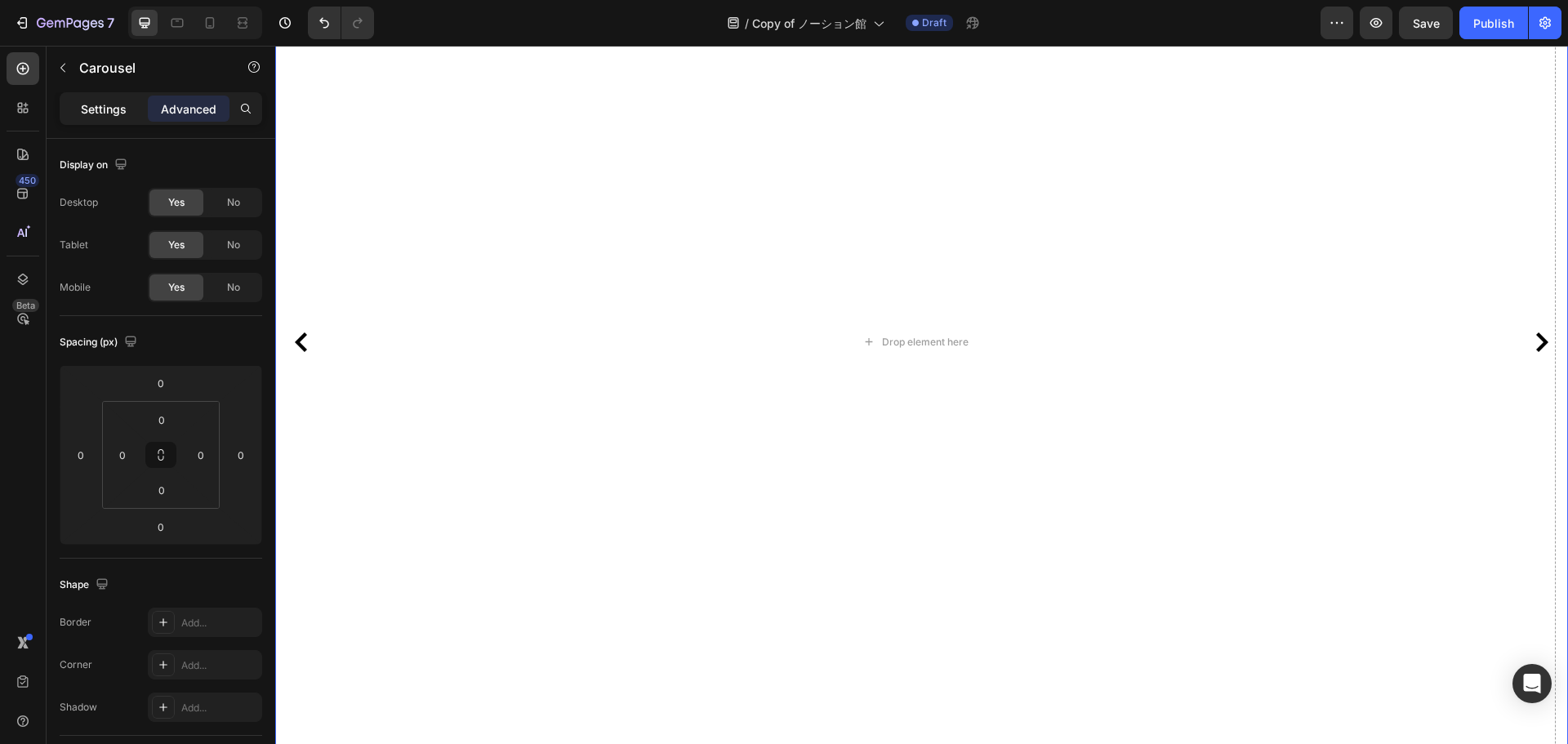
click at [105, 105] on p "Settings" at bounding box center [104, 109] width 46 height 17
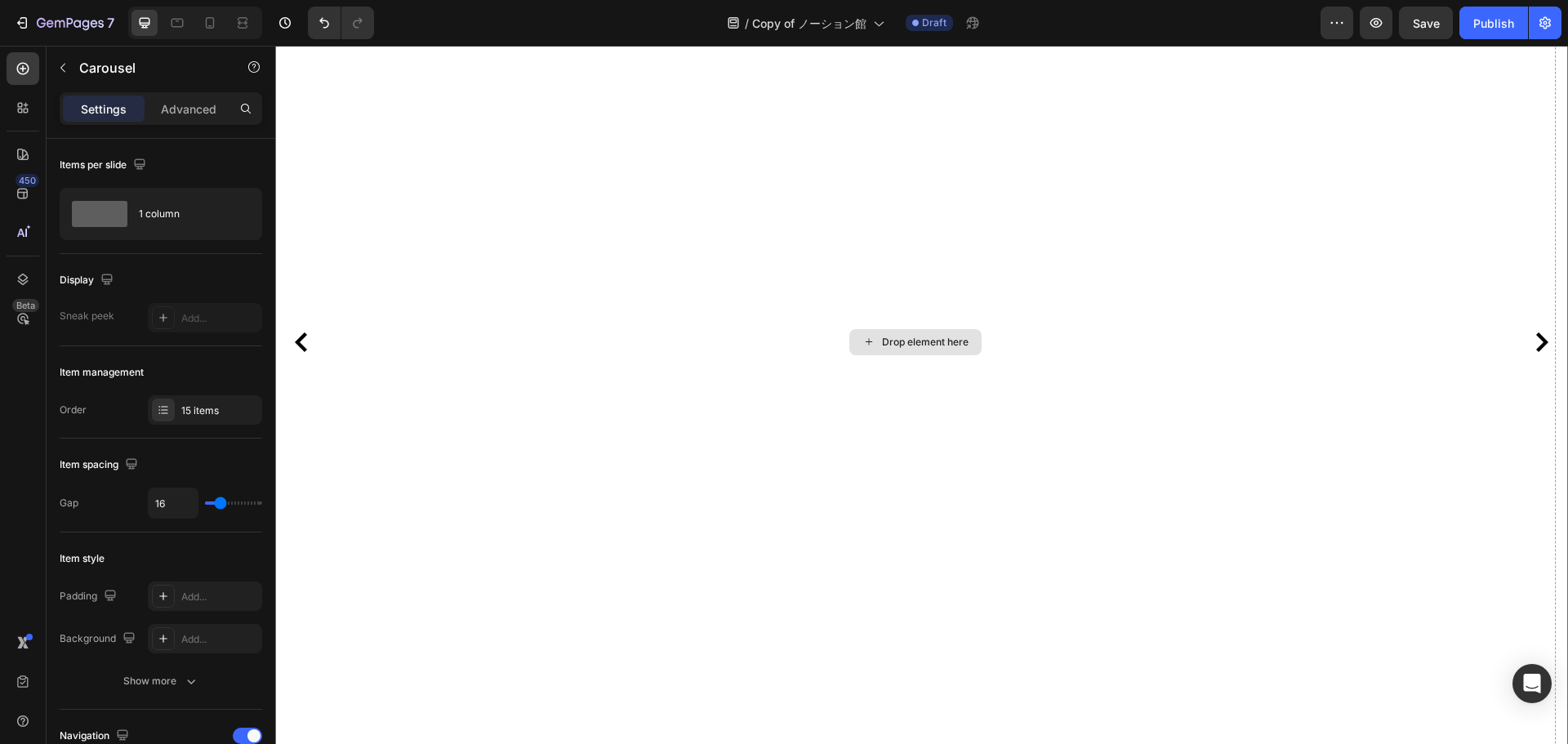
click at [802, 318] on div "Drop element here" at bounding box center [915, 343] width 1280 height 1016
click at [109, 60] on p "Carousel" at bounding box center [148, 68] width 138 height 20
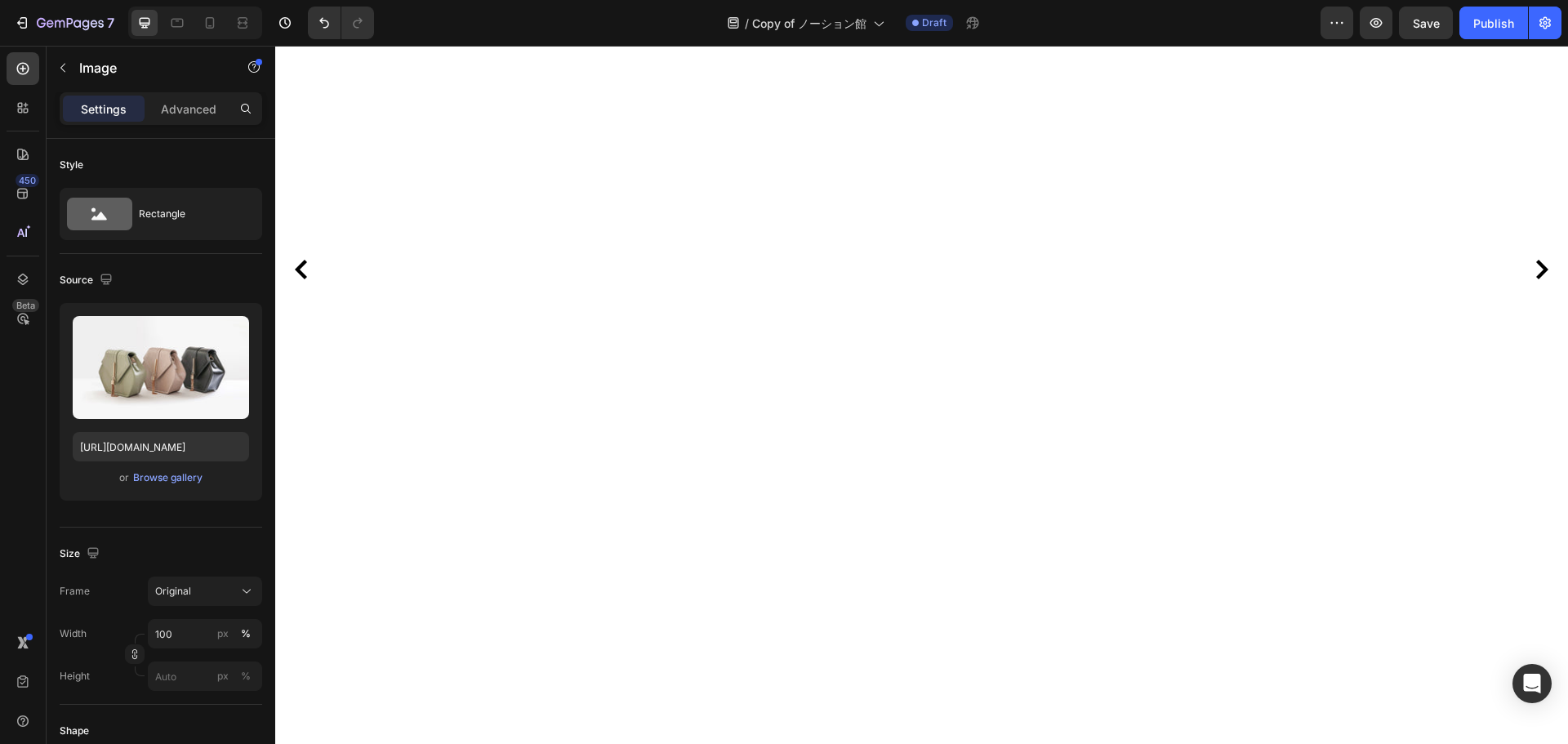
scroll to position [572, 0]
click at [171, 472] on div "Browse gallery" at bounding box center [168, 478] width 70 height 15
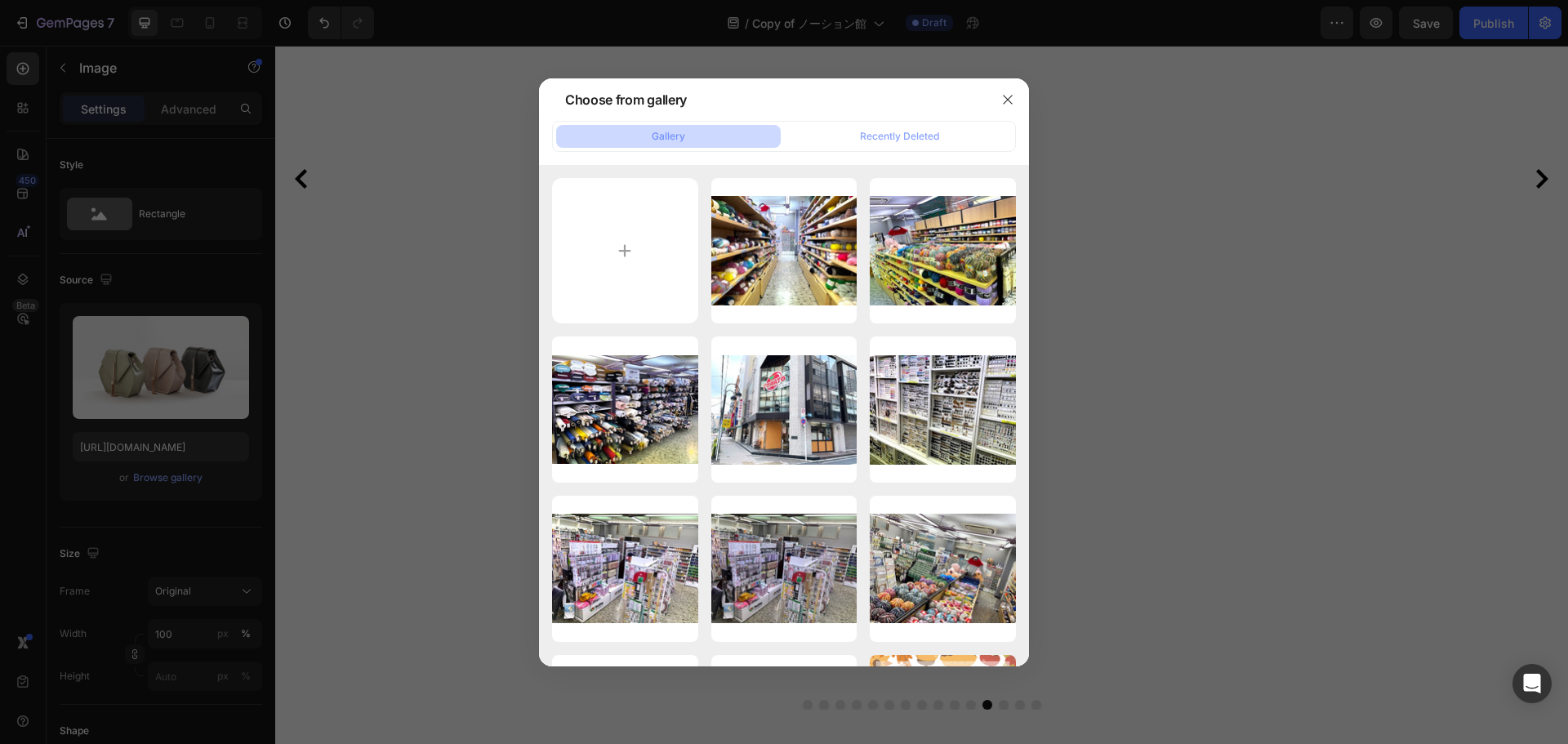
type input "C:\fakepath\IMG_8105編集.jpg"
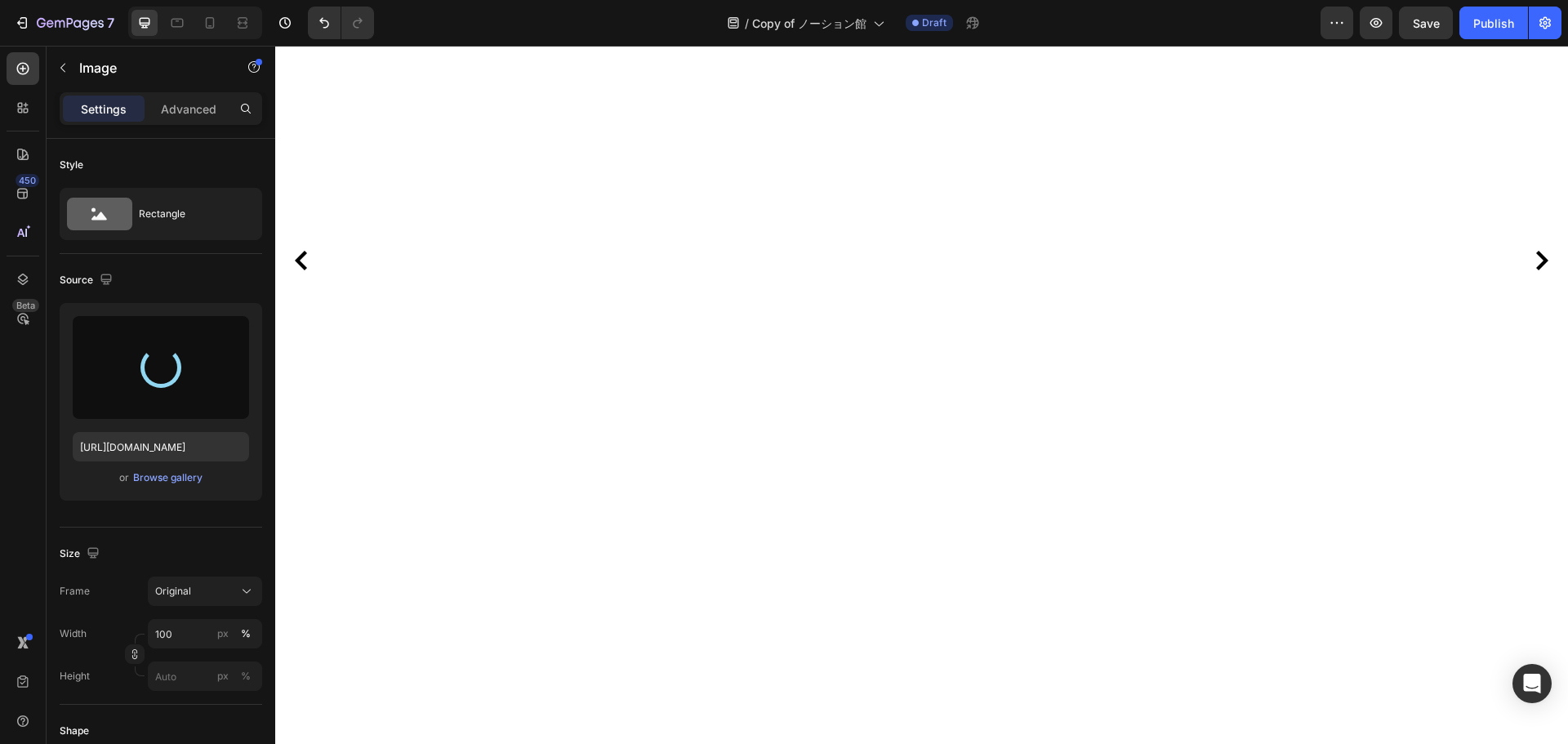
scroll to position [327, 0]
type input "[URL][DOMAIN_NAME]"
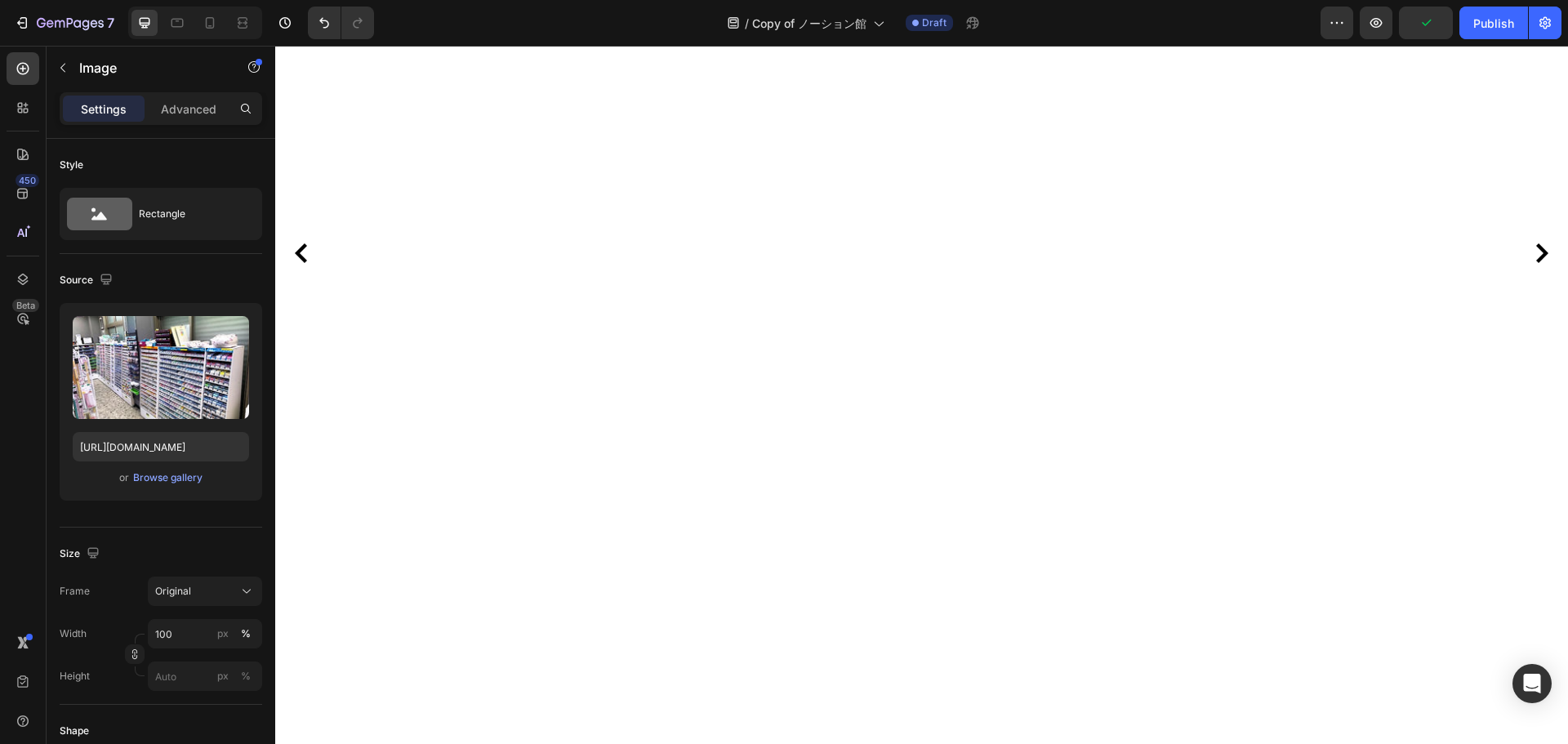
scroll to position [409, 0]
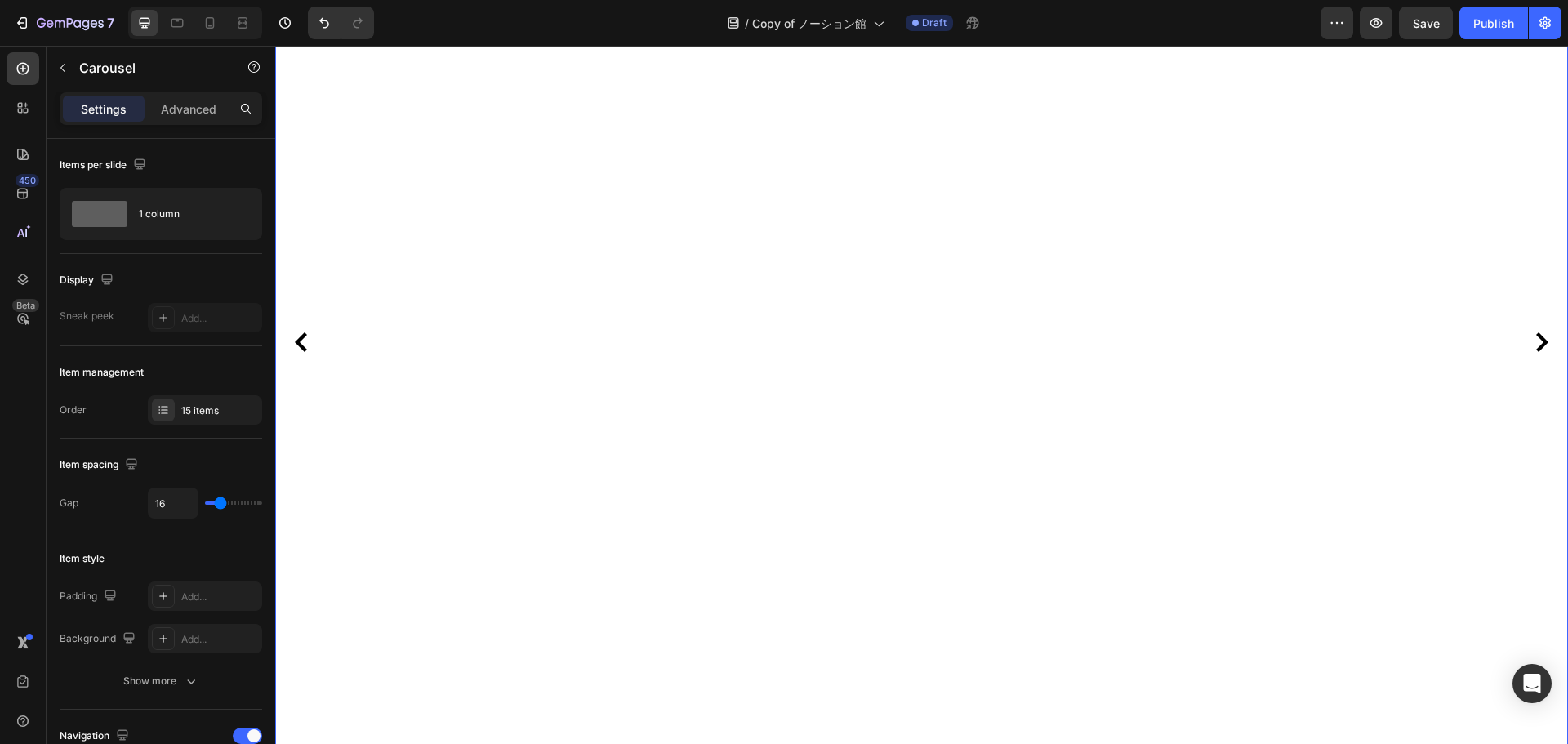
click at [1534, 347] on icon "Carousel Next Arrow" at bounding box center [1542, 343] width 20 height 20
click at [752, 359] on div "Drop element here" at bounding box center [915, 343] width 1280 height 1016
click at [188, 103] on p "Advanced" at bounding box center [188, 109] width 56 height 17
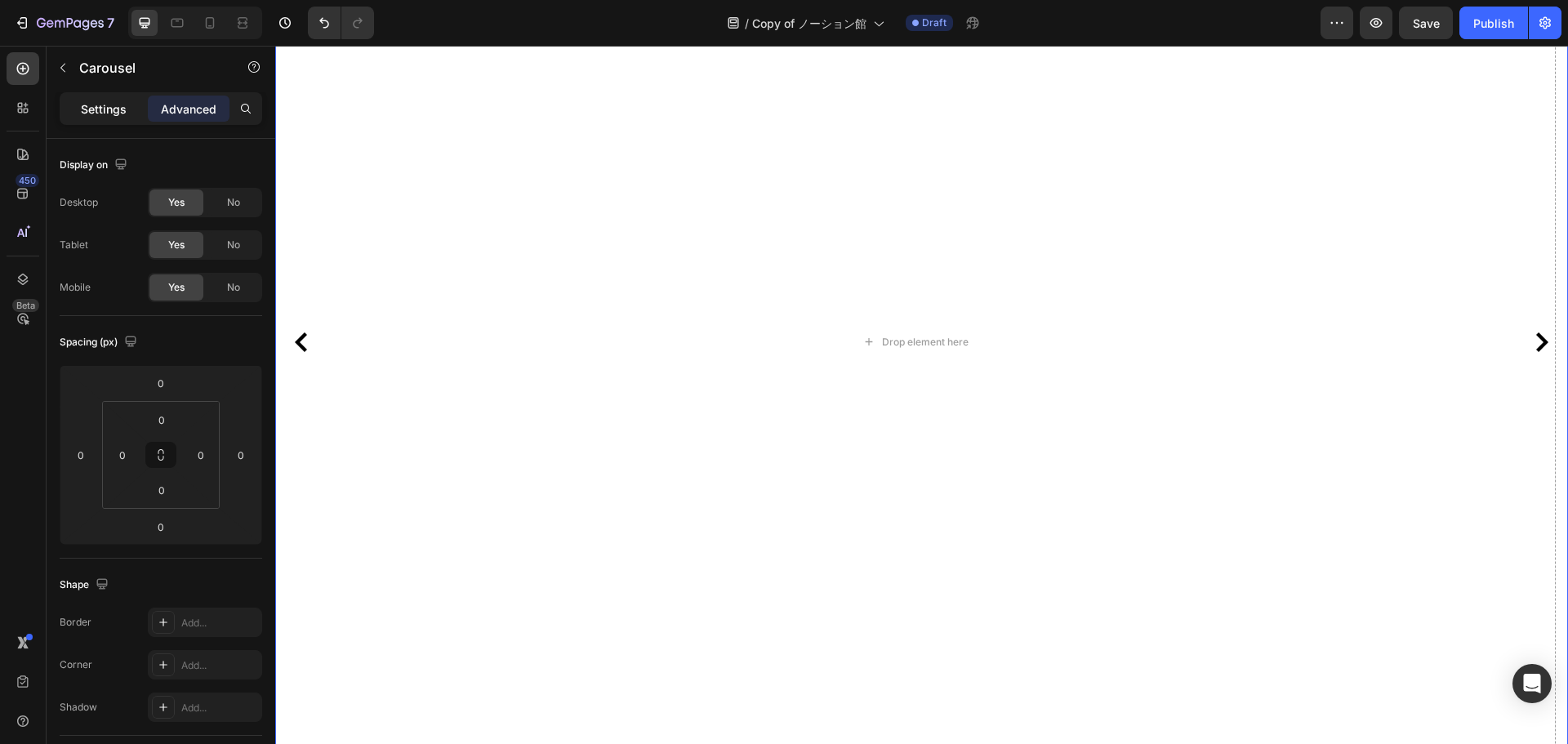
click at [114, 101] on p "Settings" at bounding box center [104, 109] width 46 height 17
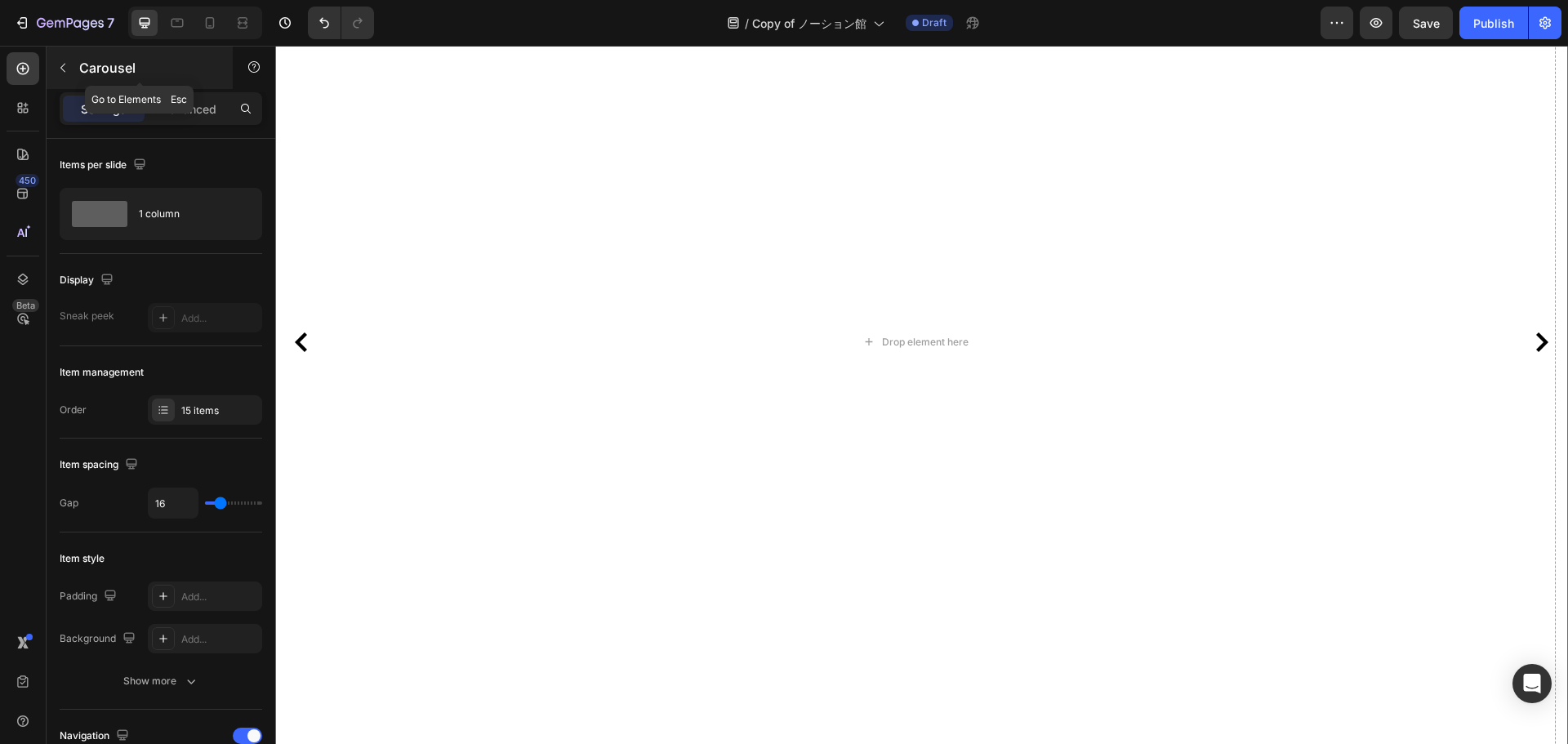
click at [92, 70] on p "Carousel" at bounding box center [148, 68] width 138 height 20
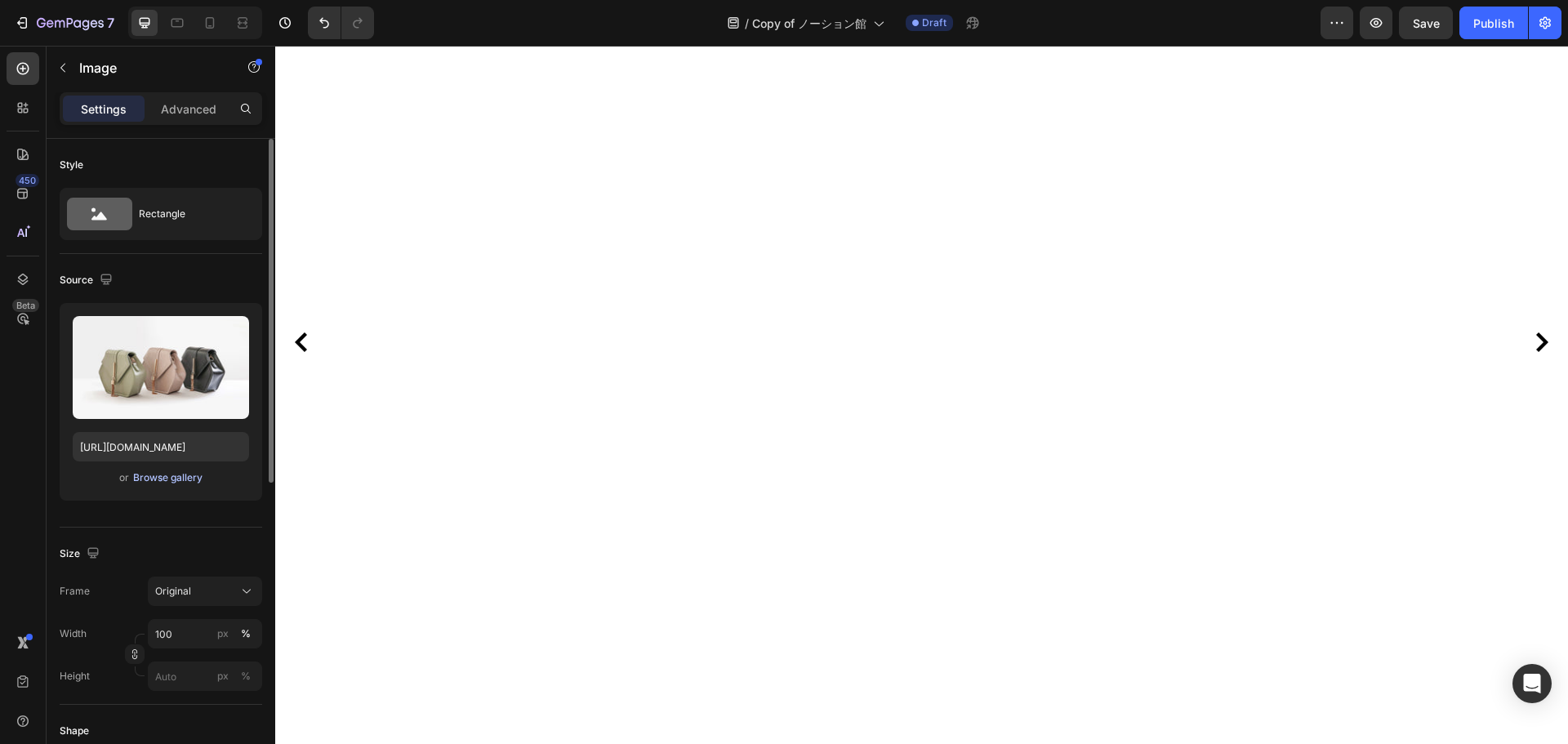
click at [182, 481] on div "Browse gallery" at bounding box center [168, 478] width 70 height 15
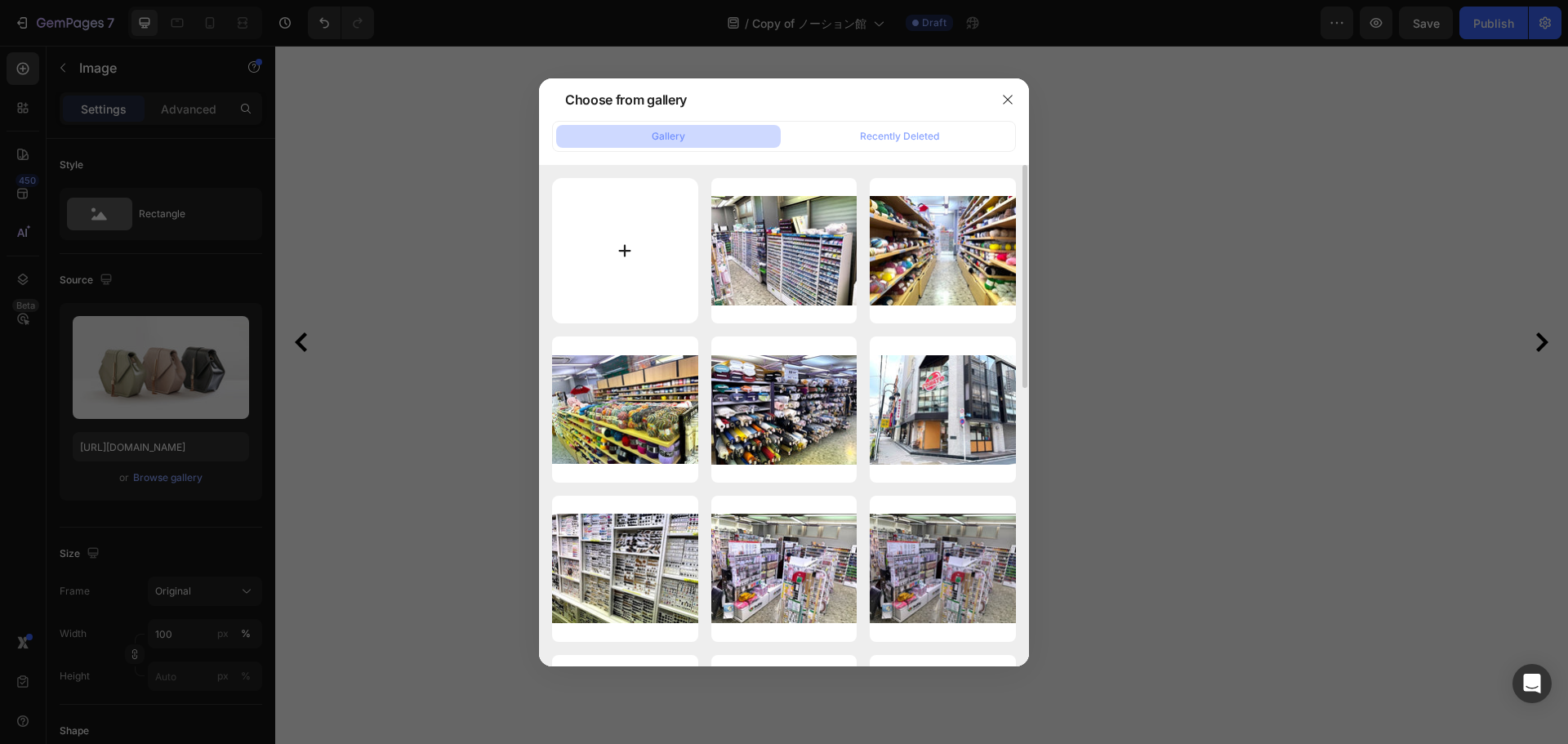
click at [646, 256] on input "file" at bounding box center [625, 251] width 146 height 146
type input "C:\fakepath\IMG_8106編集.jpg"
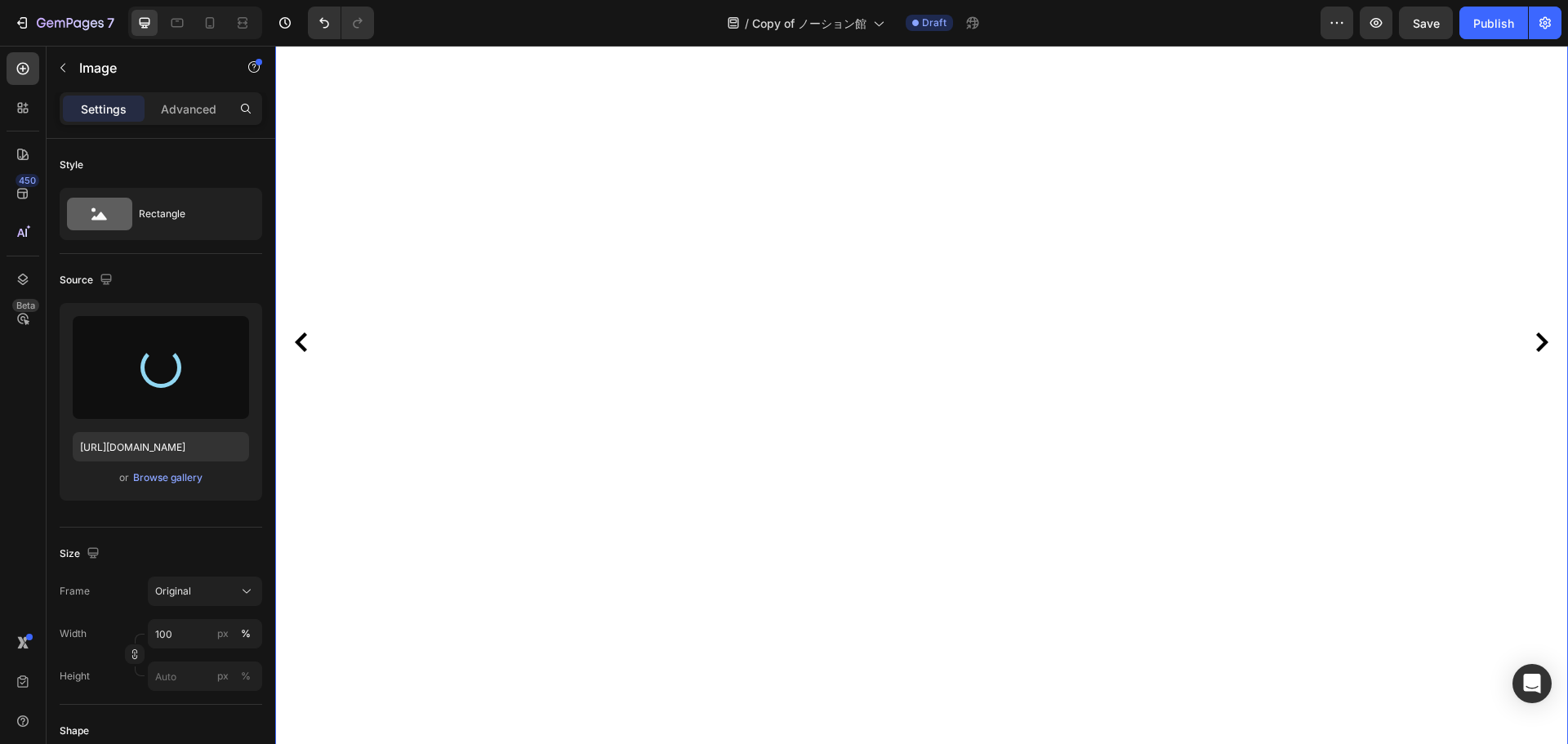
type input "[URL][DOMAIN_NAME]"
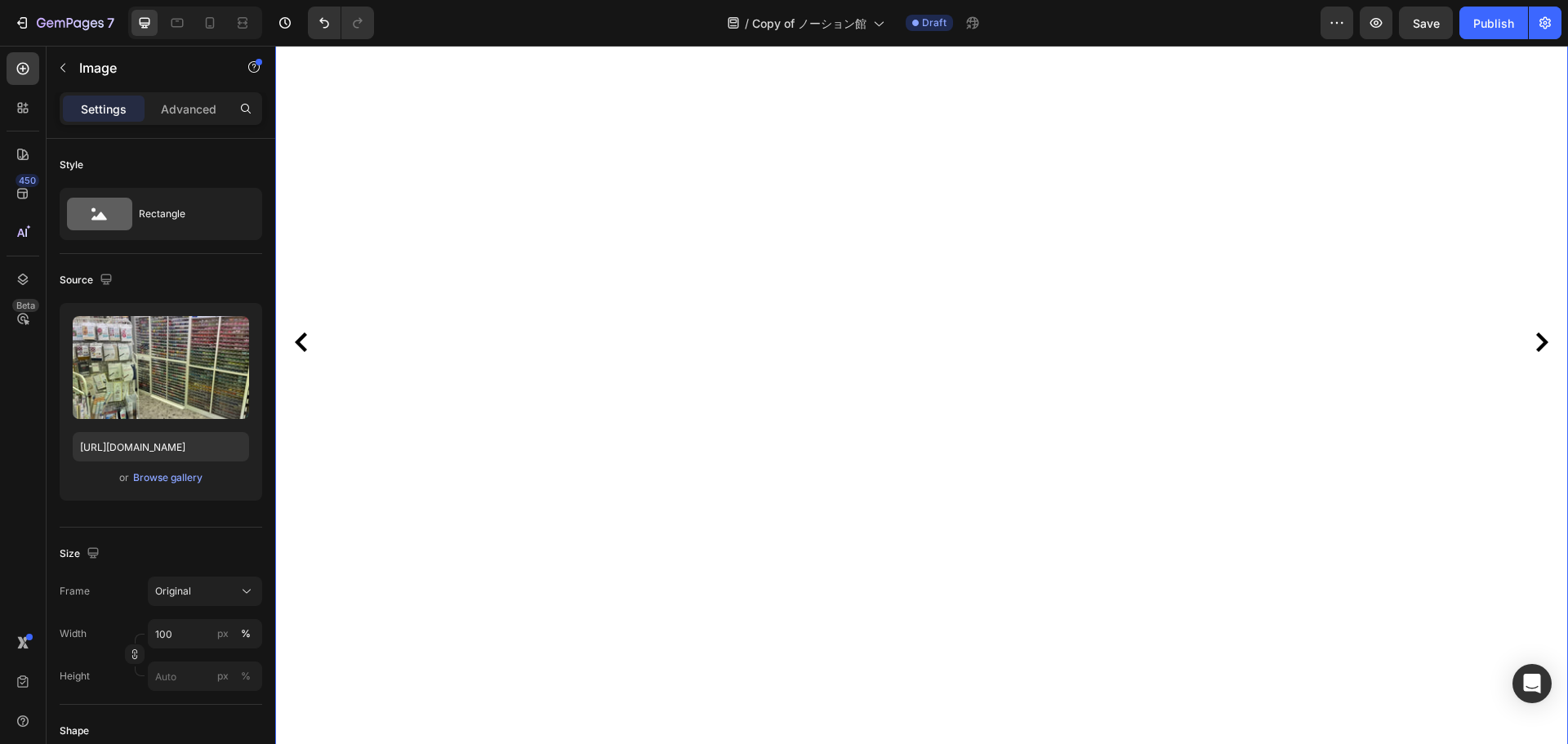
click at [1536, 348] on icon "Carousel Next Arrow" at bounding box center [1542, 343] width 12 height 20
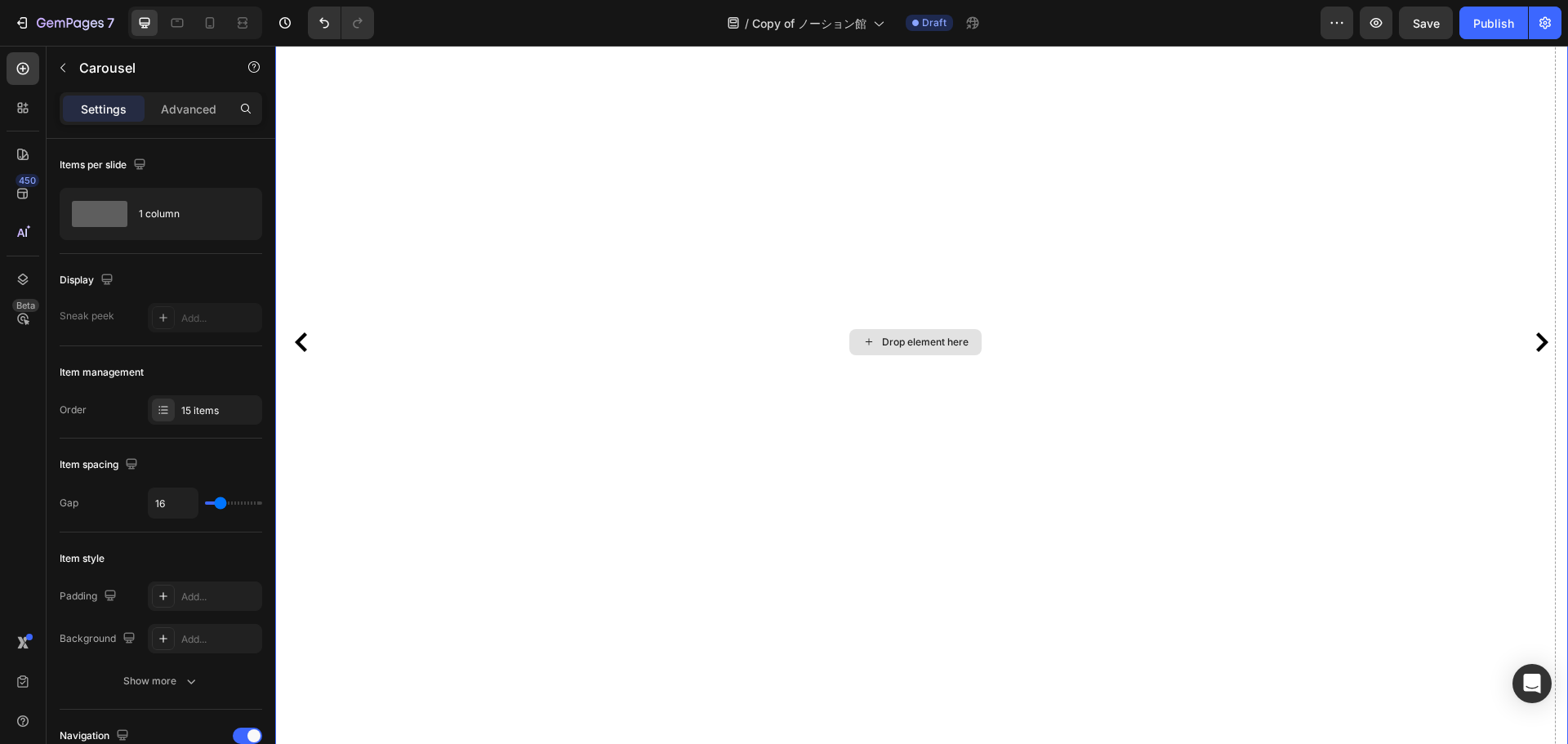
click at [1076, 236] on div "Drop element here" at bounding box center [915, 343] width 1280 height 1016
click at [1034, 311] on div "Drop element here" at bounding box center [915, 343] width 1280 height 1016
click at [936, 343] on div "Drop element here" at bounding box center [926, 343] width 87 height 13
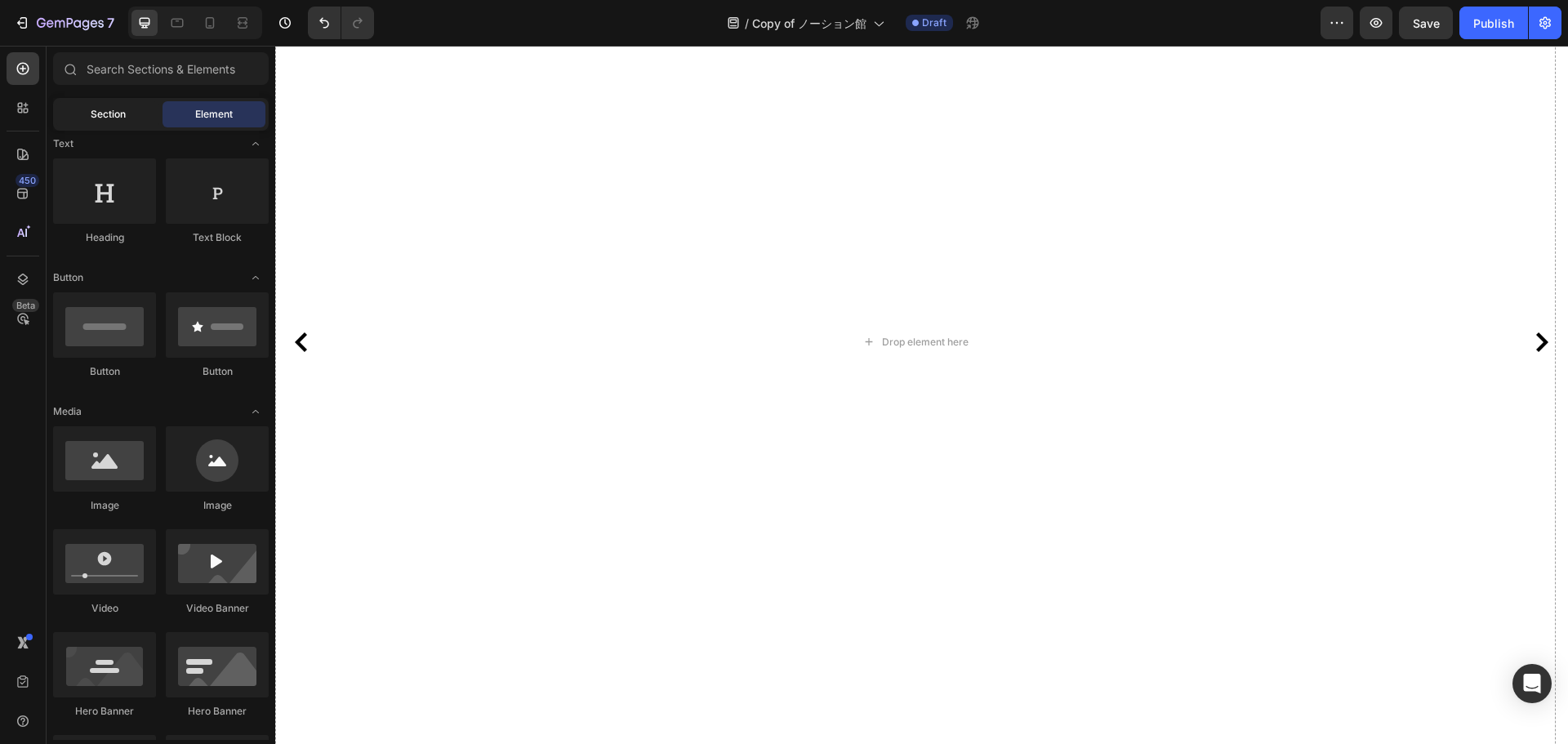
click at [143, 110] on div "Section" at bounding box center [108, 115] width 103 height 26
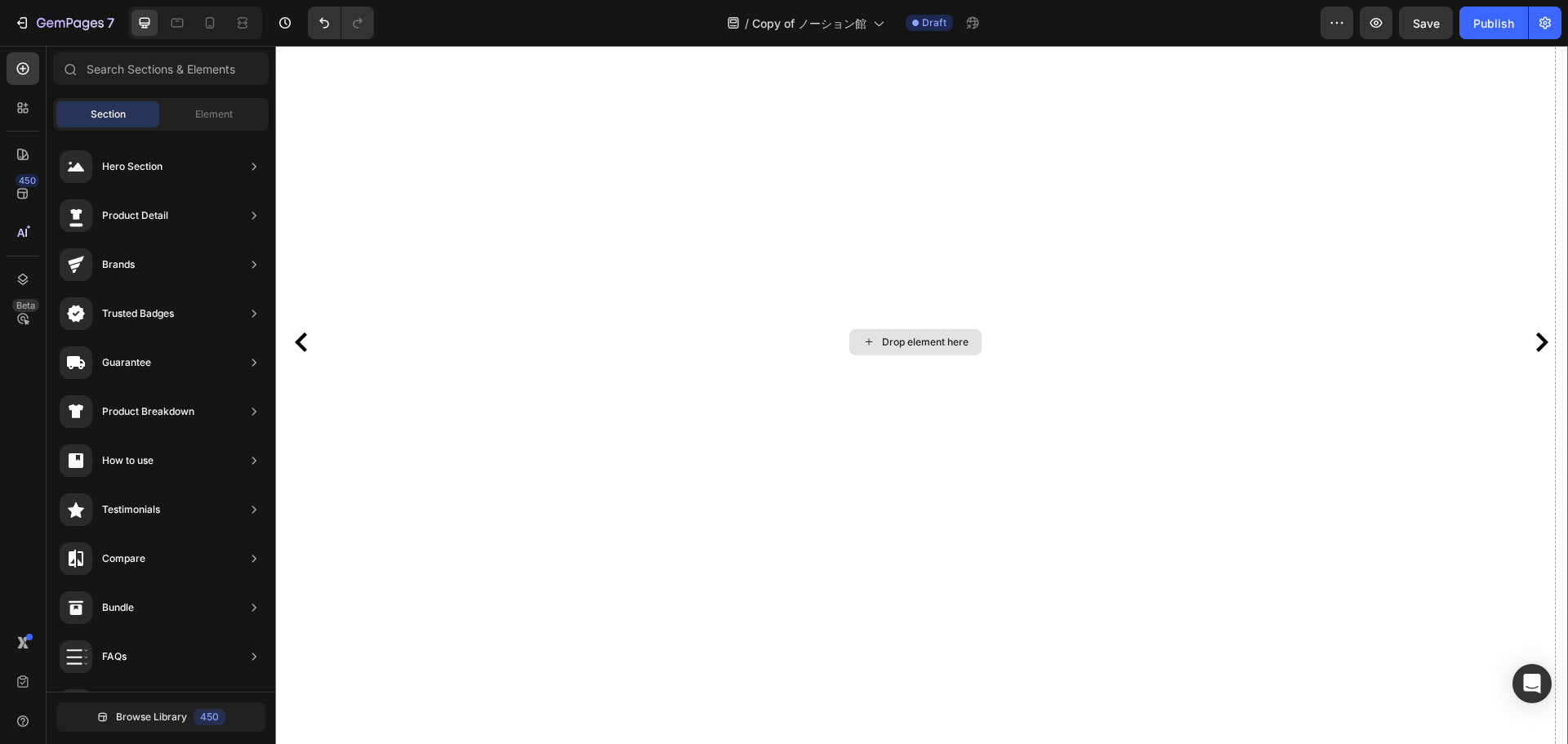
click at [970, 310] on div "Drop element here" at bounding box center [915, 343] width 1280 height 1016
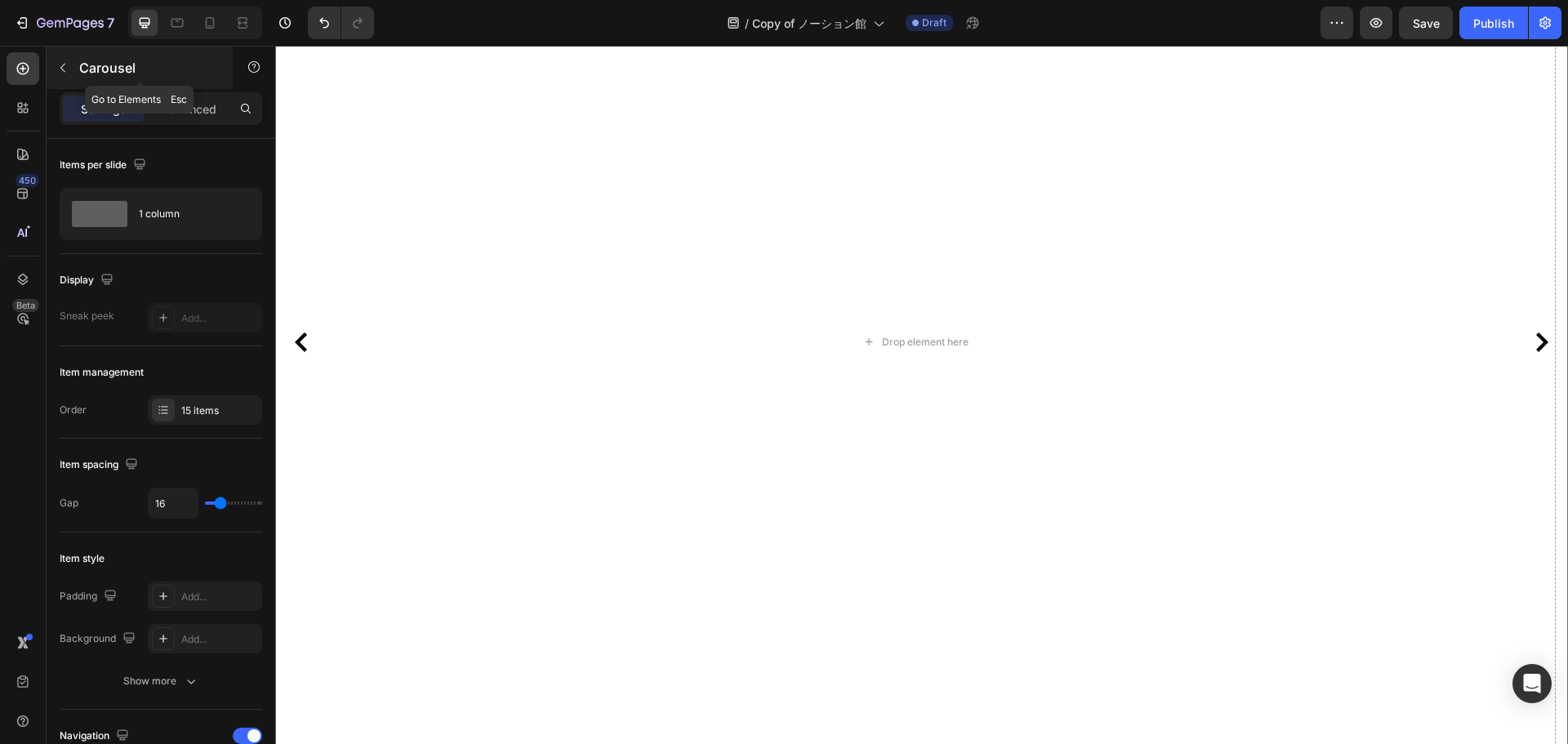
click at [77, 70] on div "Carousel" at bounding box center [139, 68] width 186 height 43
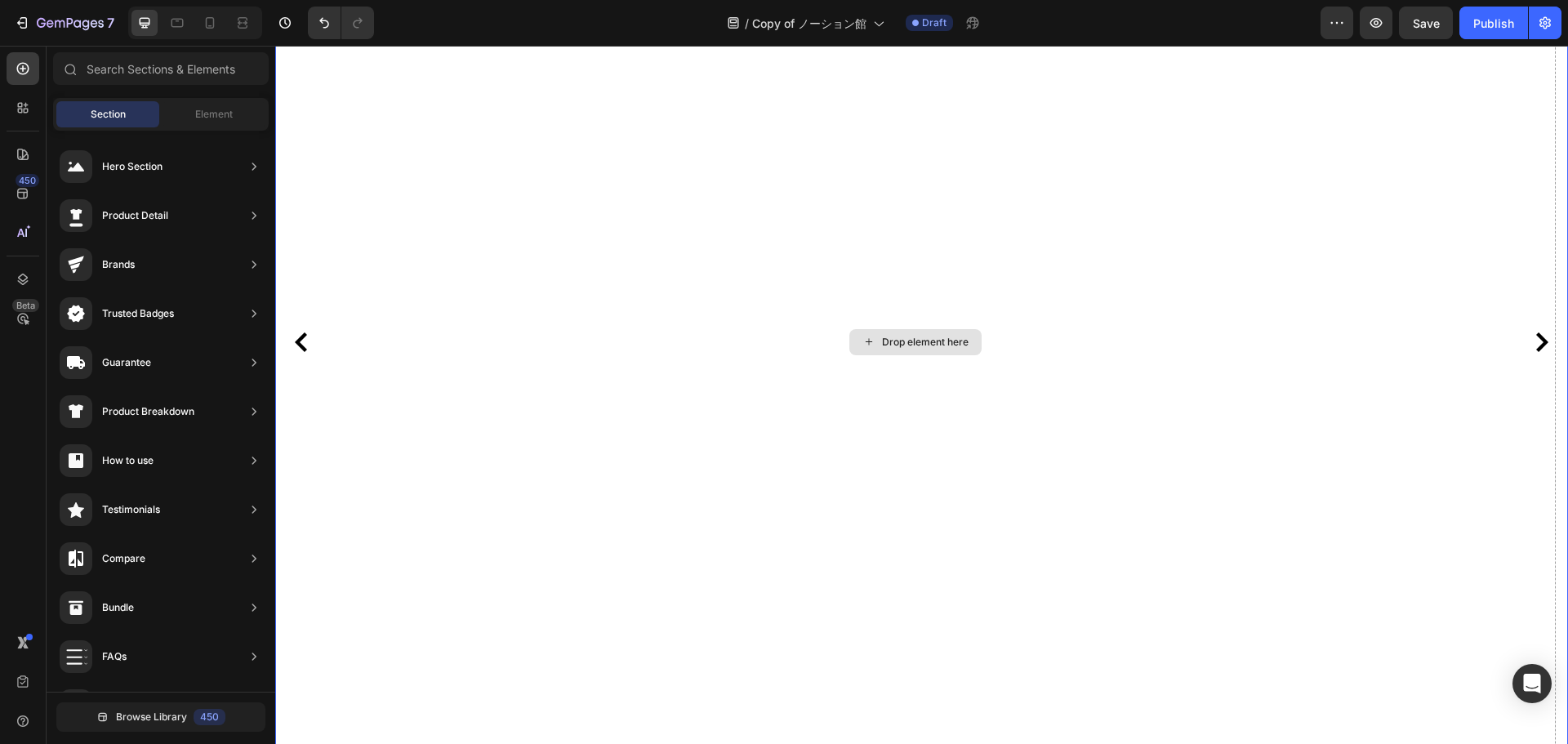
click at [920, 305] on div "Drop element here" at bounding box center [915, 343] width 1280 height 1016
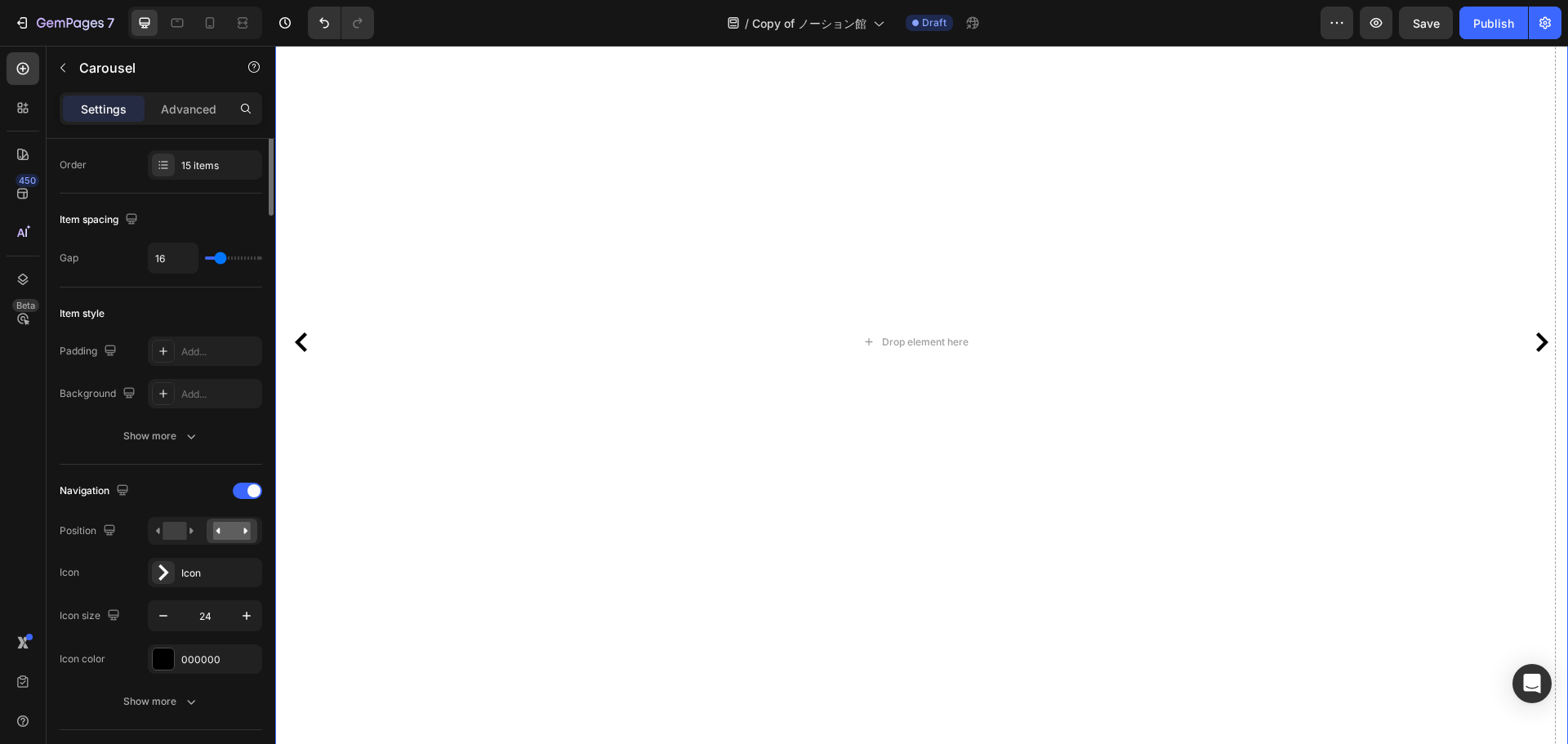
scroll to position [0, 0]
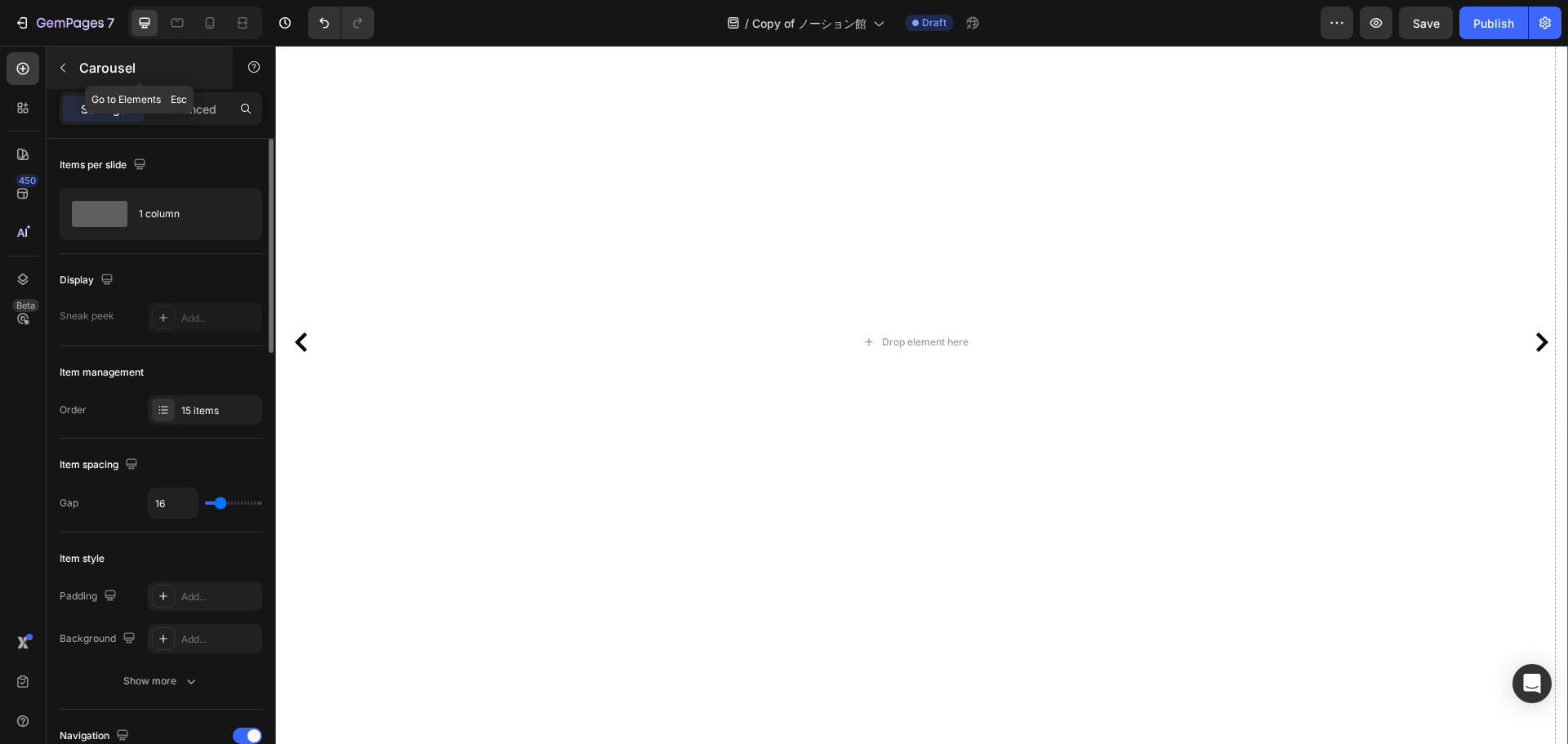
click at [55, 66] on button "button" at bounding box center [63, 68] width 26 height 26
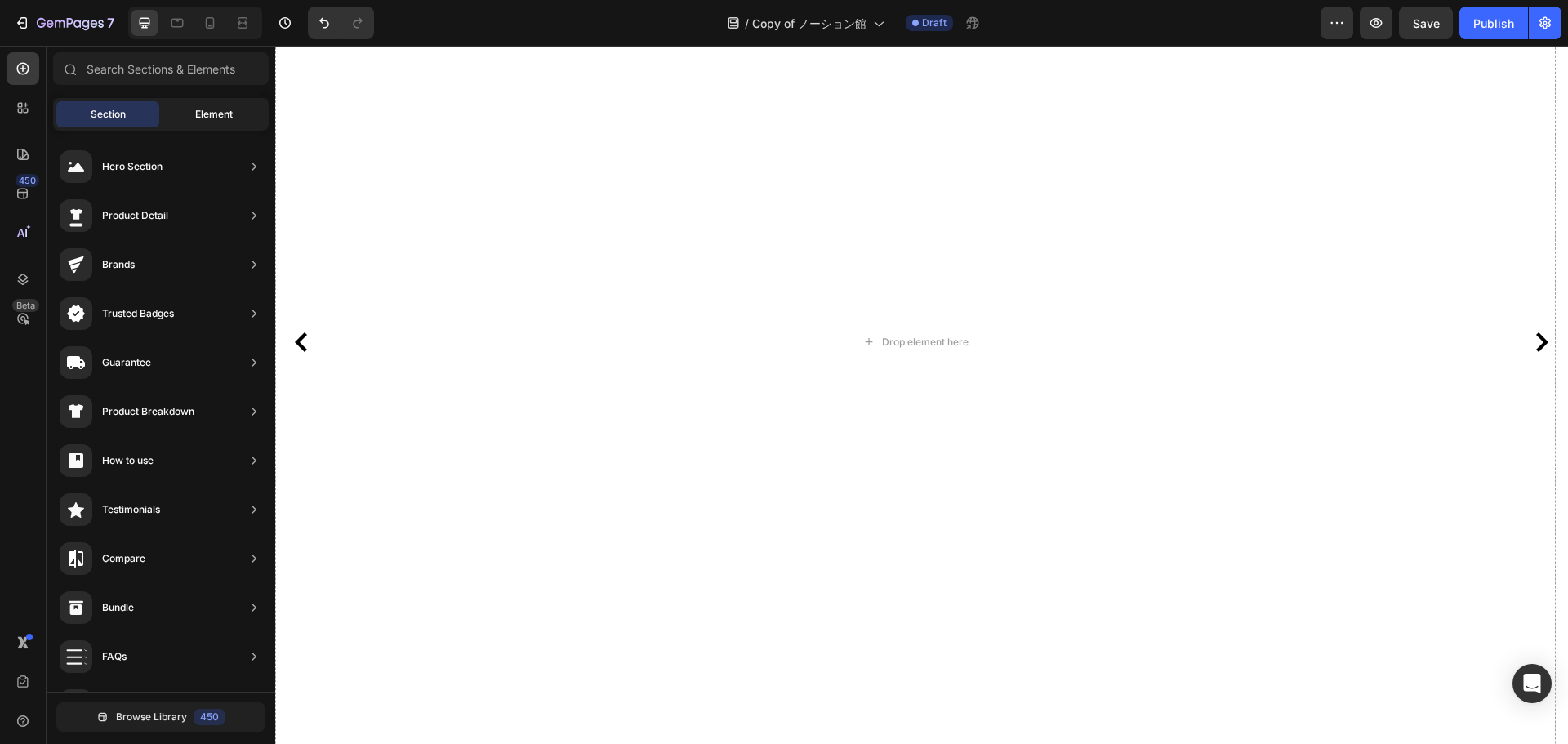
click at [220, 111] on span "Element" at bounding box center [214, 115] width 38 height 15
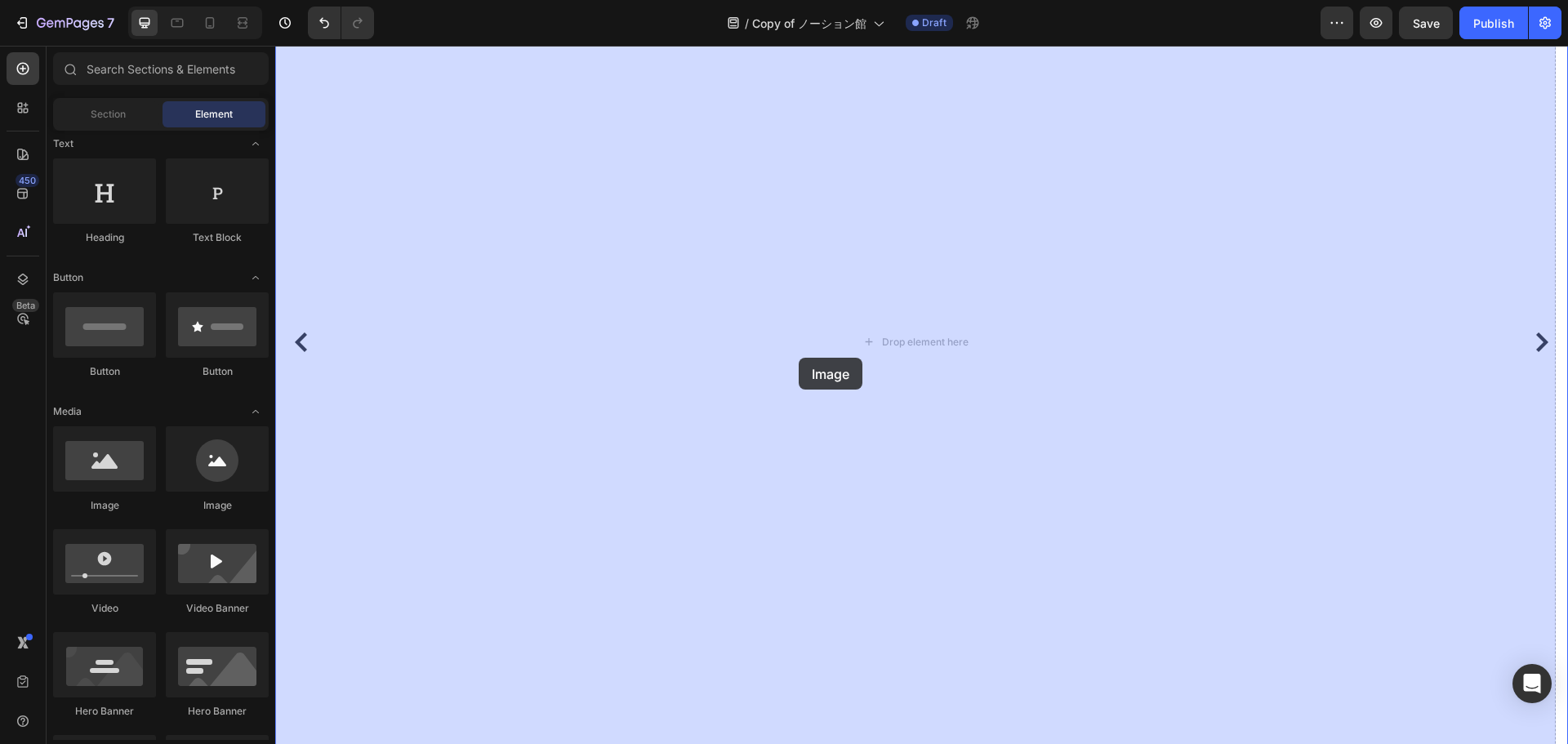
drag, startPoint x: 378, startPoint y: 488, endPoint x: 799, endPoint y: 358, distance: 440.6
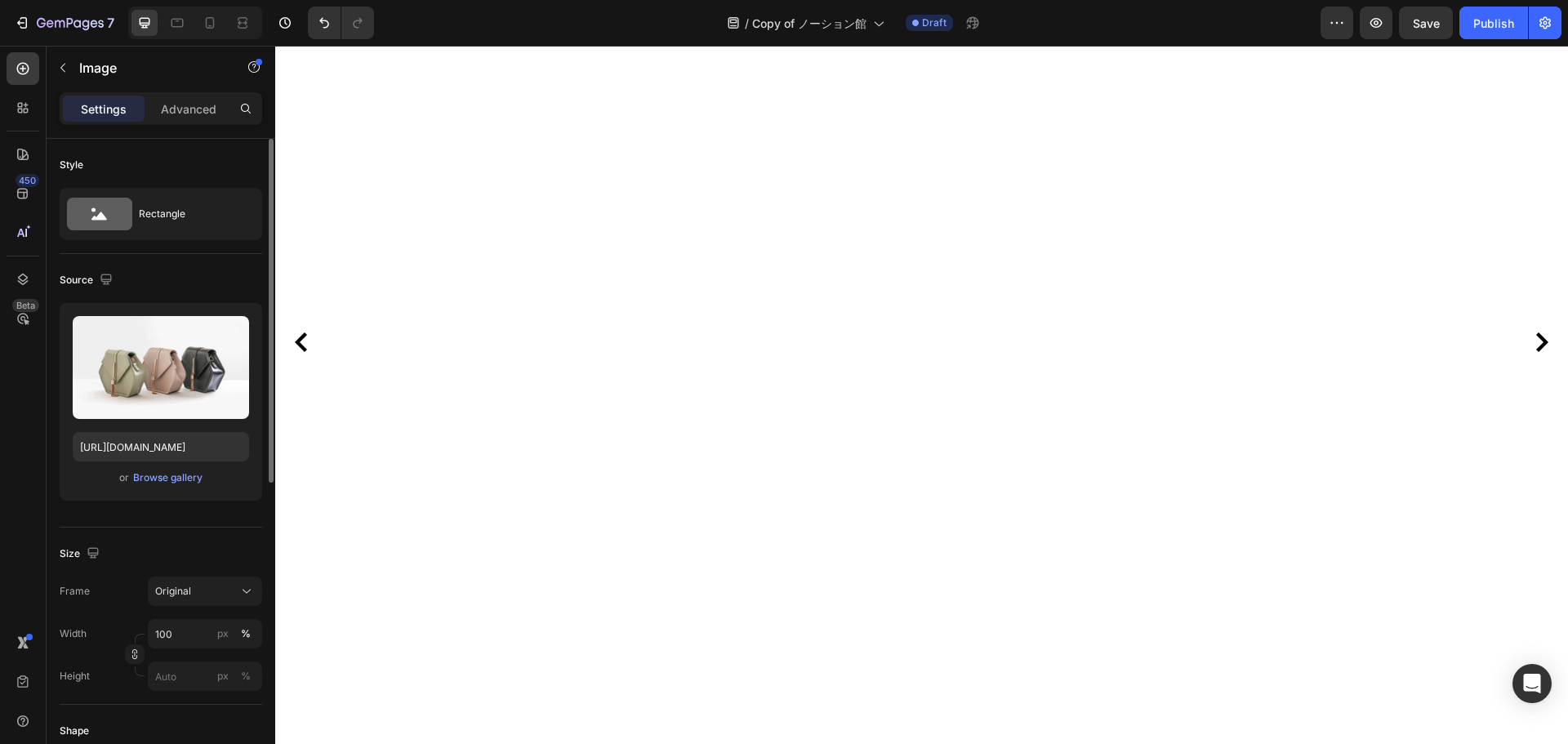
click at [125, 478] on span "or" at bounding box center [125, 478] width 10 height 20
click at [161, 473] on div "Browse gallery" at bounding box center [168, 478] width 70 height 15
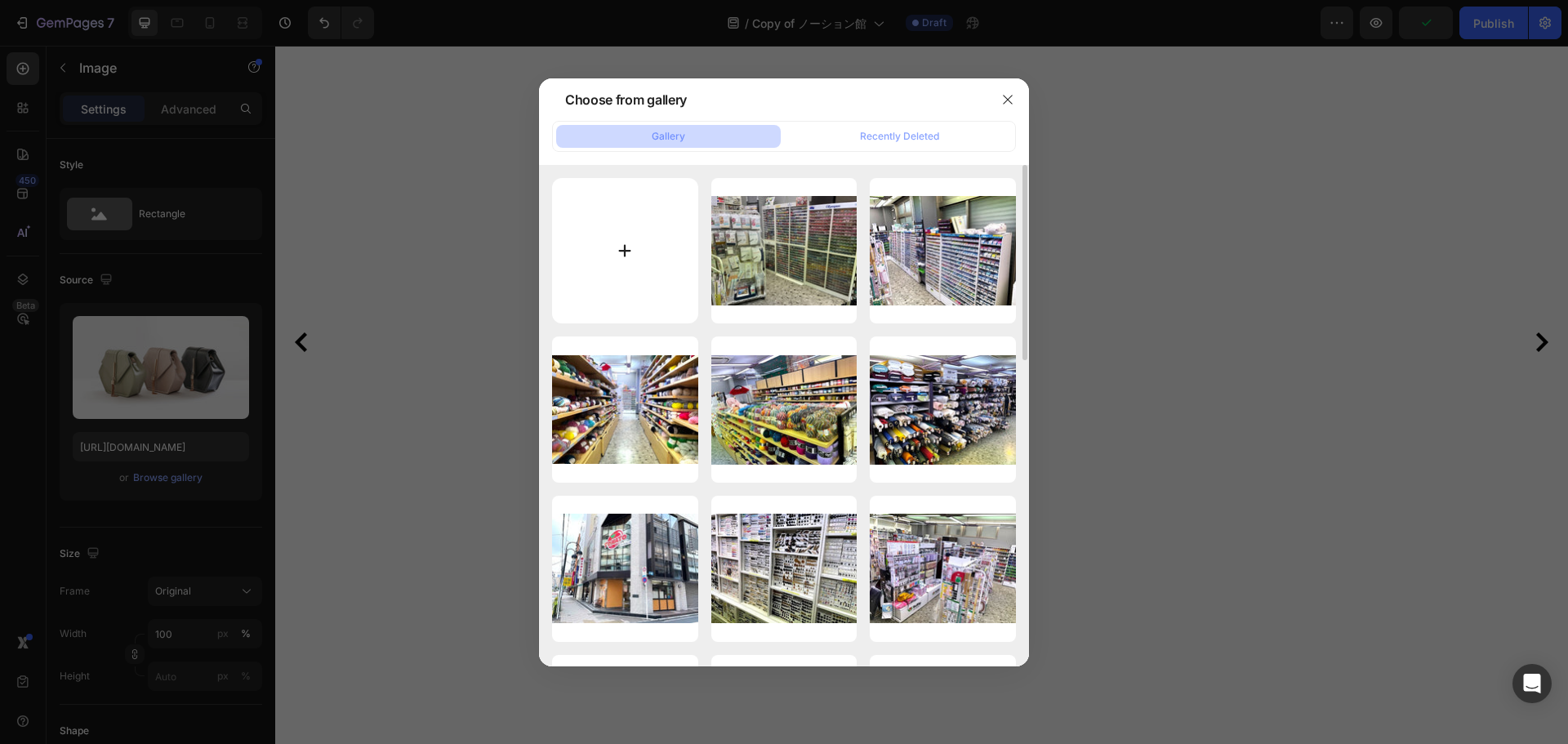
click at [623, 258] on input "file" at bounding box center [625, 251] width 146 height 146
type input "C:\fakepath\IMG_8108編集.jpg"
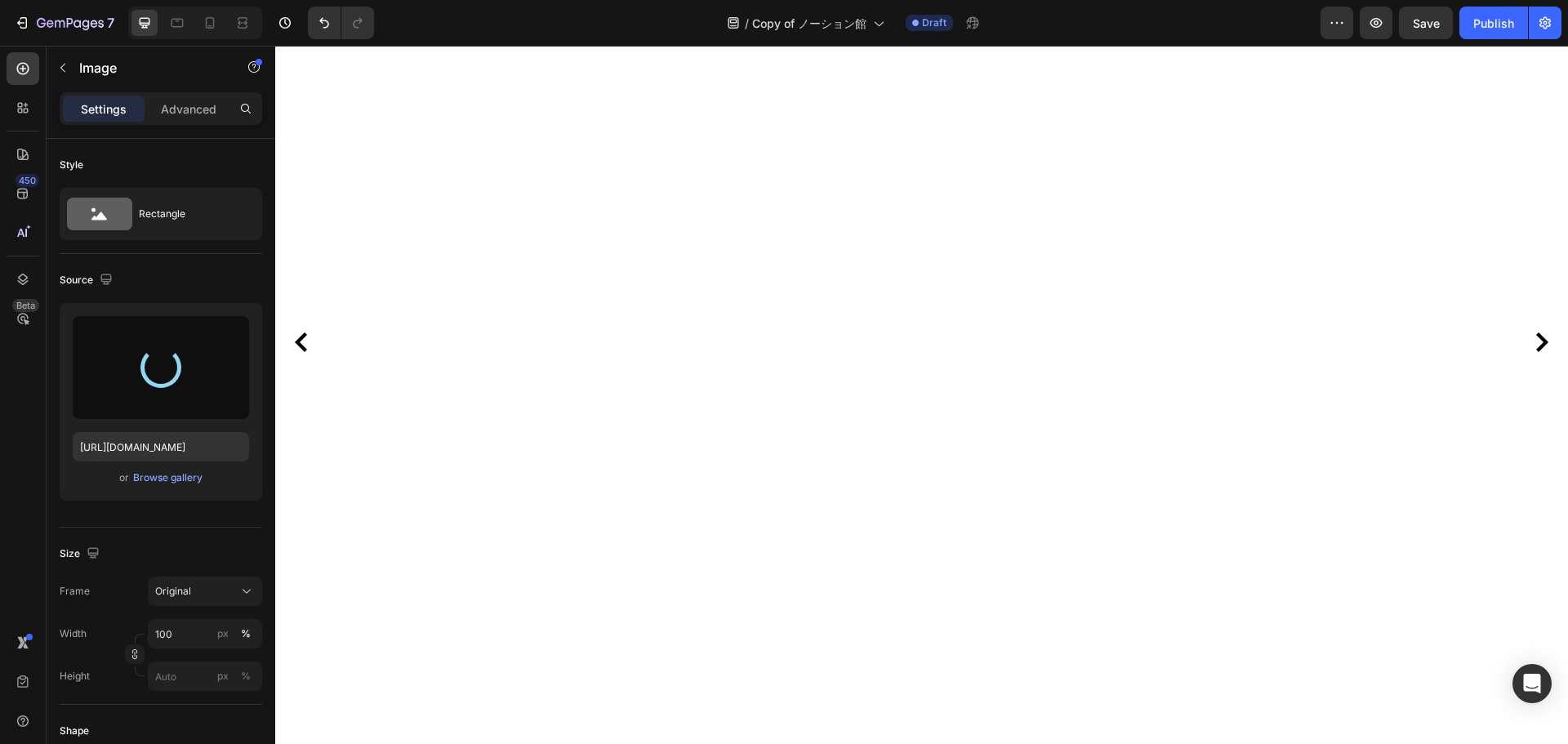
type input "[URL][DOMAIN_NAME]"
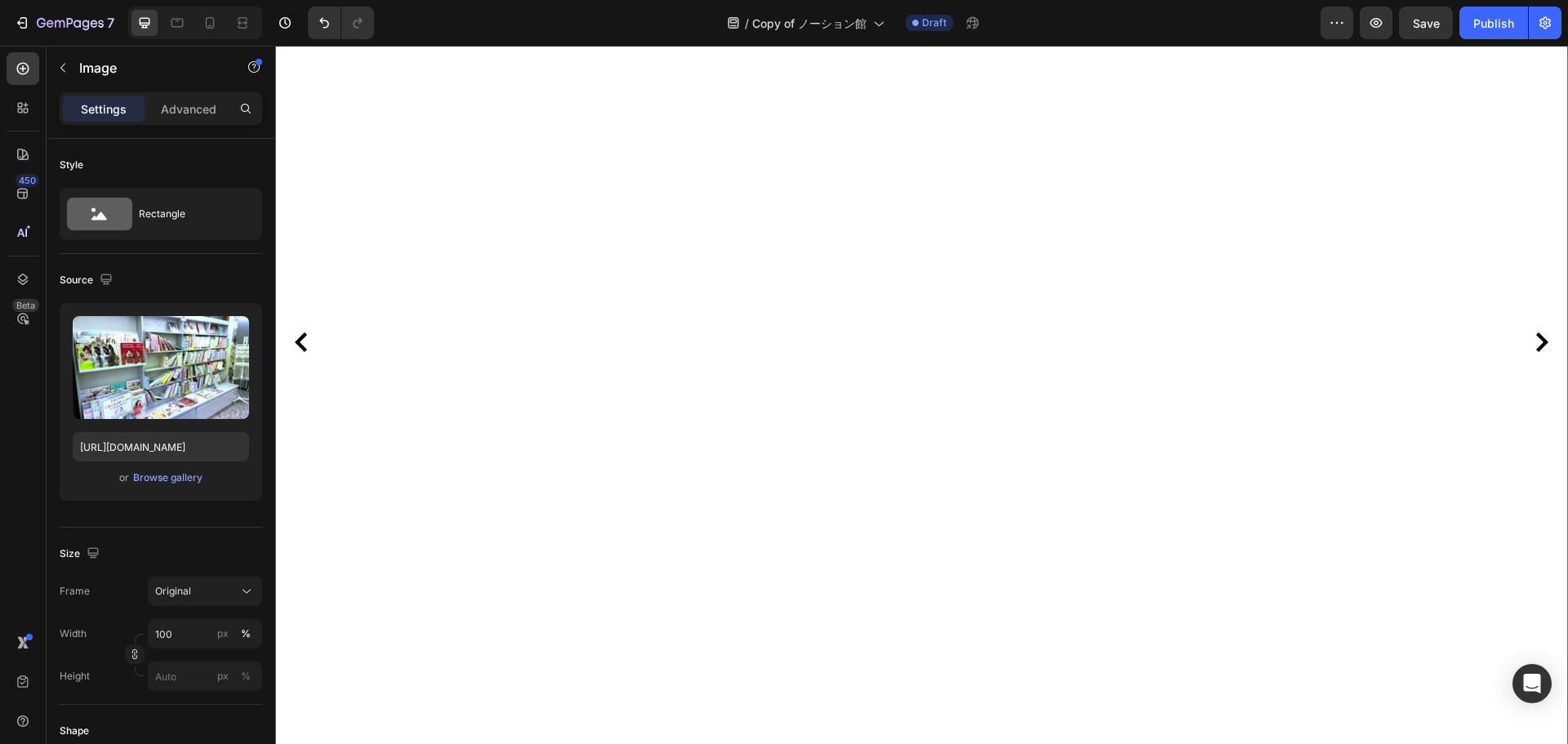
click at [1529, 330] on button "Carousel Next Arrow" at bounding box center [1542, 343] width 26 height 26
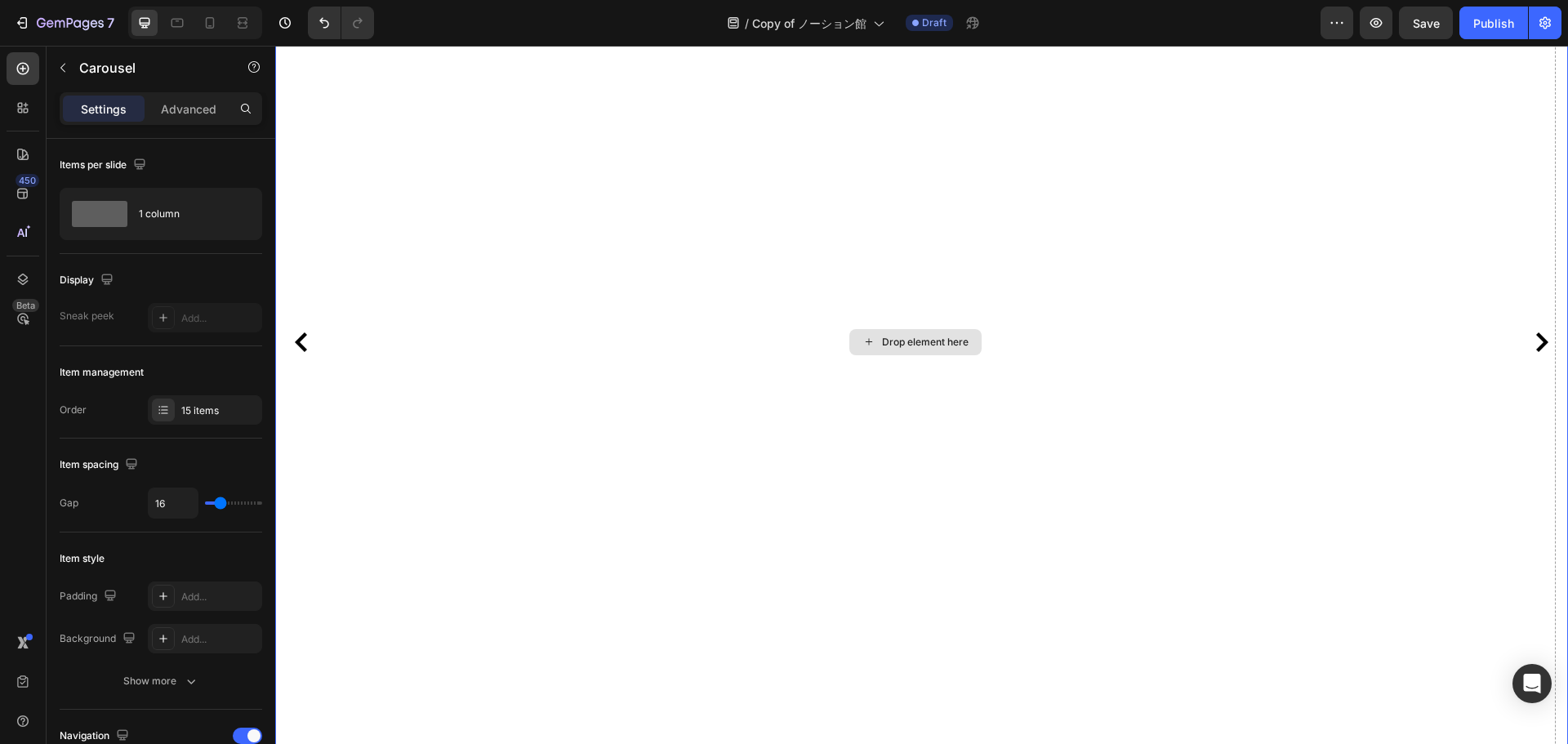
click at [968, 349] on div "Drop element here" at bounding box center [916, 343] width 133 height 26
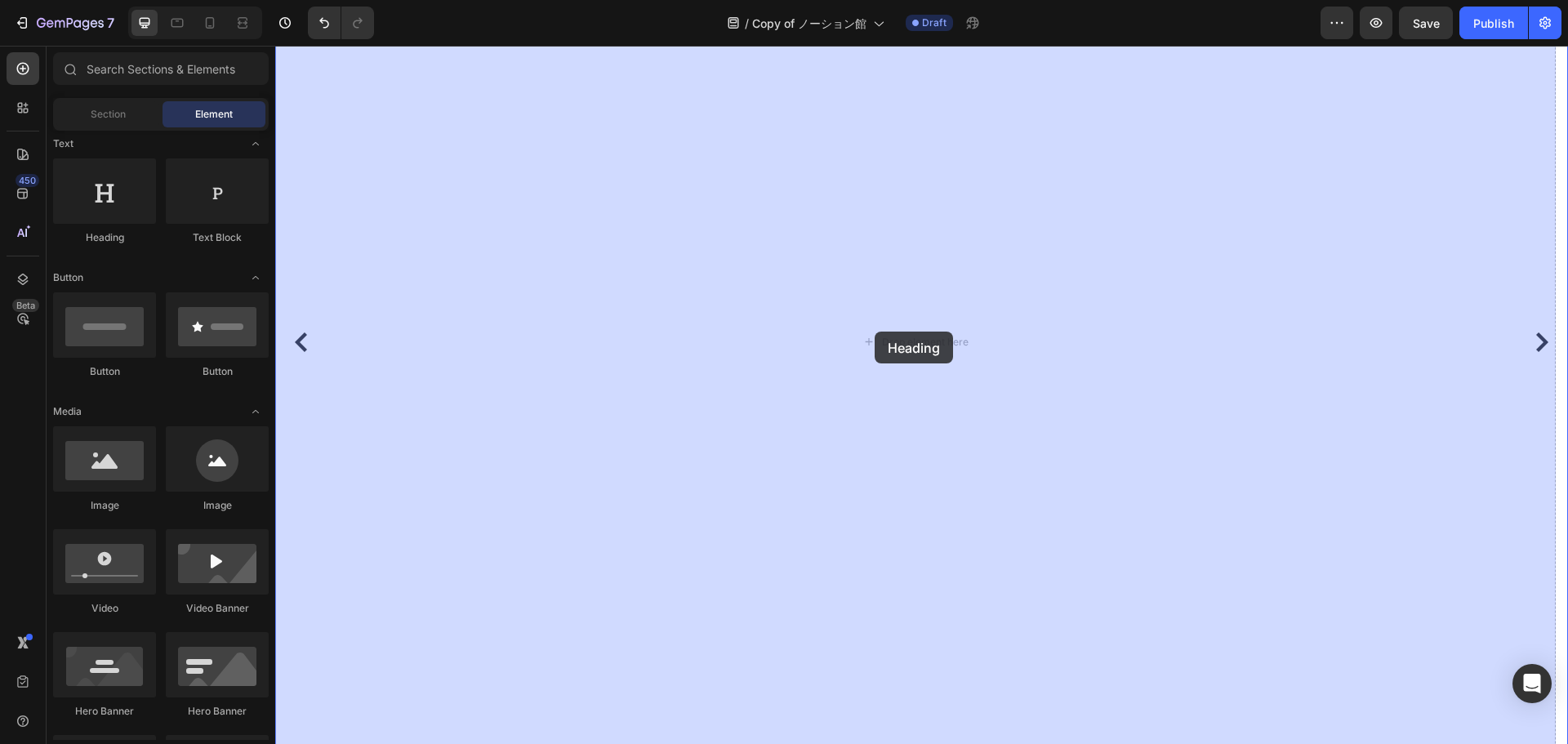
drag, startPoint x: 378, startPoint y: 261, endPoint x: 875, endPoint y: 332, distance: 502.0
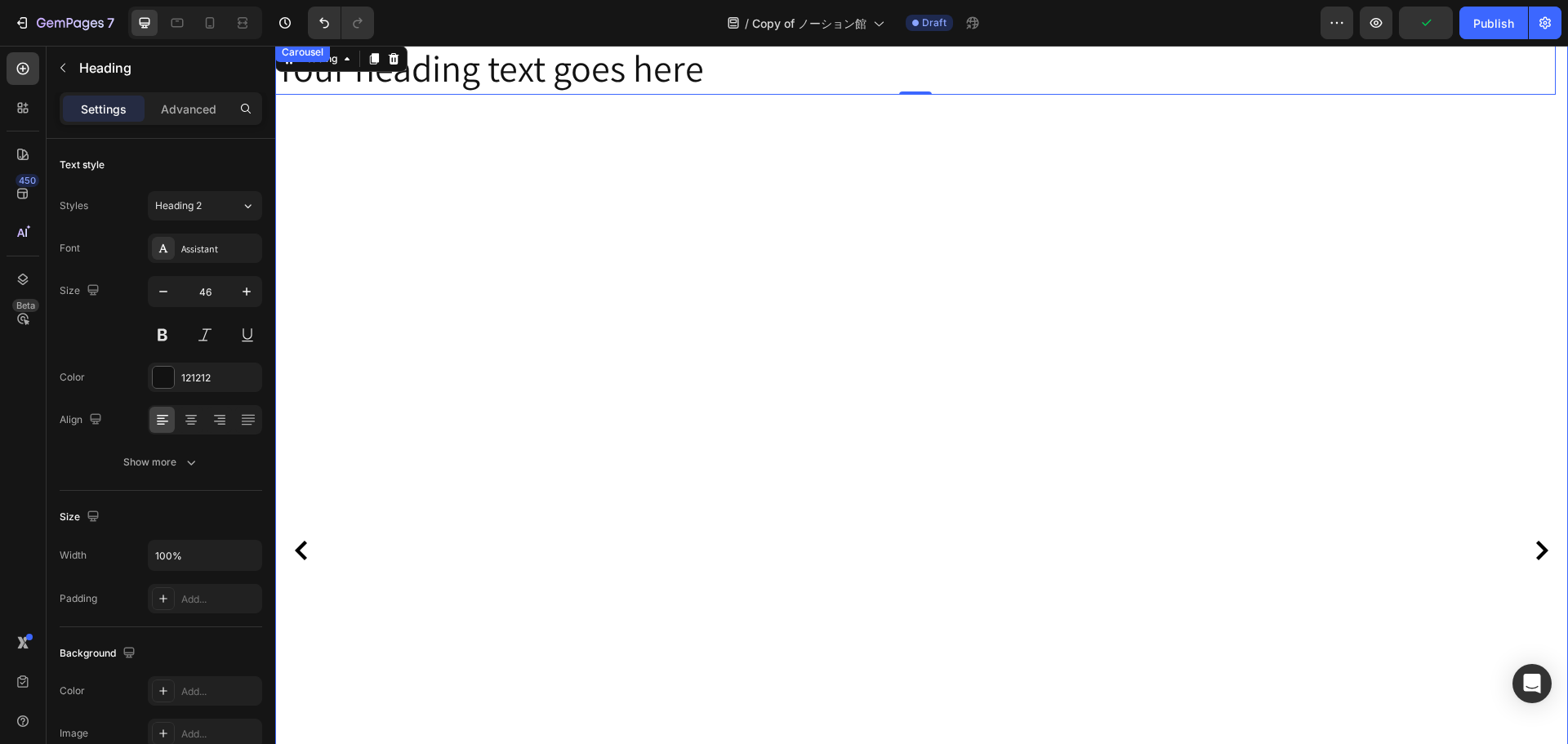
scroll to position [82, 0]
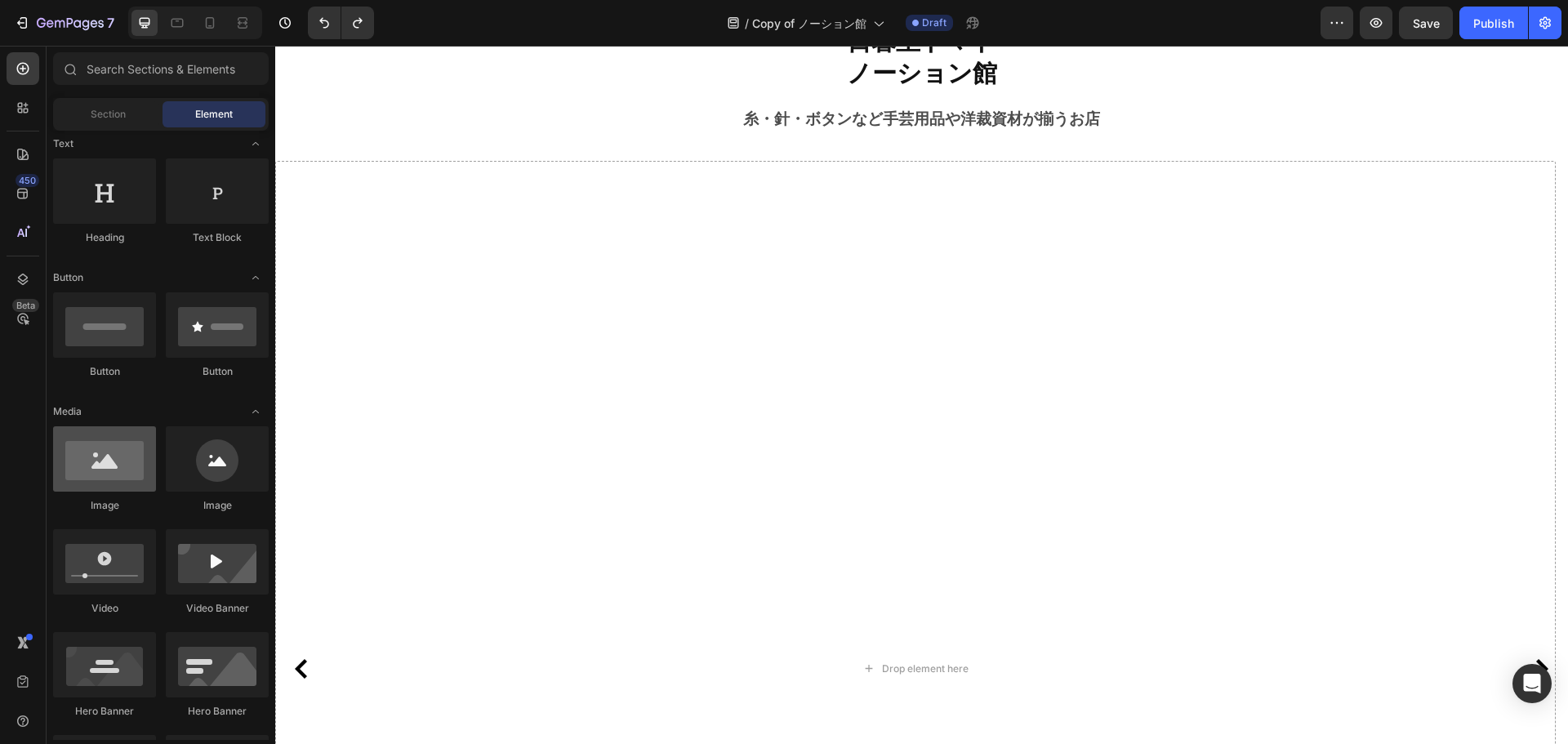
click at [106, 442] on div at bounding box center [105, 459] width 103 height 66
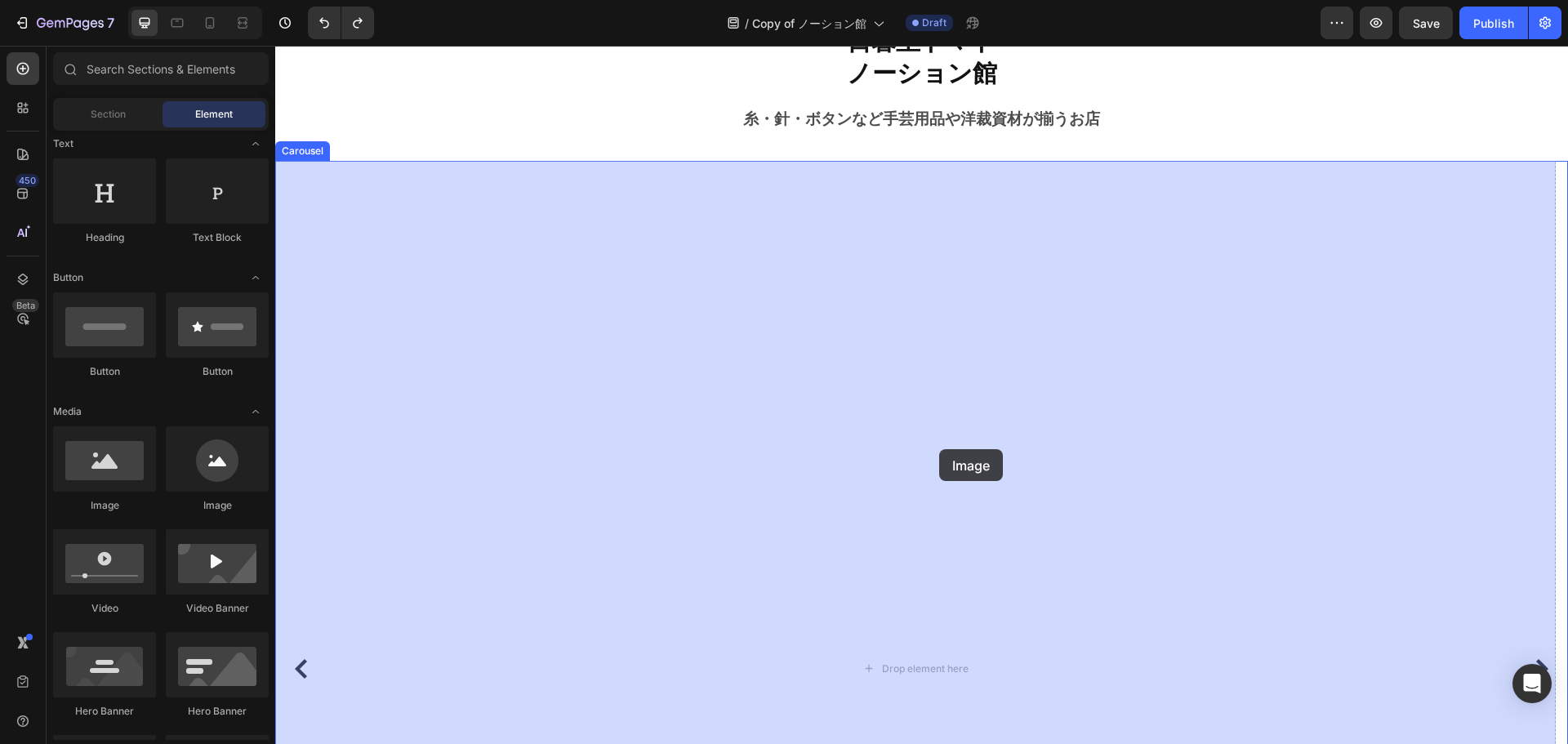
drag, startPoint x: 382, startPoint y: 488, endPoint x: 369, endPoint y: 447, distance: 43.0
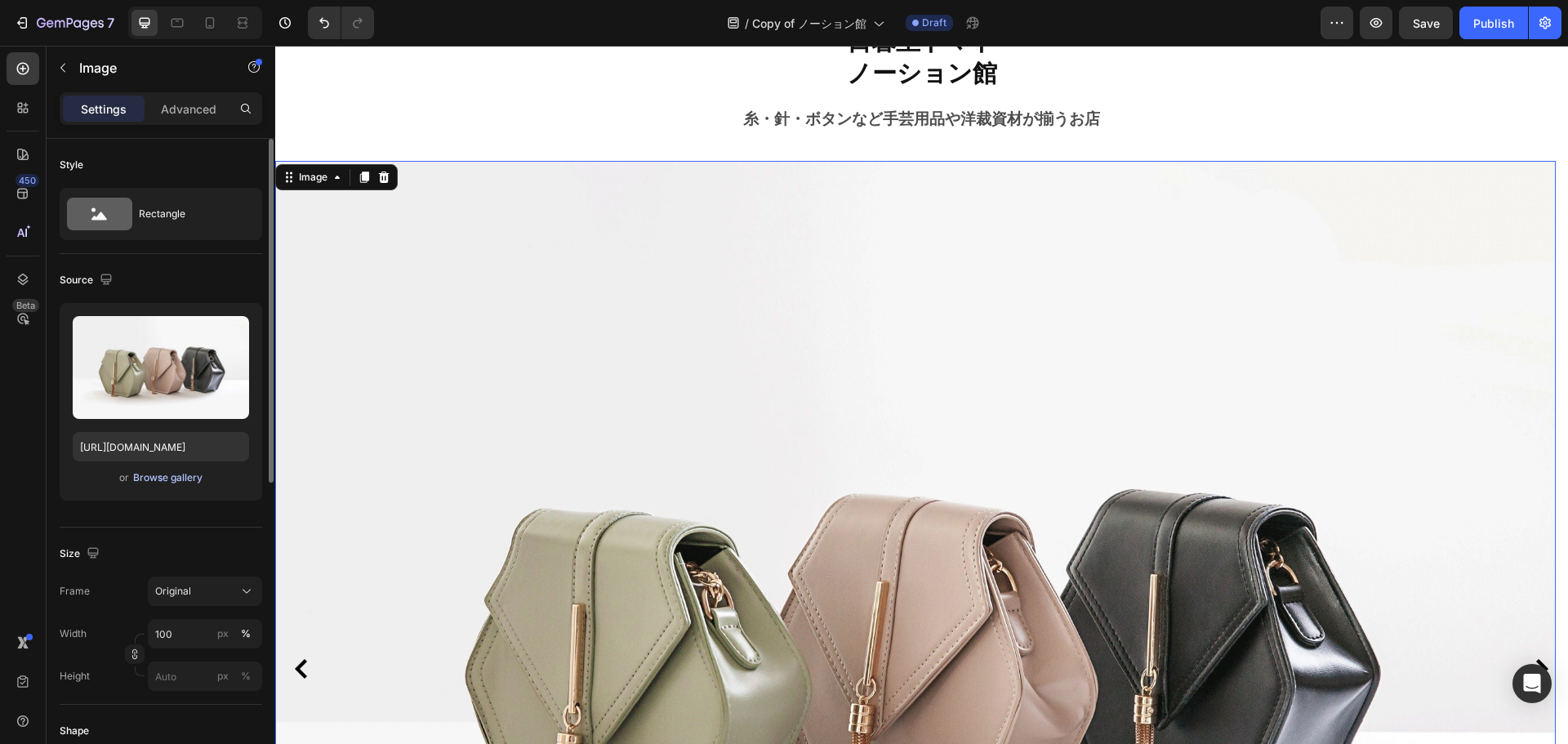
click at [153, 481] on div "Browse gallery" at bounding box center [168, 478] width 70 height 15
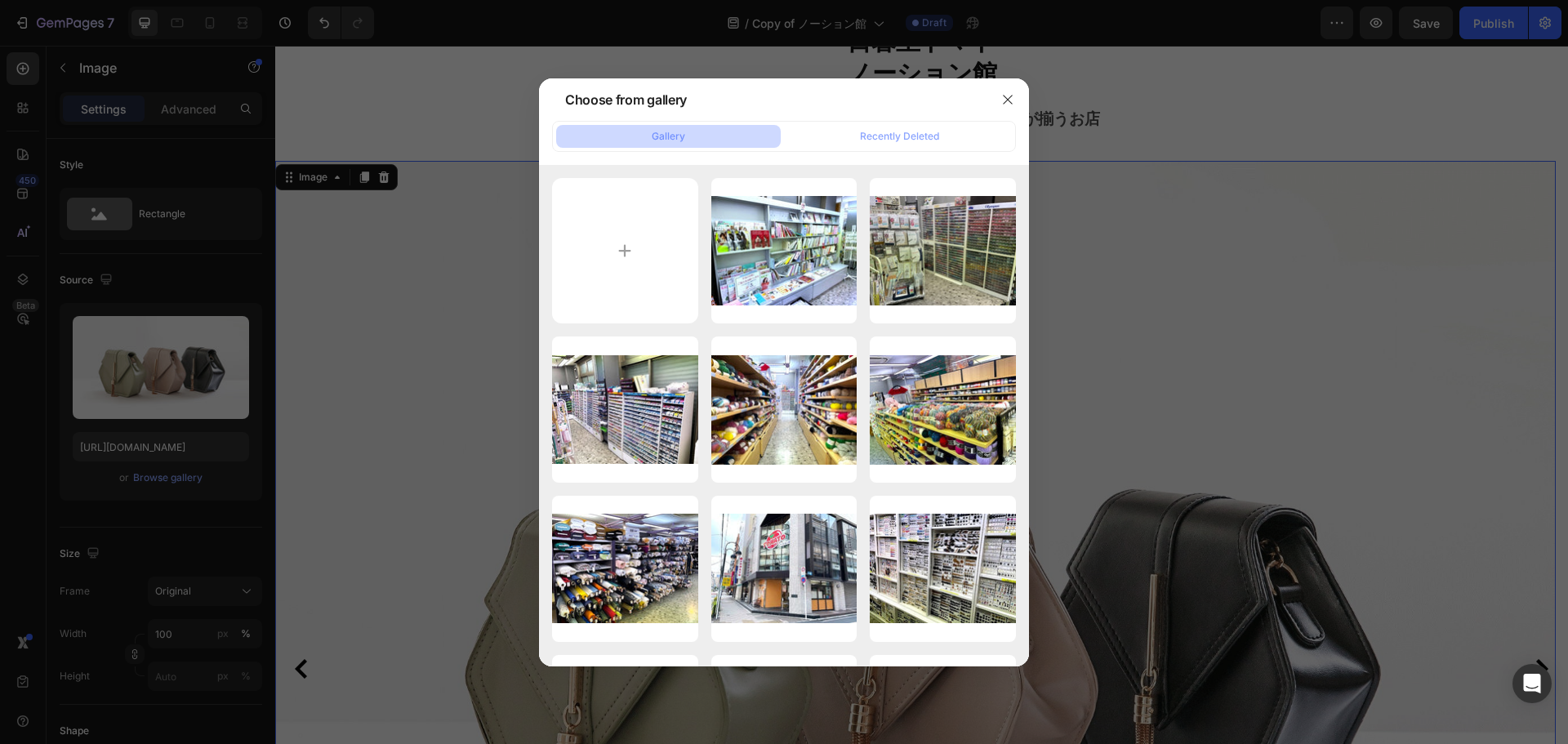
type input "C:\fakepath\IMG_8110編集.jpg"
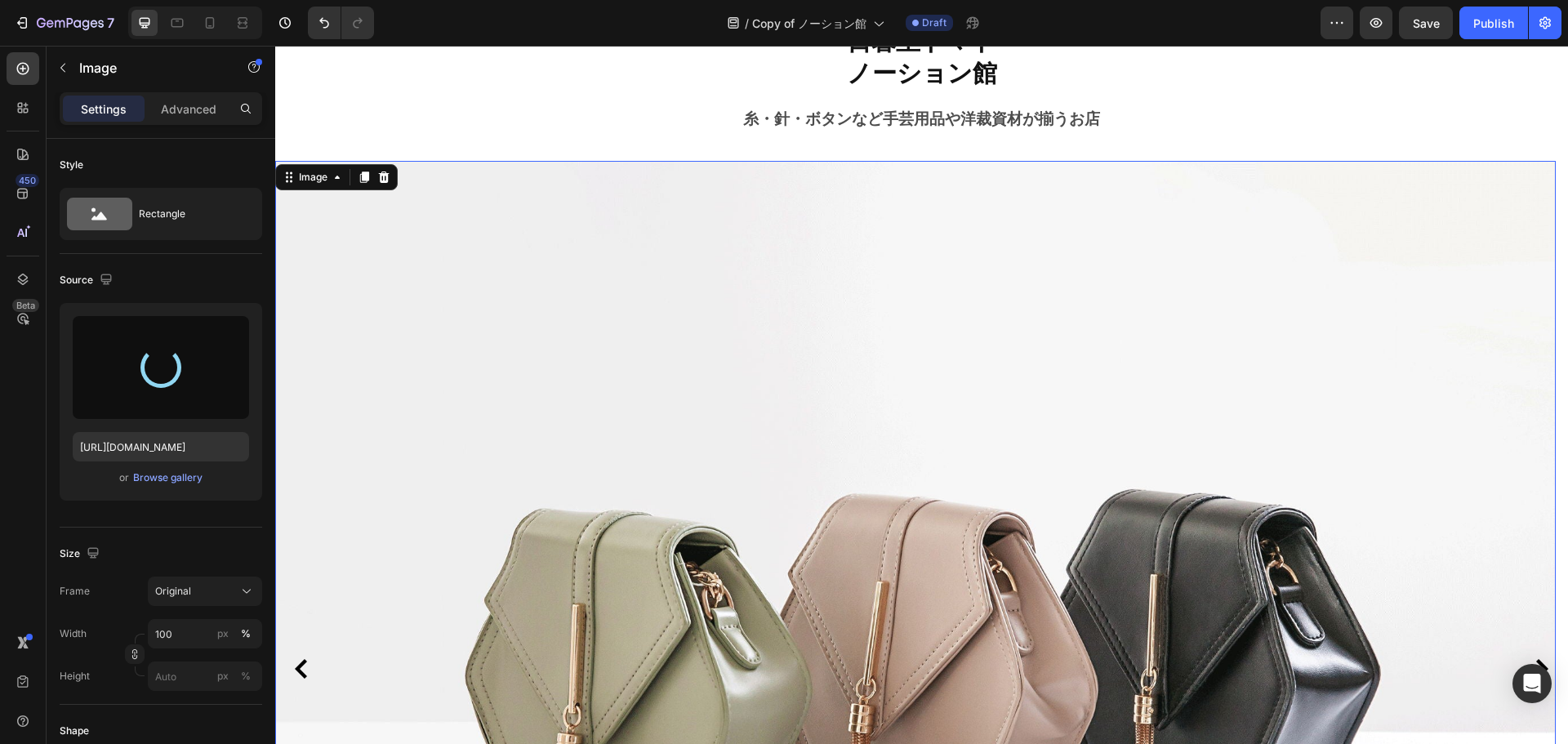
type input "[URL][DOMAIN_NAME]"
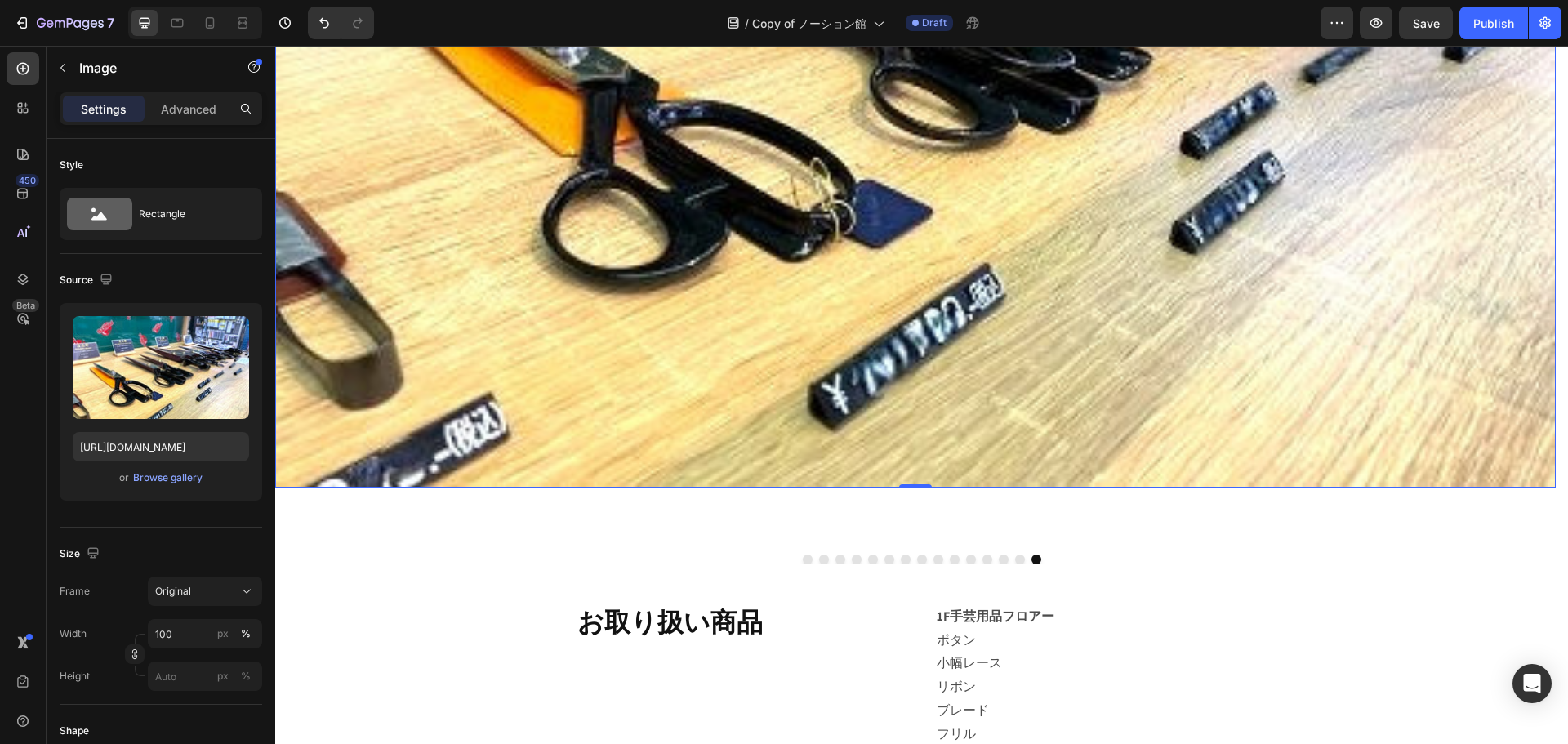
scroll to position [980, 0]
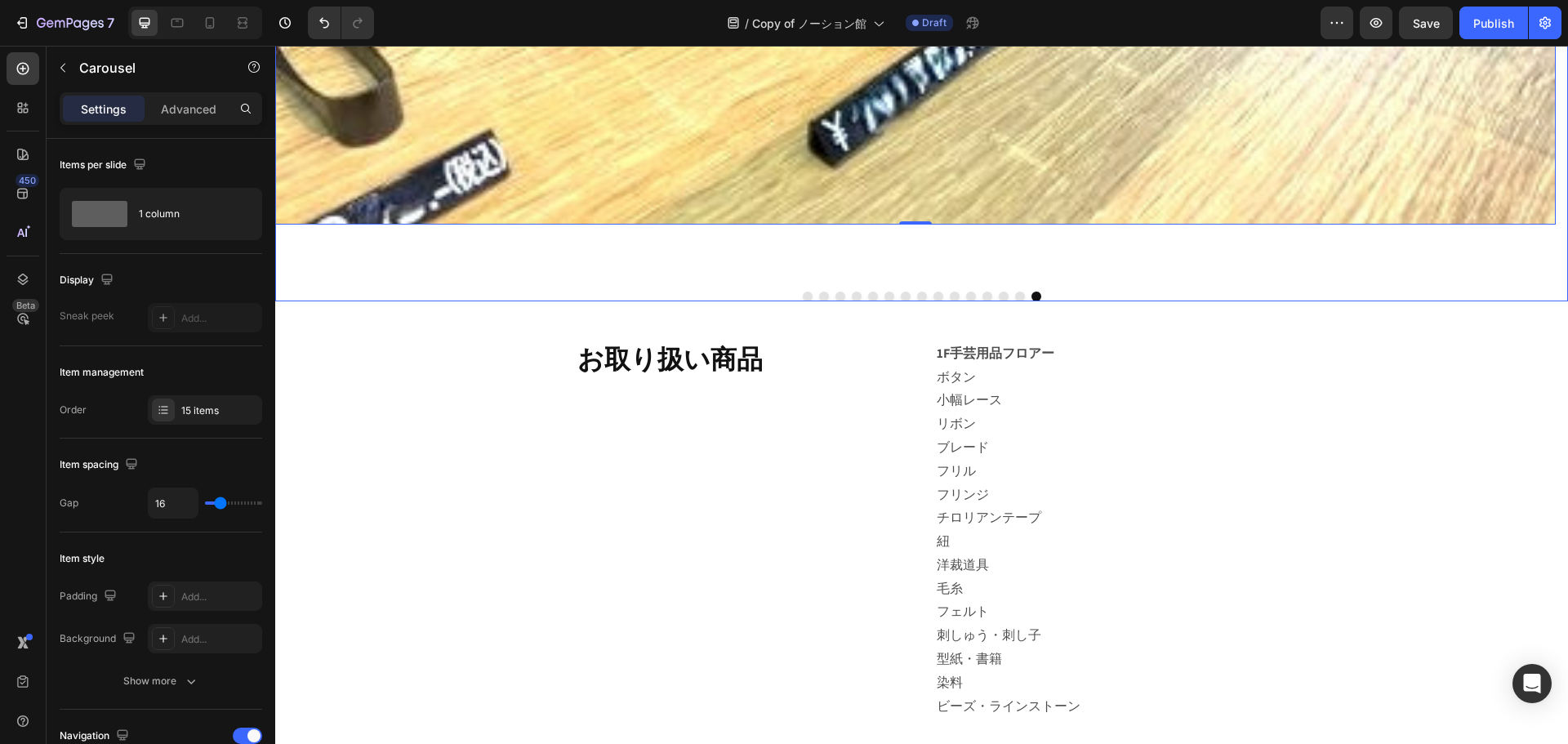
click at [1015, 299] on button "Dot" at bounding box center [1020, 297] width 10 height 10
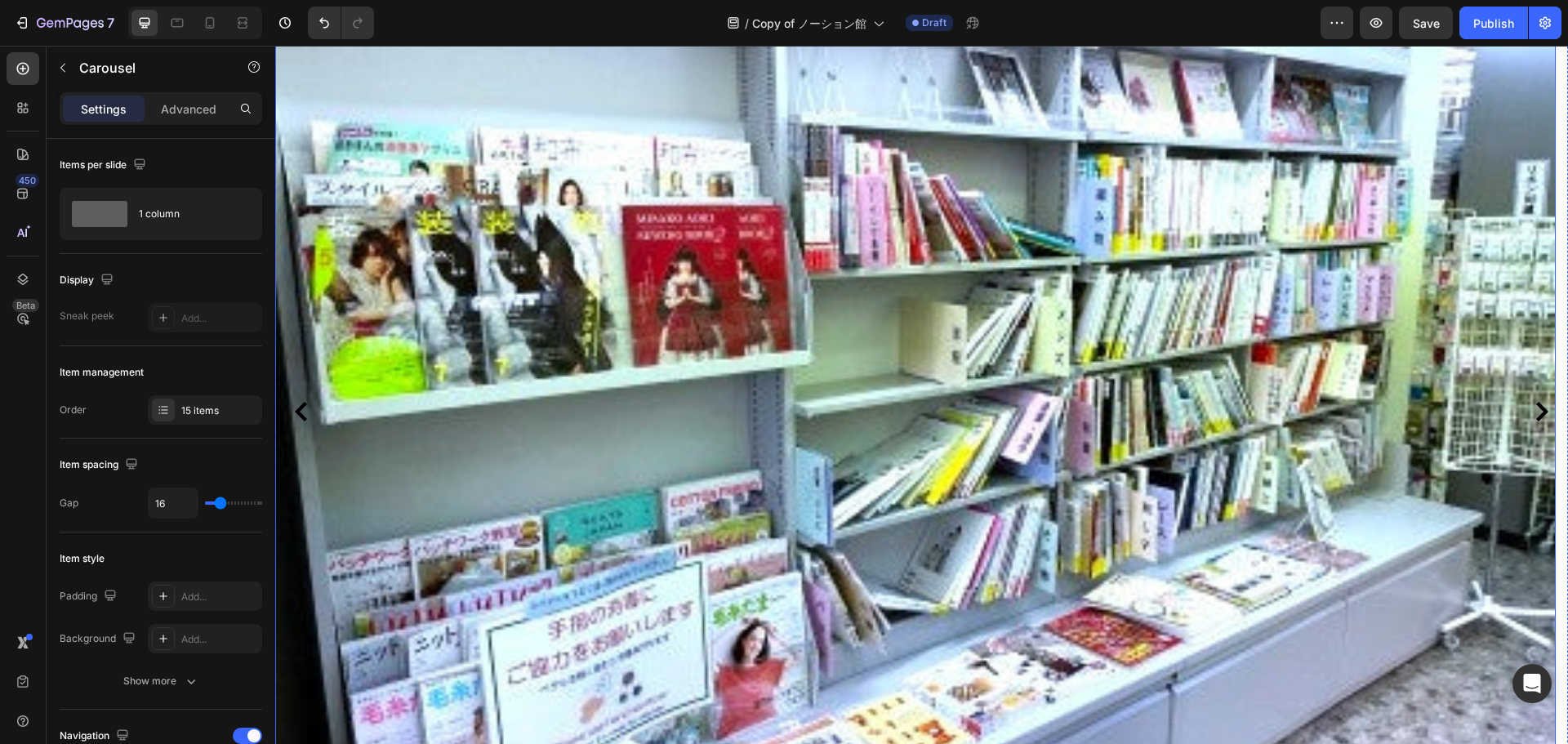
scroll to position [654, 0]
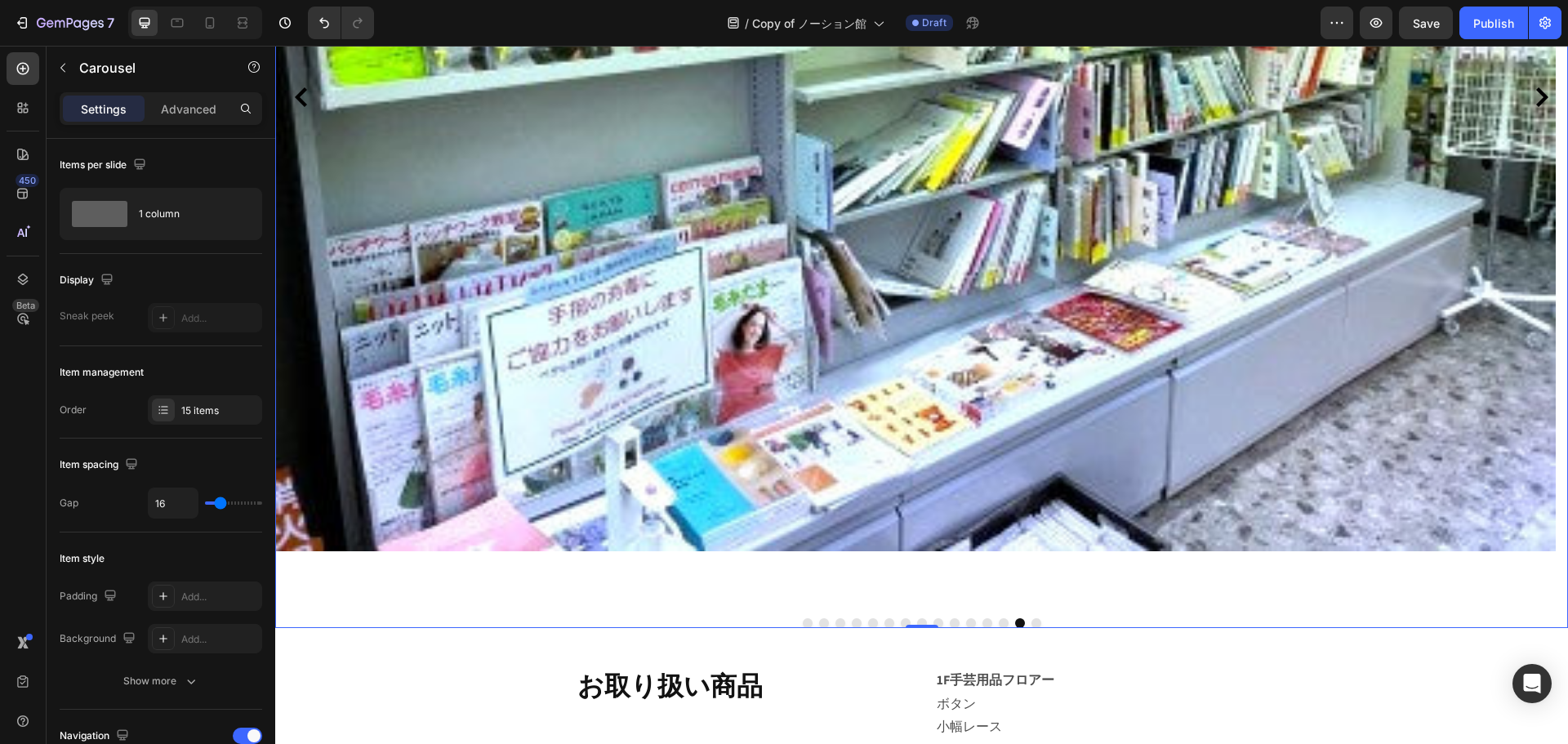
click at [1031, 624] on button "Dot" at bounding box center [1036, 624] width 10 height 10
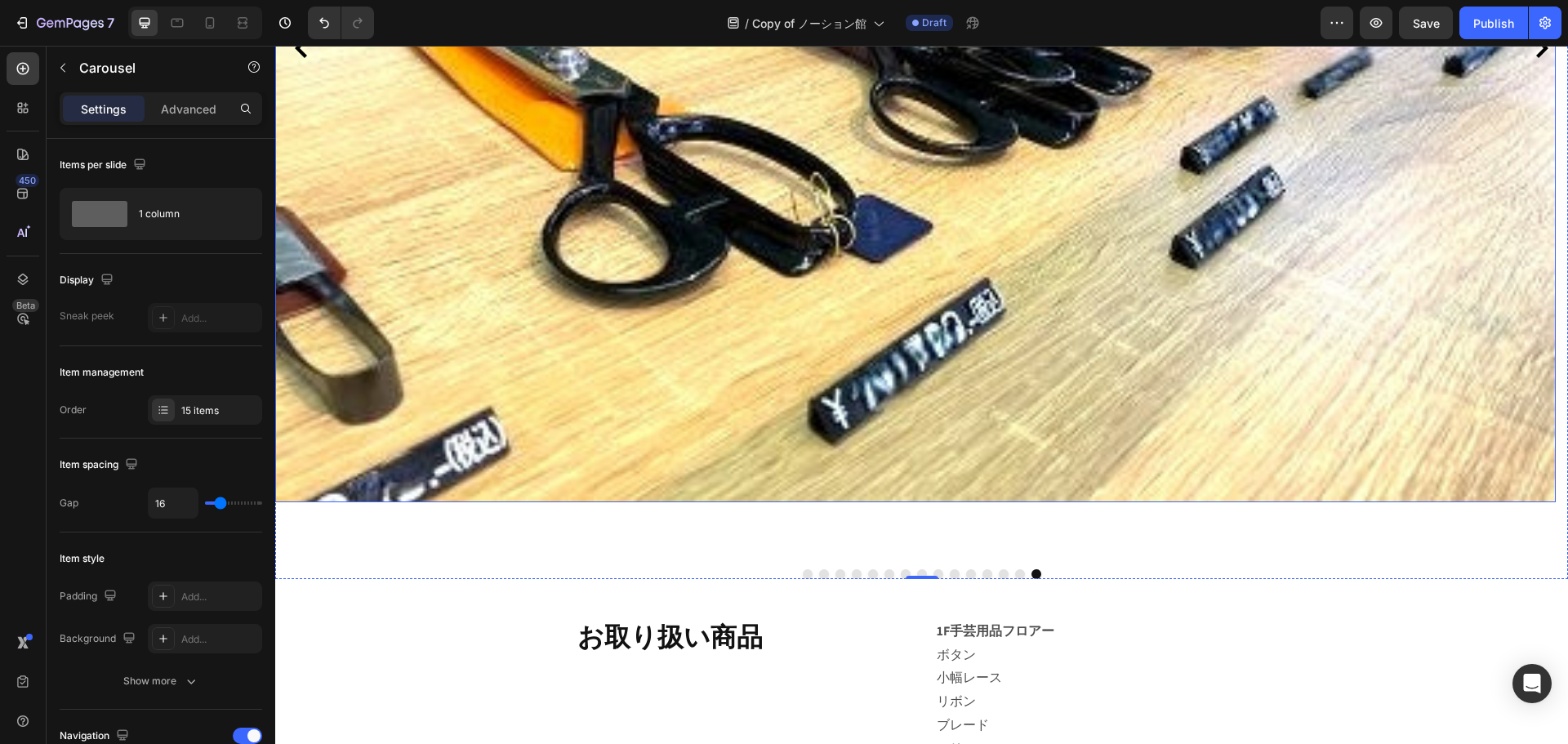
scroll to position [817, 0]
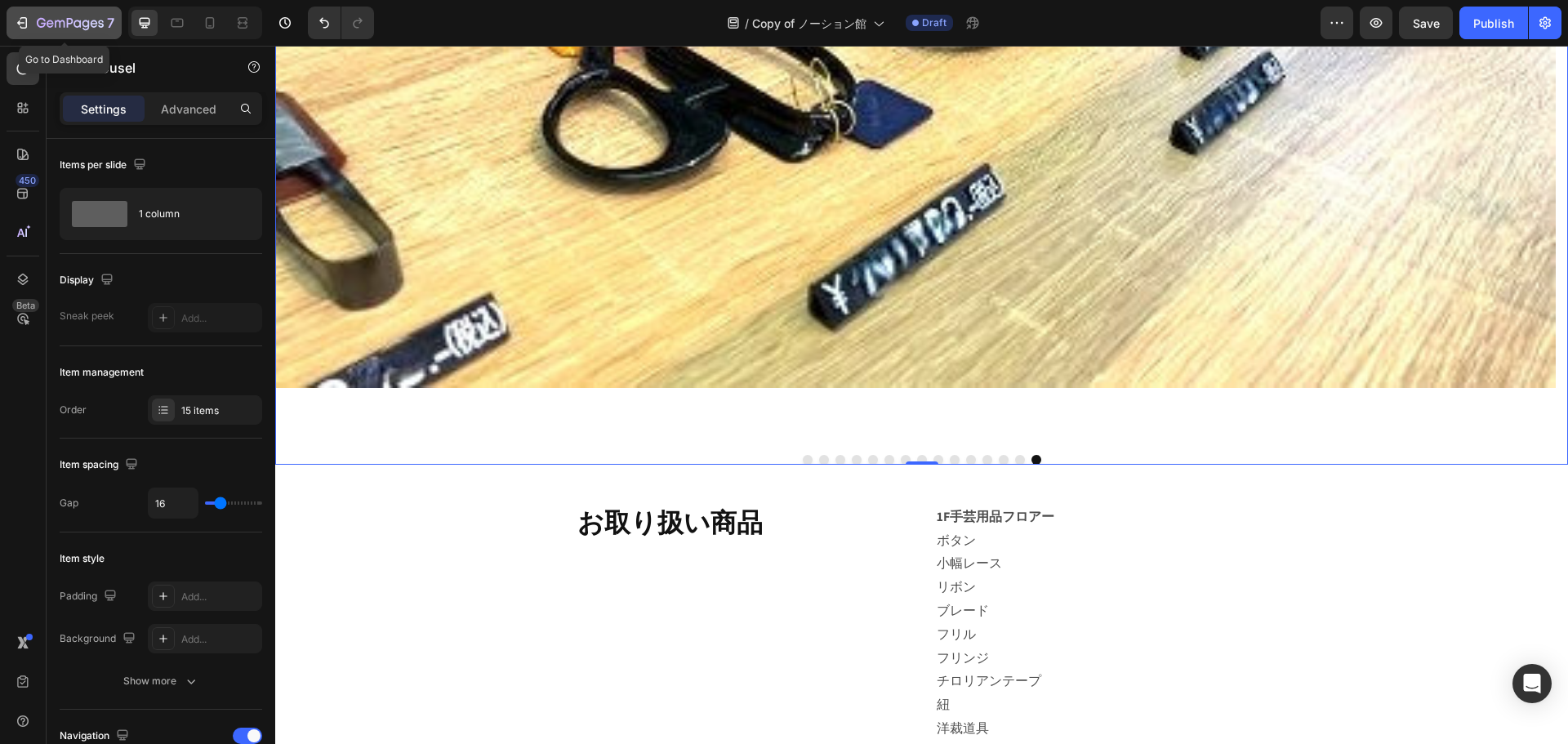
click at [10, 20] on button "7" at bounding box center [64, 23] width 116 height 33
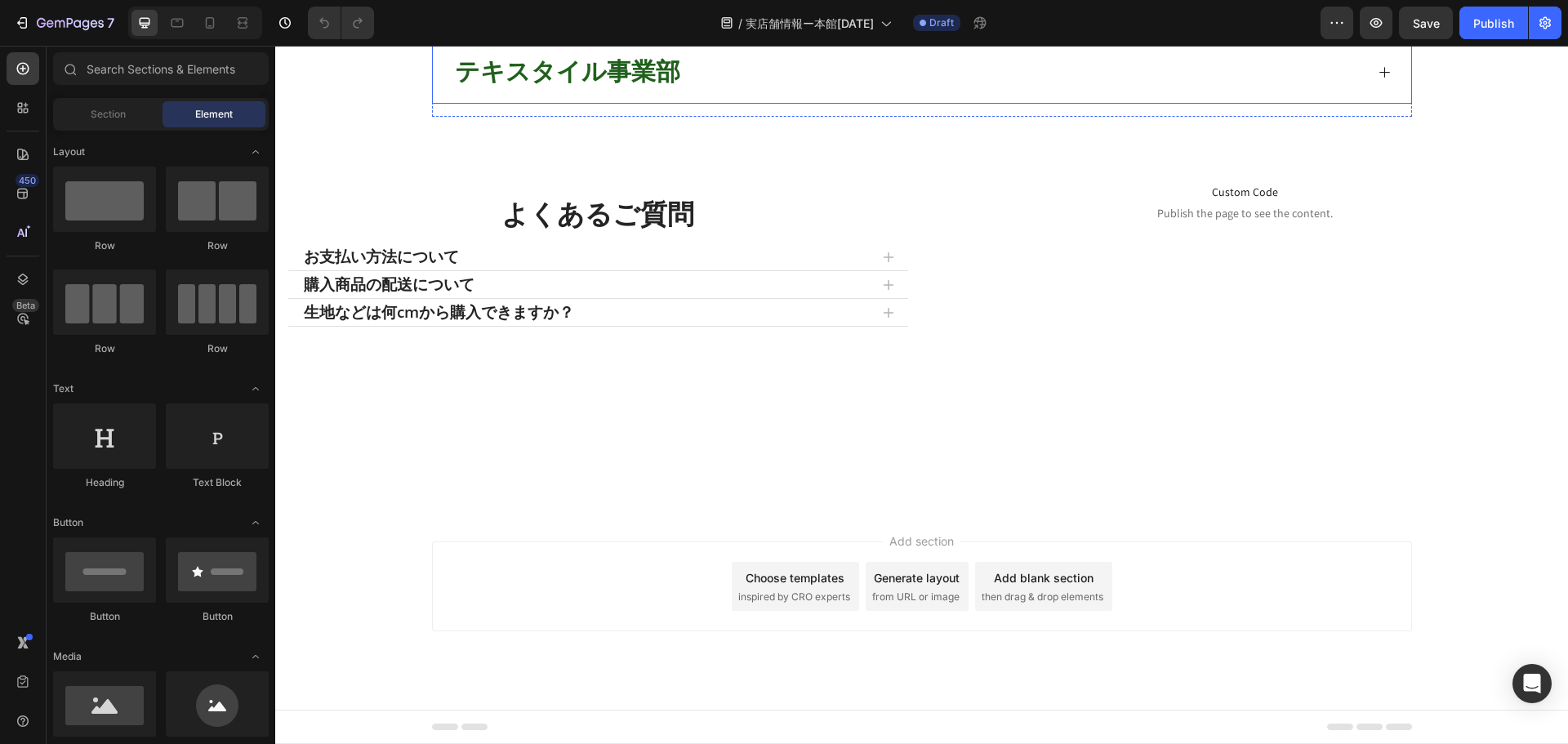
scroll to position [1226, 0]
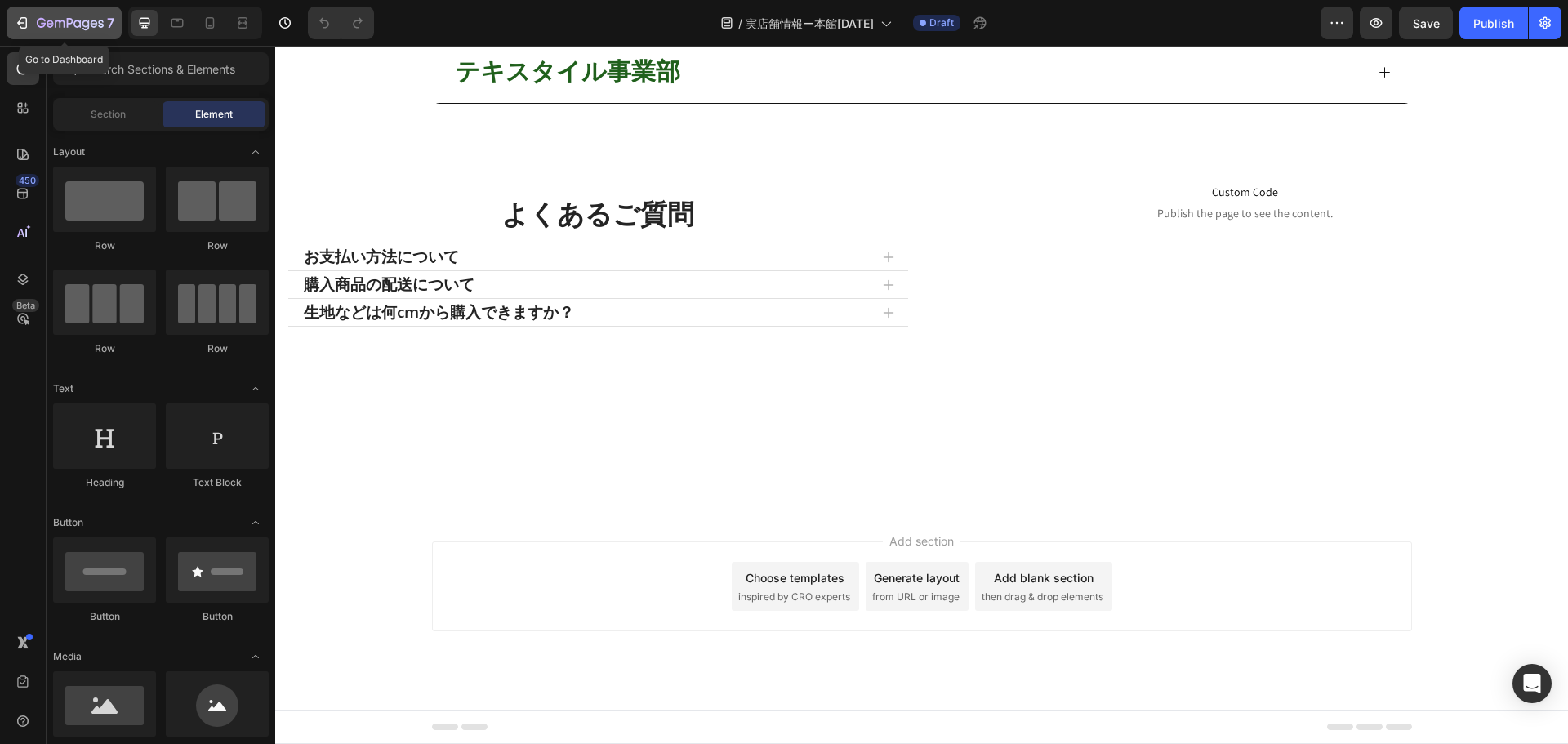
click at [63, 20] on icon "button" at bounding box center [70, 24] width 67 height 14
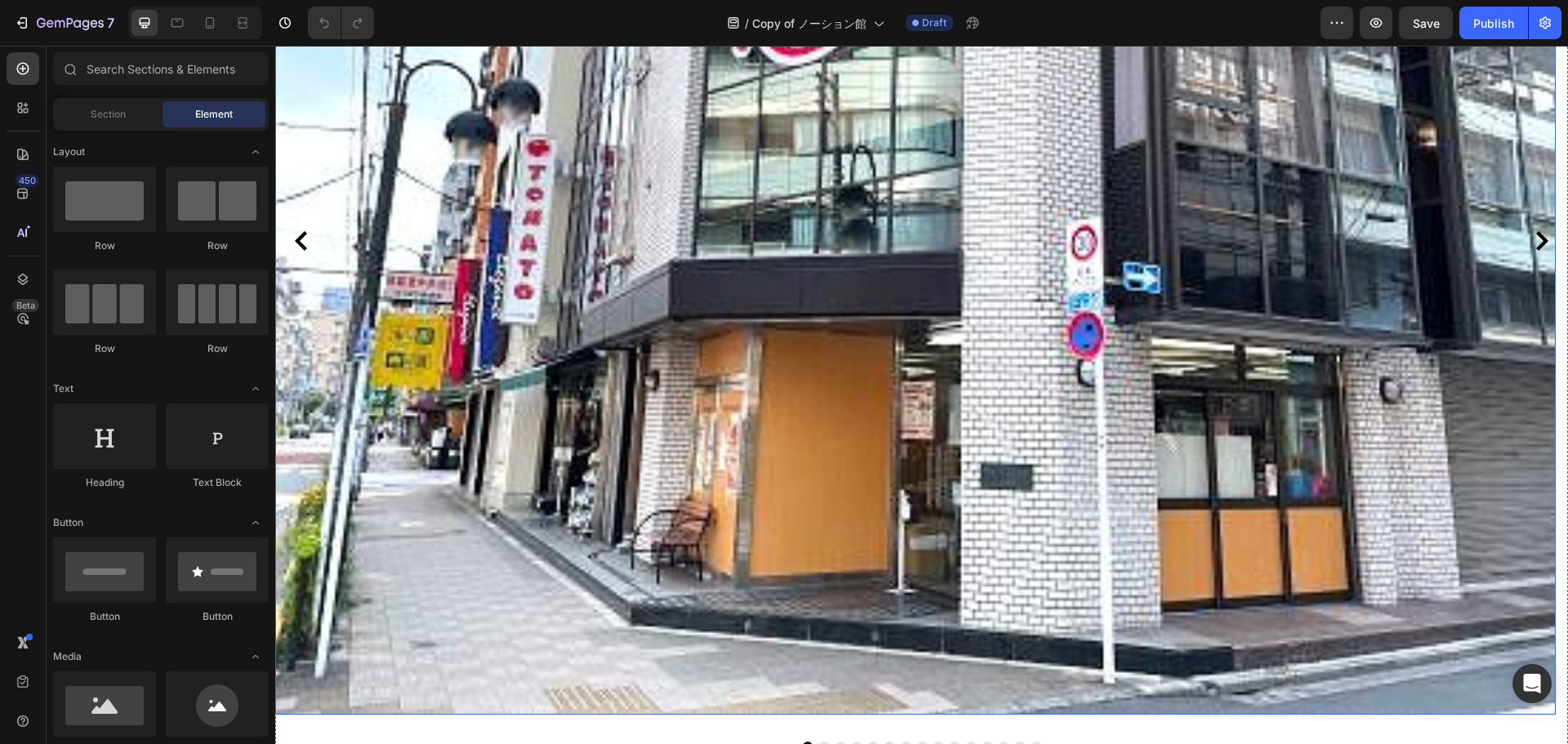
scroll to position [735, 0]
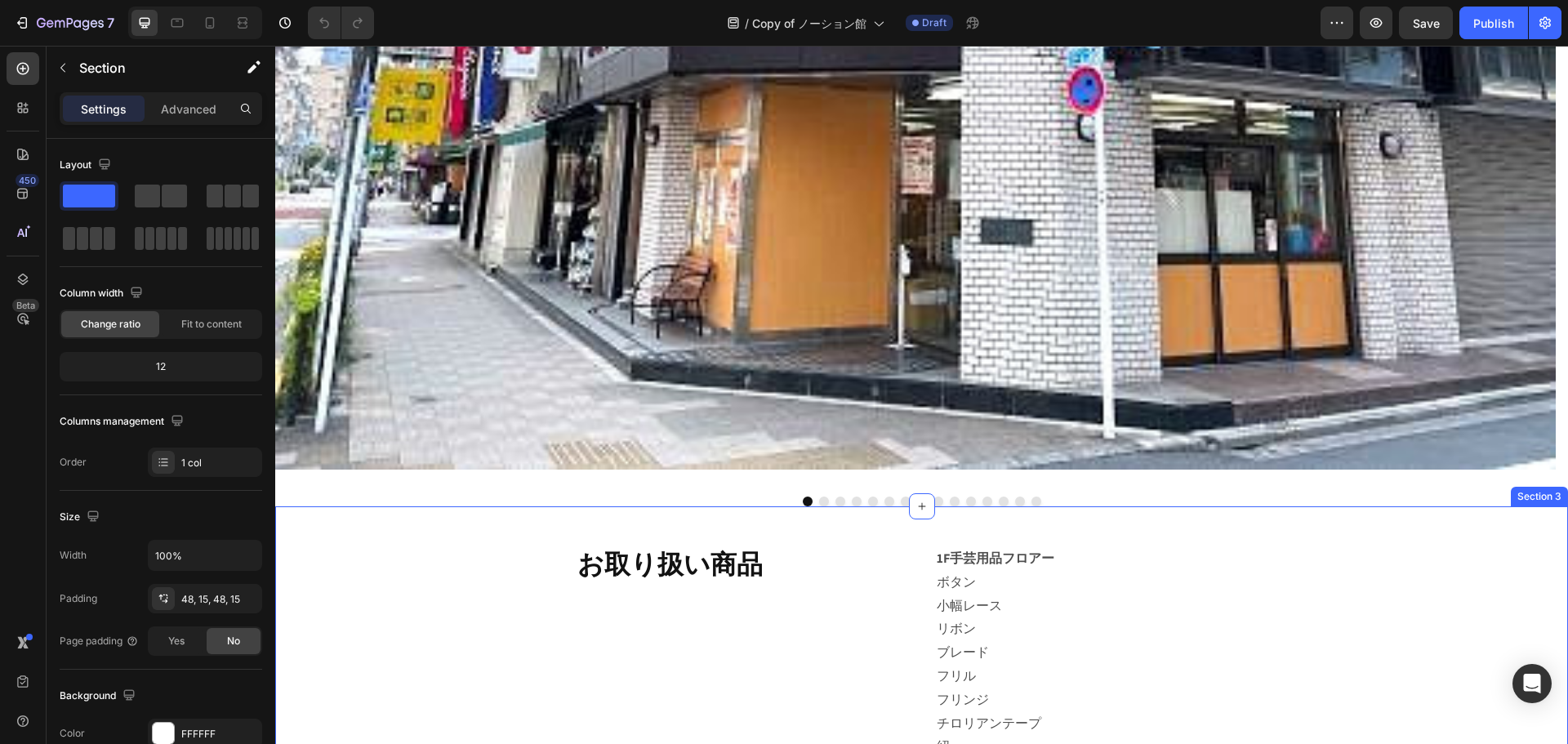
click at [1005, 499] on div at bounding box center [922, 501] width 1293 height 10
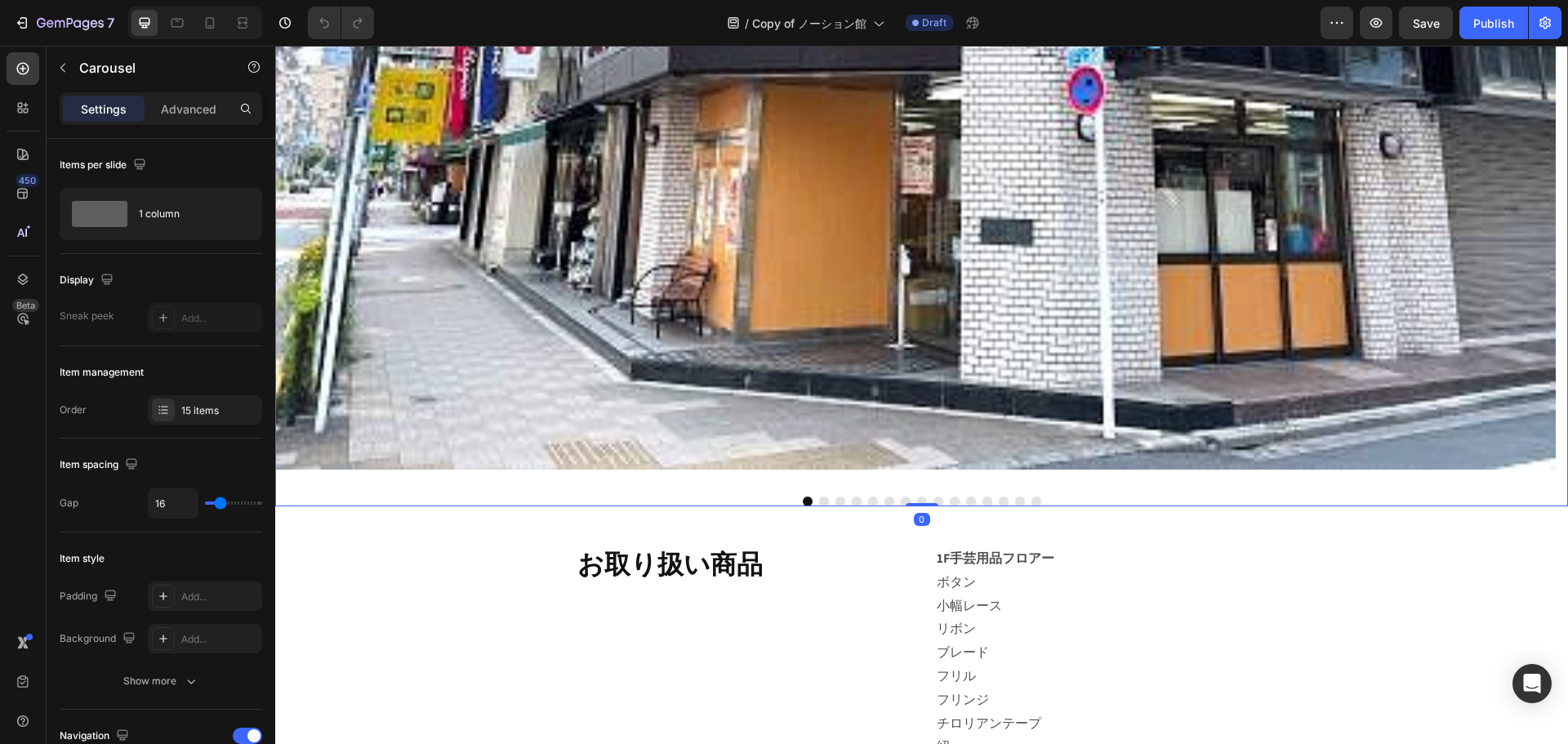
click at [1015, 501] on button "Dot" at bounding box center [1020, 501] width 10 height 10
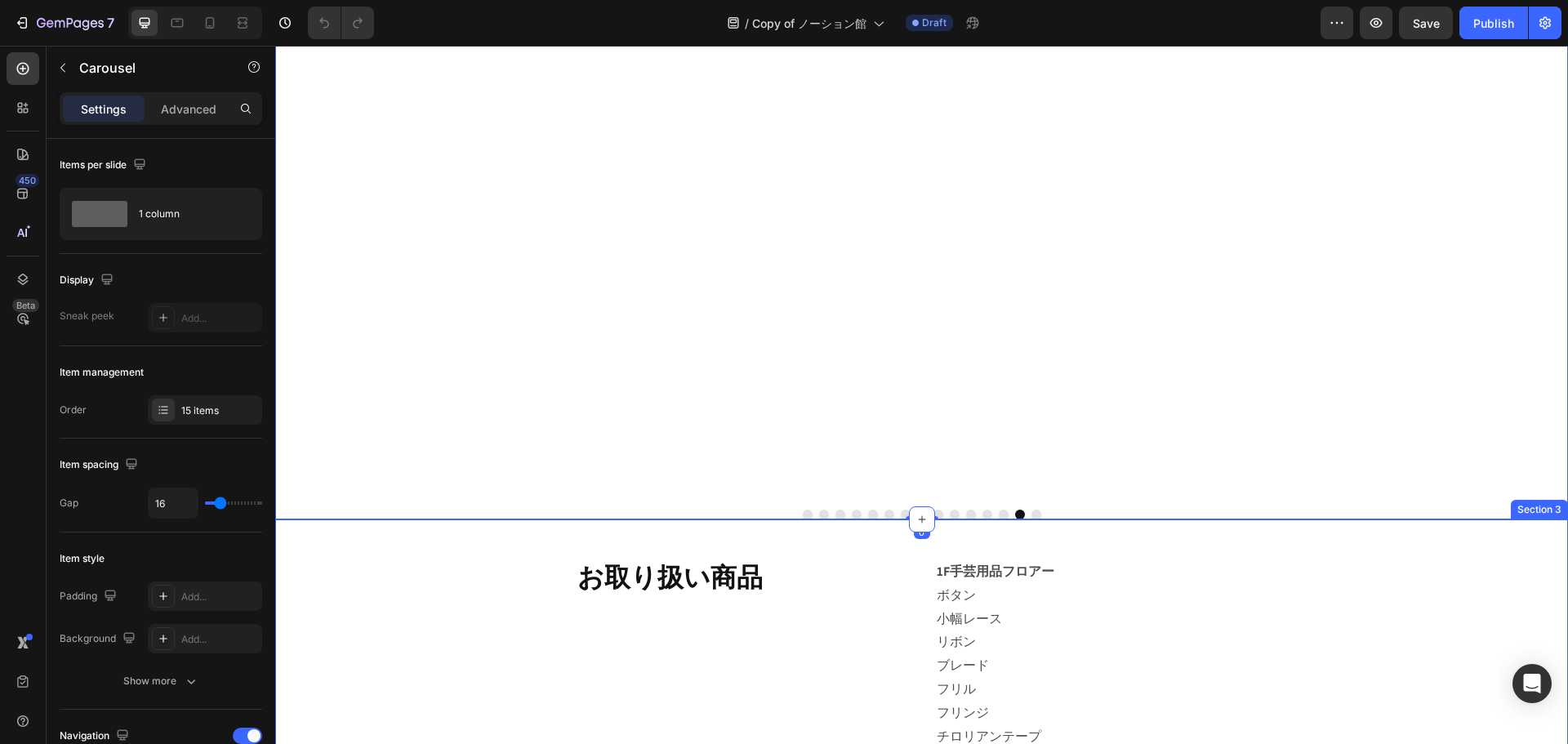
scroll to position [572, 0]
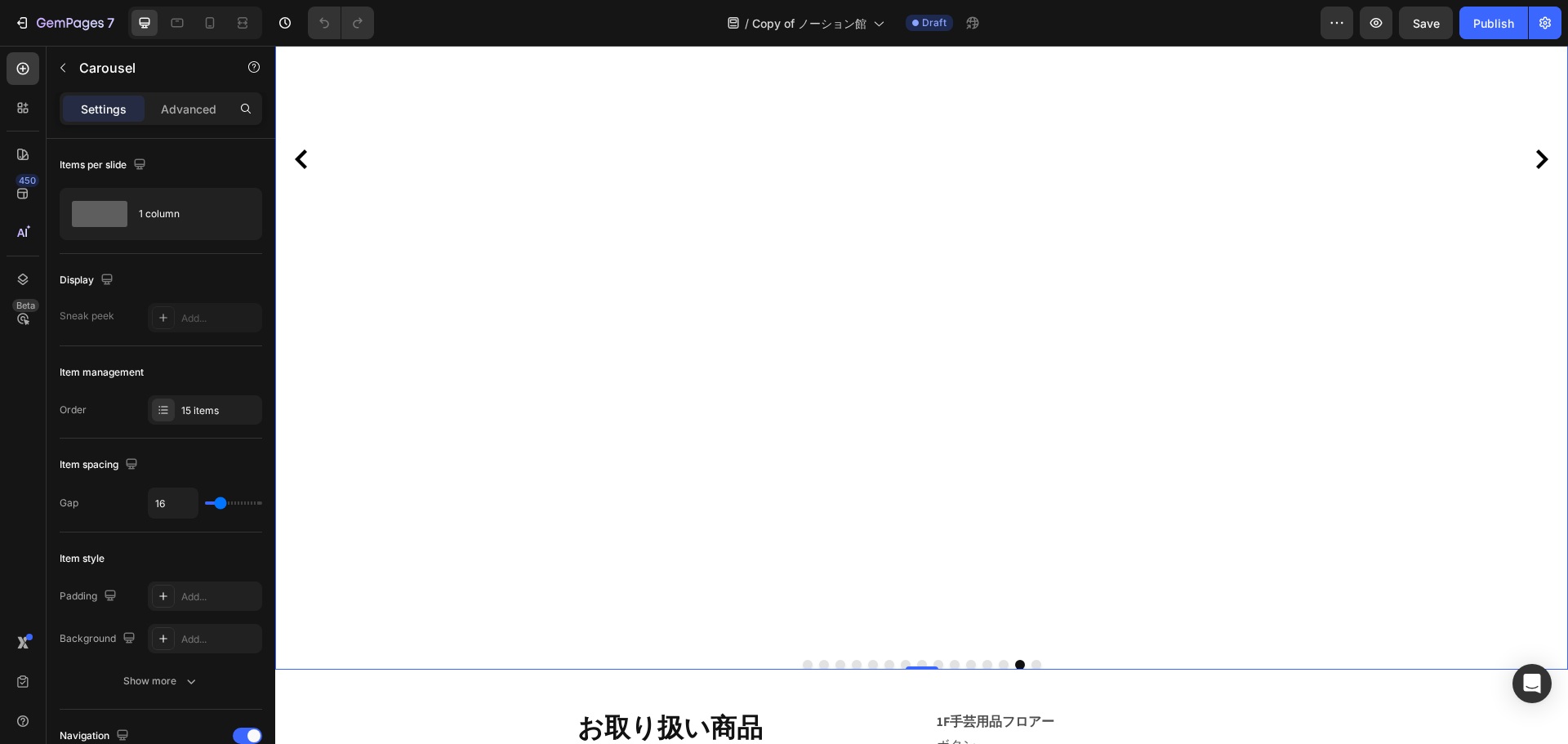
click at [1031, 662] on button "Dot" at bounding box center [1036, 665] width 10 height 10
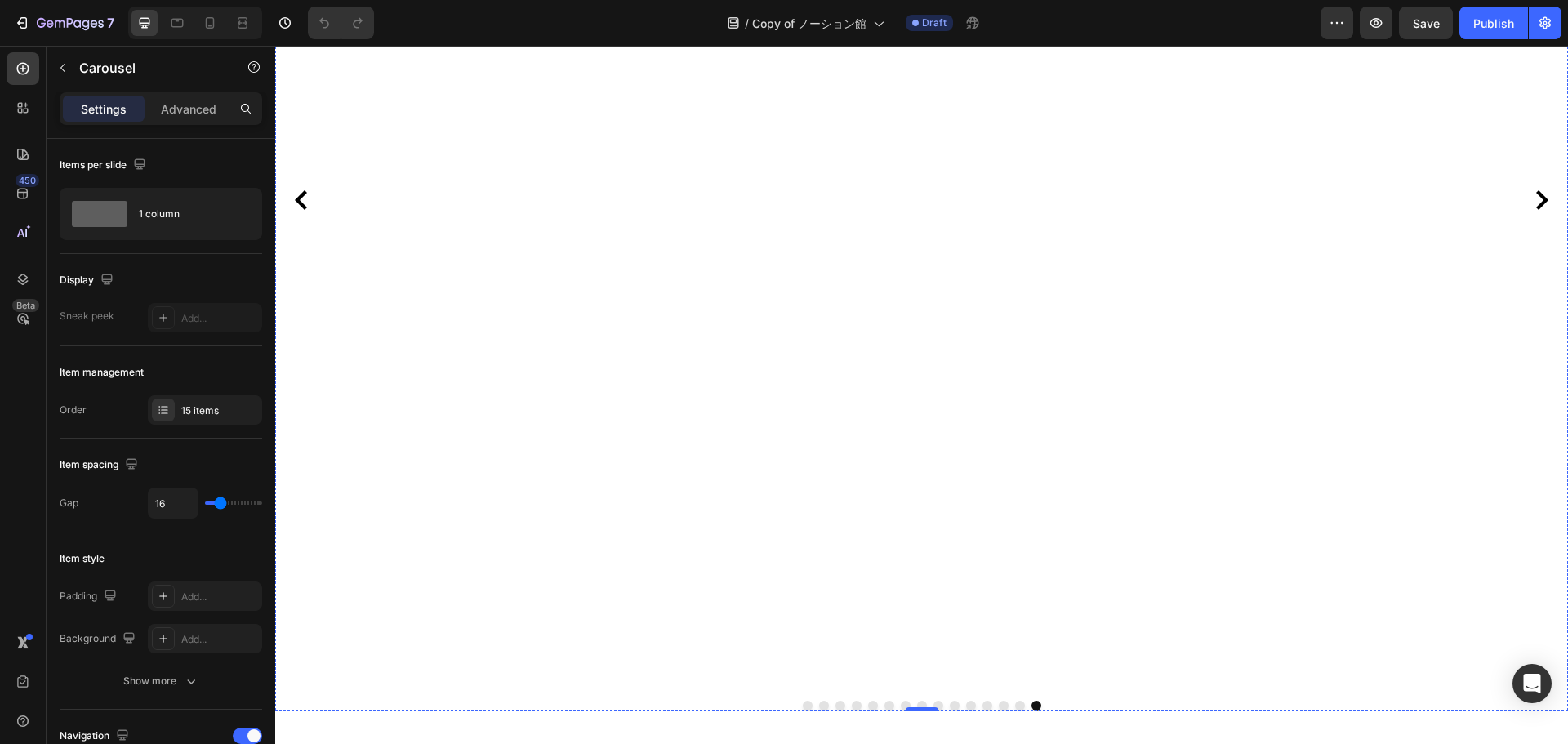
scroll to position [654, 0]
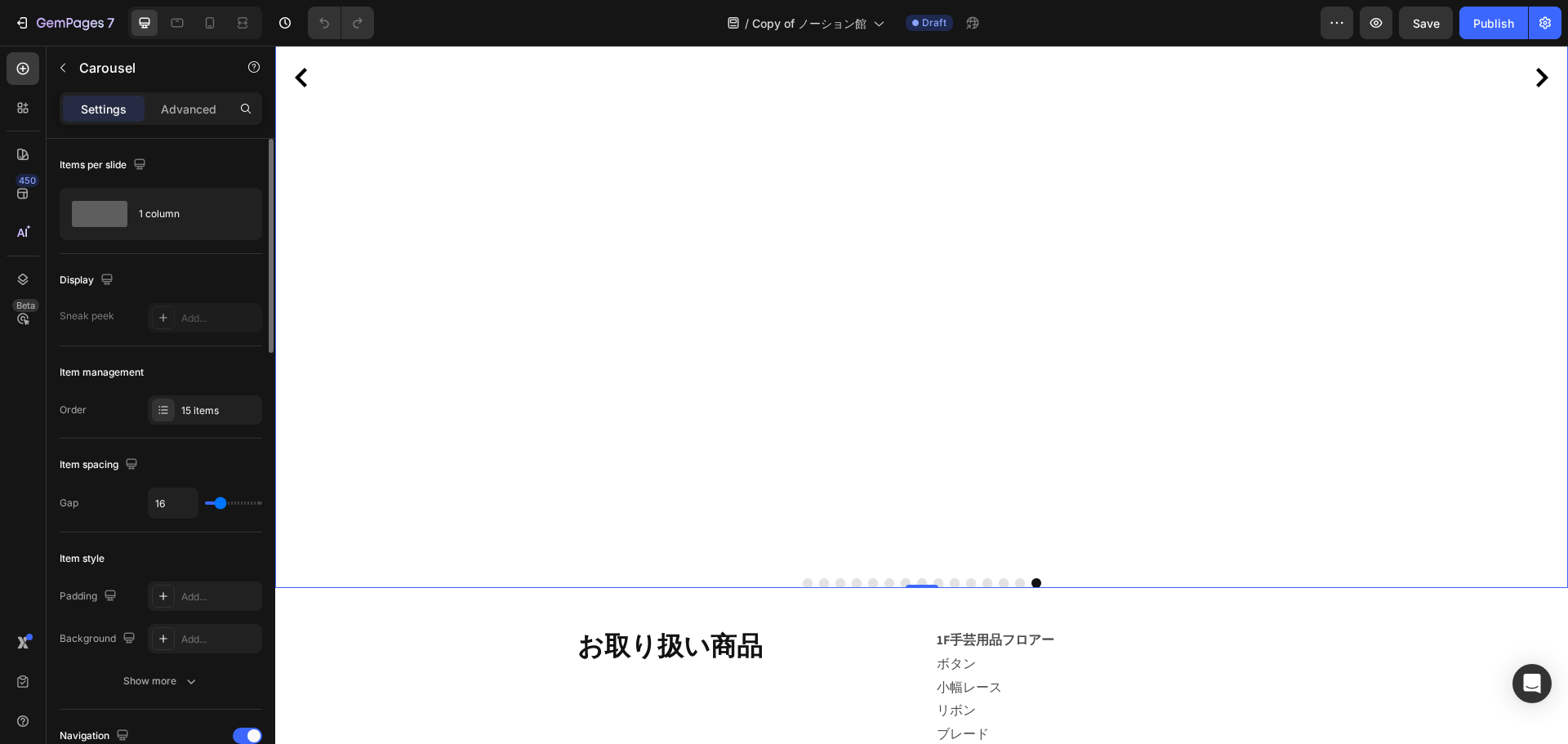
drag, startPoint x: 184, startPoint y: 404, endPoint x: 197, endPoint y: 424, distance: 23.9
click at [184, 404] on div "15 items" at bounding box center [220, 411] width 77 height 15
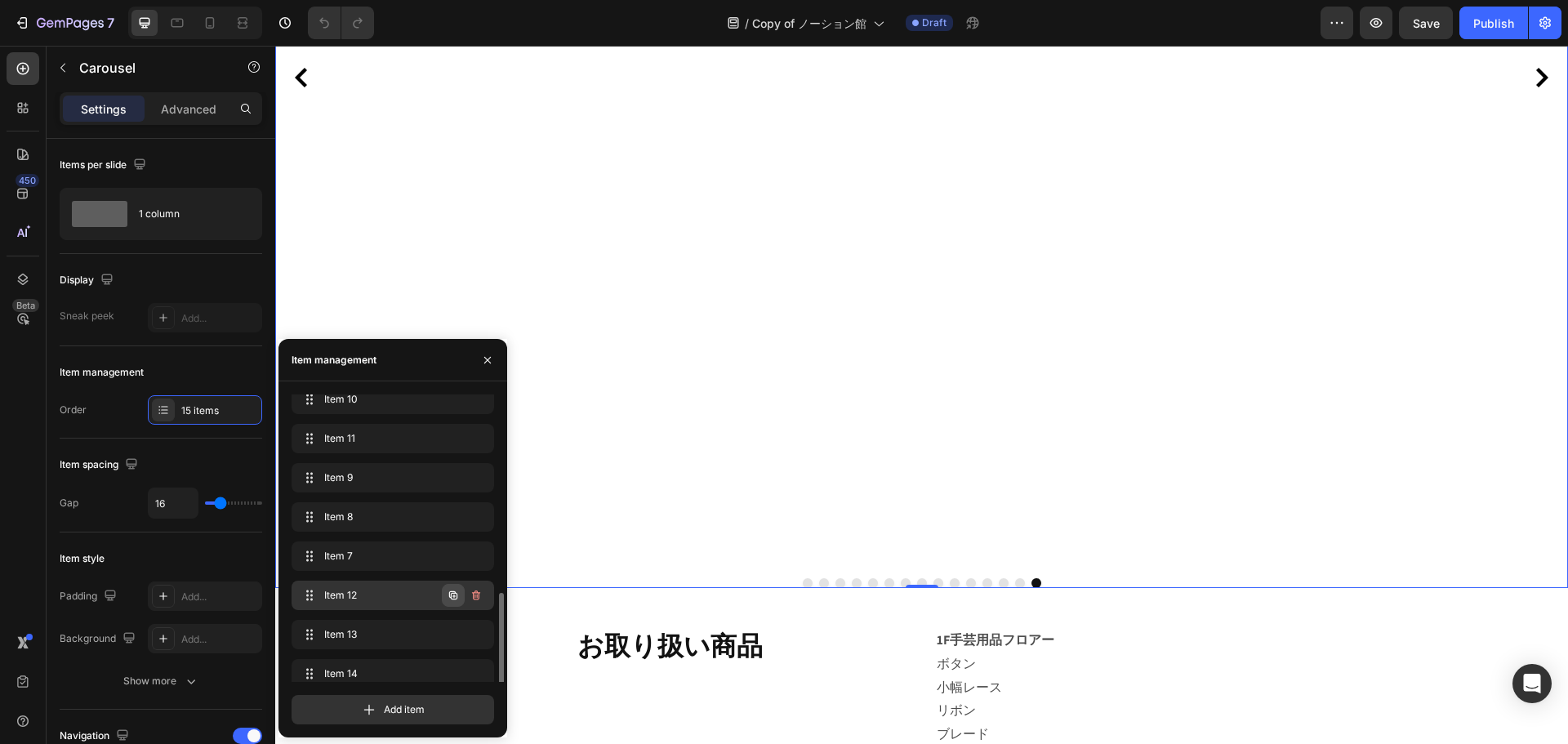
scroll to position [297, 0]
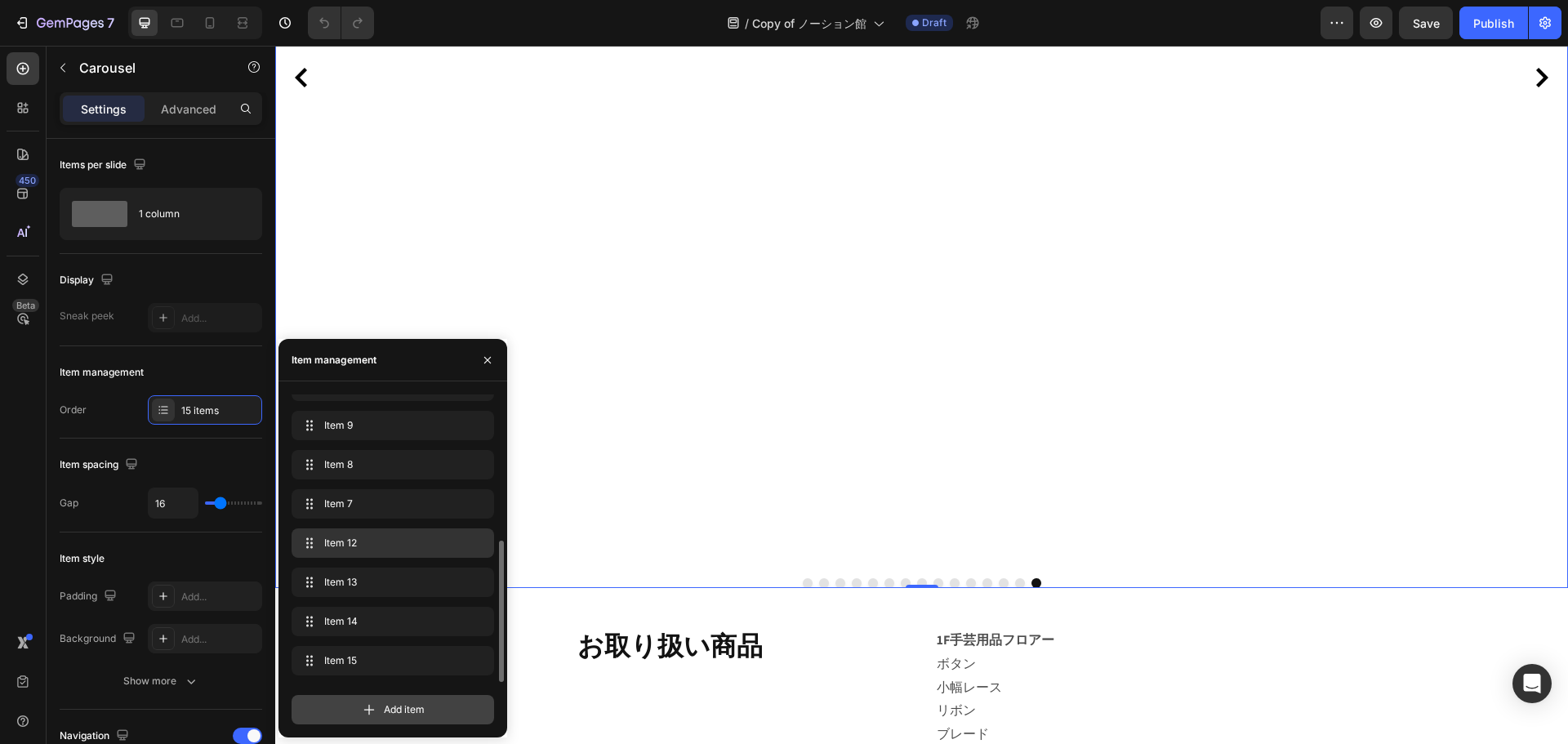
click at [360, 710] on div "Add item" at bounding box center [392, 710] width 202 height 29
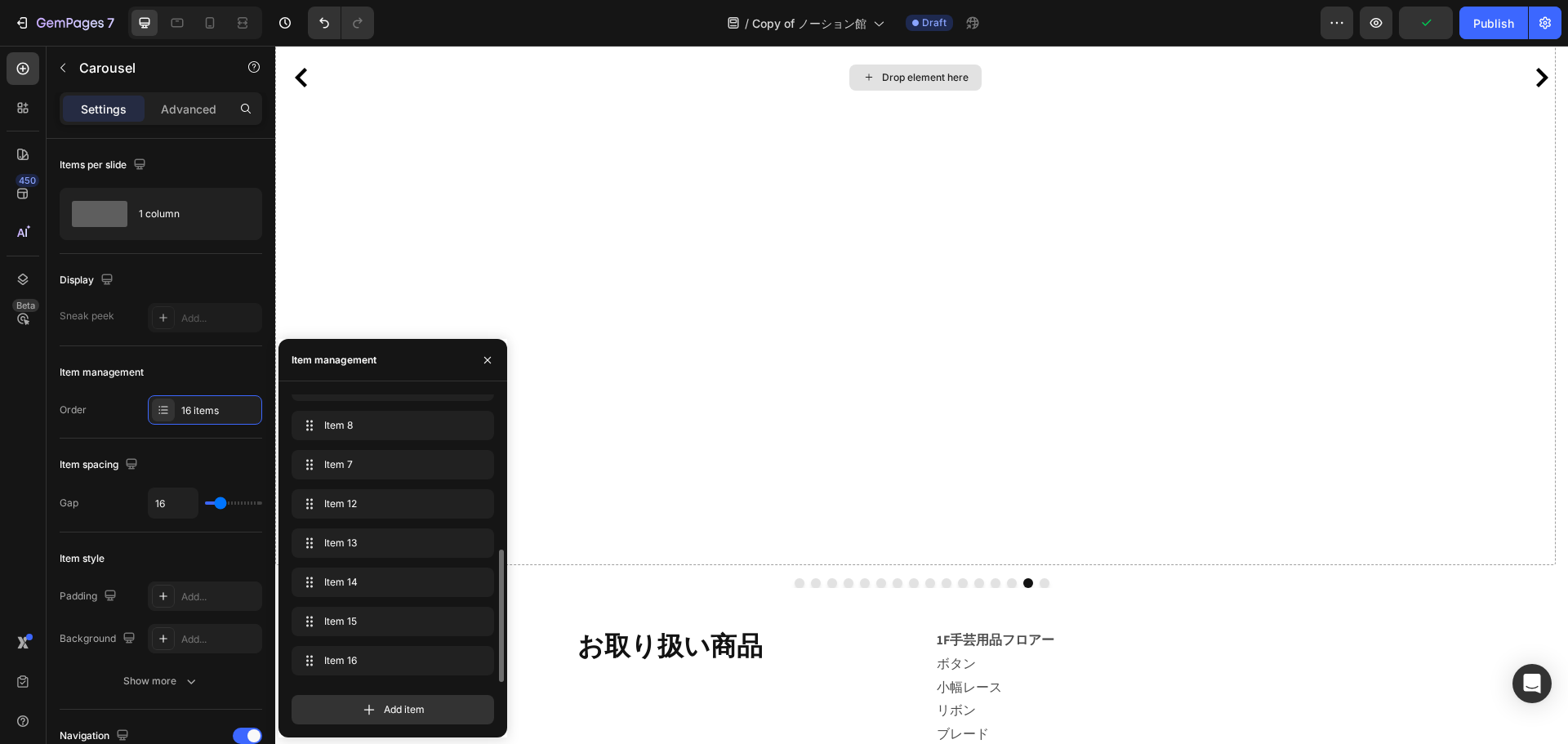
click at [897, 71] on div "Drop element here" at bounding box center [926, 78] width 87 height 13
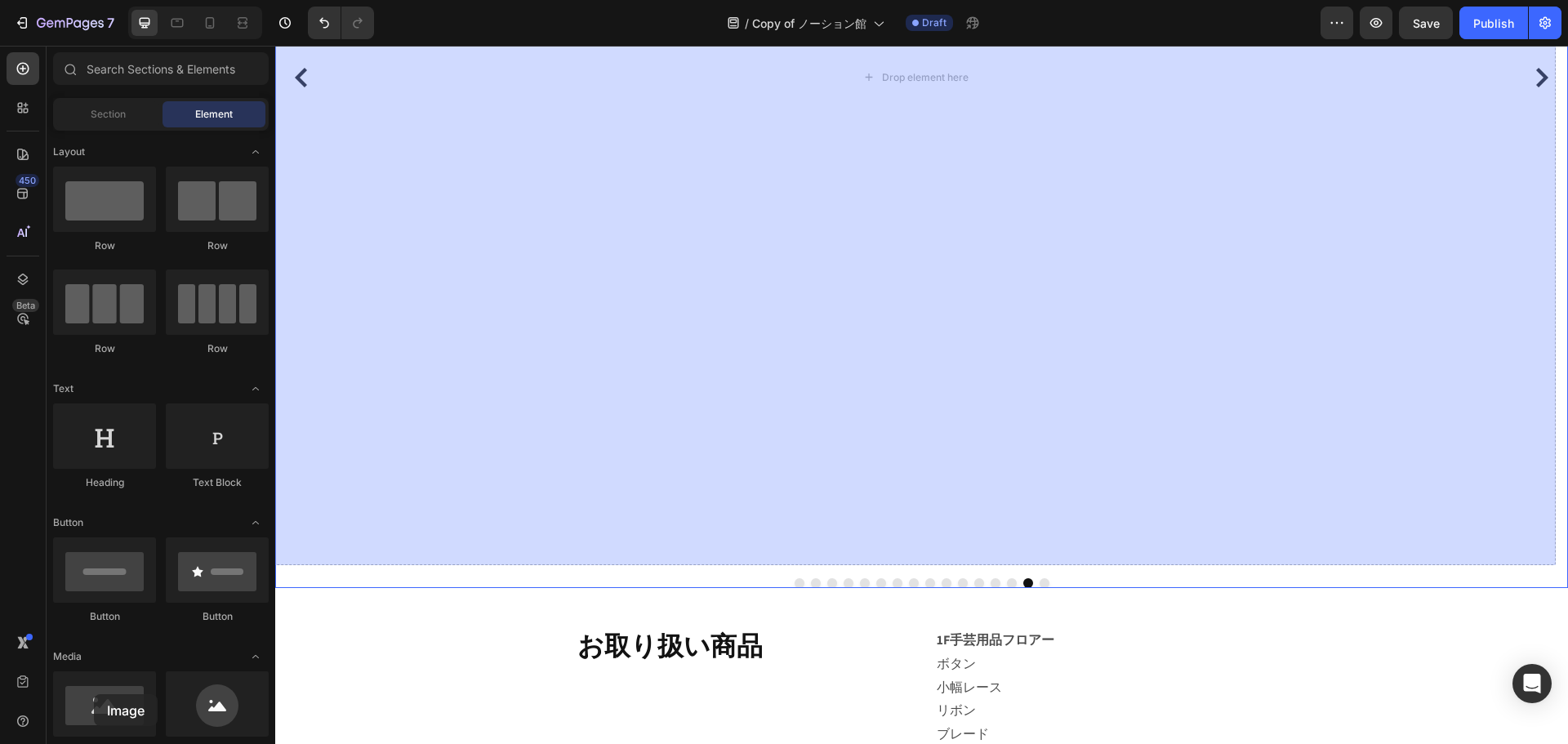
drag, startPoint x: 369, startPoint y: 740, endPoint x: 652, endPoint y: 391, distance: 449.3
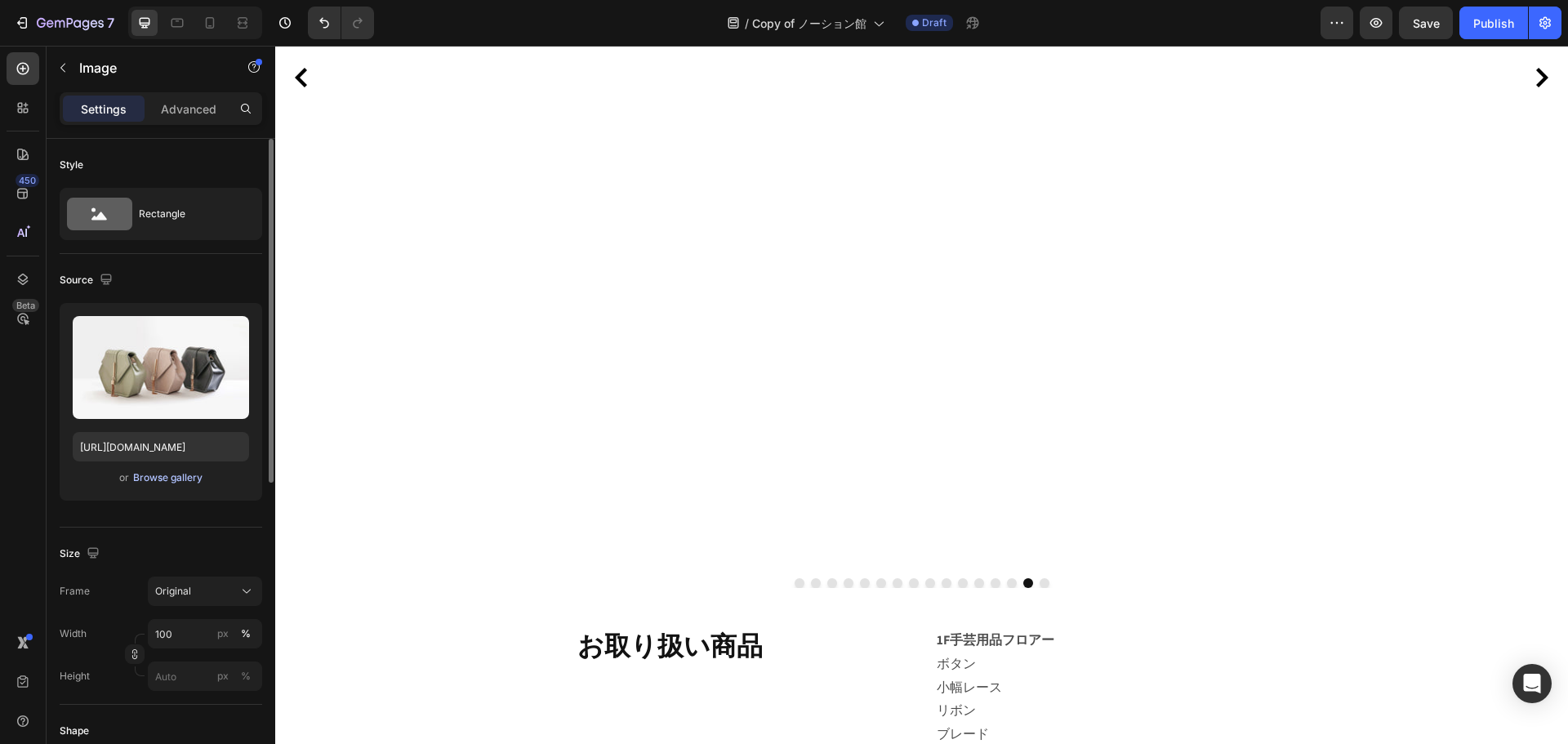
click at [141, 481] on div "Browse gallery" at bounding box center [168, 478] width 70 height 15
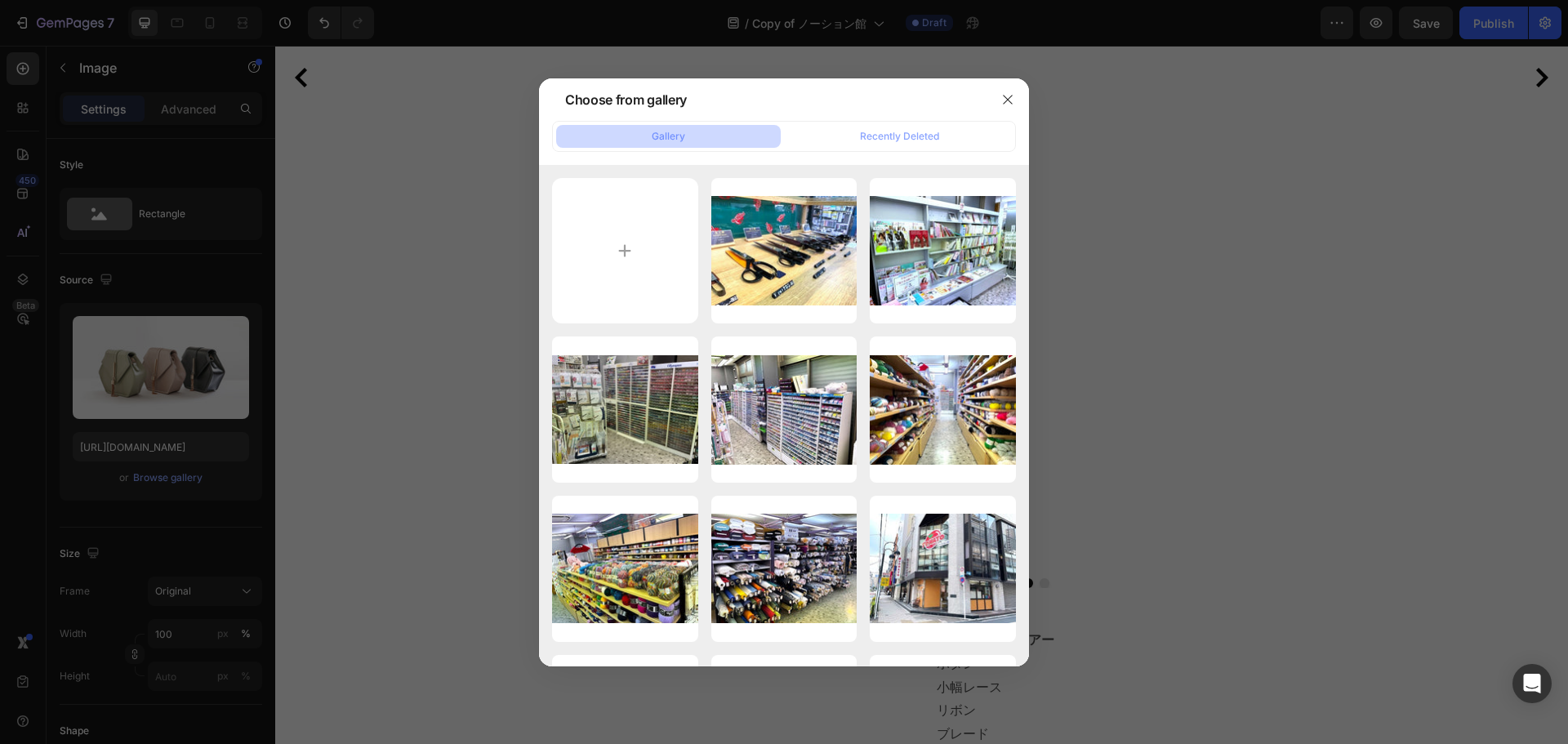
type input "C:\fakepath\IMG_8111編集.jpg"
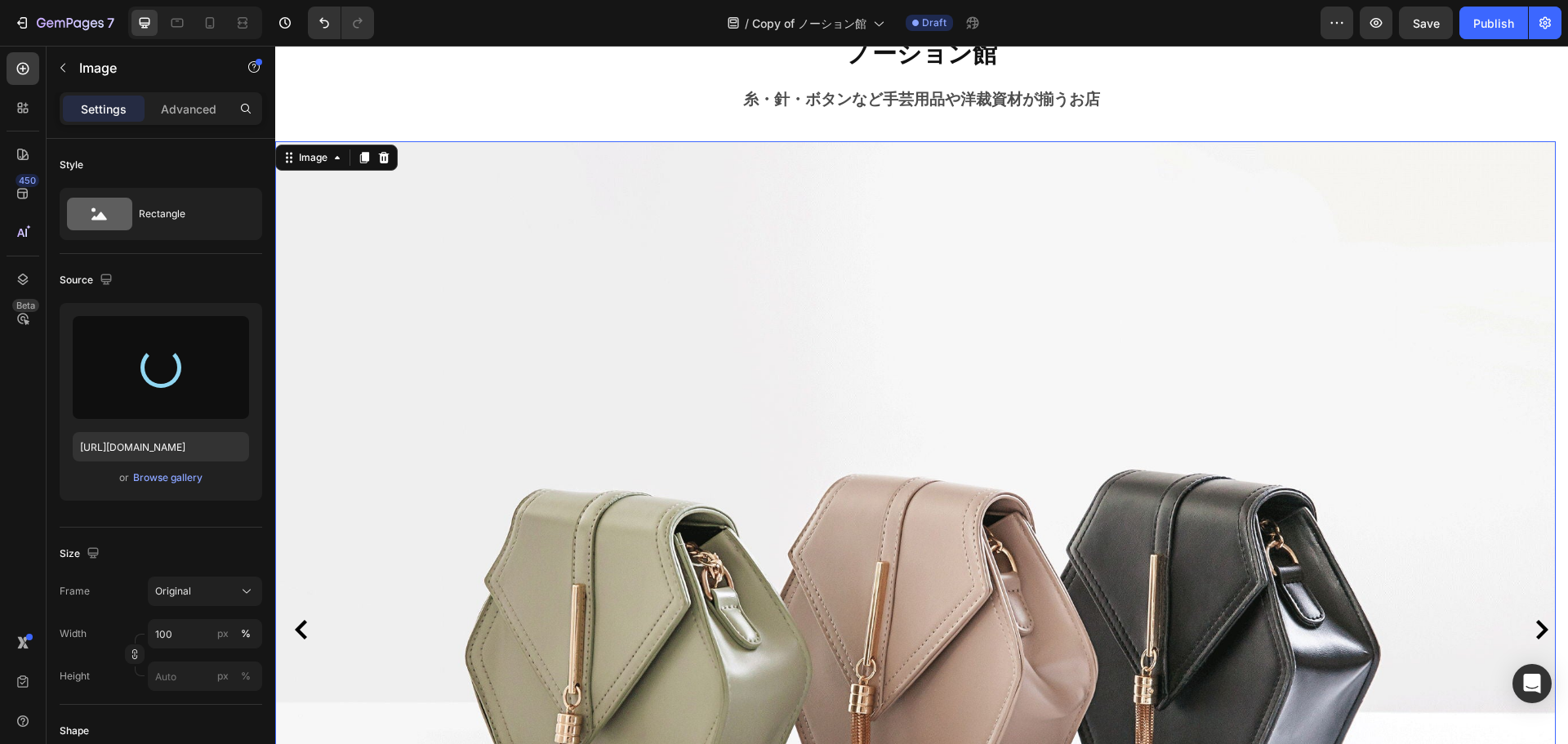
scroll to position [0, 0]
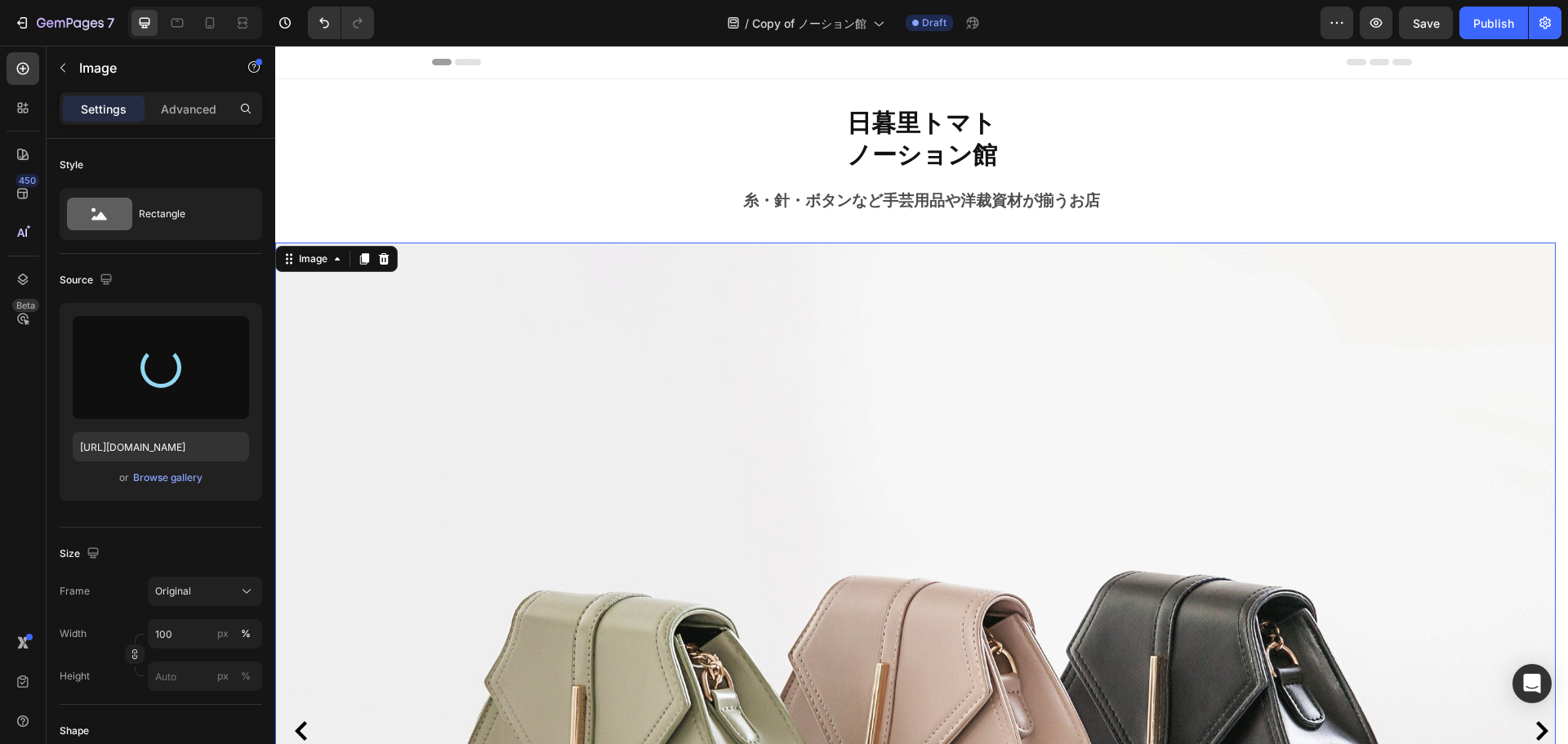
type input "https://cdn.shopify.com/s/files/1/0794/8851/6391/files/gempages_491552221163422…"
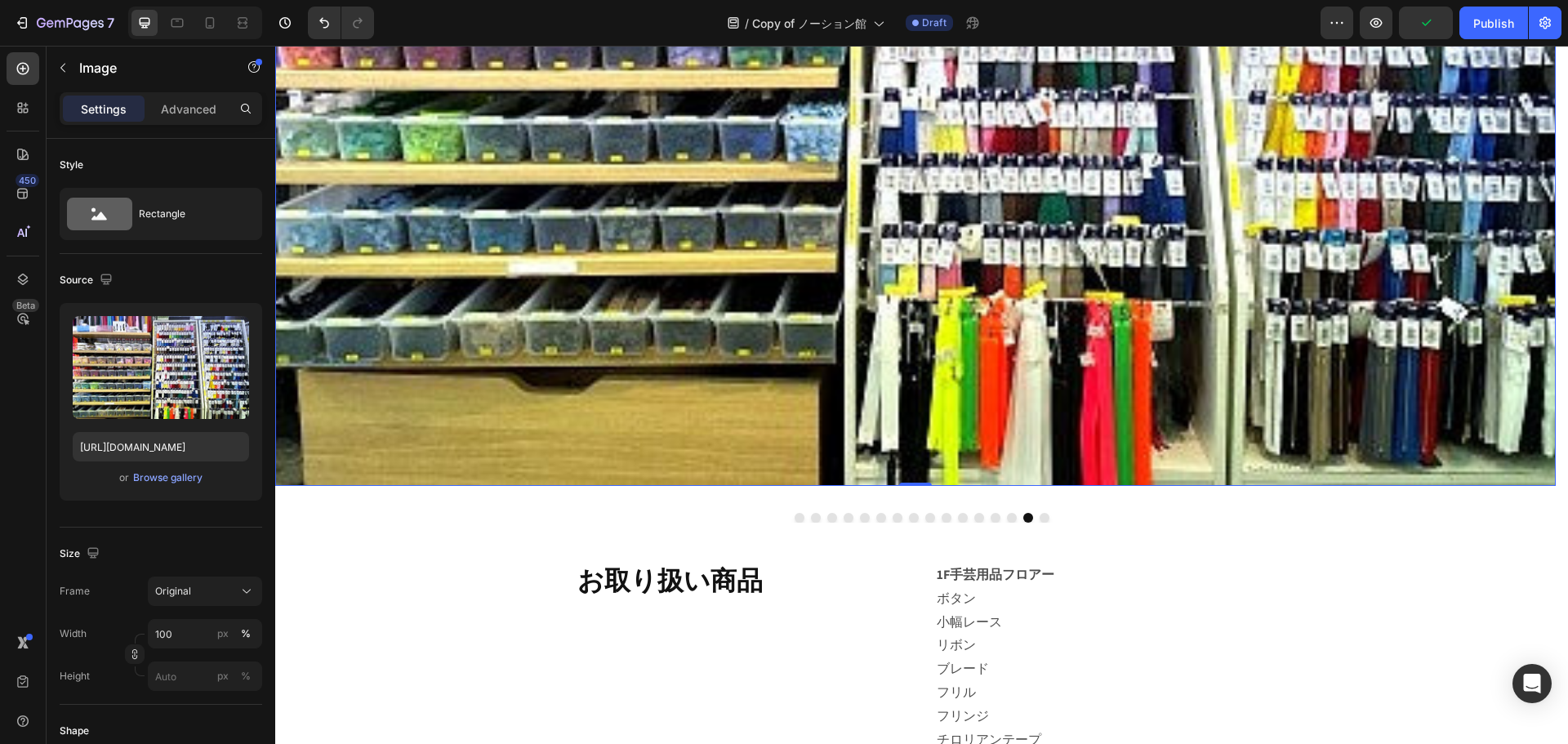
scroll to position [735, 0]
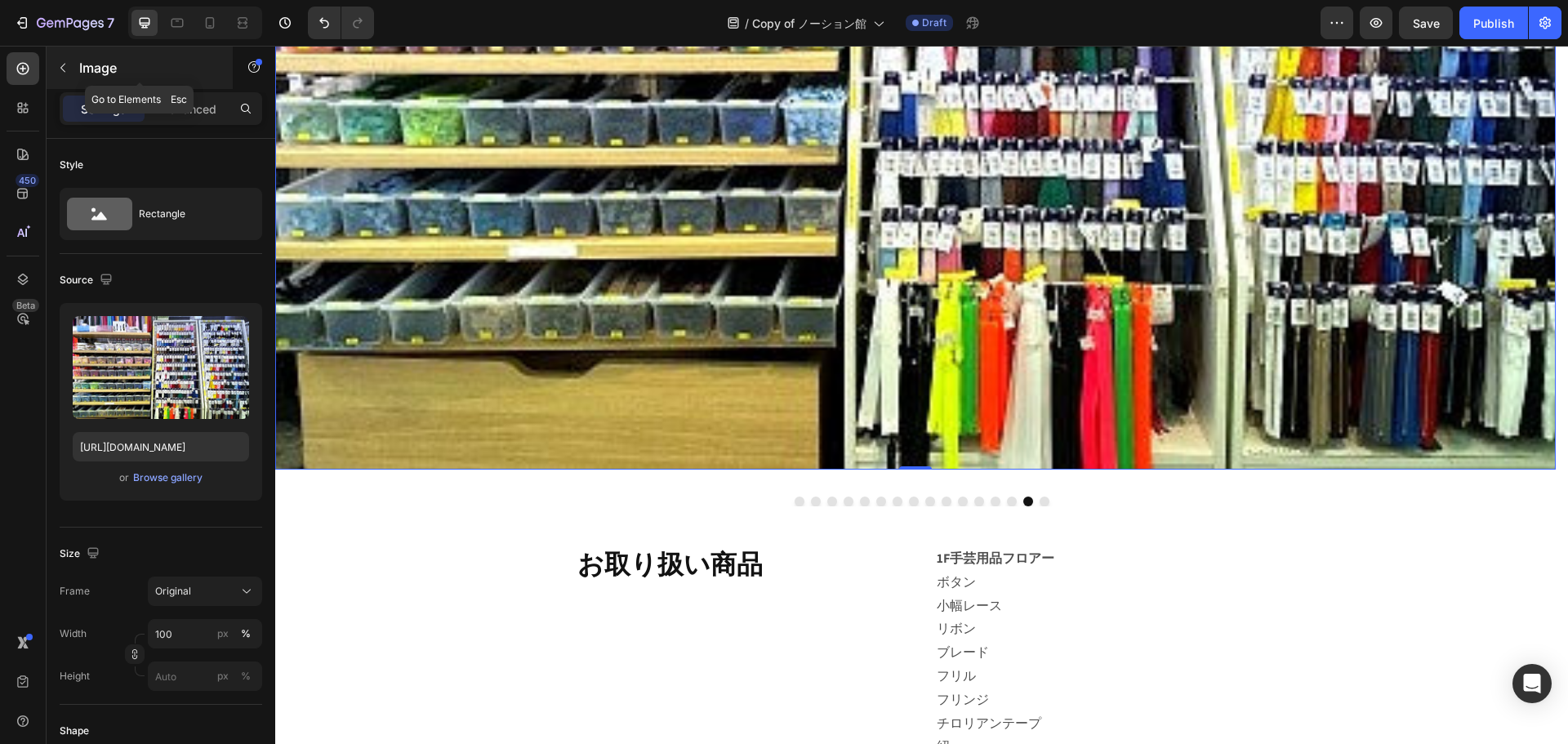
click at [59, 71] on icon "button" at bounding box center [63, 68] width 13 height 13
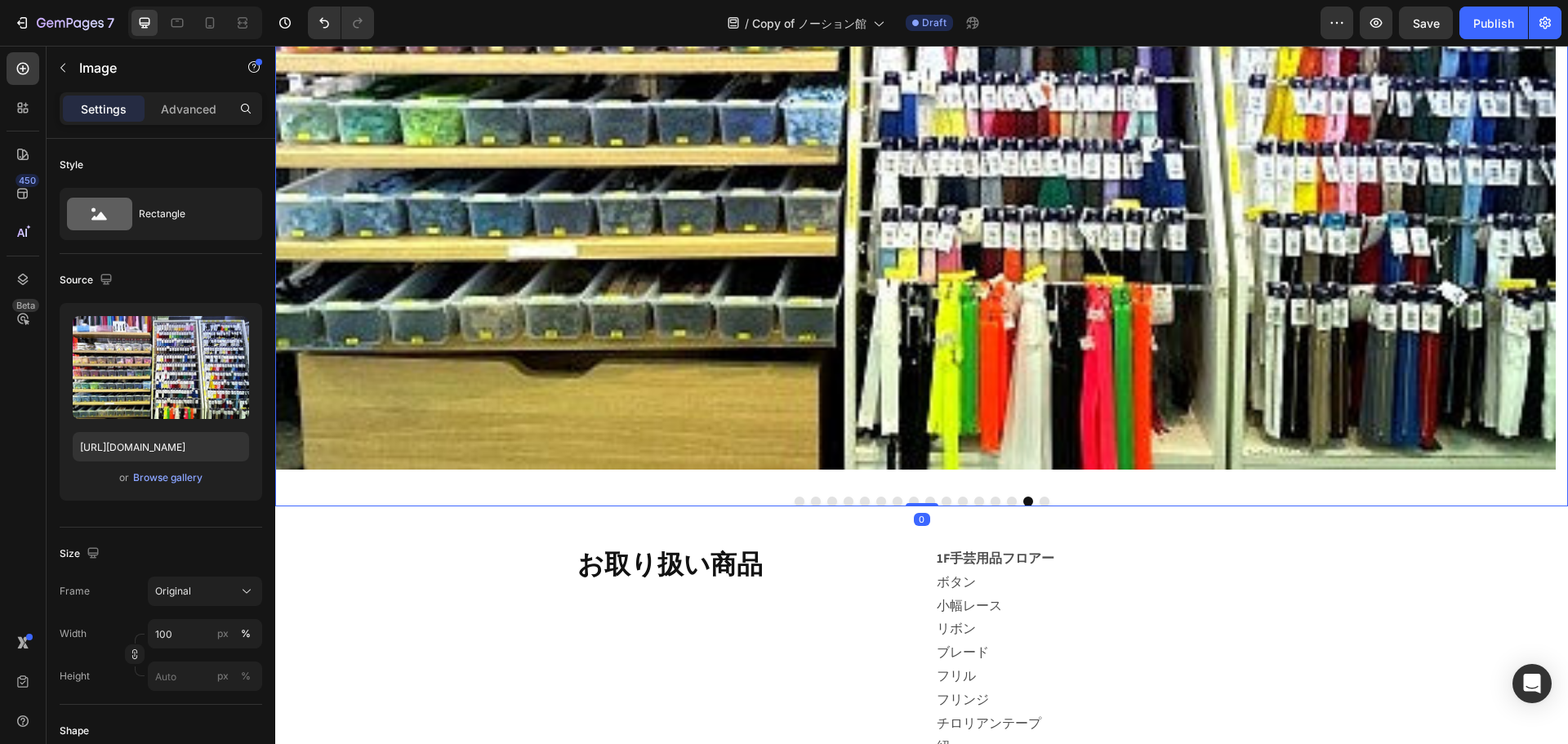
click at [990, 498] on button "Dot" at bounding box center [995, 501] width 10 height 10
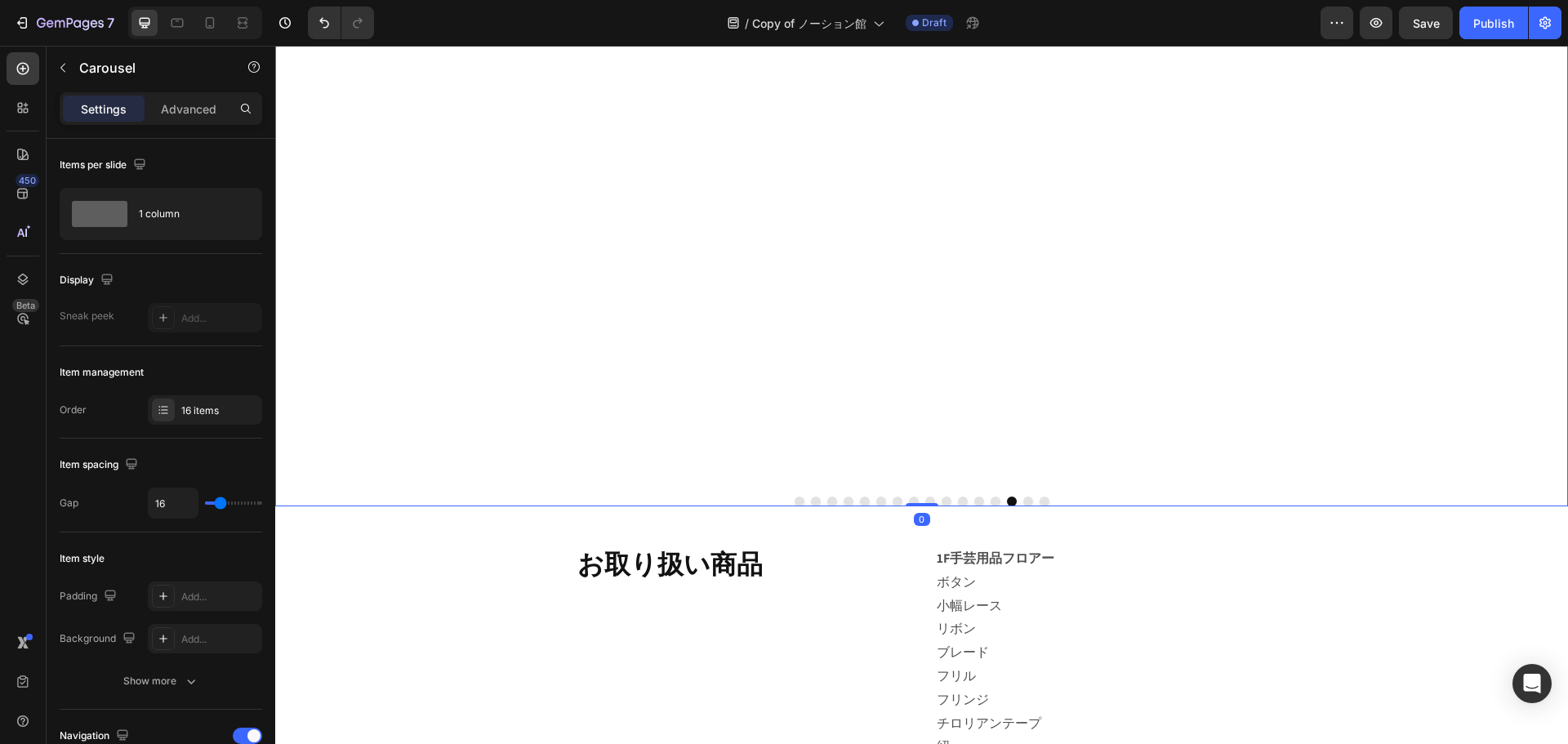
click at [931, 503] on div at bounding box center [922, 501] width 1293 height 10
click at [942, 503] on button "Dot" at bounding box center [947, 501] width 10 height 10
click at [194, 407] on div "16 items" at bounding box center [220, 411] width 77 height 15
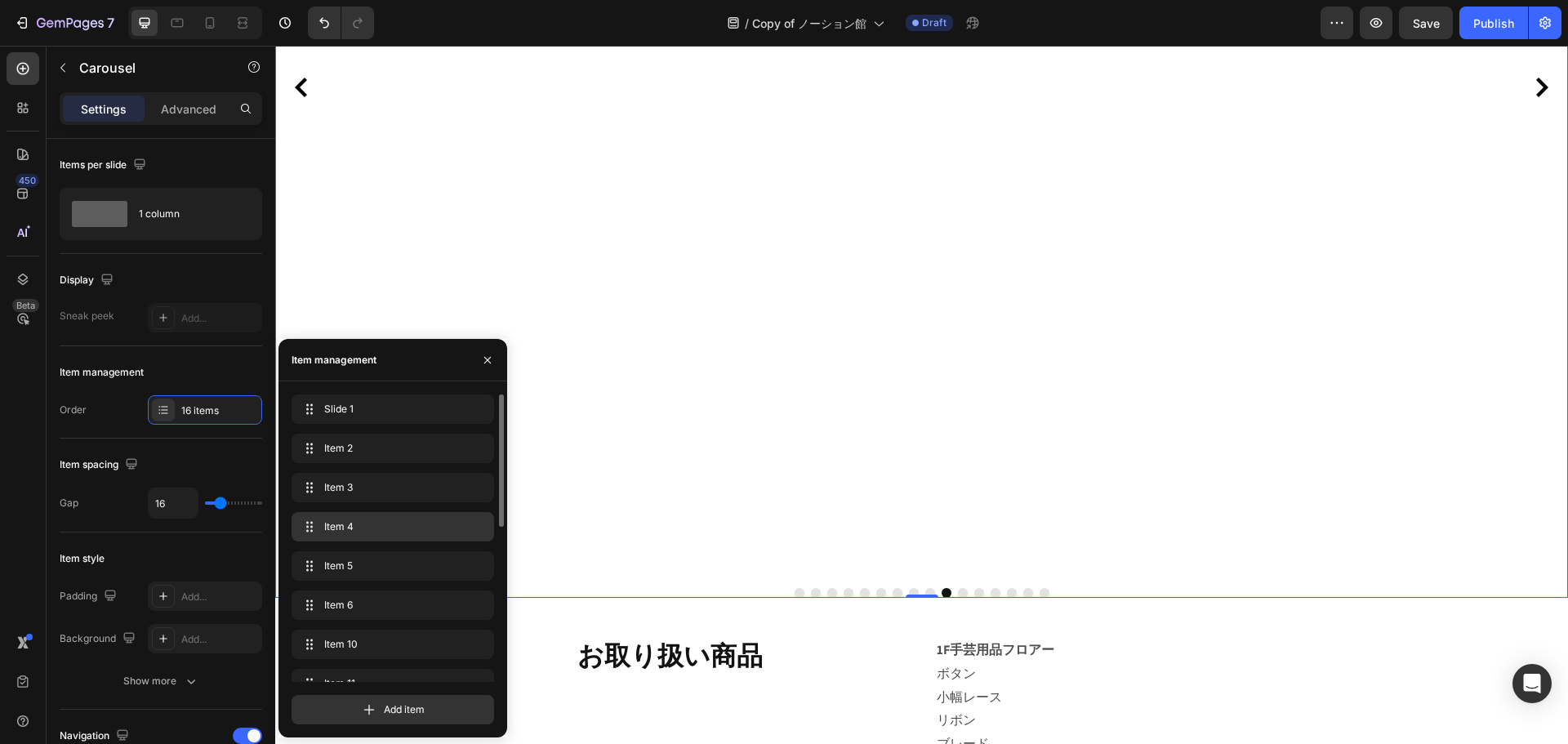
scroll to position [817, 0]
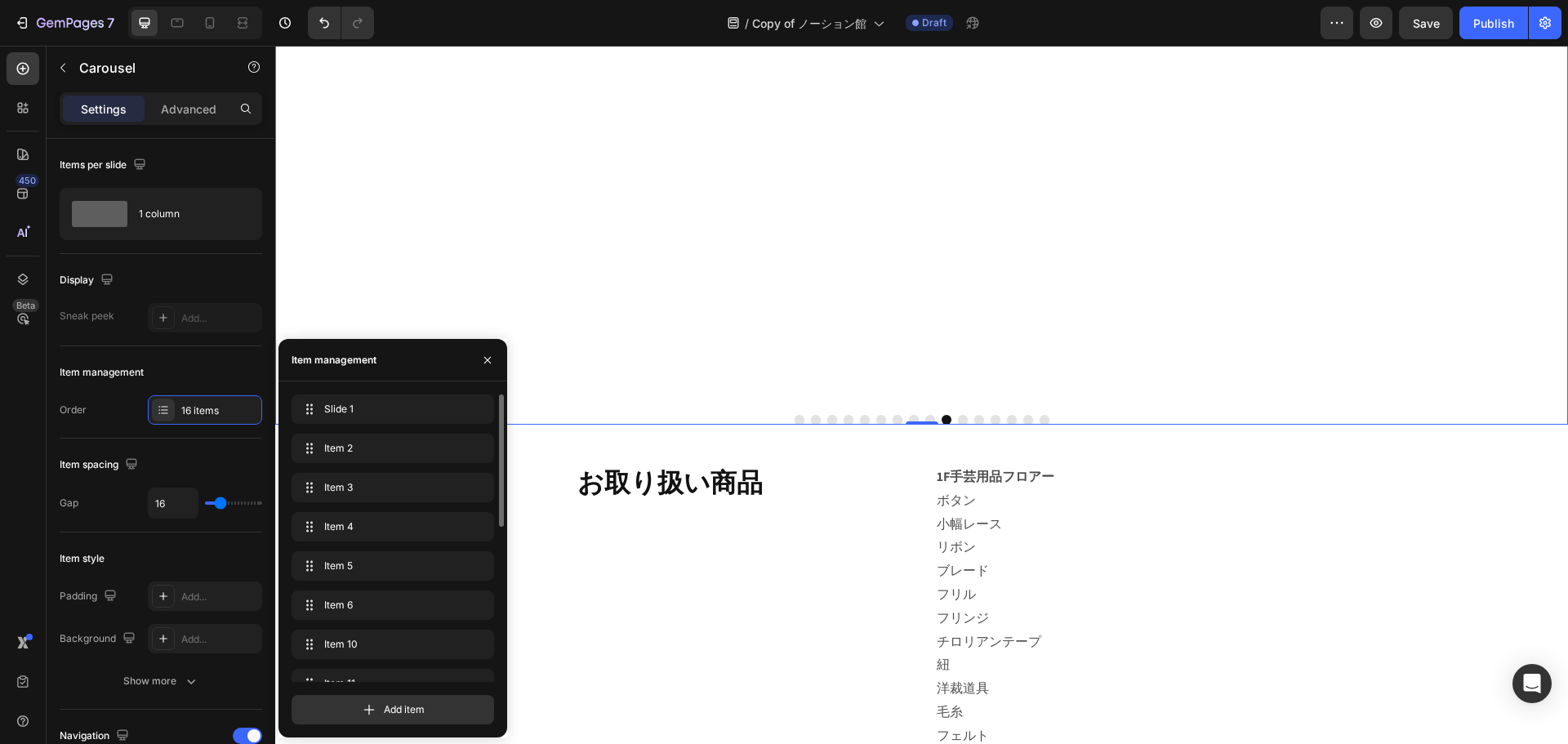
click at [411, 591] on div "Item 5 Item 5" at bounding box center [392, 609] width 202 height 36
click at [414, 572] on span "Item 5" at bounding box center [390, 566] width 131 height 15
click at [407, 595] on div "Item 6 Item 6" at bounding box center [369, 606] width 143 height 23
click at [406, 640] on span "Item 10" at bounding box center [370, 645] width 93 height 15
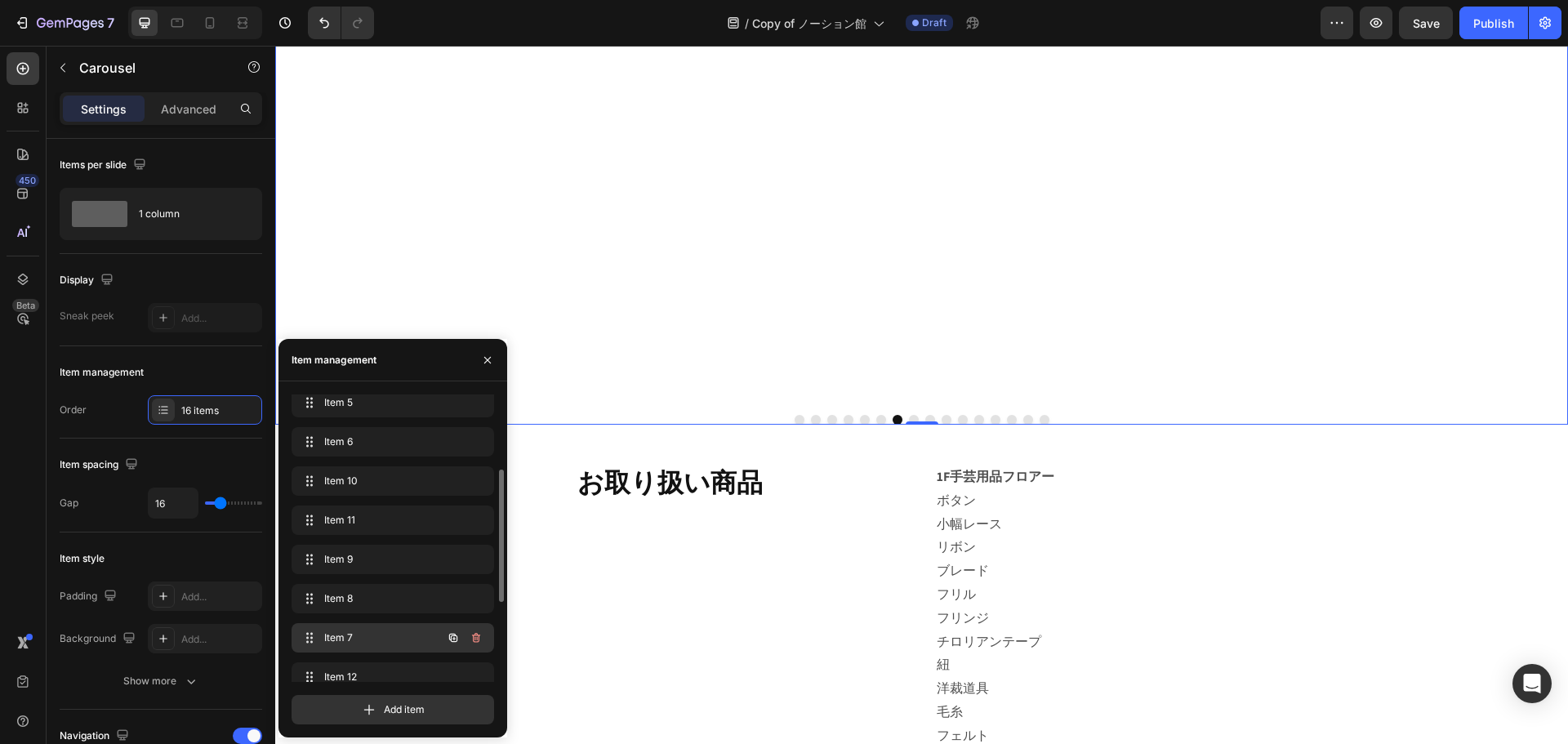
click at [404, 641] on span "Item 7" at bounding box center [370, 638] width 93 height 15
click at [393, 484] on div "Item 7 Item 7" at bounding box center [392, 474] width 189 height 23
click at [378, 510] on span "Item 12" at bounding box center [382, 514] width 121 height 15
click at [382, 440] on span "Item 8" at bounding box center [390, 435] width 131 height 15
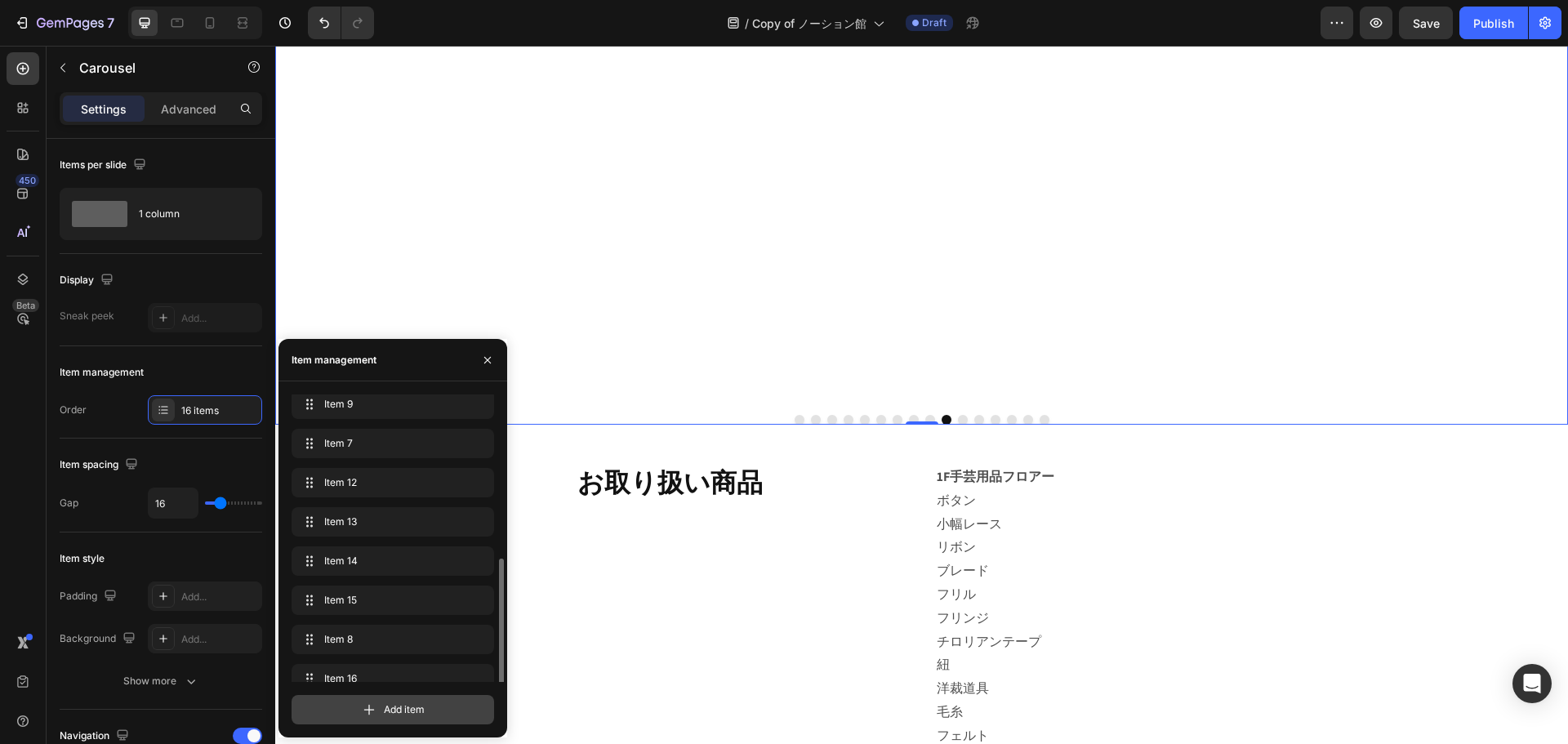
scroll to position [331, 0]
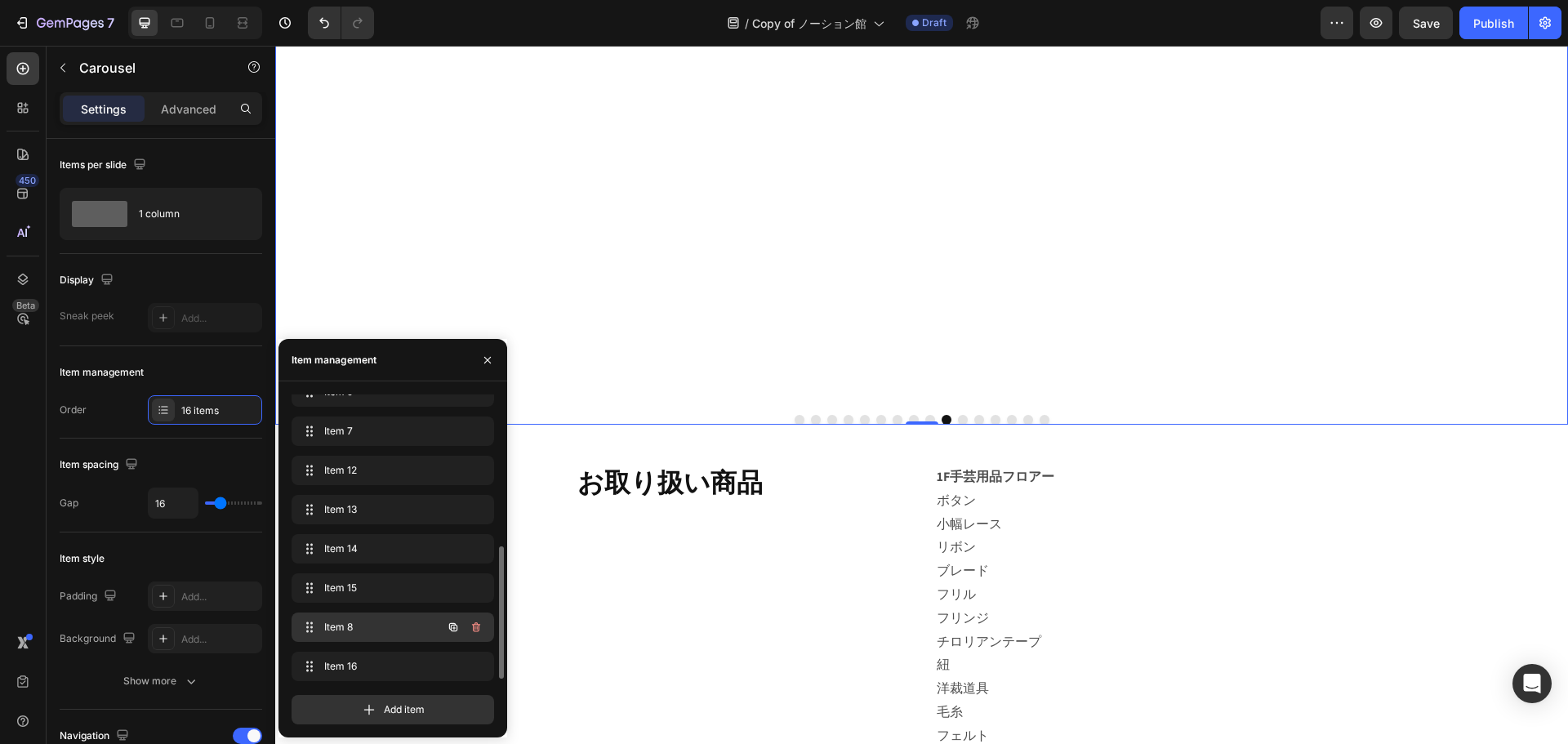
drag, startPoint x: 380, startPoint y: 438, endPoint x: 385, endPoint y: 637, distance: 199.1
drag, startPoint x: 378, startPoint y: 620, endPoint x: 383, endPoint y: 661, distance: 41.3
click at [369, 431] on span "Item 7" at bounding box center [370, 425] width 93 height 15
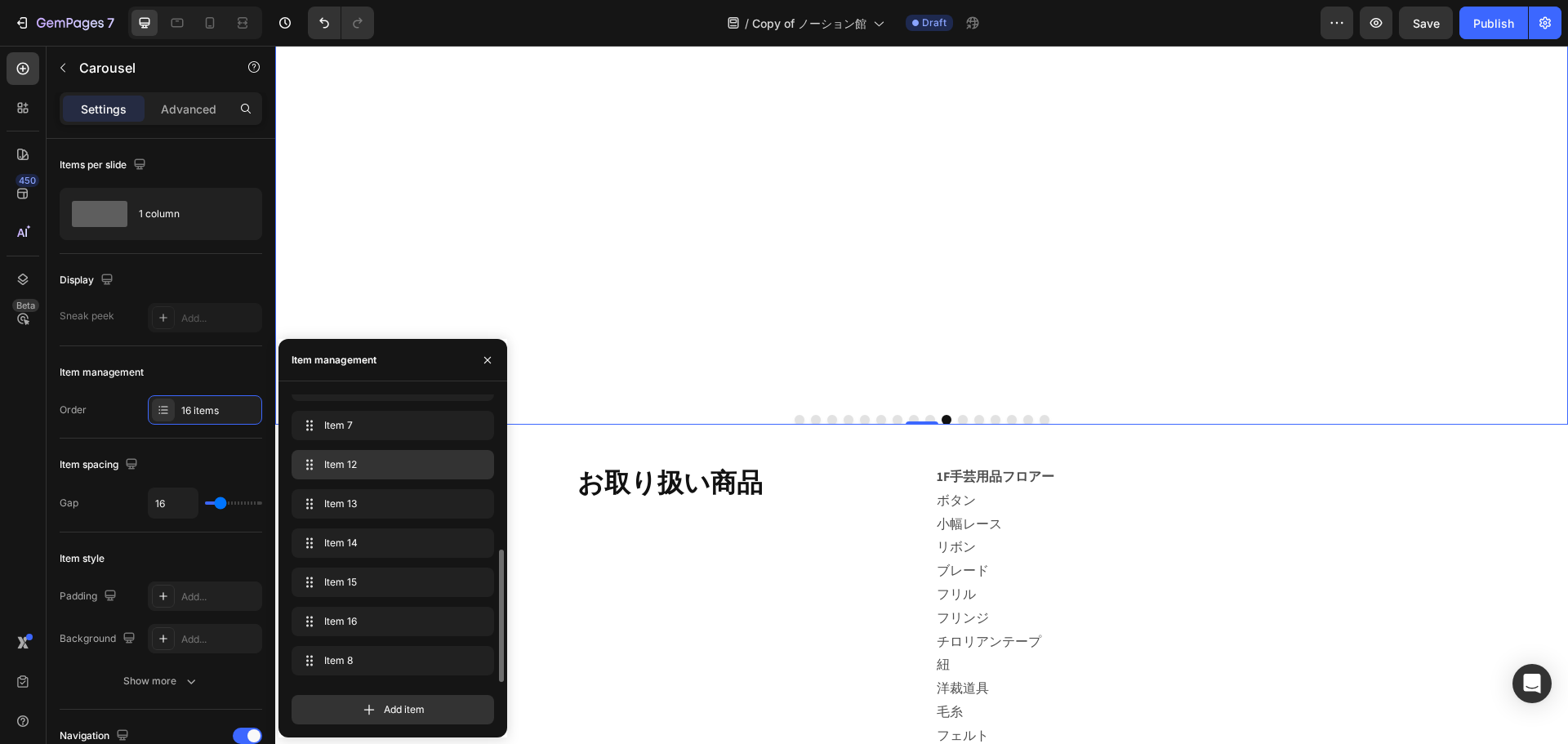
click at [345, 456] on div "Item 12 Item 12" at bounding box center [392, 465] width 189 height 23
click at [346, 431] on span "Item 7" at bounding box center [382, 425] width 121 height 15
drag, startPoint x: 367, startPoint y: 425, endPoint x: 391, endPoint y: 663, distance: 239.2
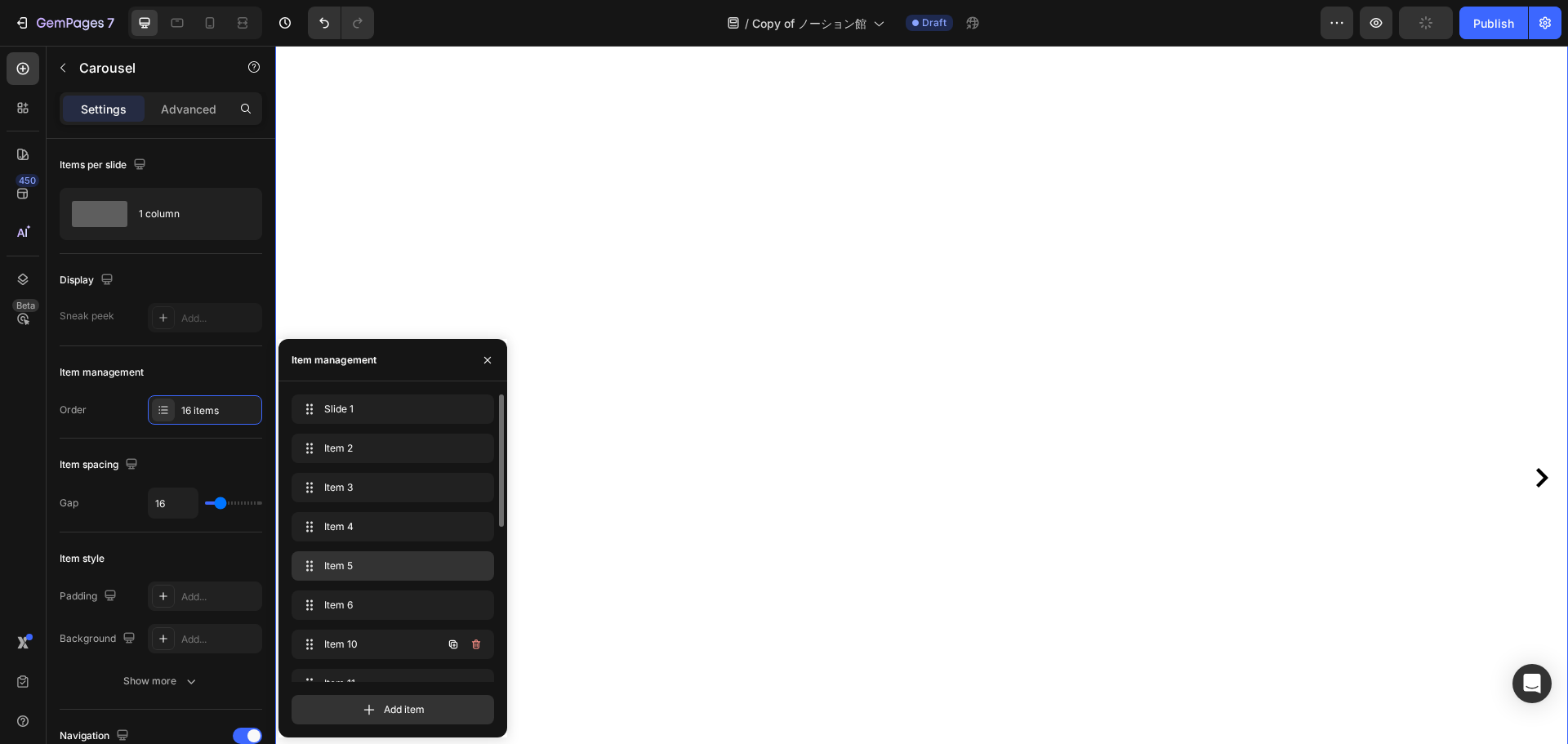
scroll to position [245, 0]
click at [366, 417] on div "Slide 1 Slide 1" at bounding box center [369, 410] width 143 height 23
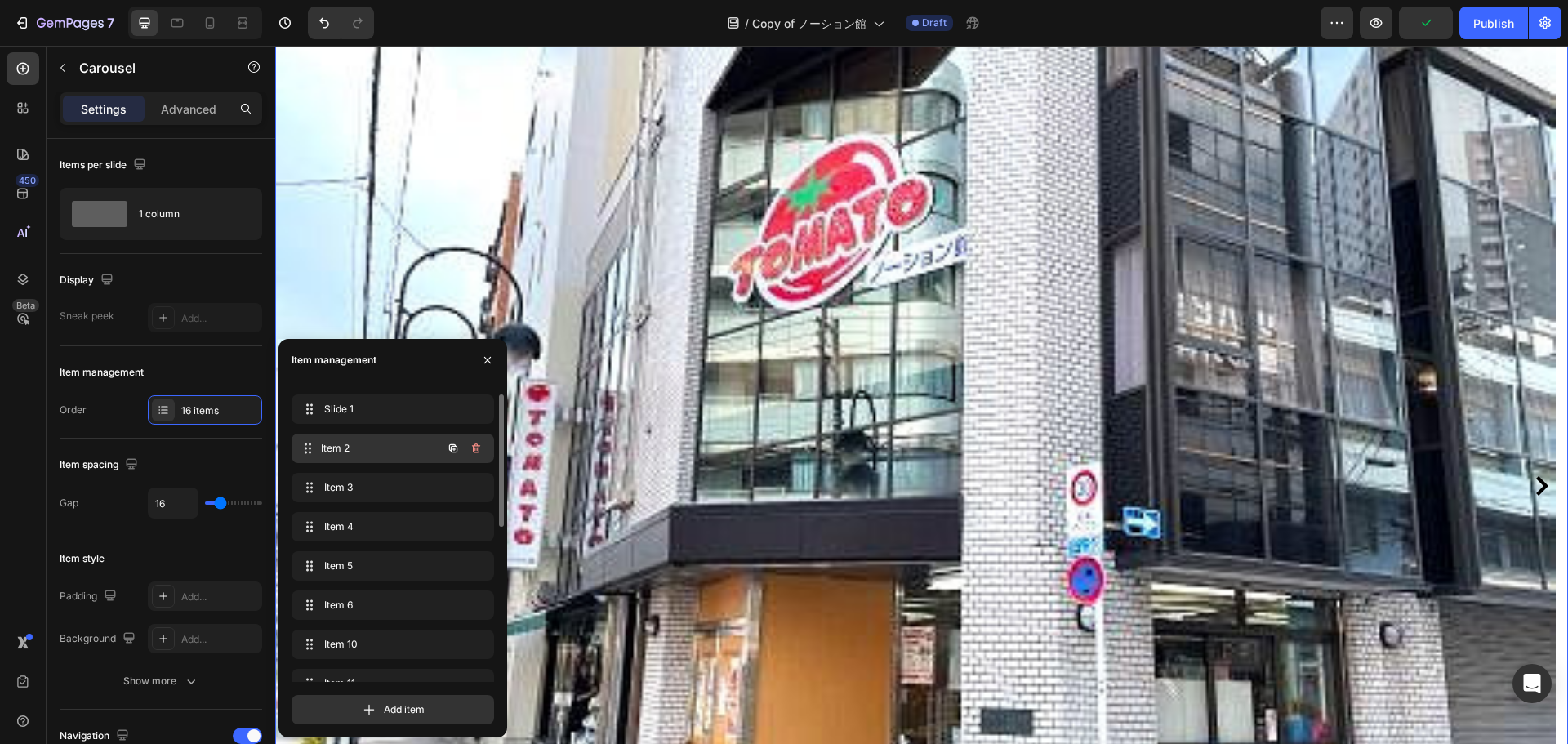
click at [379, 435] on div "Item 2 Item 2" at bounding box center [392, 448] width 202 height 29
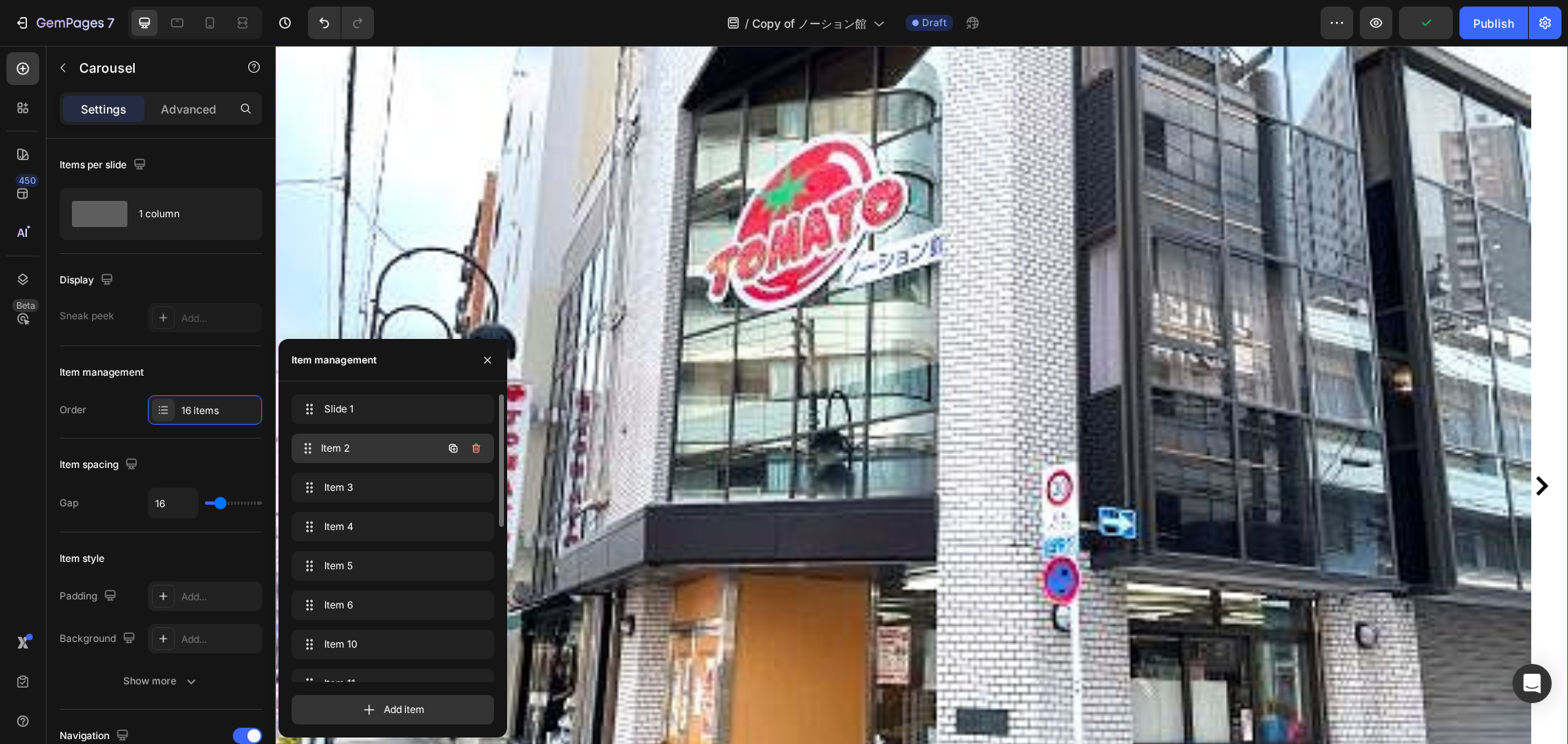
scroll to position [265, 0]
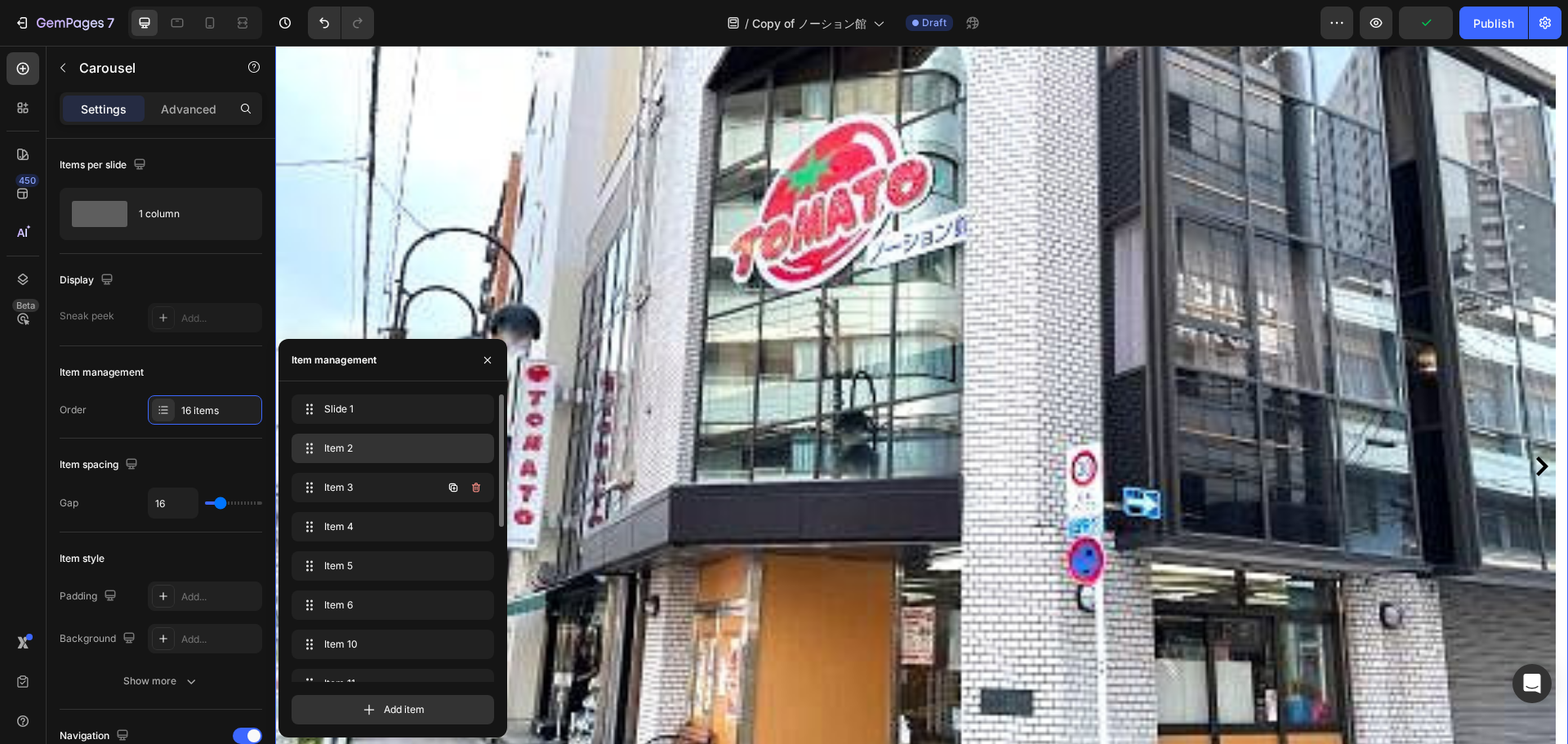
click at [403, 460] on div "Item 2 Item 2" at bounding box center [392, 448] width 202 height 29
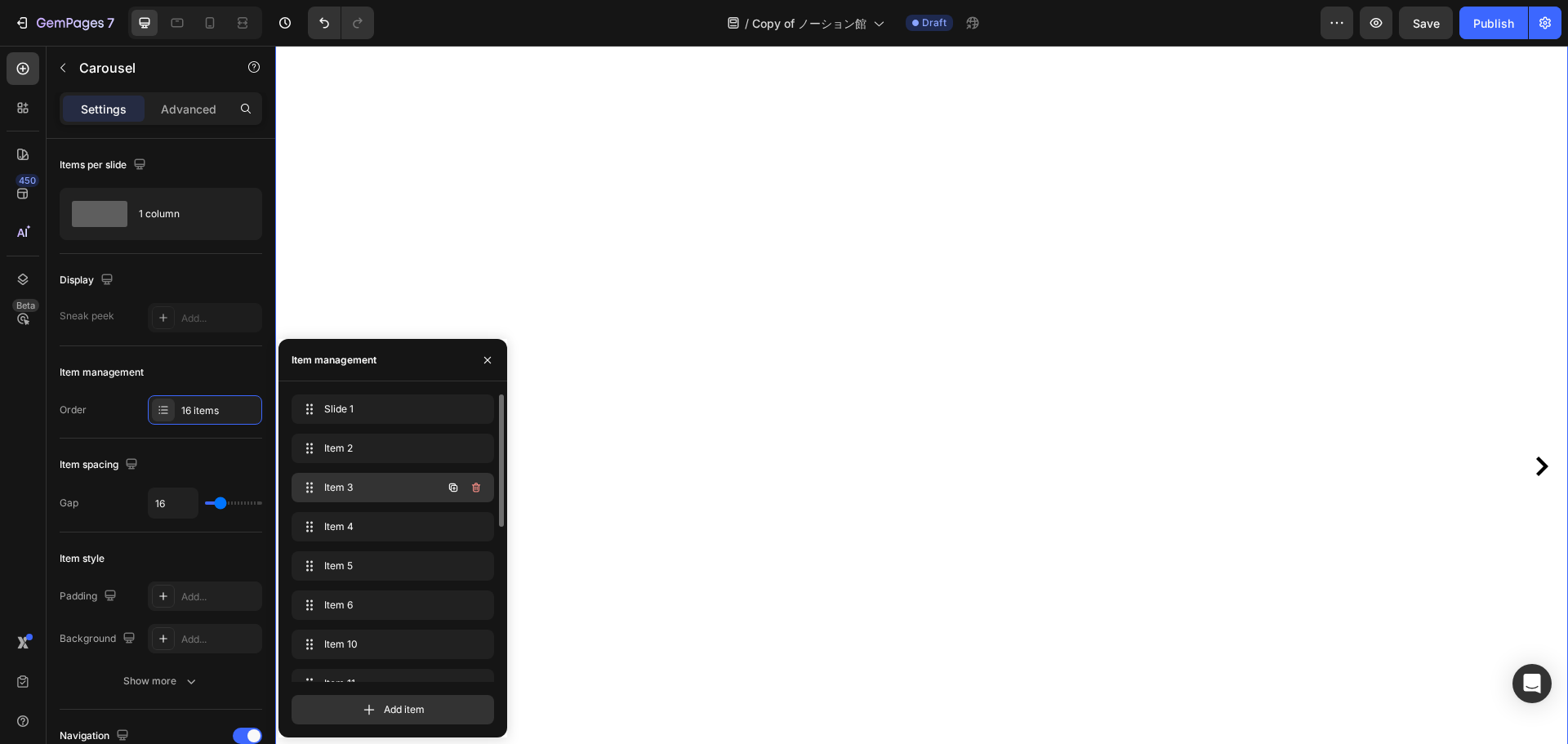
click at [401, 481] on span "Item 3" at bounding box center [370, 488] width 93 height 15
click at [401, 510] on div "Slide 1 Slide 1 Item 2 Item 2 Item 3 Item 3 Item 4 Item 4 Item 5 Item 5 Item 6 …" at bounding box center [392, 707] width 202 height 624
click at [403, 499] on div "Item 3 Item 3" at bounding box center [392, 488] width 202 height 29
click at [404, 493] on span "Item 3" at bounding box center [382, 488] width 121 height 15
click at [375, 492] on span "Item 3" at bounding box center [370, 488] width 93 height 15
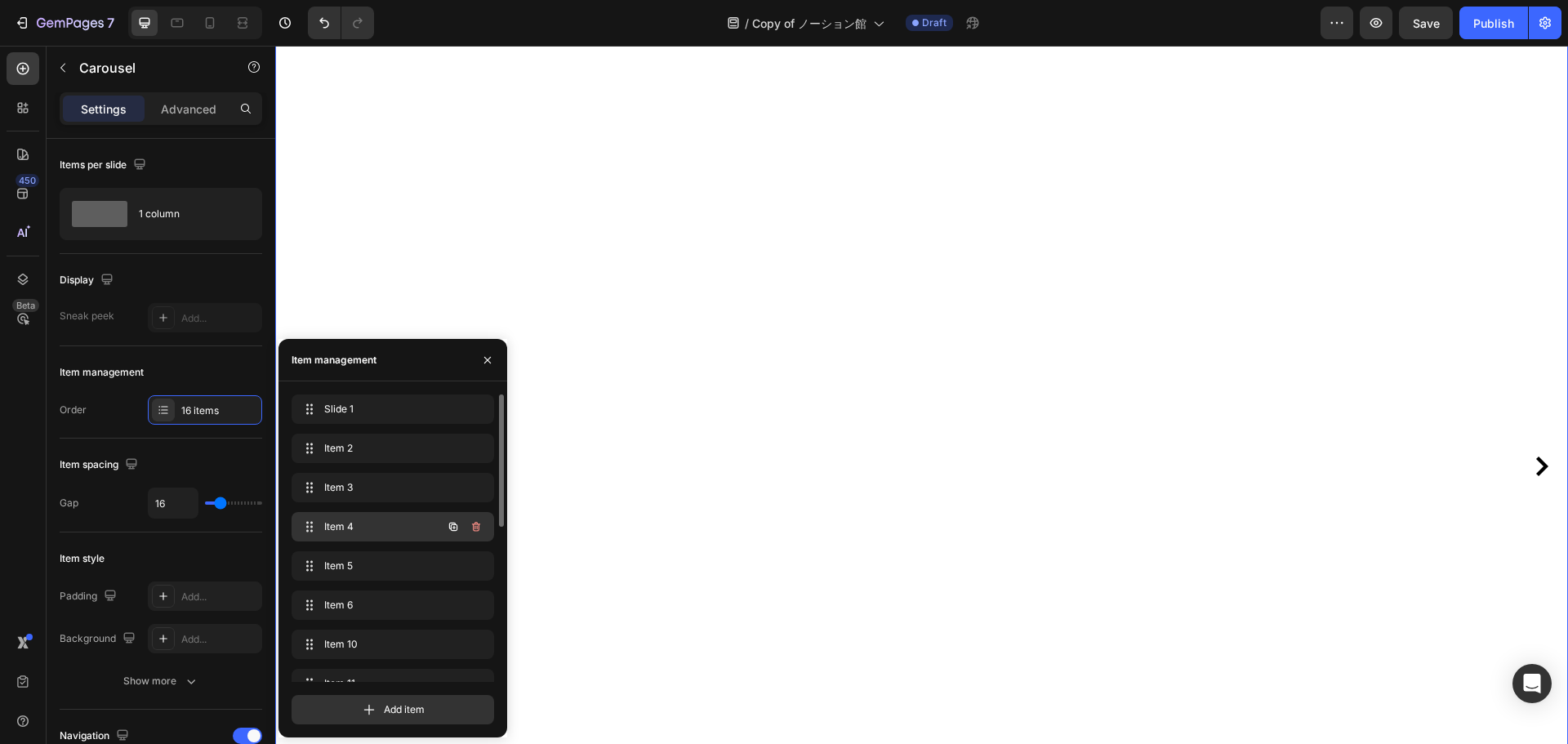
click at [378, 522] on span "Item 4" at bounding box center [370, 527] width 93 height 15
click at [387, 555] on div "Item 5 Item 5" at bounding box center [369, 566] width 143 height 23
click at [393, 601] on span "Item 6" at bounding box center [370, 606] width 93 height 15
click at [393, 631] on div "Item 10 Item 10" at bounding box center [392, 645] width 202 height 29
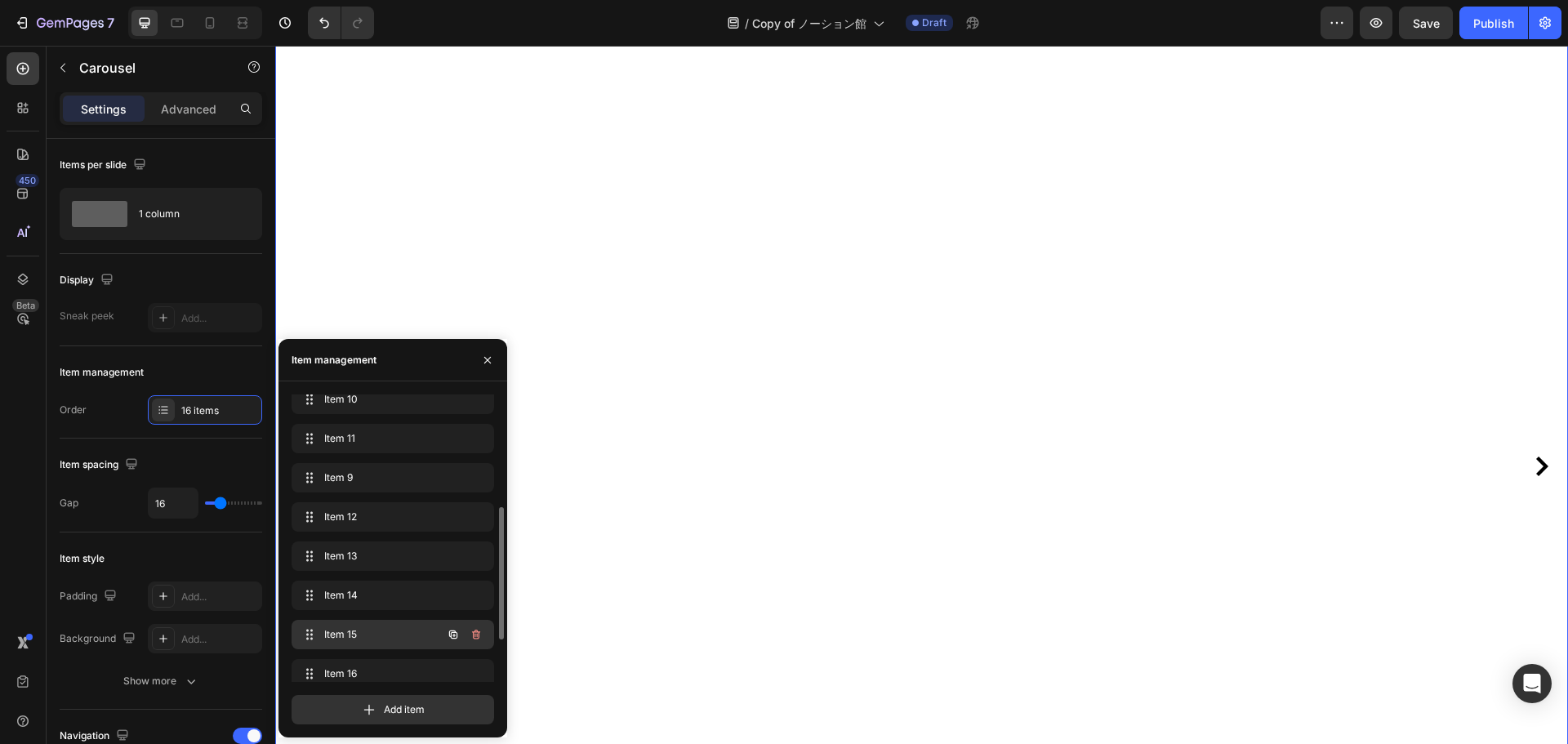
click at [396, 637] on span "Item 15" at bounding box center [370, 635] width 93 height 15
click at [394, 596] on span "Item 14" at bounding box center [370, 596] width 93 height 15
click at [392, 559] on span "Item 13" at bounding box center [370, 556] width 93 height 15
click at [392, 669] on span "Item 16" at bounding box center [370, 674] width 93 height 15
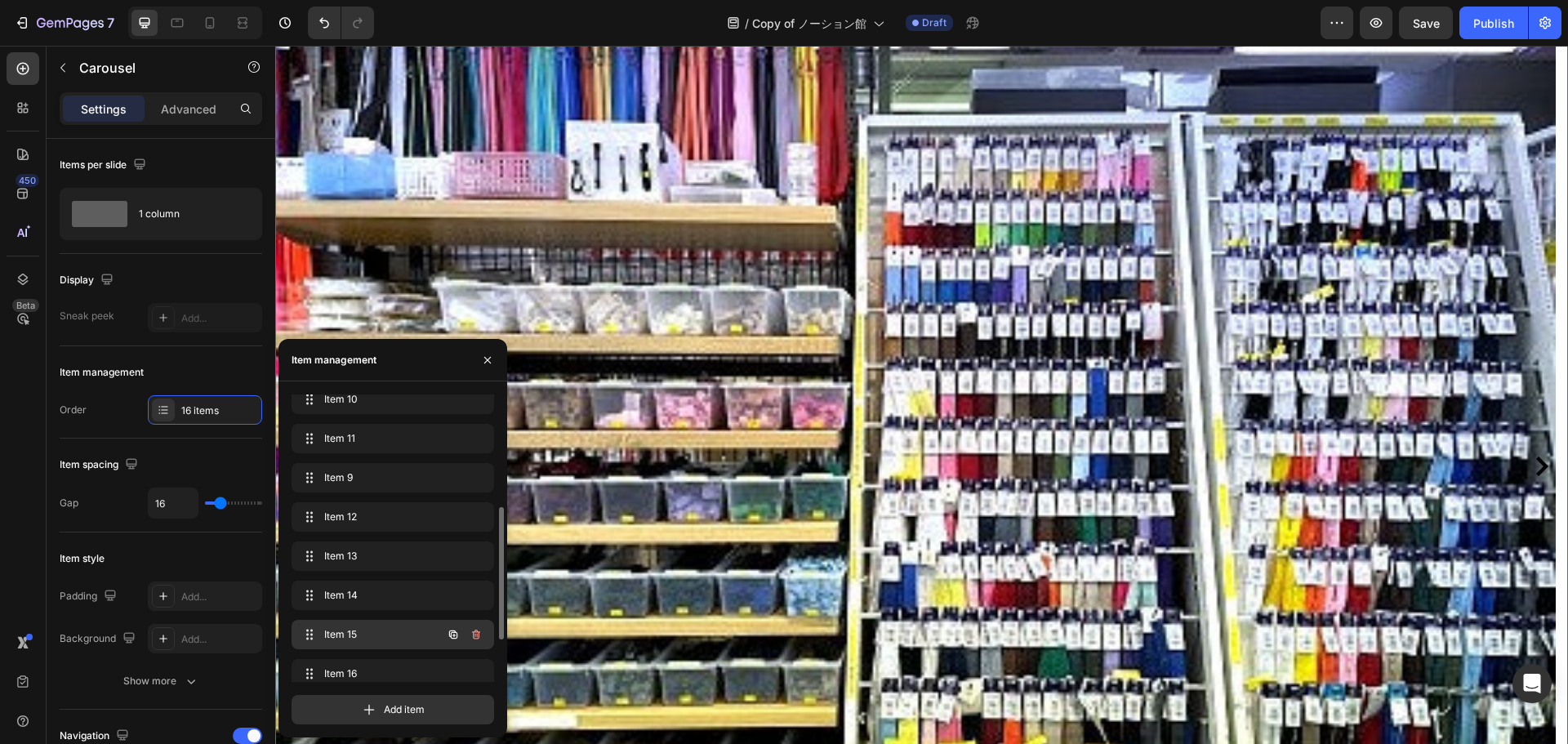
click at [392, 629] on span "Item 15" at bounding box center [370, 635] width 93 height 15
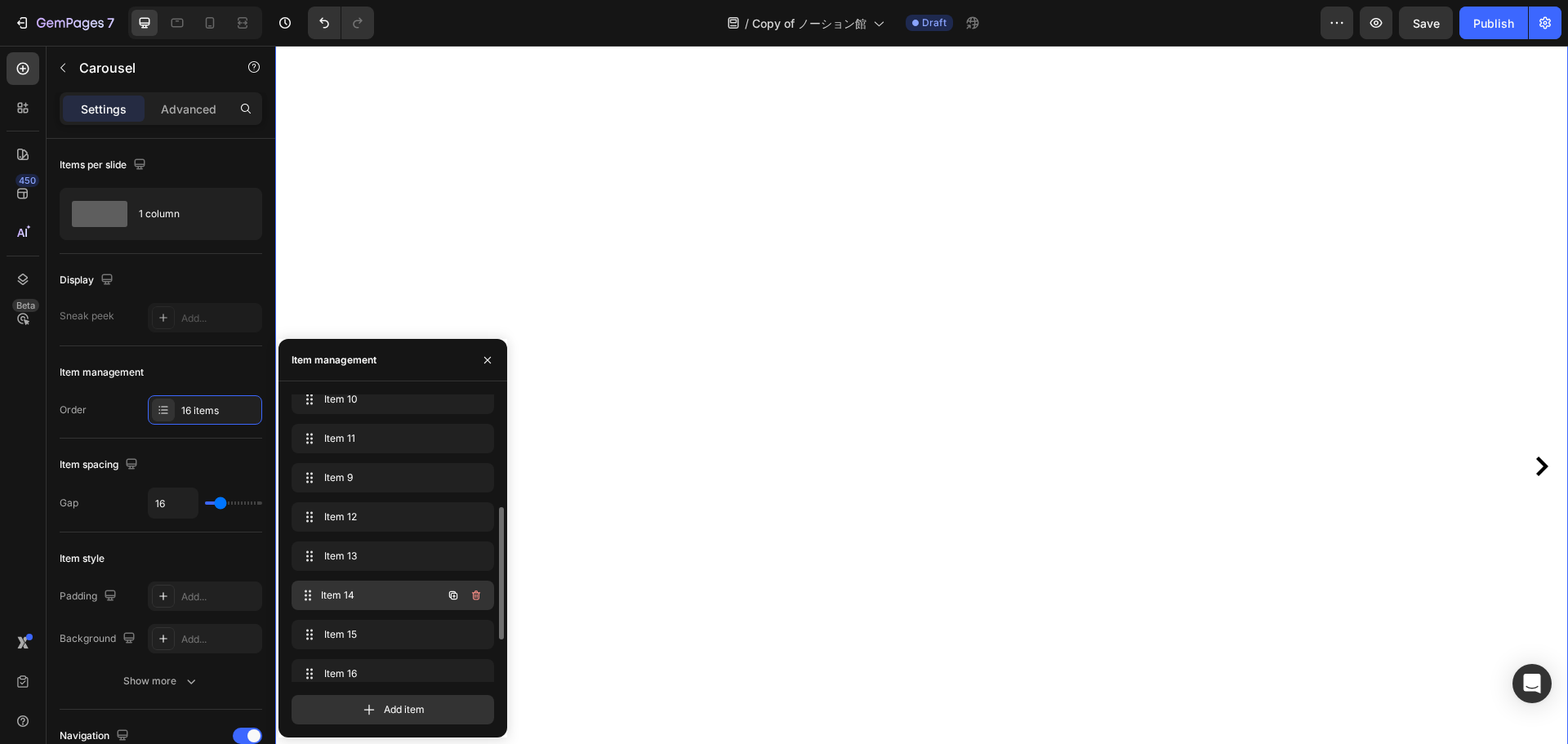
click at [392, 599] on span "Item 14" at bounding box center [382, 596] width 121 height 15
click at [392, 571] on div "Item 13 Item 13" at bounding box center [392, 560] width 202 height 36
click at [395, 553] on span "Item 13" at bounding box center [370, 556] width 93 height 15
click at [393, 517] on span "Item 12" at bounding box center [370, 517] width 93 height 15
click at [398, 475] on span "Item 9" at bounding box center [382, 478] width 121 height 15
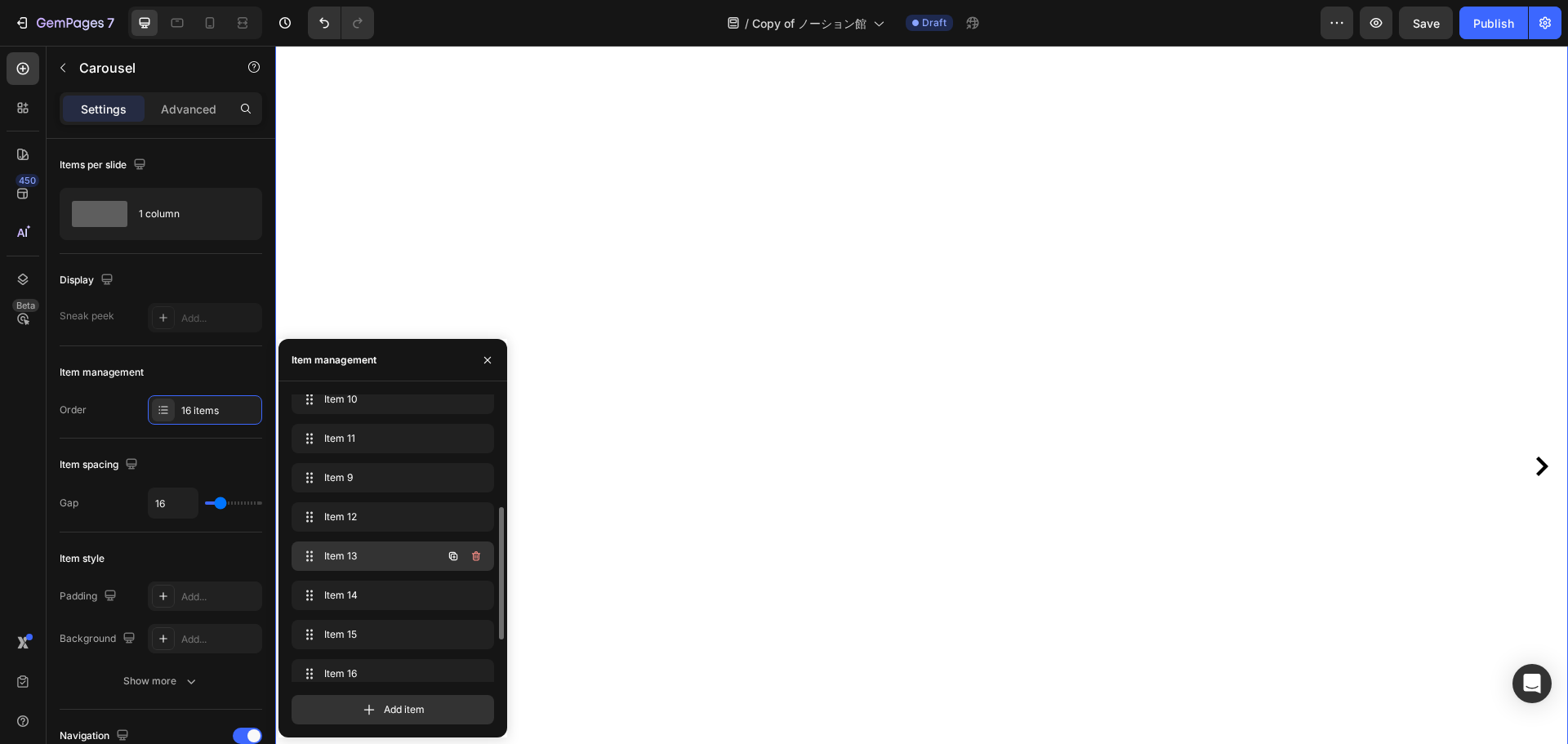
click at [409, 547] on div "Item 13 Item 13" at bounding box center [369, 556] width 143 height 23
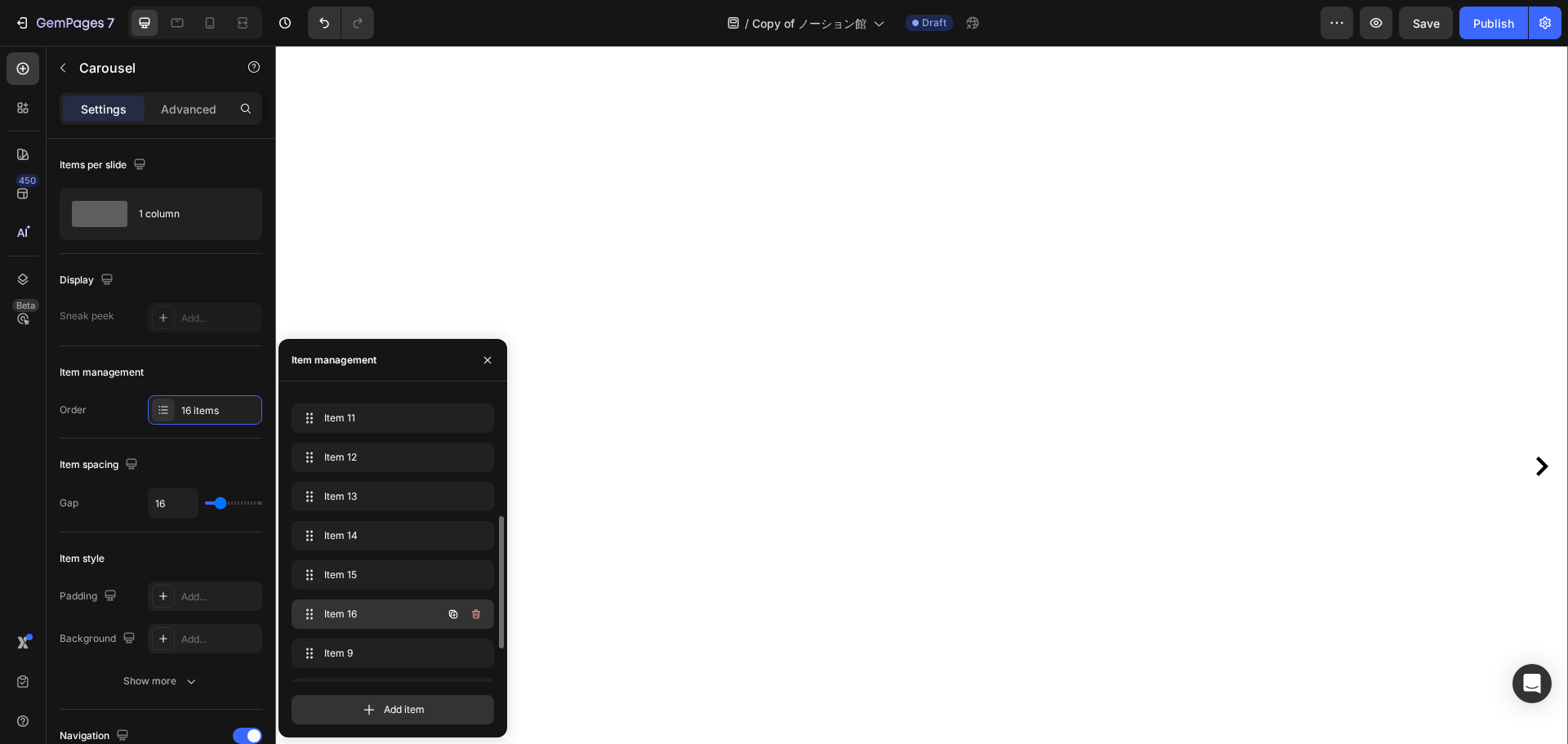
drag, startPoint x: 405, startPoint y: 471, endPoint x: 409, endPoint y: 624, distance: 153.1
click at [400, 577] on span "Item 9" at bounding box center [370, 583] width 93 height 15
click at [390, 610] on div "Item 8 Item 8" at bounding box center [369, 622] width 143 height 23
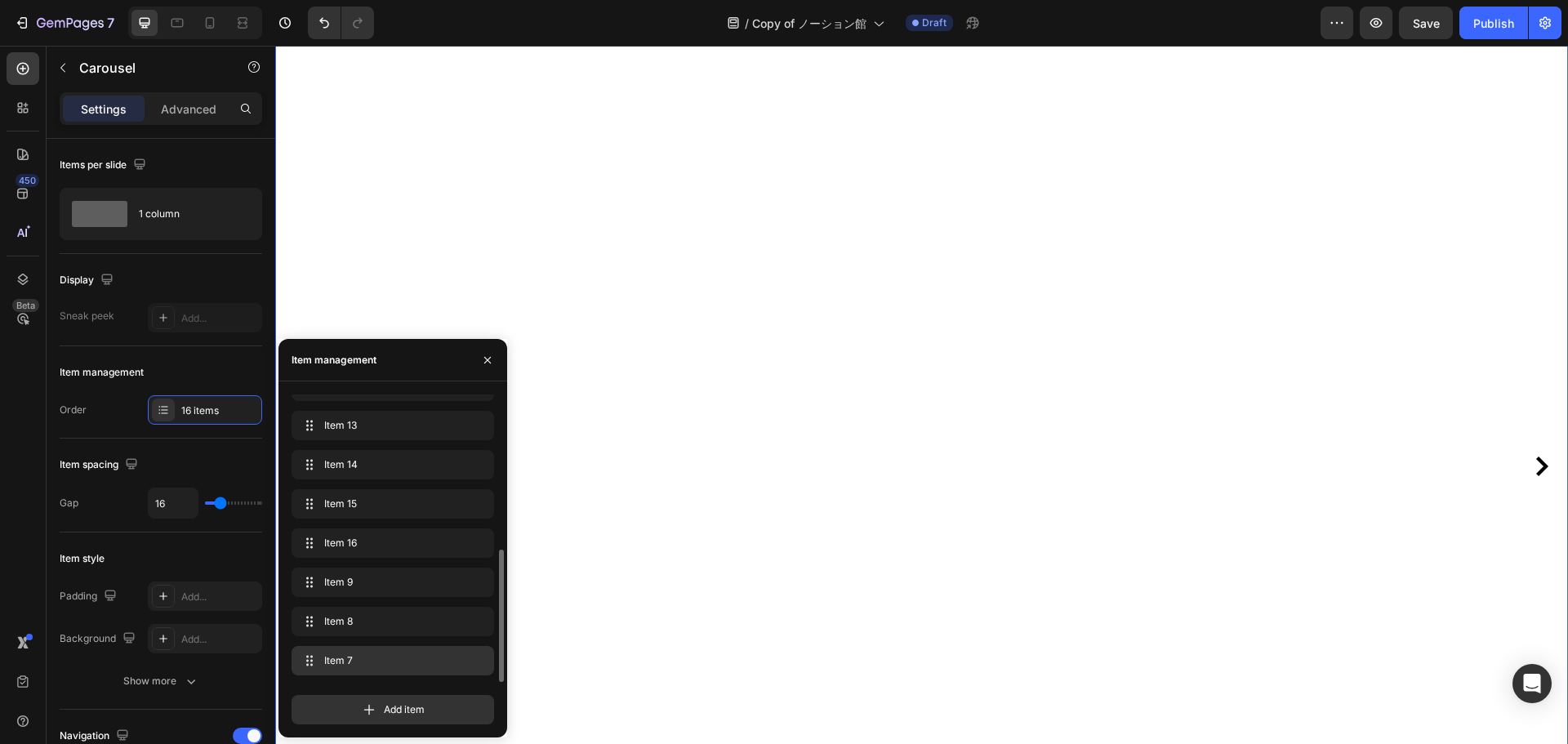
click at [405, 654] on span "Item 7" at bounding box center [390, 661] width 131 height 15
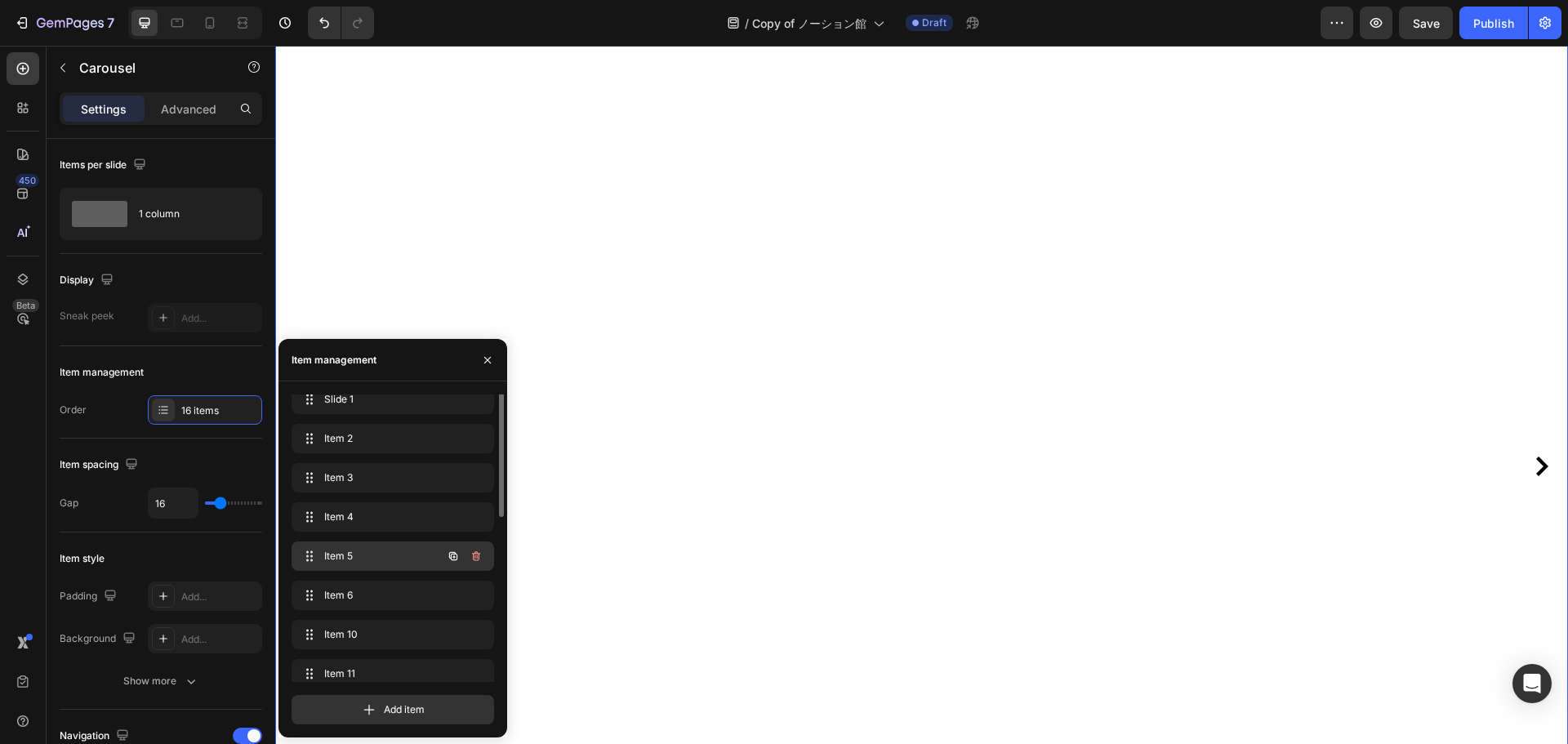
scroll to position [0, 0]
click at [383, 431] on div "Slide 1 Slide 1 Item 2 Item 2 Item 3 Item 3 Item 4 Item 4 Item 5 Item 5 Item 6 …" at bounding box center [392, 707] width 202 height 624
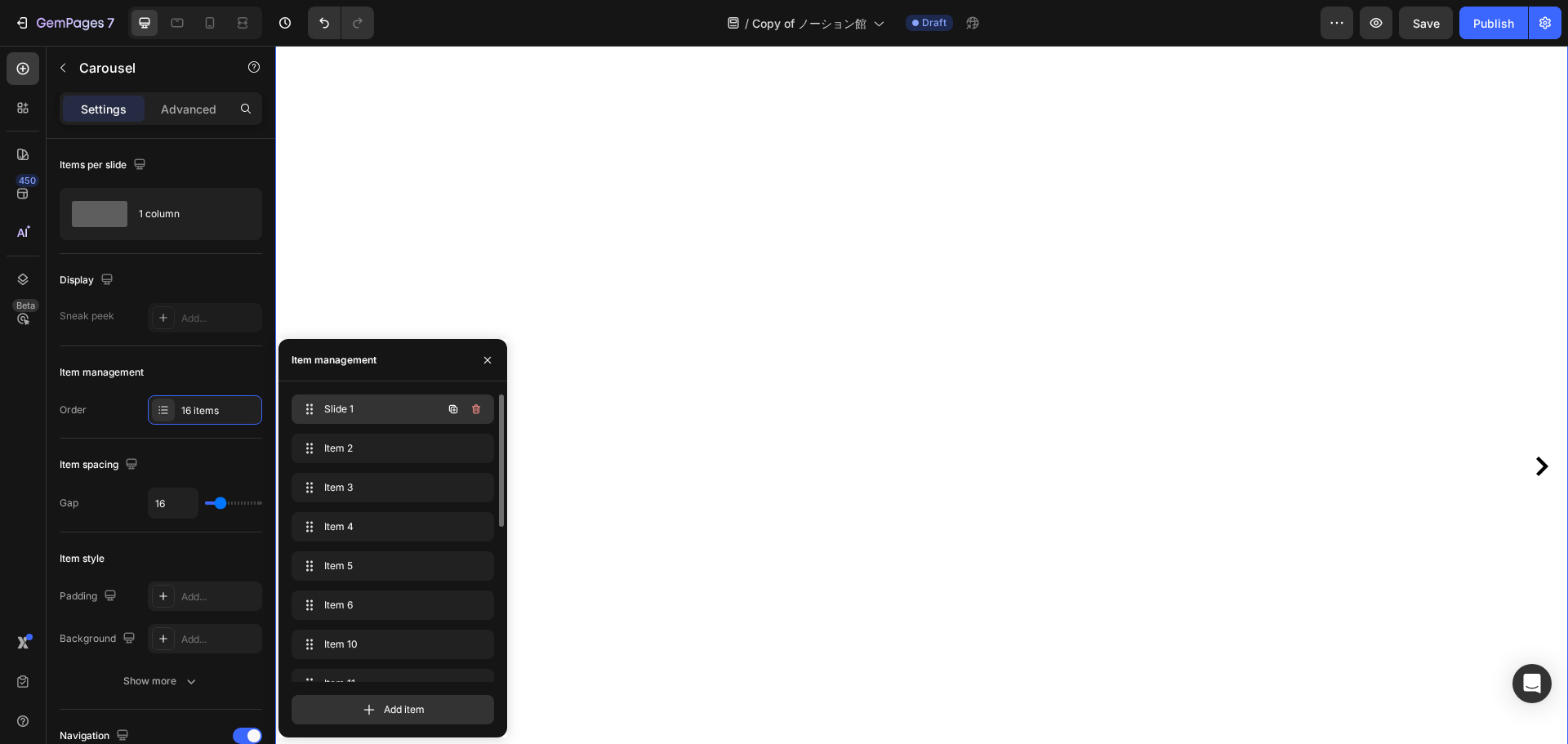
click at [387, 416] on div "Slide 1 Slide 1" at bounding box center [369, 410] width 143 height 23
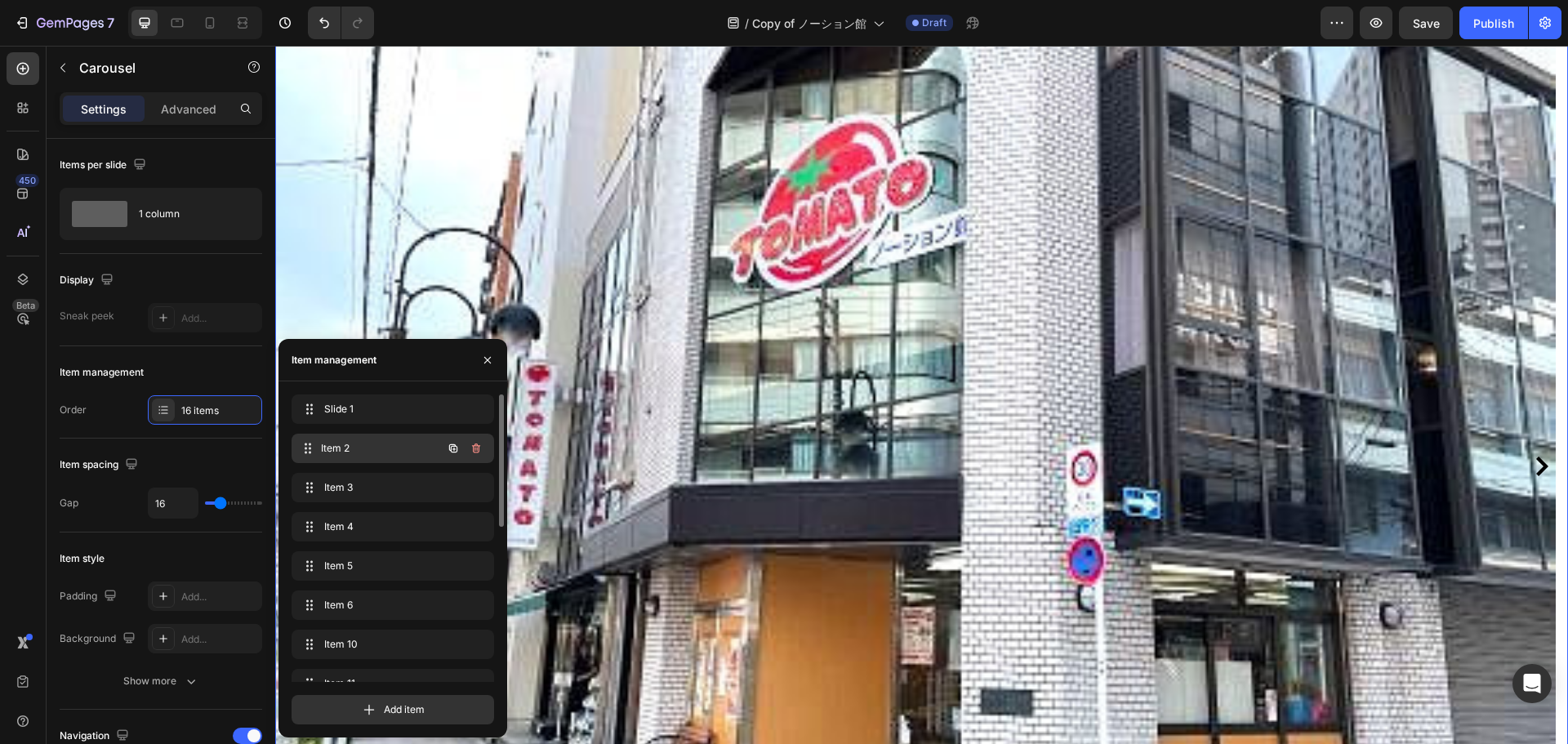
click at [396, 447] on span "Item 2" at bounding box center [382, 448] width 121 height 15
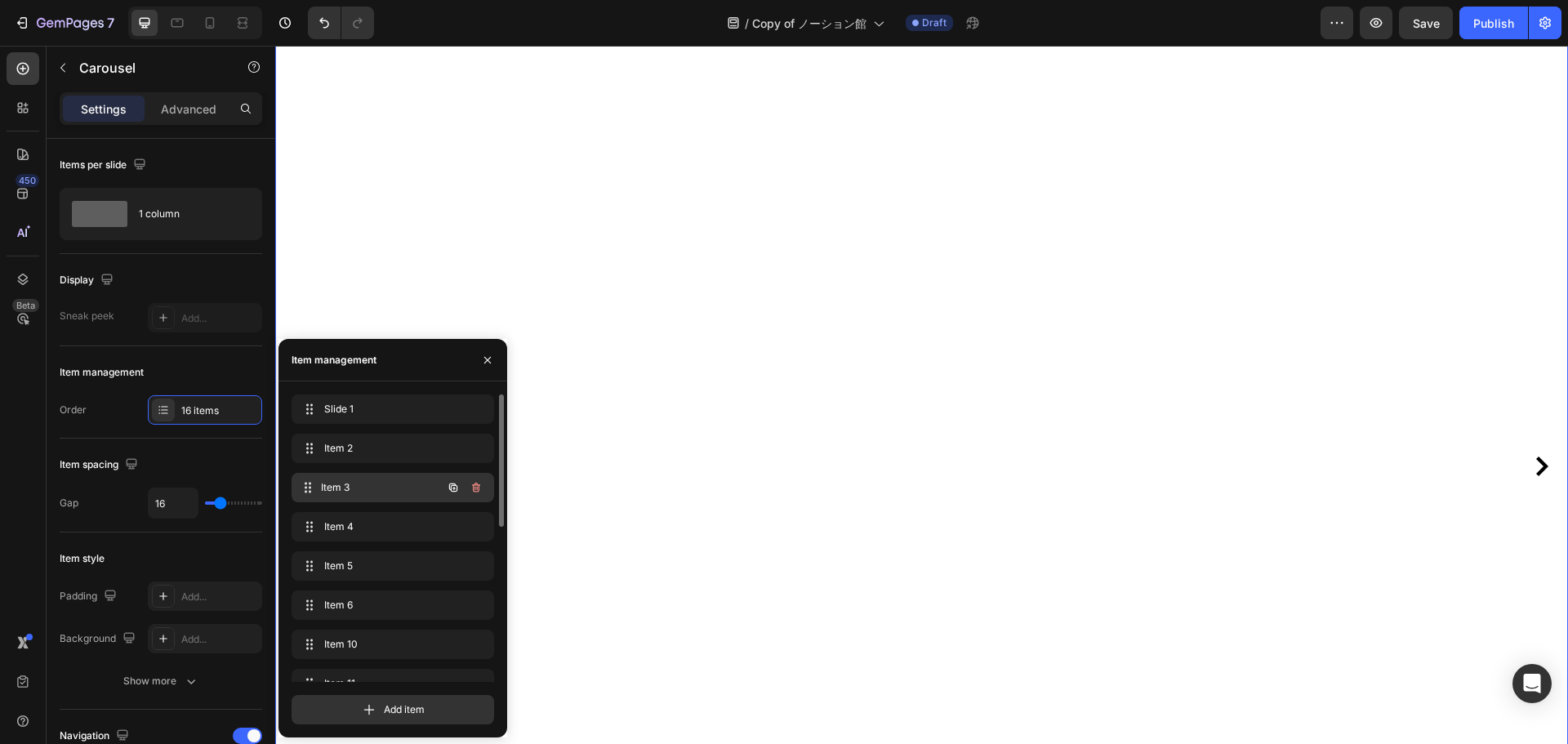
click at [407, 481] on span "Item 3" at bounding box center [382, 488] width 121 height 15
click at [398, 524] on span "Item 4" at bounding box center [370, 527] width 93 height 15
click at [399, 537] on div "Item 4 Item 4" at bounding box center [369, 527] width 143 height 23
click at [404, 554] on div "Item 5 Item 5" at bounding box center [392, 566] width 202 height 29
click at [389, 517] on div "Item 4 Item 4" at bounding box center [369, 527] width 143 height 23
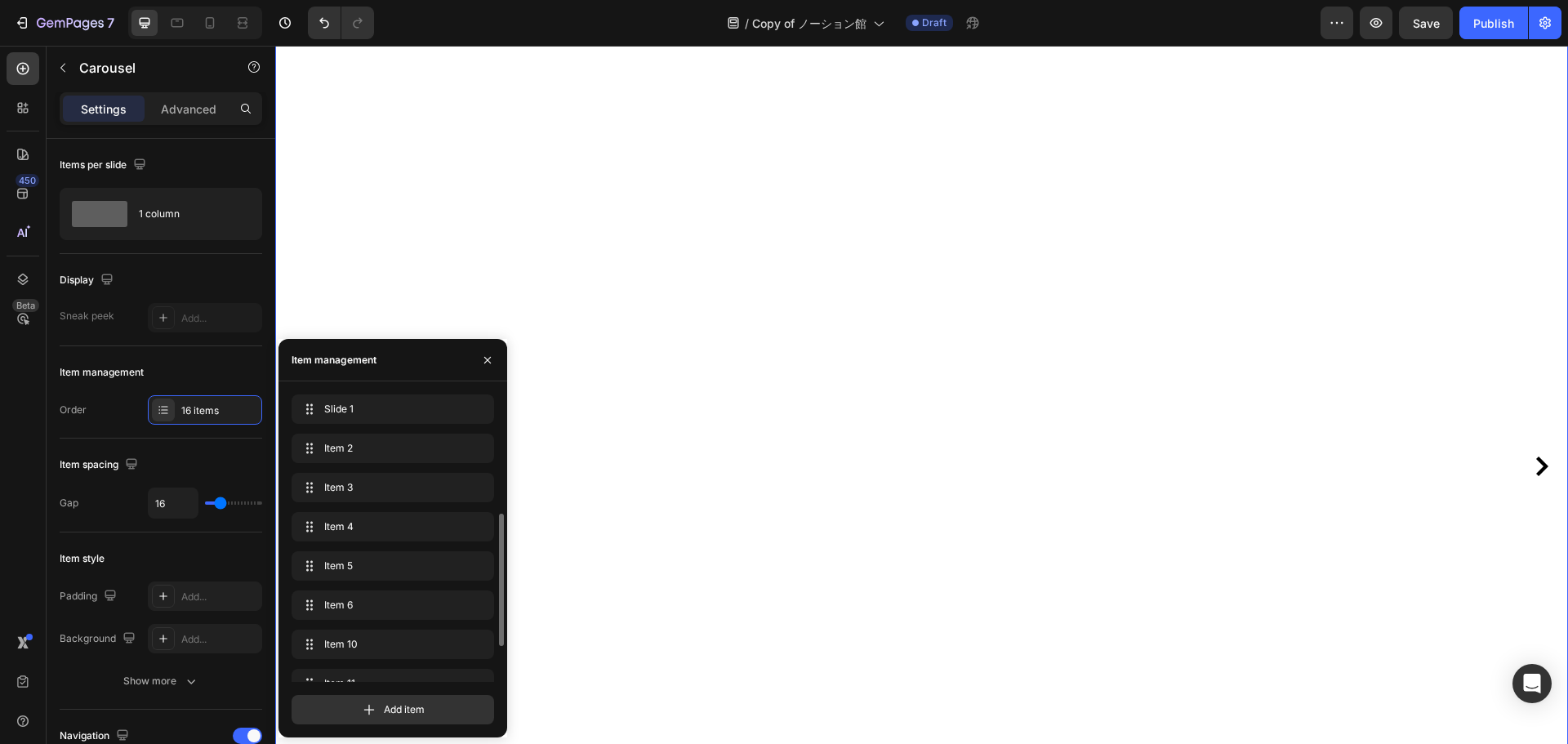
scroll to position [327, 0]
click at [359, 470] on span "Item 14" at bounding box center [370, 474] width 93 height 15
click at [365, 447] on div "Item 13 Item 13" at bounding box center [392, 435] width 202 height 29
click at [375, 475] on span "Item 14" at bounding box center [370, 474] width 93 height 15
click at [381, 513] on span "Item 15" at bounding box center [382, 514] width 121 height 15
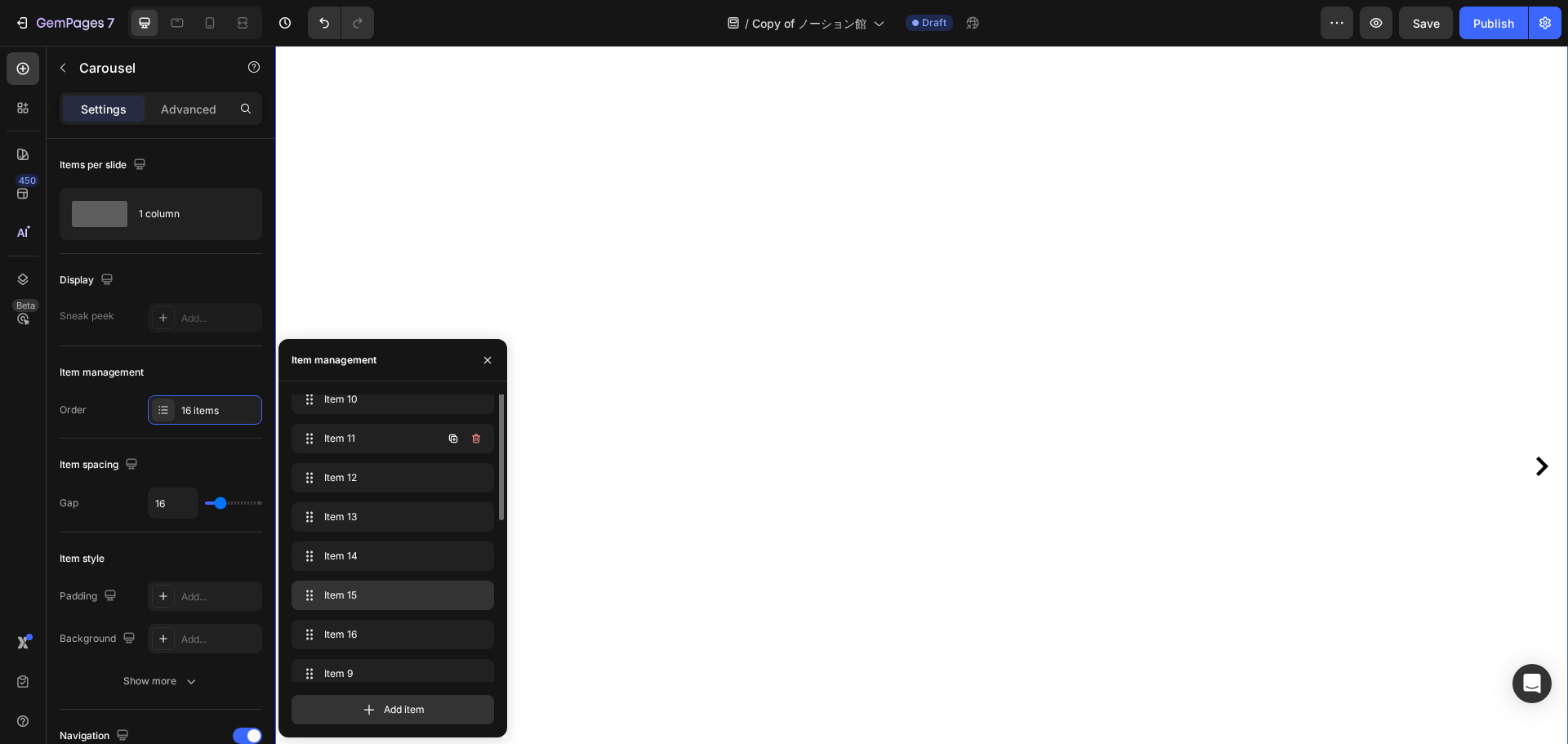
scroll to position [82, 0]
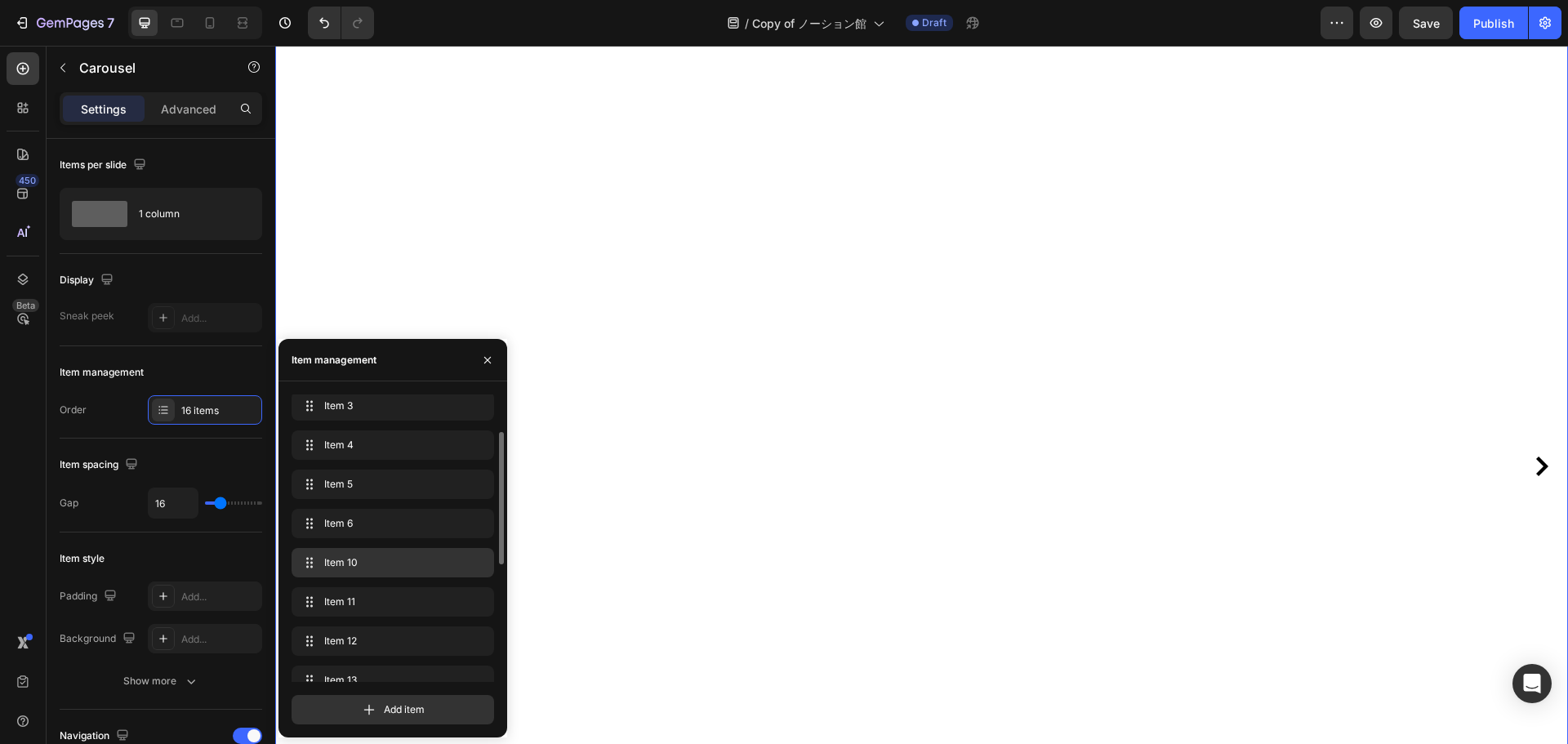
click at [406, 559] on span "Item 10" at bounding box center [390, 563] width 131 height 15
click at [397, 591] on div "Item 11 Item 11" at bounding box center [369, 602] width 143 height 23
click at [396, 565] on span "Item 10" at bounding box center [382, 563] width 121 height 15
click at [395, 519] on span "Item 6" at bounding box center [370, 524] width 93 height 15
click at [394, 491] on span "Item 5" at bounding box center [370, 484] width 93 height 15
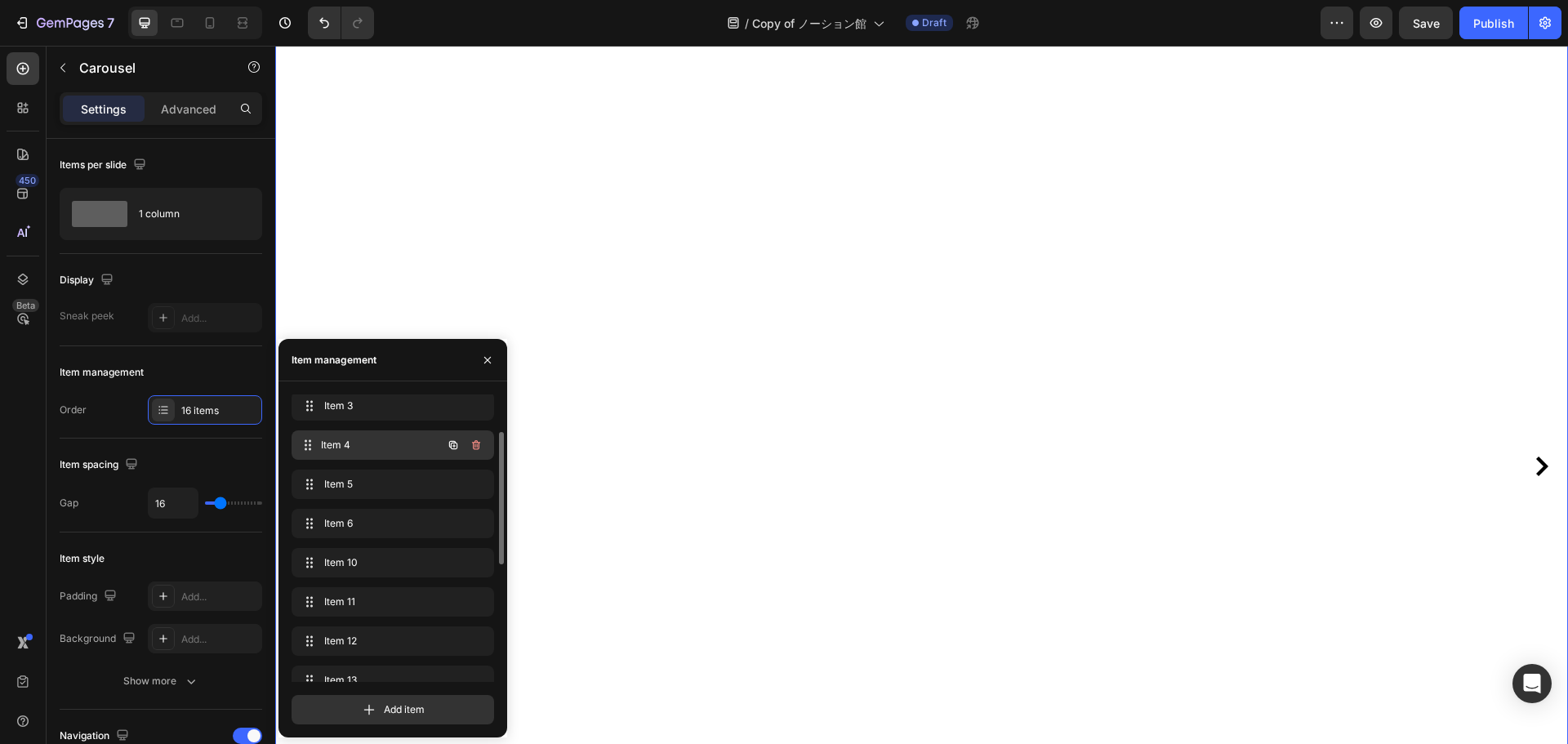
click at [392, 451] on span "Item 4" at bounding box center [382, 445] width 121 height 15
click at [399, 557] on span "Item 10" at bounding box center [382, 563] width 121 height 15
click at [441, 435] on div "Item 4 Item 4" at bounding box center [369, 445] width 143 height 23
click at [479, 441] on icon "button" at bounding box center [476, 445] width 13 height 13
click at [481, 443] on button "Delete" at bounding box center [465, 445] width 45 height 23
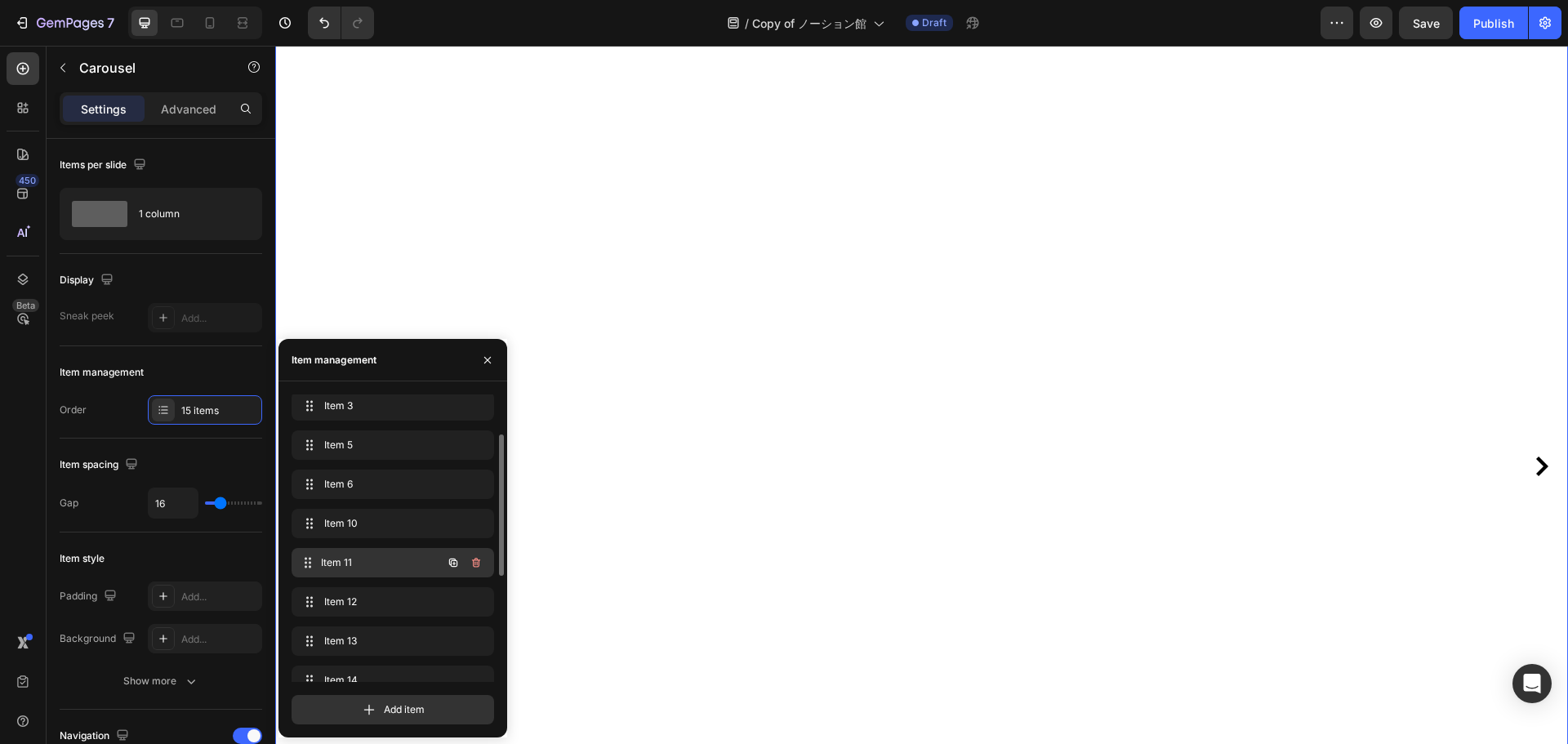
click at [404, 569] on span "Item 11" at bounding box center [382, 563] width 121 height 15
click at [399, 519] on span "Item 10" at bounding box center [382, 524] width 121 height 15
drag, startPoint x: 396, startPoint y: 523, endPoint x: 410, endPoint y: 443, distance: 81.2
drag, startPoint x: 381, startPoint y: 566, endPoint x: 399, endPoint y: 484, distance: 84.0
click at [391, 531] on div "Item 5 Item 5" at bounding box center [369, 524] width 143 height 23
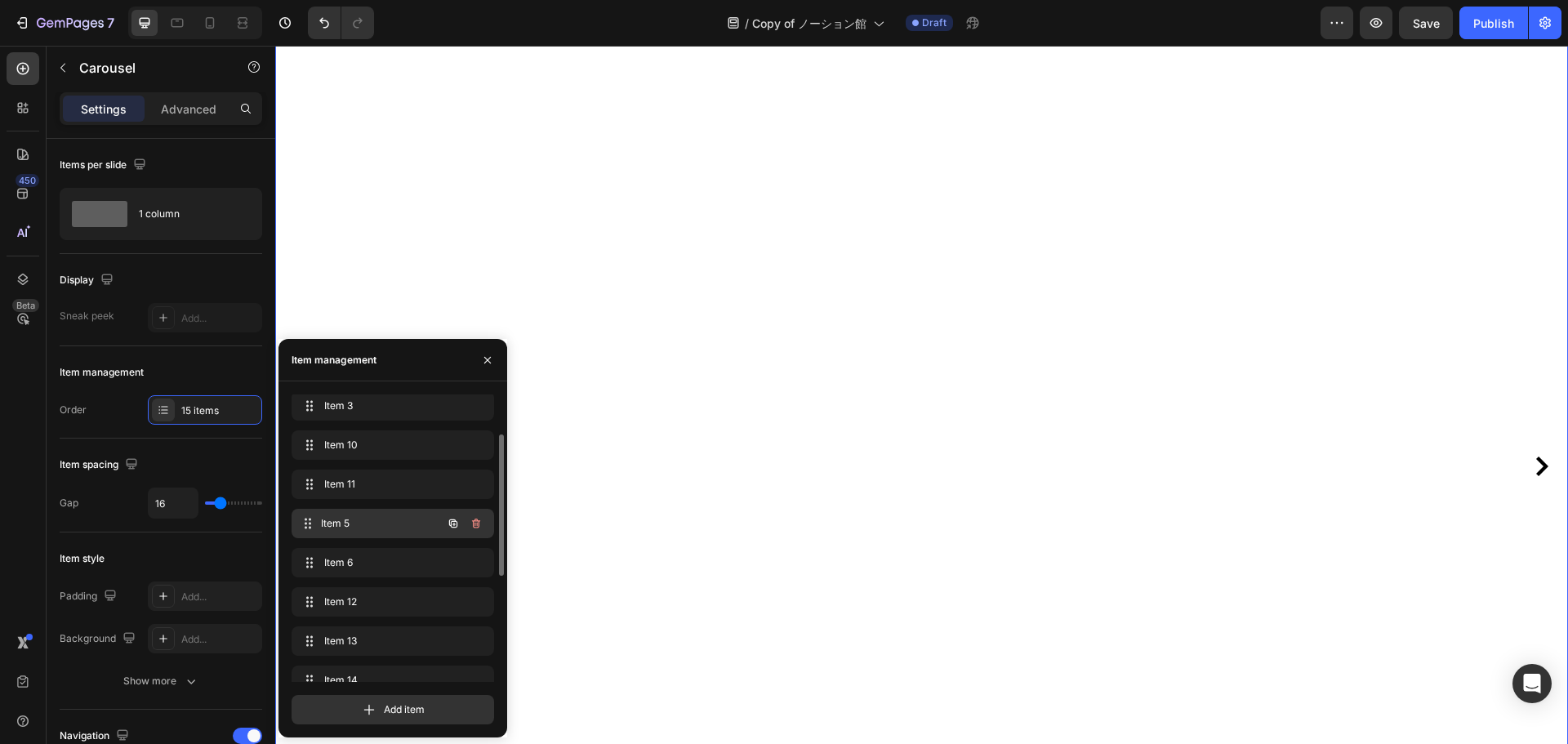
click at [391, 519] on span "Item 5" at bounding box center [382, 524] width 121 height 15
click at [394, 474] on div "Item 11 Item 11" at bounding box center [369, 484] width 143 height 23
click at [394, 555] on div "Item 6 Item 6" at bounding box center [369, 563] width 143 height 23
click at [401, 596] on span "Item 12" at bounding box center [382, 602] width 121 height 15
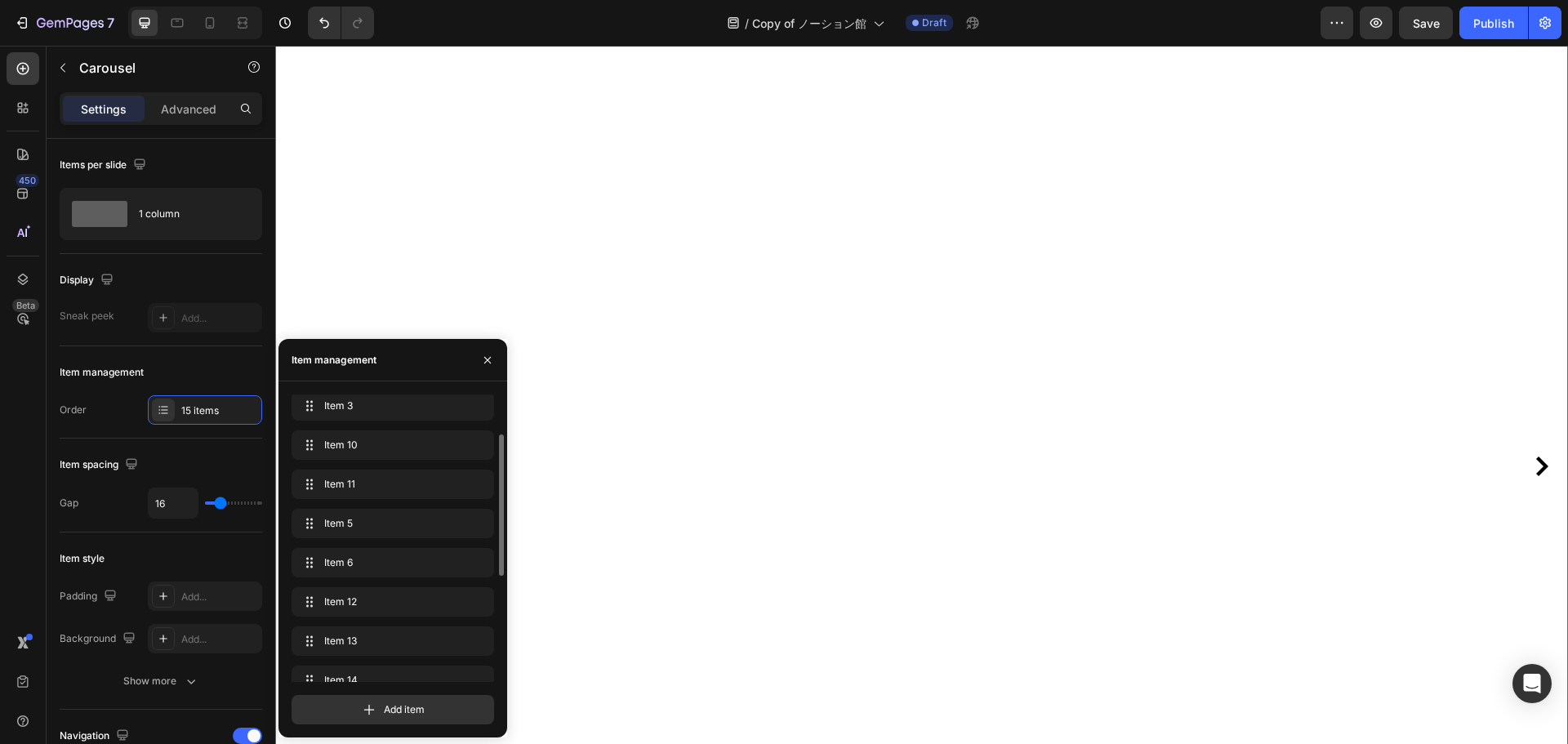
click at [410, 624] on div "Slide 1 Slide 1 Item 2 Item 2 Item 3 Item 3 Item 10 Item 10 Item 11 Item 11 Ite…" at bounding box center [392, 606] width 202 height 585
click at [410, 651] on div "Item 13 Item 13" at bounding box center [369, 642] width 143 height 23
click at [414, 644] on span "Item 13" at bounding box center [382, 642] width 121 height 15
click at [410, 681] on span "Item 14" at bounding box center [382, 681] width 121 height 15
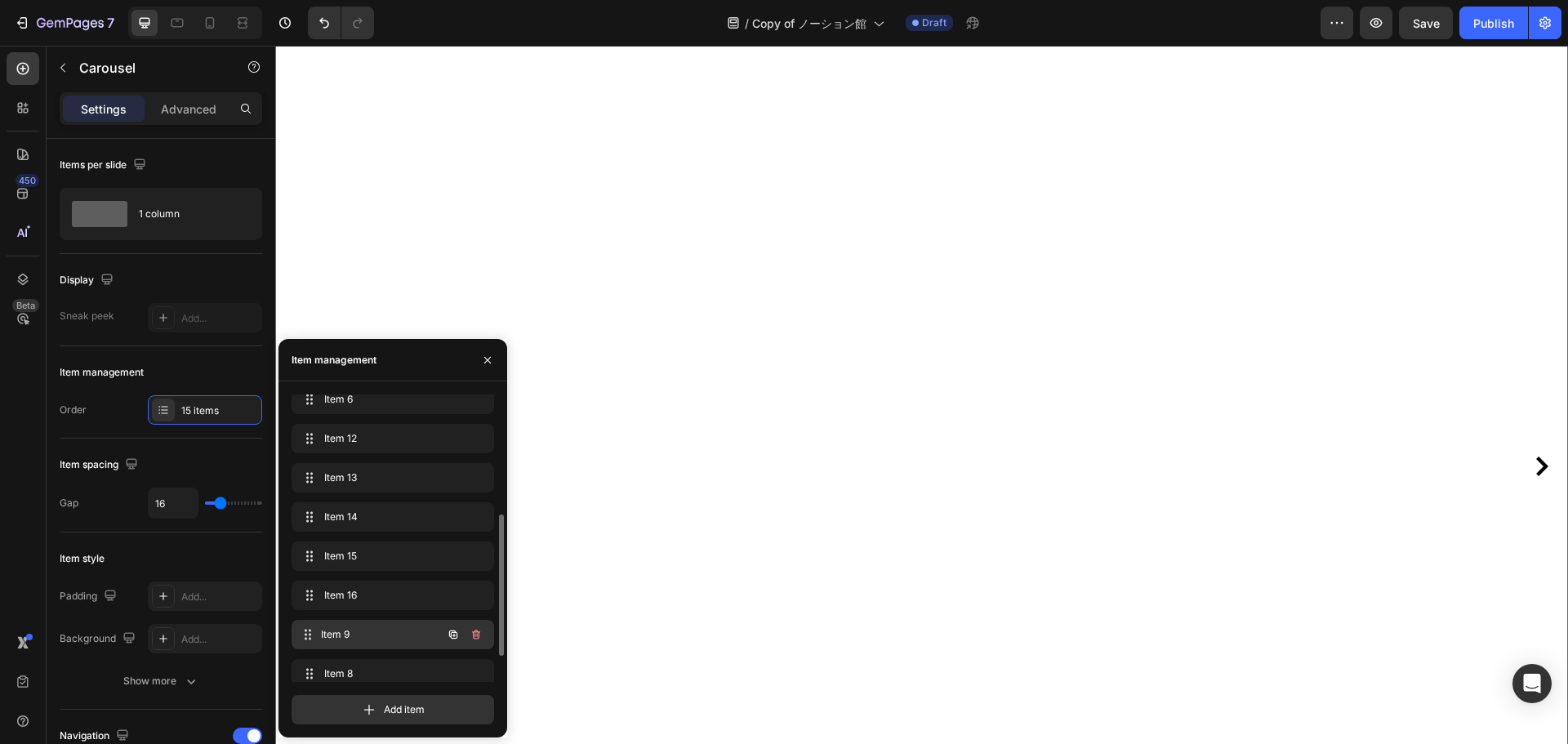
click at [404, 641] on span "Item 9" at bounding box center [382, 635] width 121 height 15
click at [365, 563] on span "Item 15" at bounding box center [370, 556] width 93 height 15
click at [369, 527] on div "Item 14 Item 14" at bounding box center [369, 517] width 143 height 23
click at [375, 484] on span "Item 13" at bounding box center [370, 478] width 93 height 15
click at [388, 532] on div "Item 14 Item 14" at bounding box center [392, 520] width 202 height 36
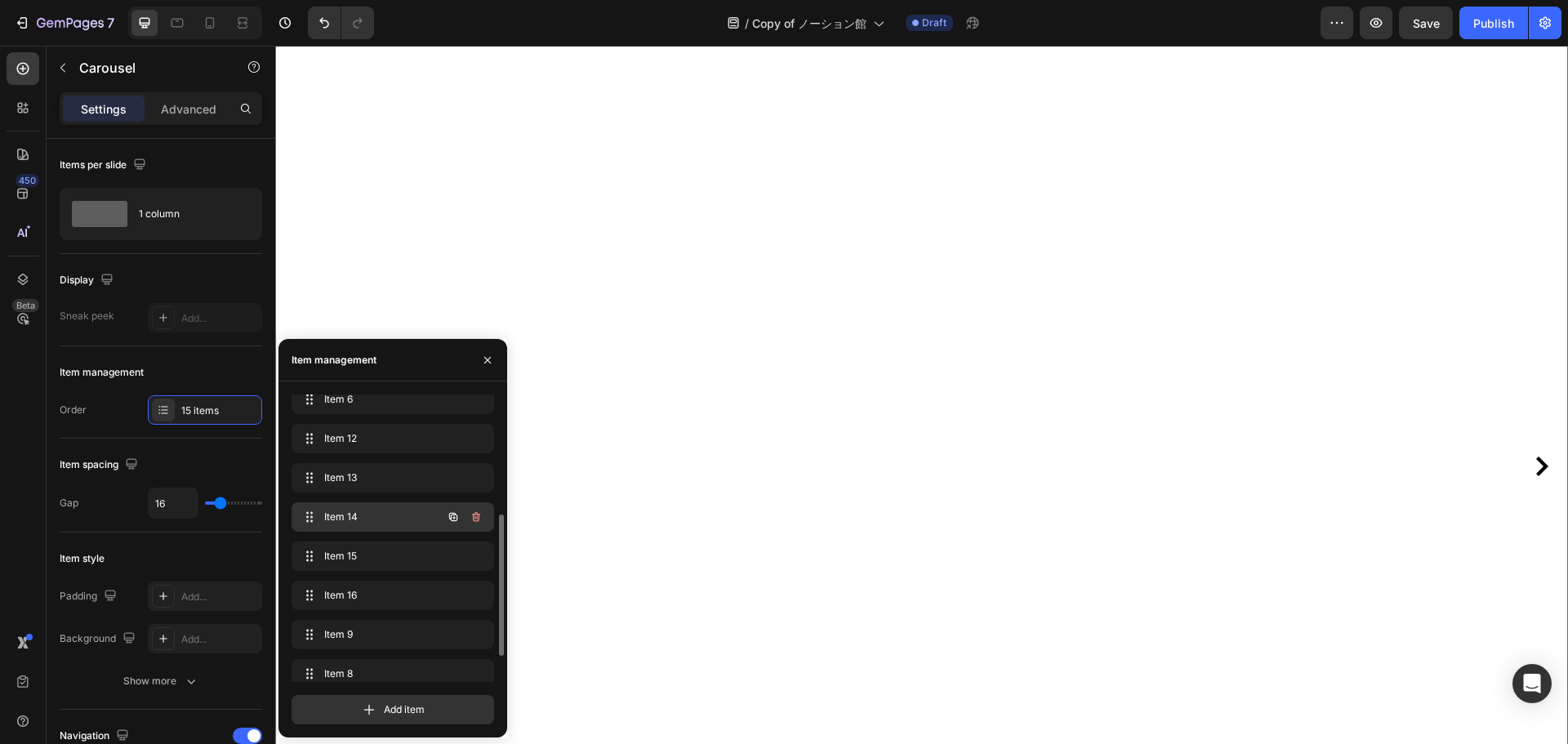
click at [387, 519] on span "Item 14" at bounding box center [370, 517] width 93 height 15
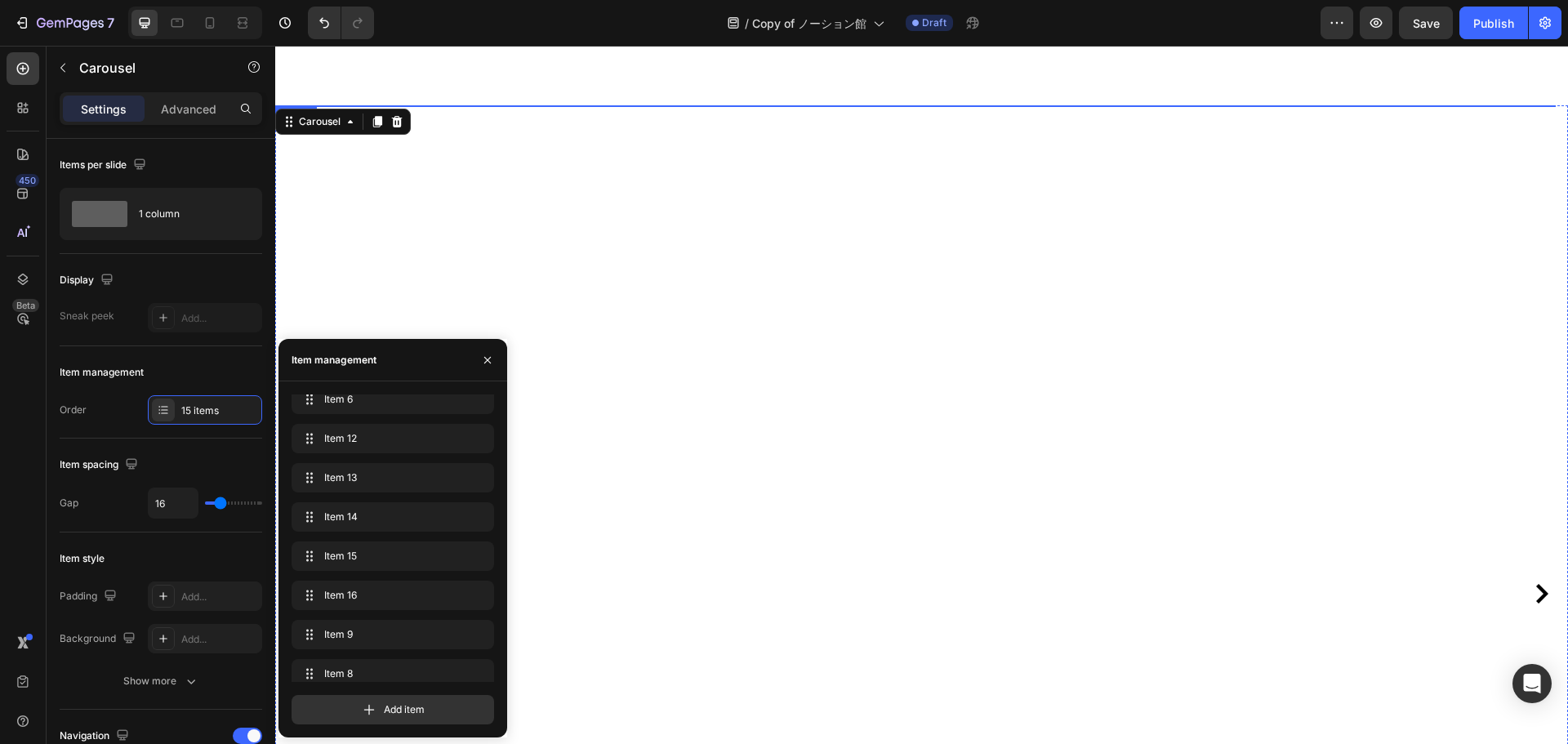
scroll to position [0, 0]
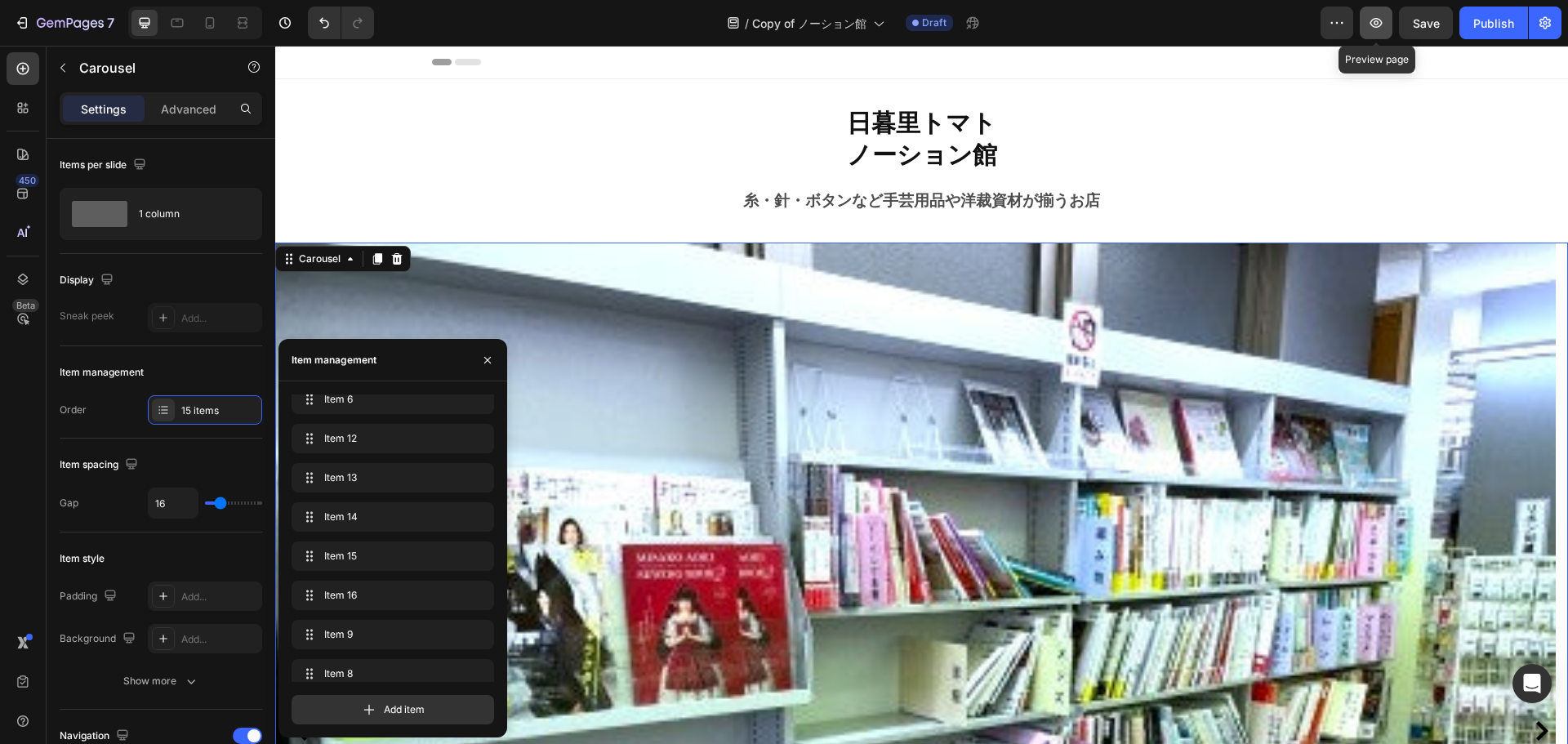
click at [1389, 20] on button "button" at bounding box center [1376, 23] width 33 height 33
